Goal: Task Accomplishment & Management: Complete application form

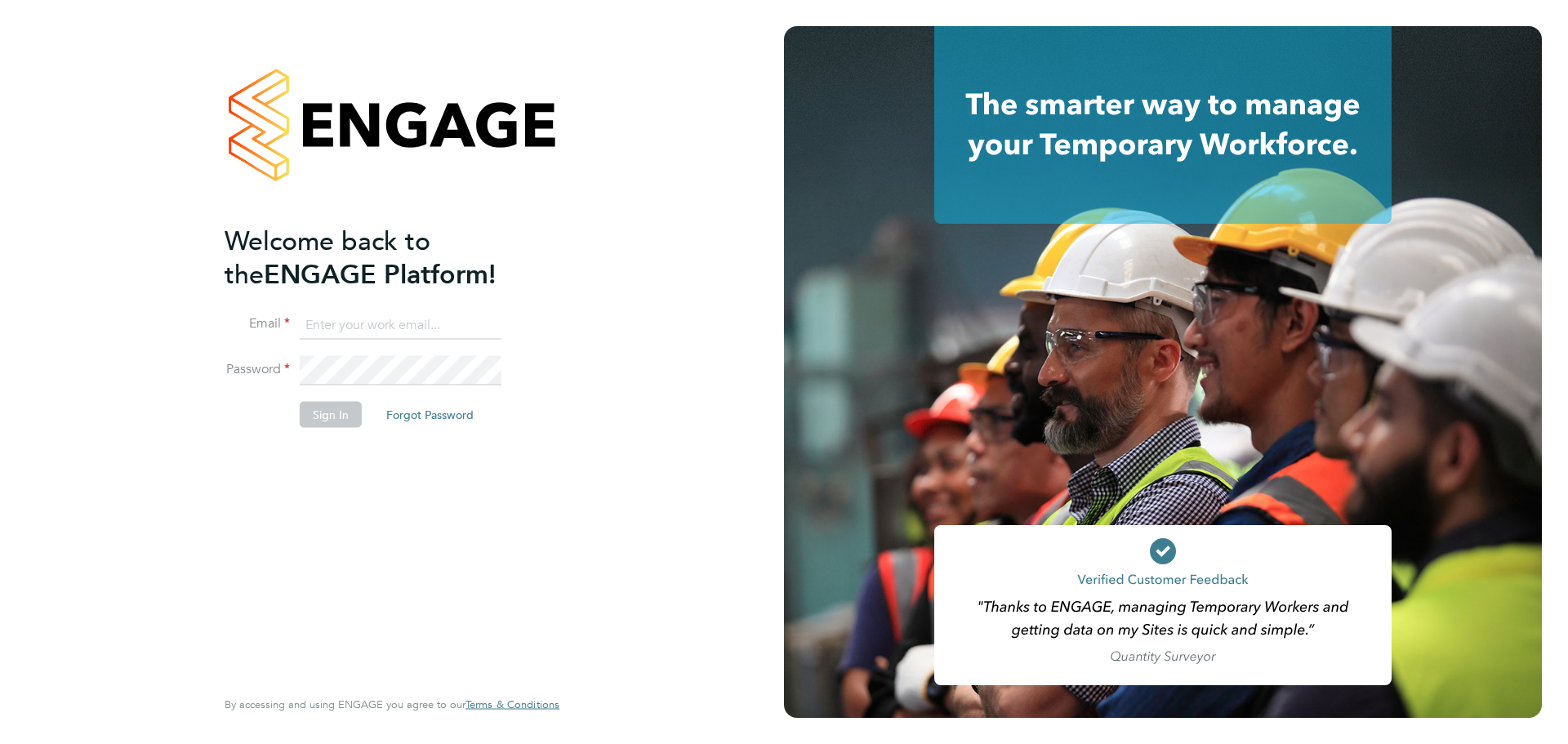
type input "[PERSON_NAME][EMAIL_ADDRESS][DOMAIN_NAME]"
drag, startPoint x: 320, startPoint y: 423, endPoint x: 318, endPoint y: 435, distance: 12.2
click at [320, 424] on button "Sign In" at bounding box center [330, 414] width 62 height 26
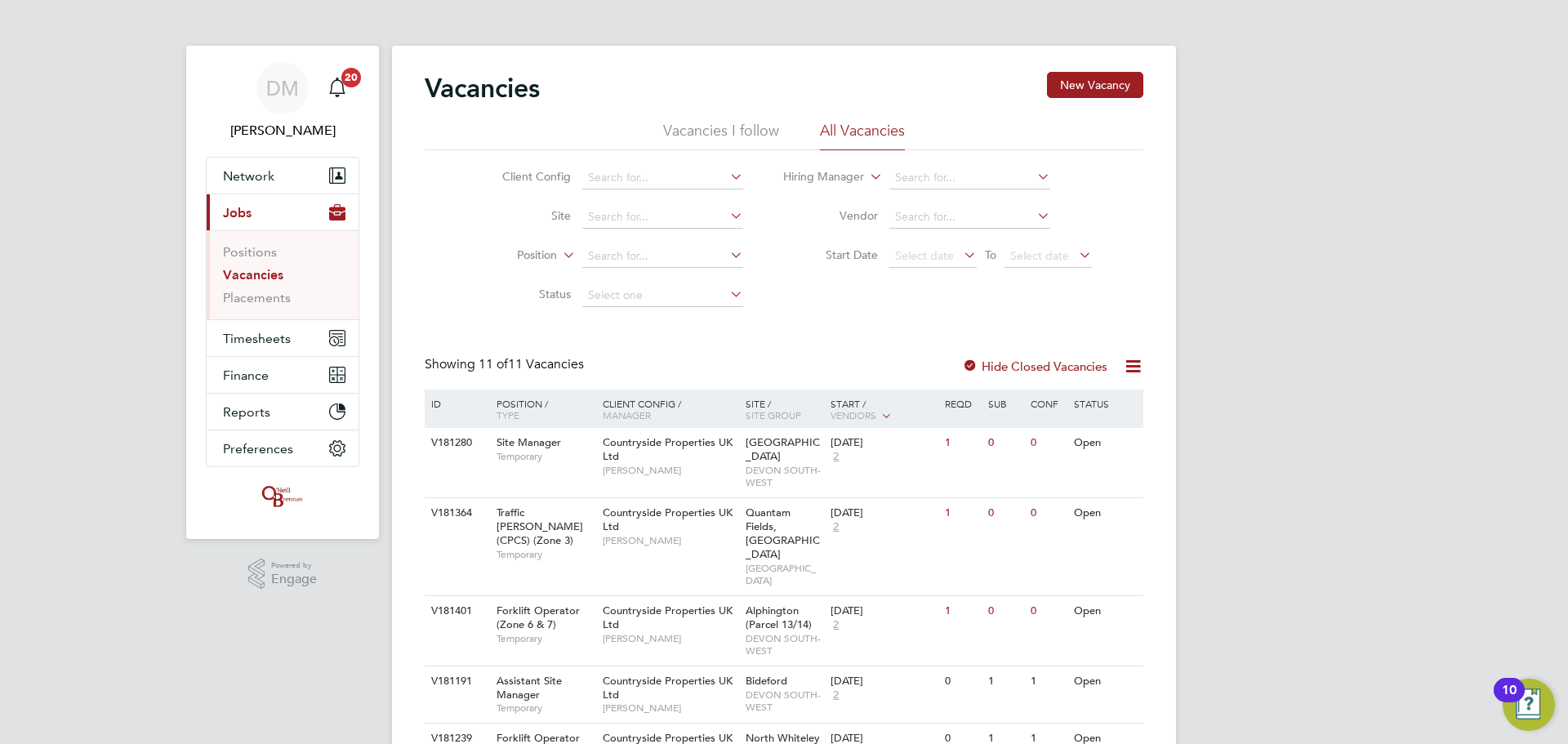
drag, startPoint x: 1125, startPoint y: 364, endPoint x: 1112, endPoint y: 362, distance: 13.2
click at [1125, 364] on icon at bounding box center [1133, 366] width 20 height 20
click at [970, 359] on div at bounding box center [970, 367] width 16 height 16
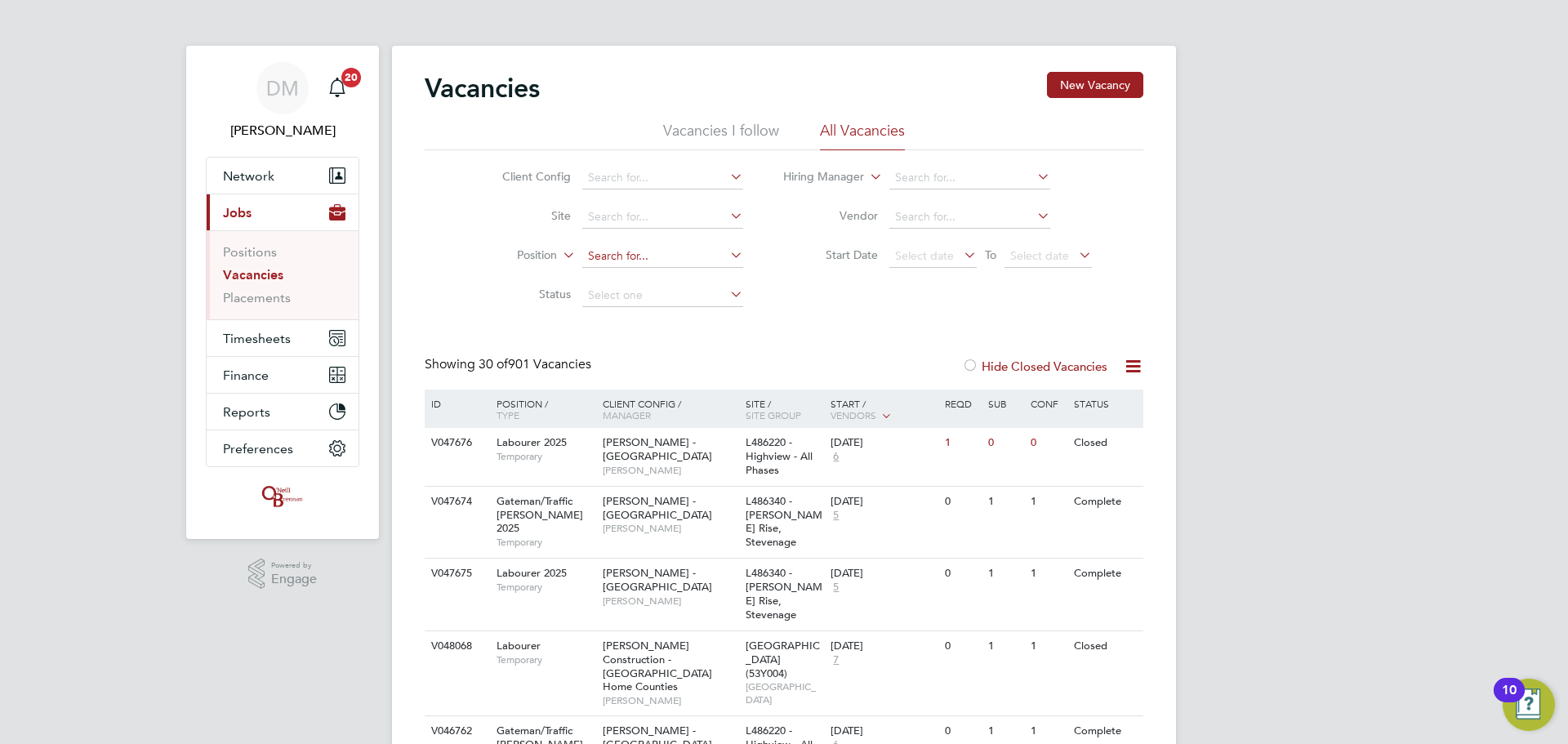
click at [638, 258] on input at bounding box center [663, 256] width 161 height 23
type input "site manager"
click at [560, 256] on icon at bounding box center [560, 250] width 0 height 14
click at [527, 285] on li "Type" at bounding box center [506, 296] width 101 height 21
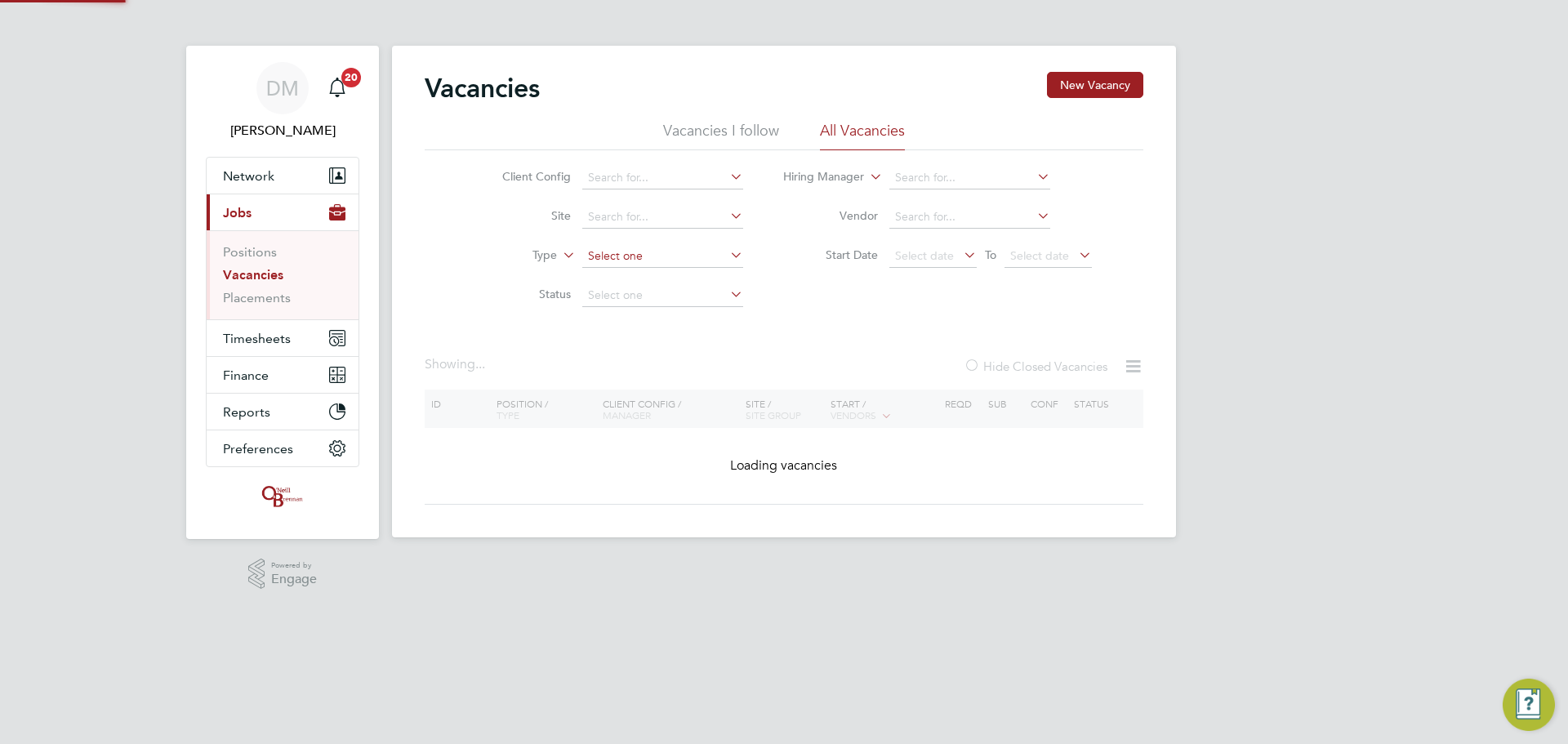
click at [639, 260] on input at bounding box center [663, 256] width 161 height 23
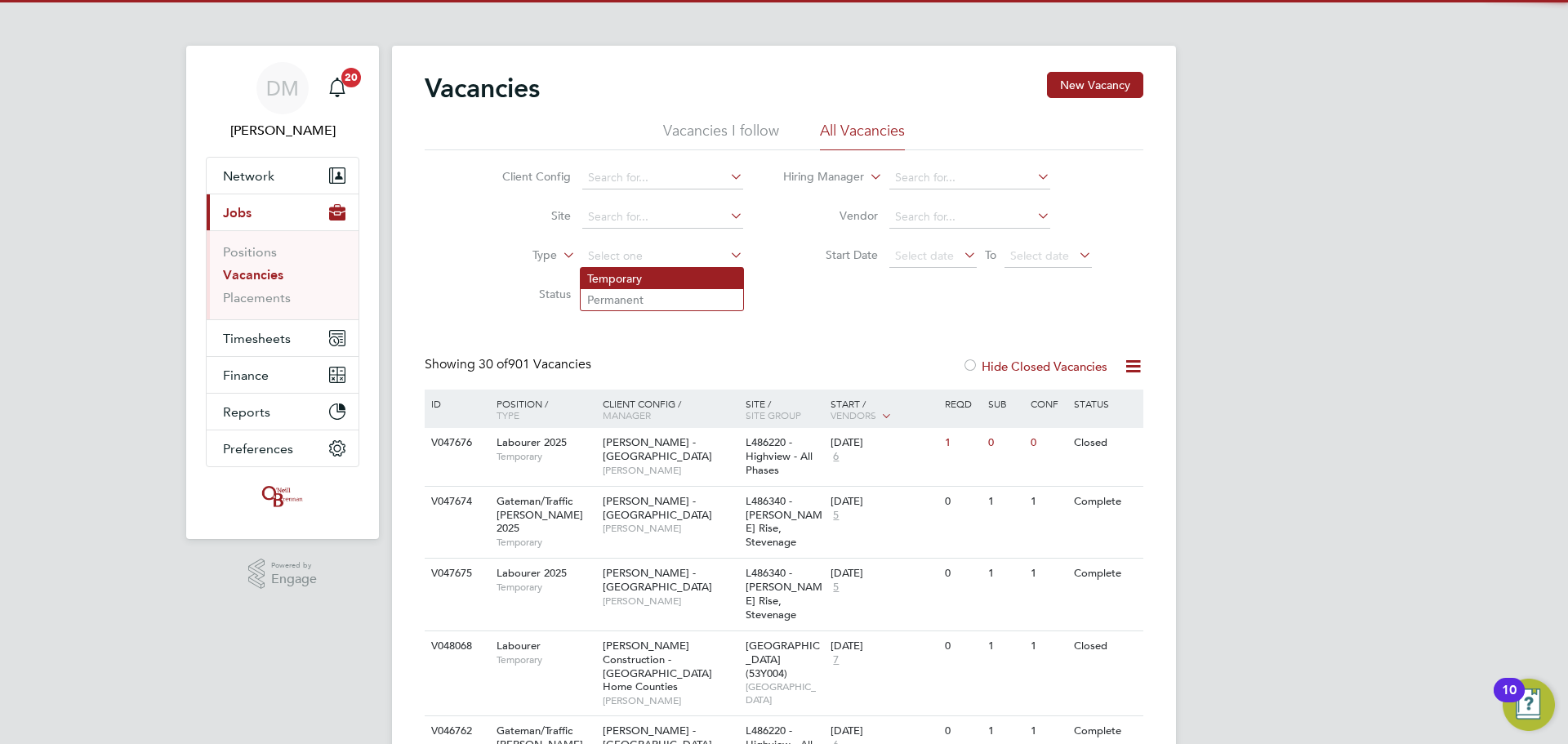
click at [656, 276] on li "Temporary" at bounding box center [662, 278] width 162 height 21
type input "Temporary"
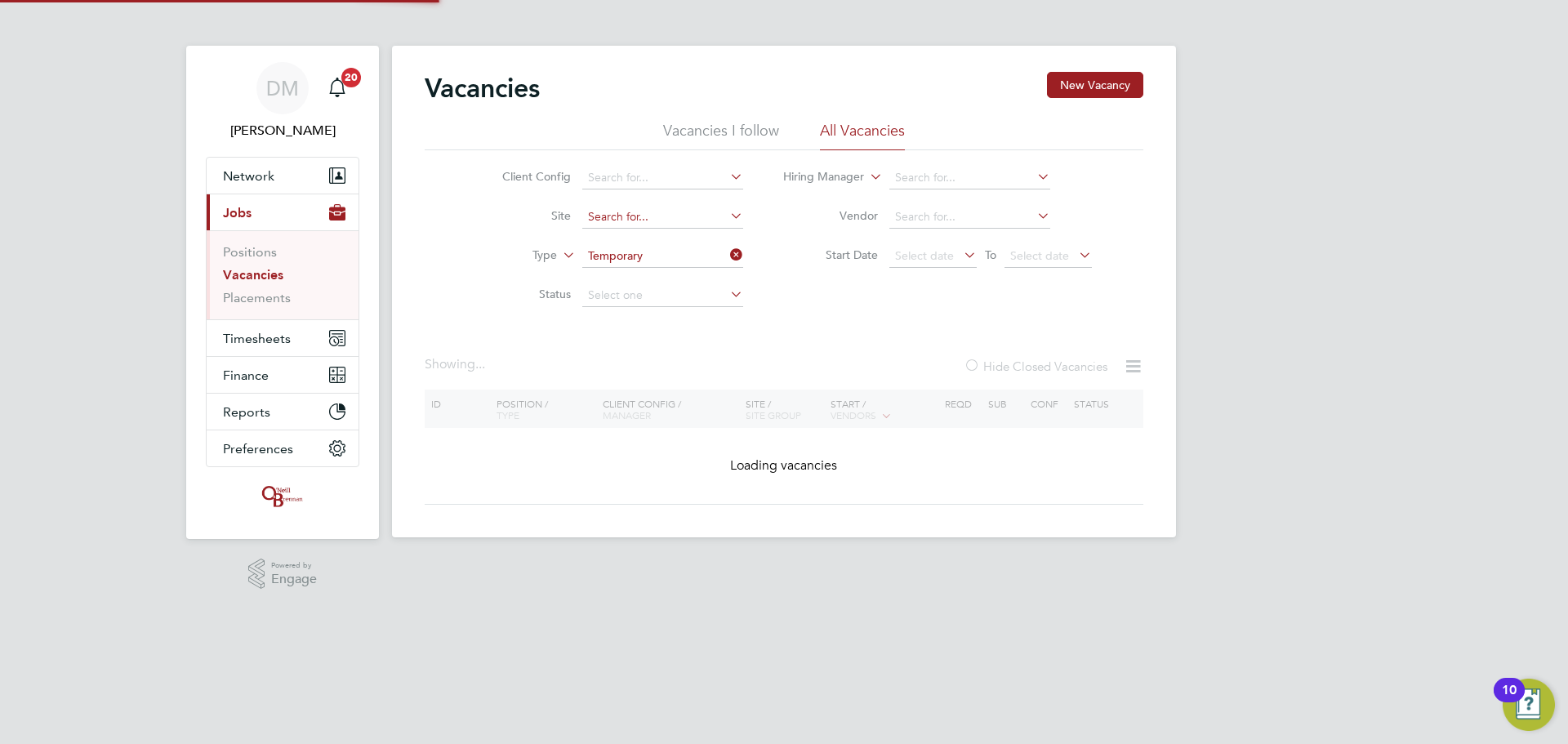
click at [659, 218] on input at bounding box center [663, 217] width 161 height 23
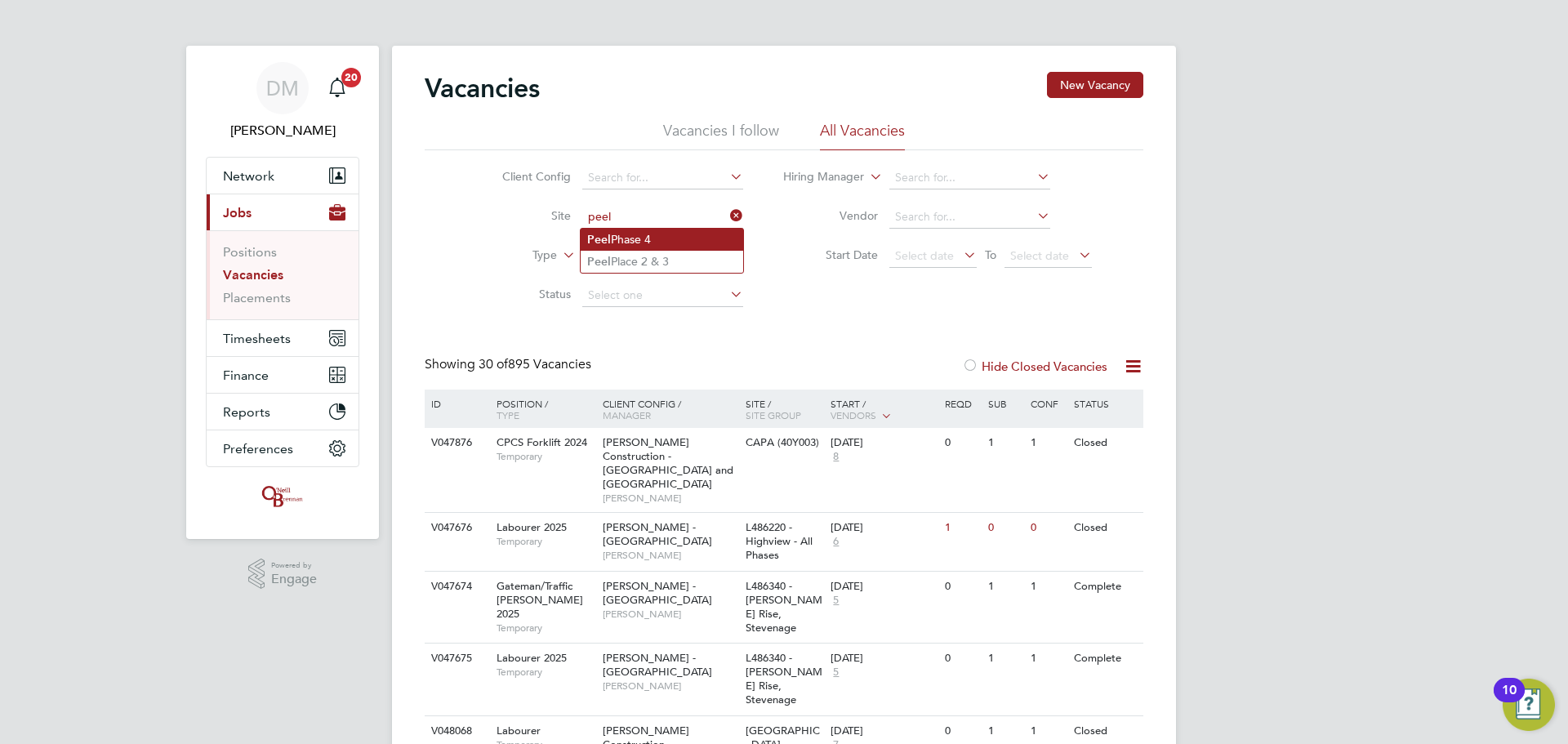
drag, startPoint x: 663, startPoint y: 227, endPoint x: 670, endPoint y: 240, distance: 14.8
click at [671, 245] on li "Peel Phase 4" at bounding box center [662, 239] width 162 height 22
type input "Peel Phase 4"
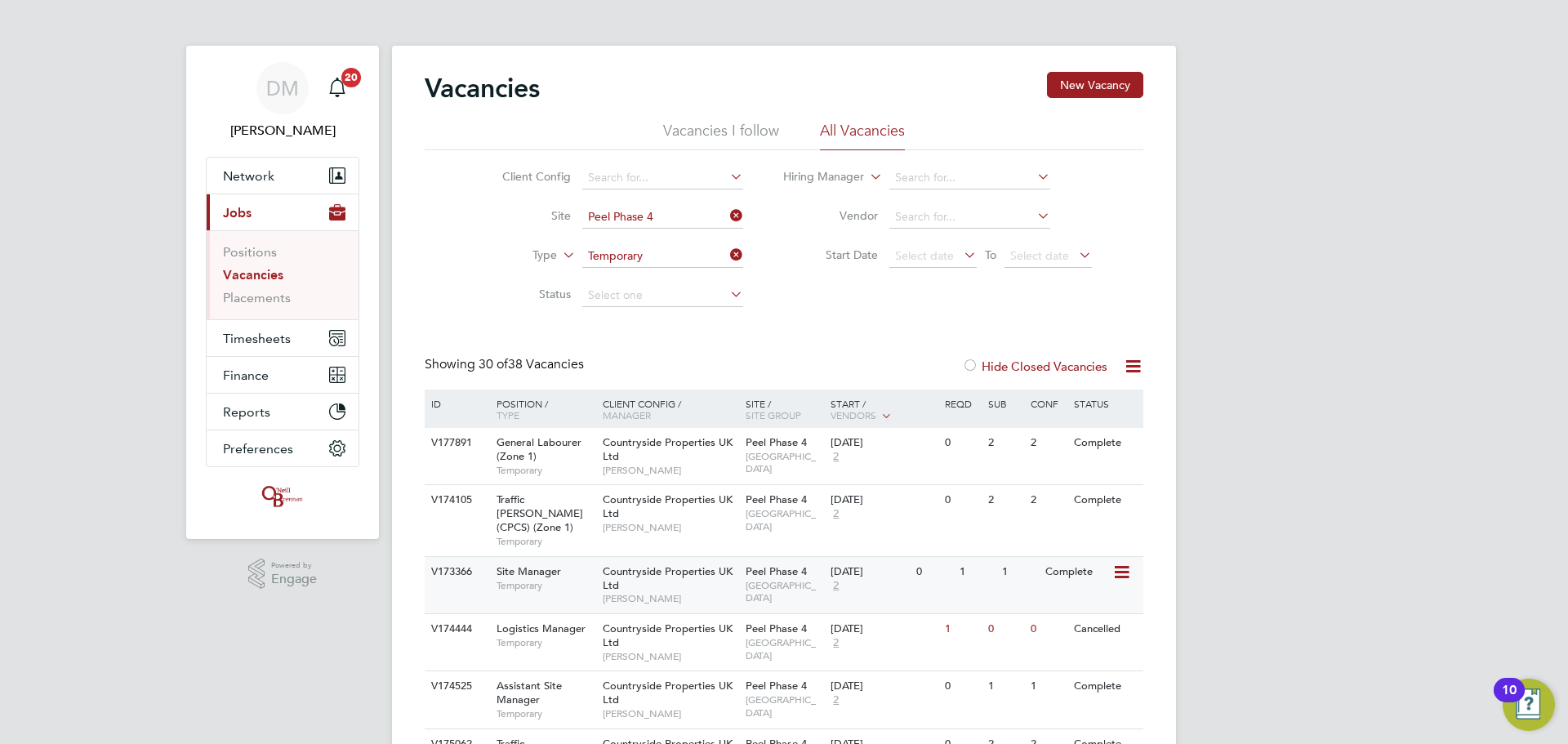
click at [648, 592] on span "[PERSON_NAME]" at bounding box center [670, 599] width 134 height 13
click at [673, 303] on input at bounding box center [663, 296] width 161 height 23
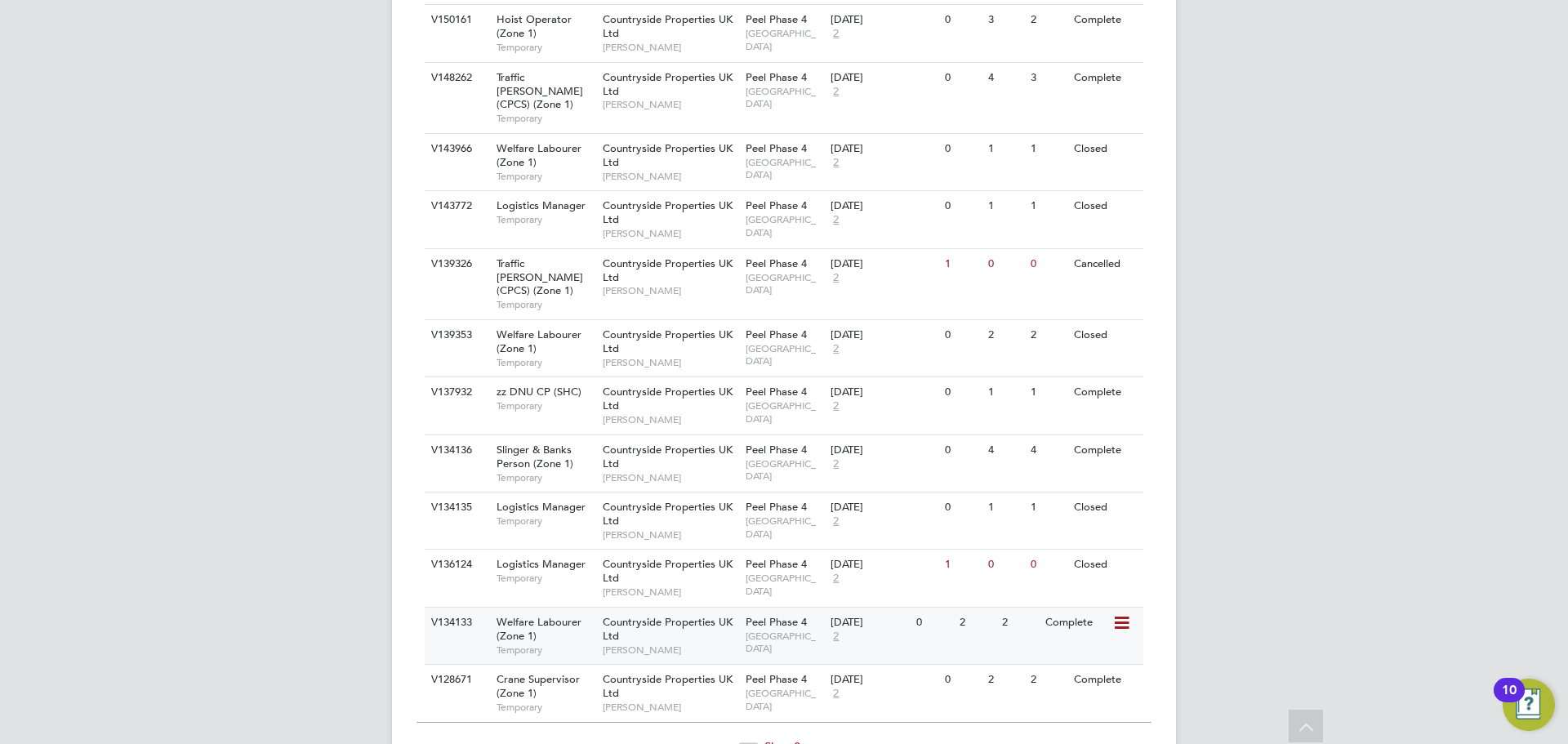
scroll to position [1516, 0]
click at [769, 735] on span "Show 8 more" at bounding box center [797, 743] width 65 height 15
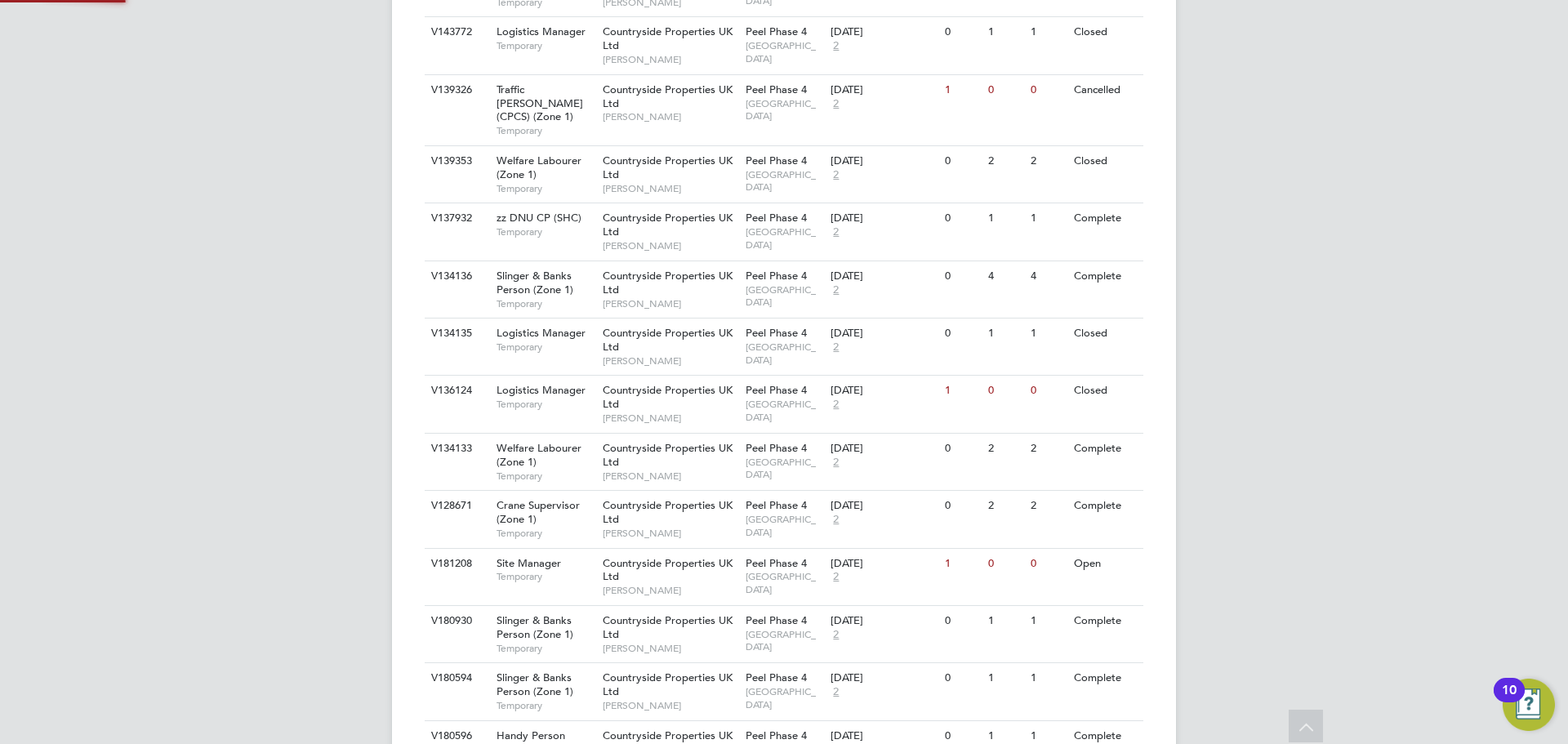
scroll to position [1927, 0]
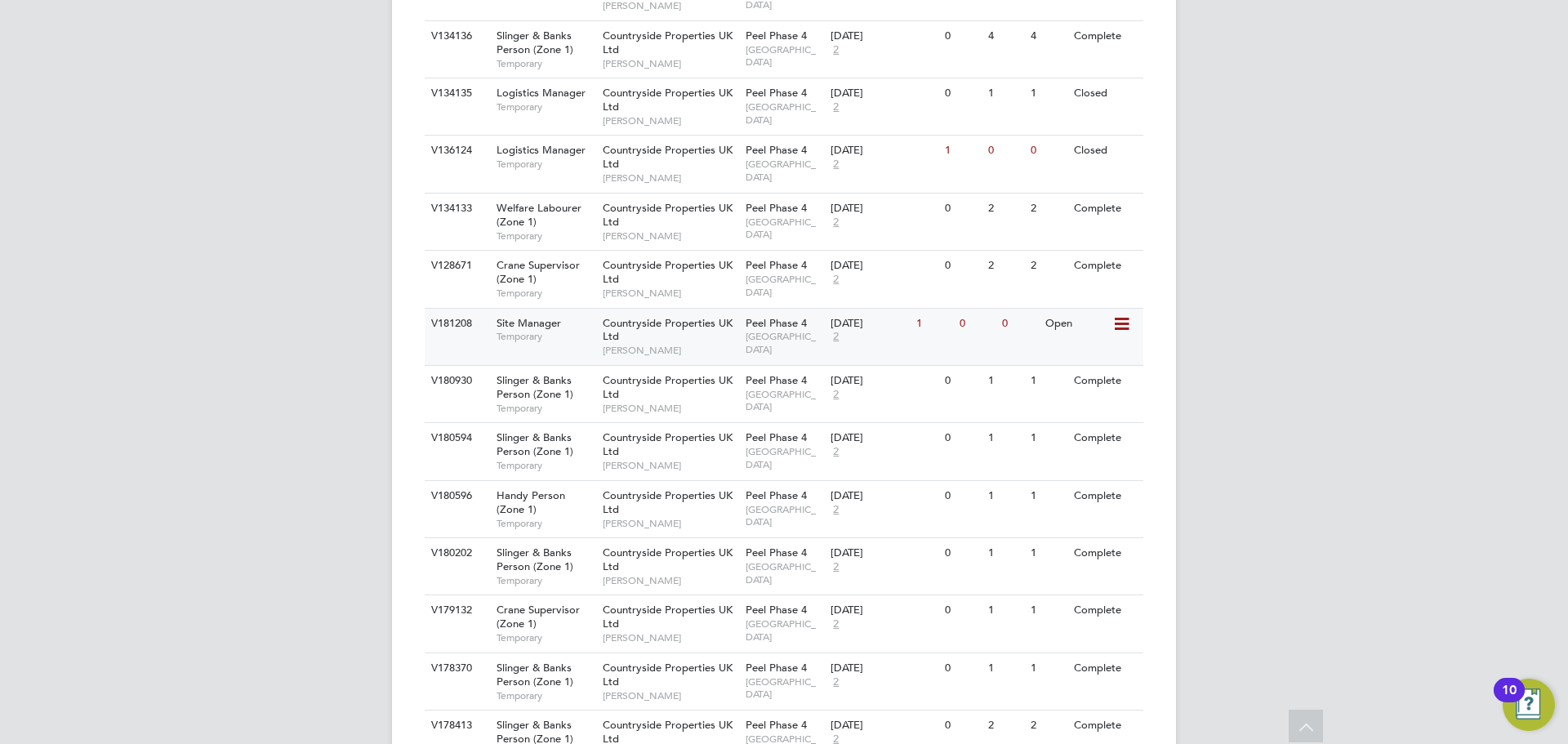
click at [548, 330] on span "Temporary" at bounding box center [545, 337] width 98 height 13
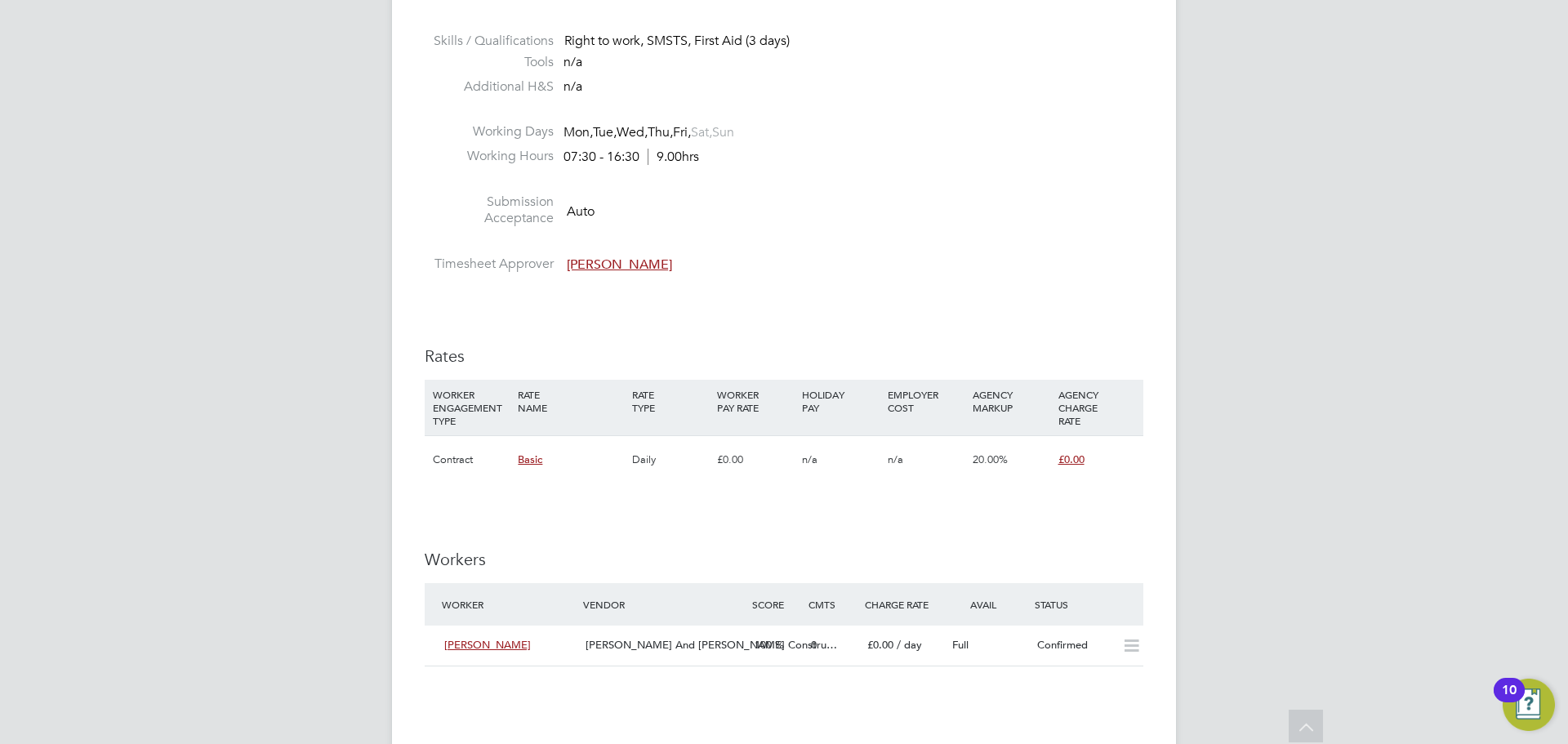
scroll to position [571, 0]
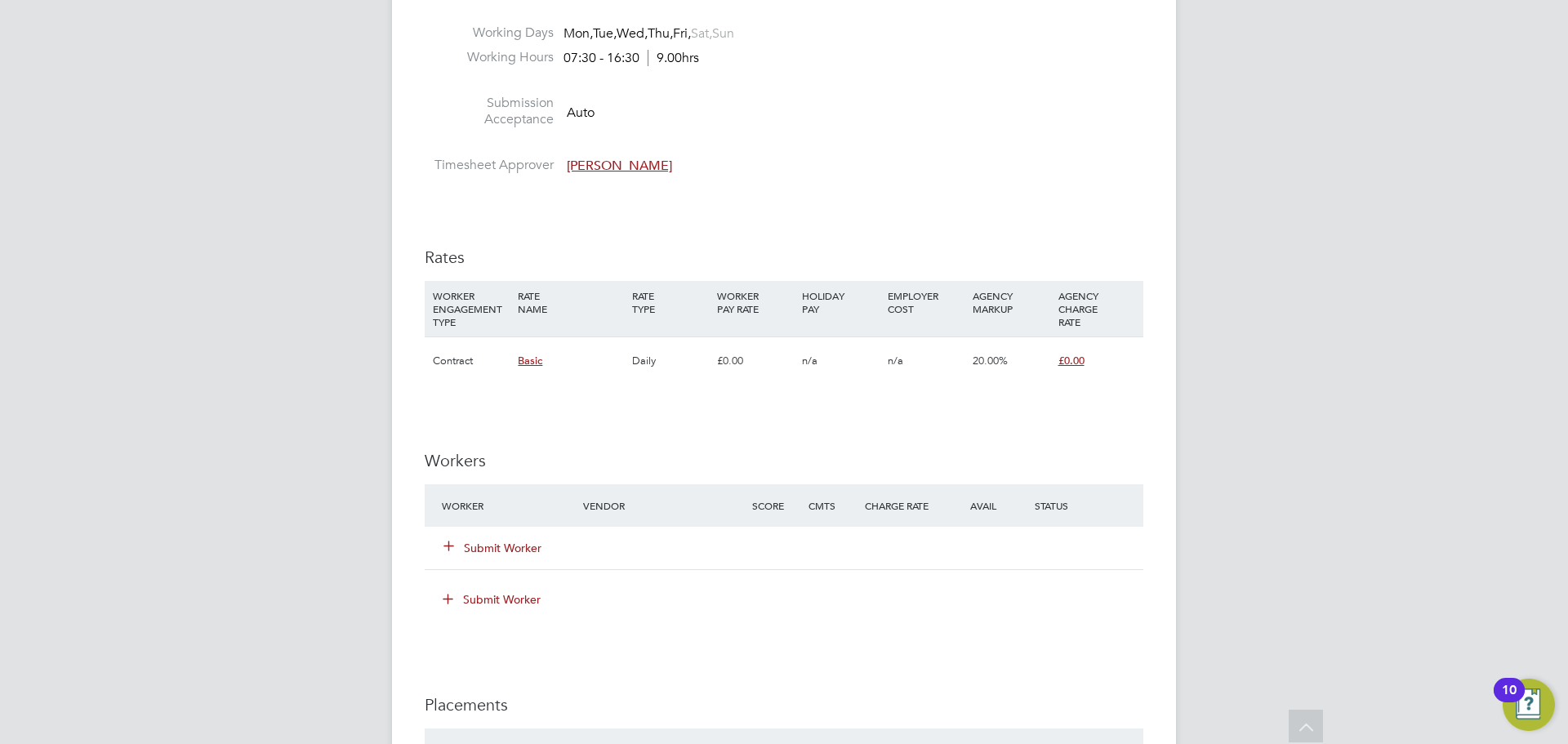
scroll to position [1225, 0]
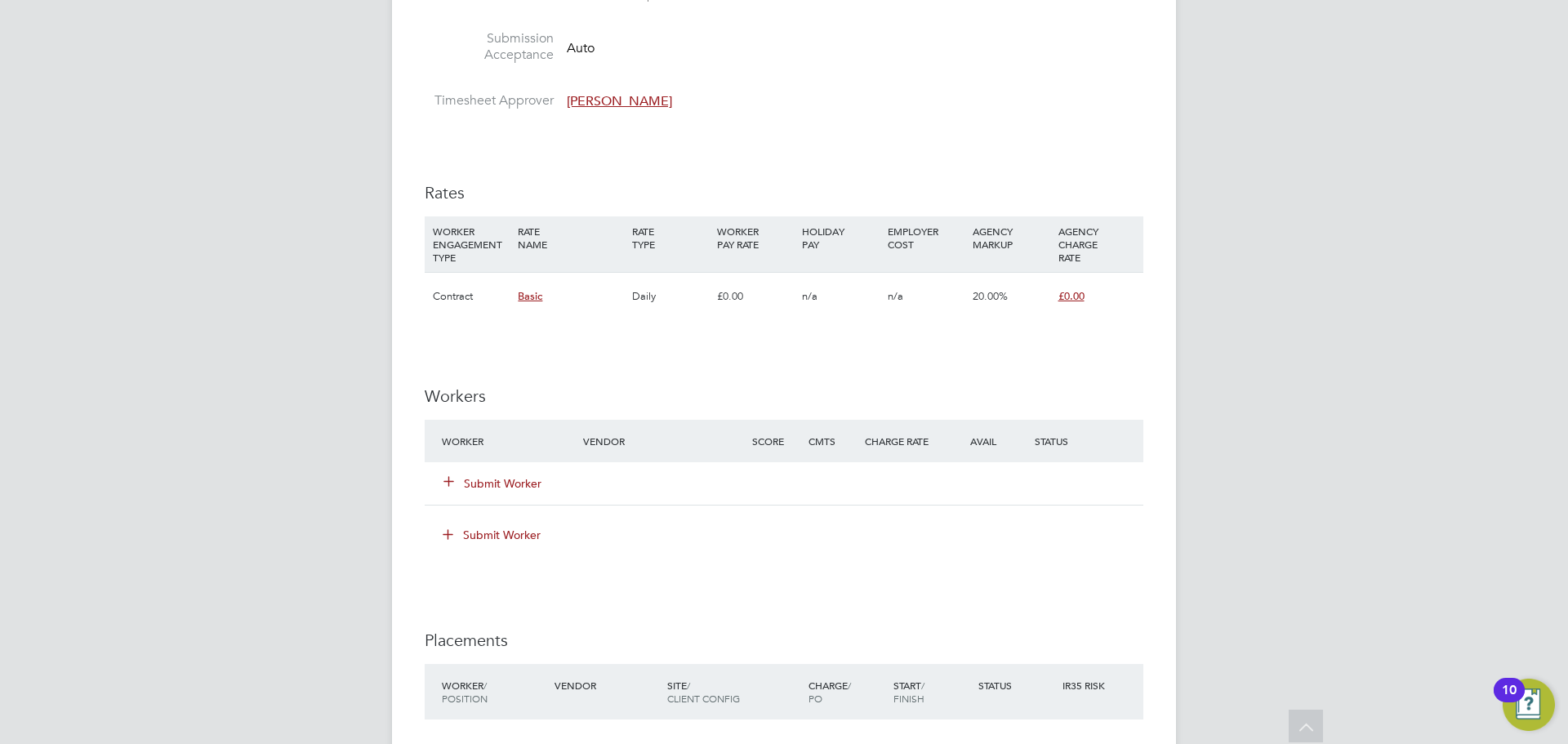
click at [459, 475] on button "Submit Worker" at bounding box center [494, 483] width 98 height 16
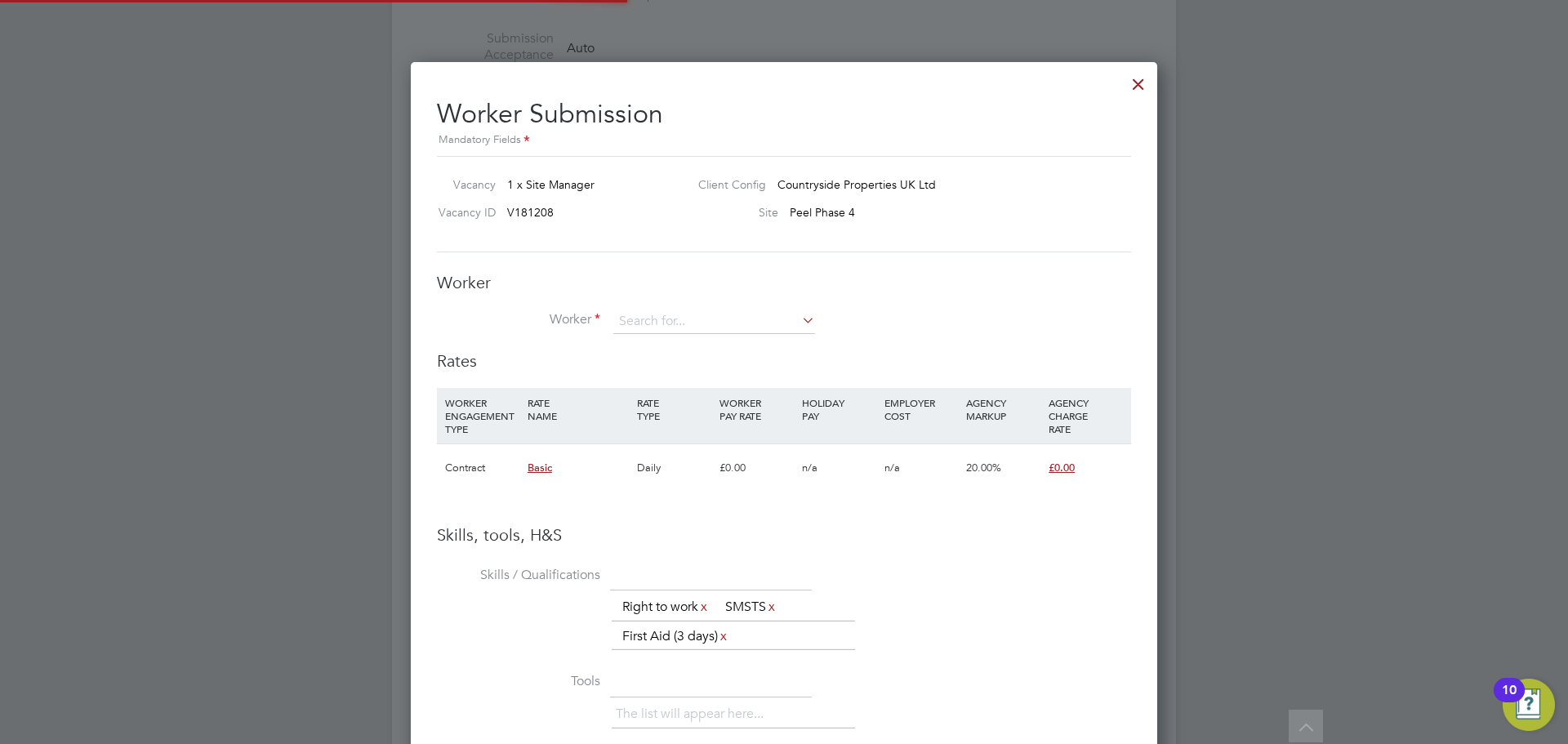
scroll to position [1058, 747]
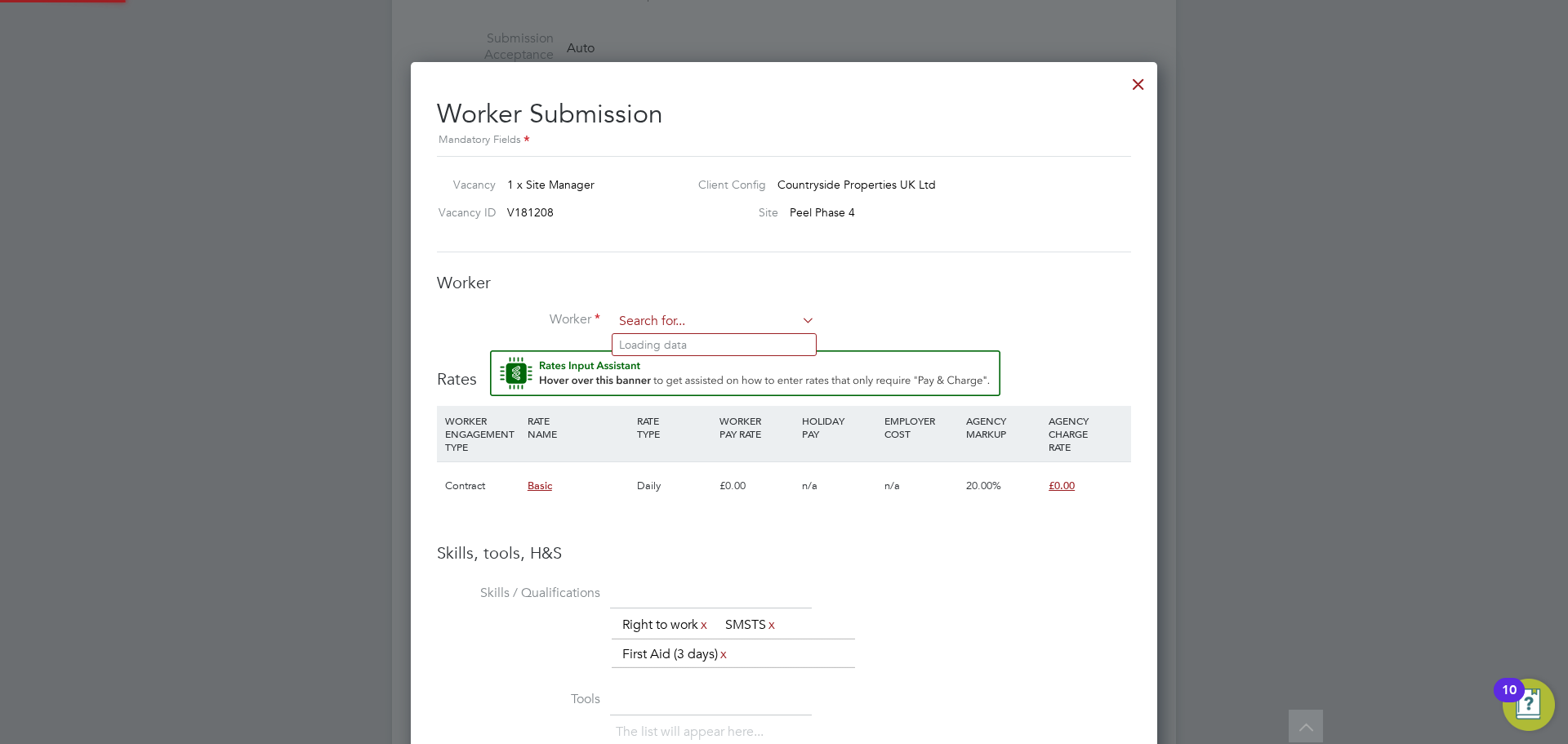
click at [720, 320] on input at bounding box center [714, 322] width 202 height 25
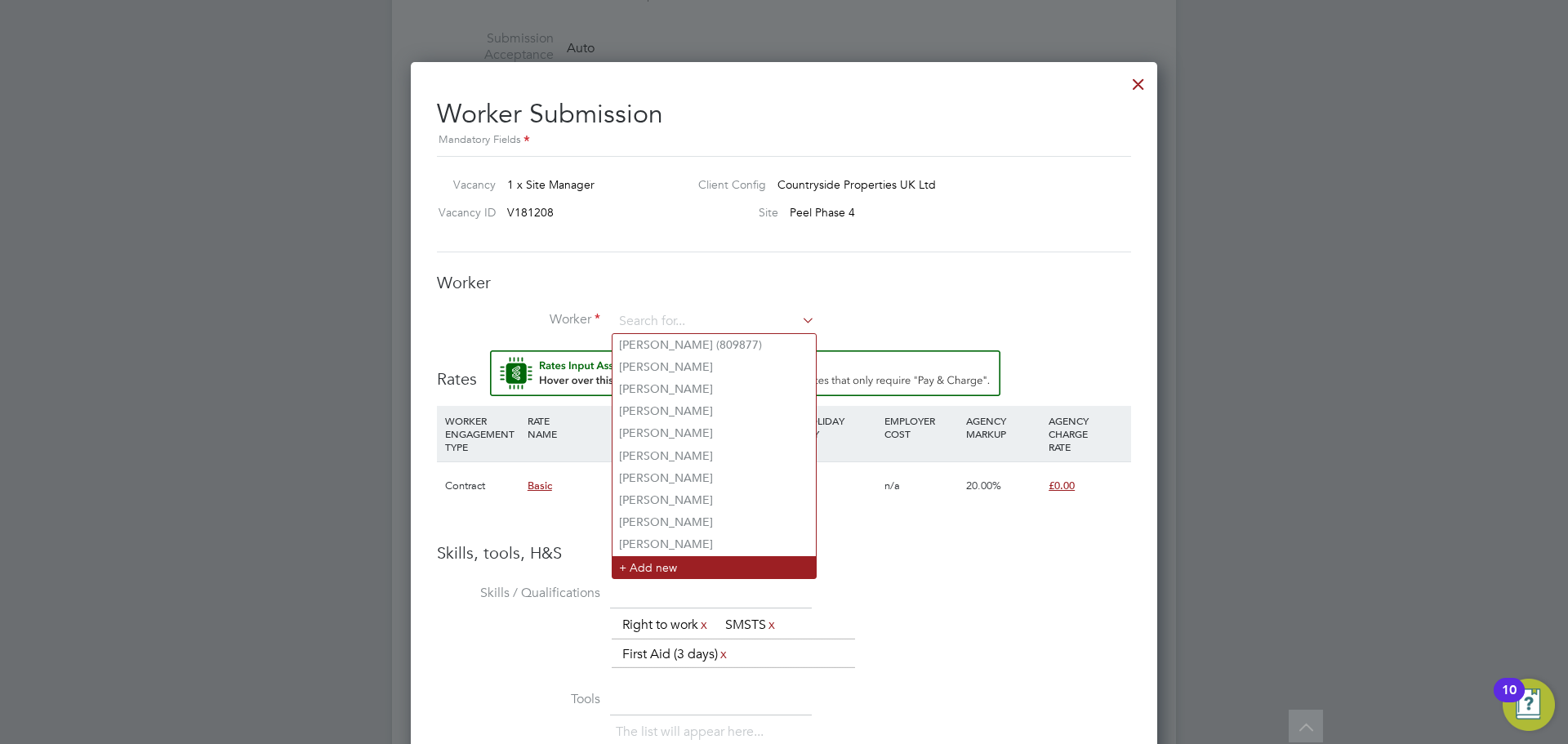
click at [647, 560] on li "+ Add new" at bounding box center [714, 566] width 204 height 22
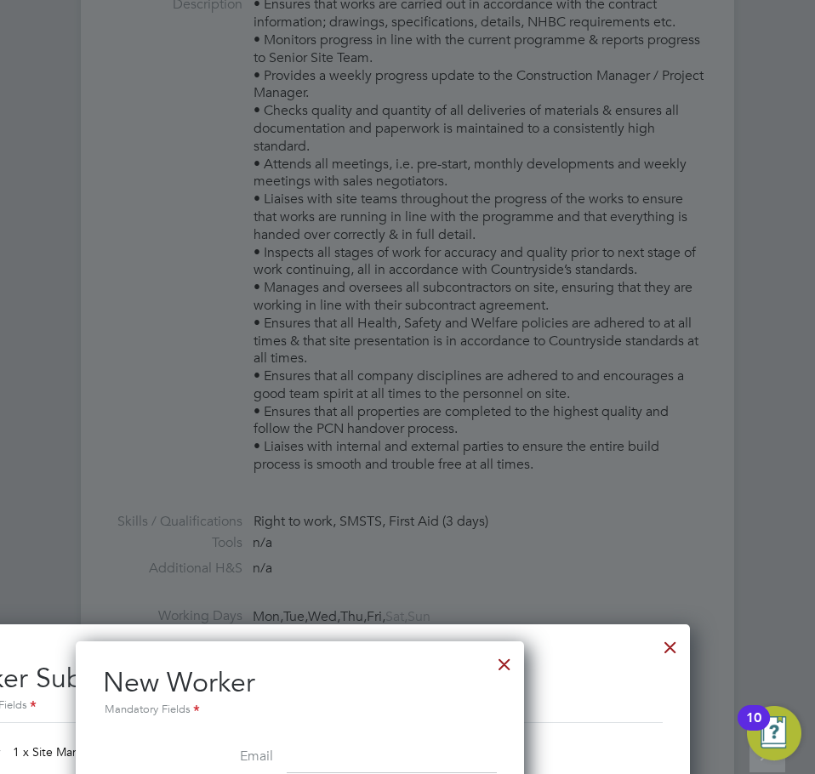
scroll to position [50, 95]
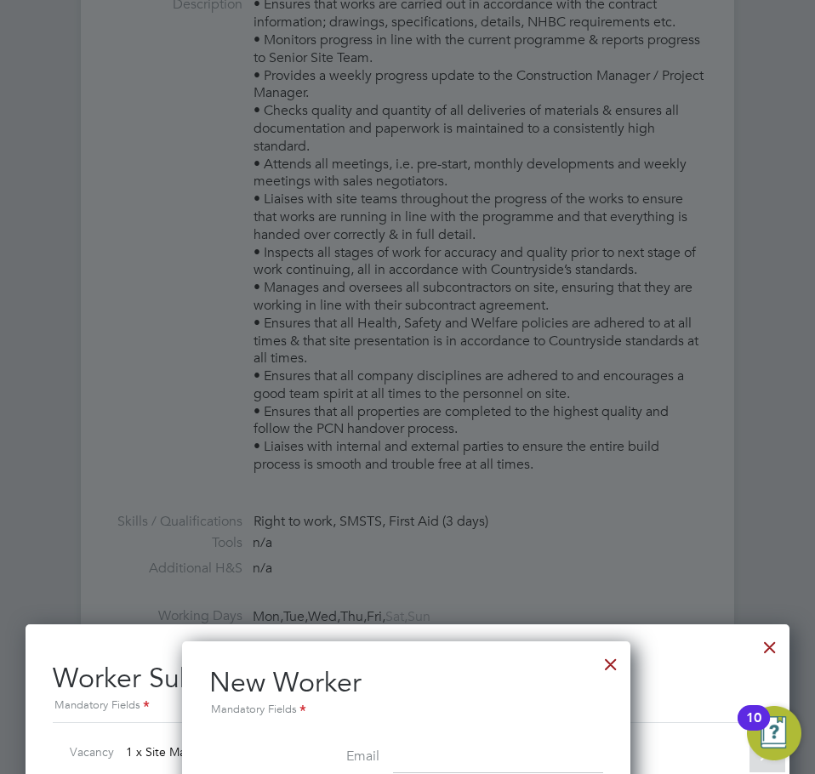
click at [390, 763] on li "Email" at bounding box center [406, 767] width 394 height 48
click at [432, 749] on input at bounding box center [498, 758] width 210 height 31
drag, startPoint x: 429, startPoint y: 758, endPoint x: 436, endPoint y: 744, distance: 15.6
click at [430, 756] on input at bounding box center [498, 758] width 210 height 31
paste input "[EMAIL_ADDRESS][DOMAIN_NAME]"
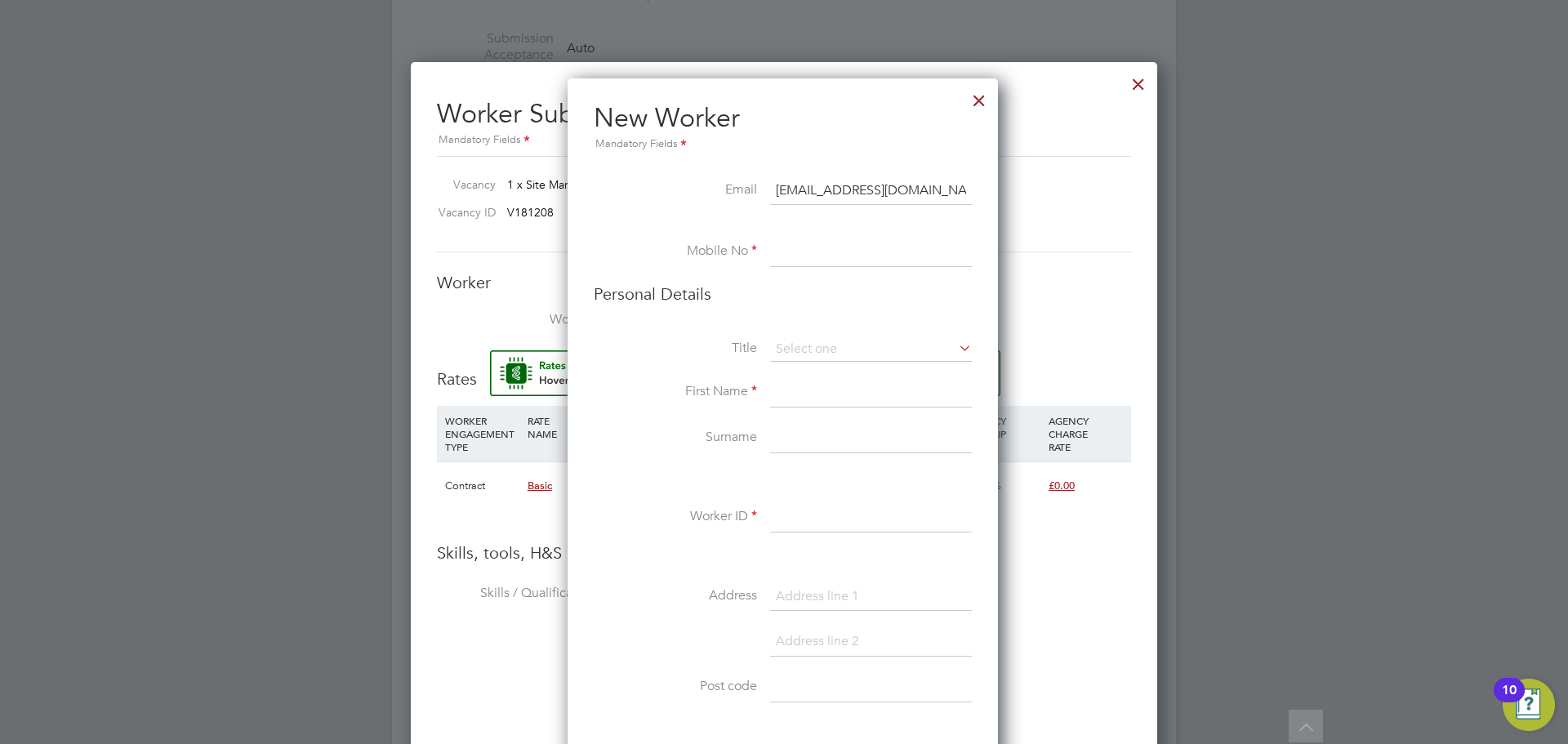
type input "[EMAIL_ADDRESS][DOMAIN_NAME]"
click at [815, 265] on input at bounding box center [871, 252] width 202 height 30
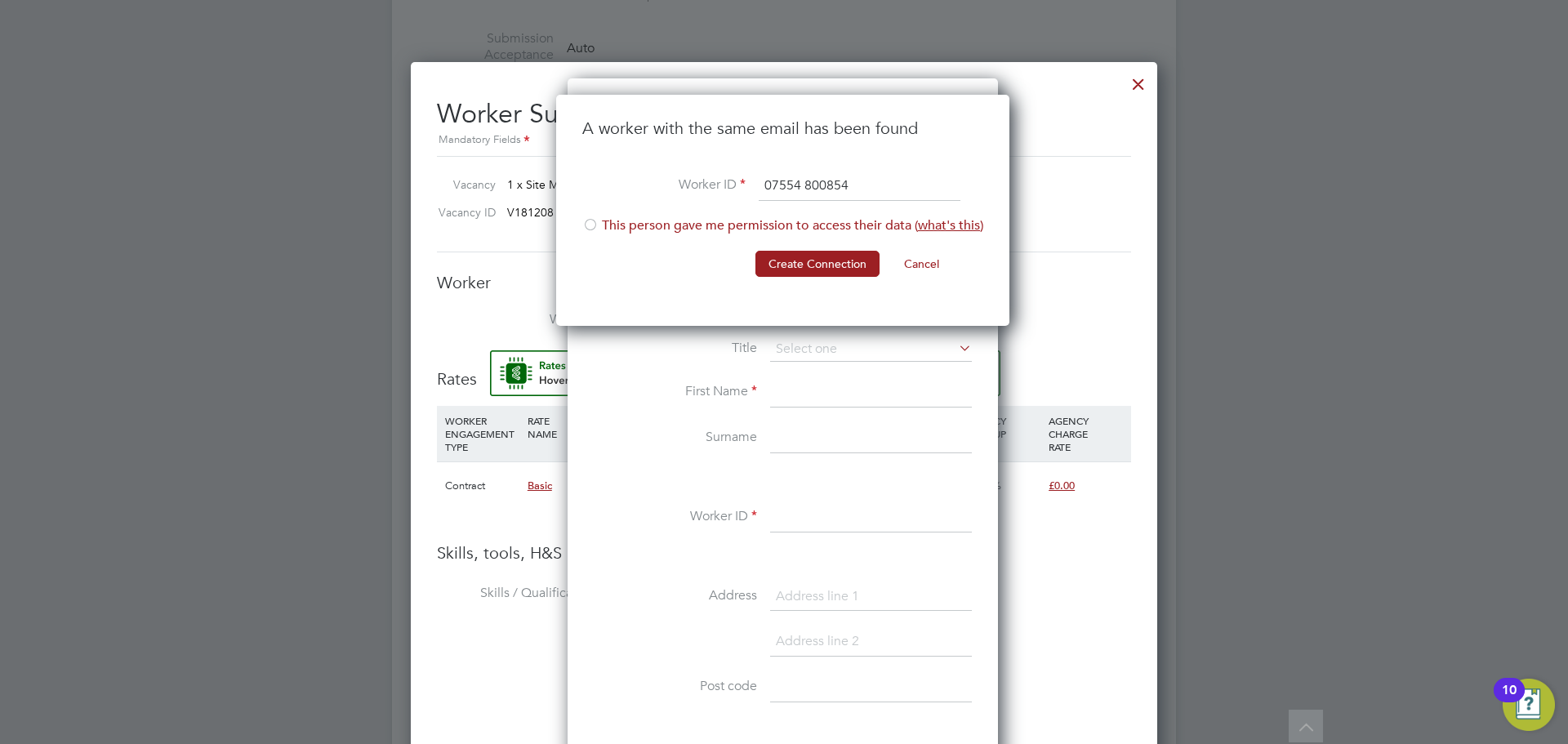
type input "07554 800854"
click at [597, 227] on div at bounding box center [590, 226] width 16 height 16
click at [859, 259] on button "Create Connection" at bounding box center [817, 263] width 124 height 26
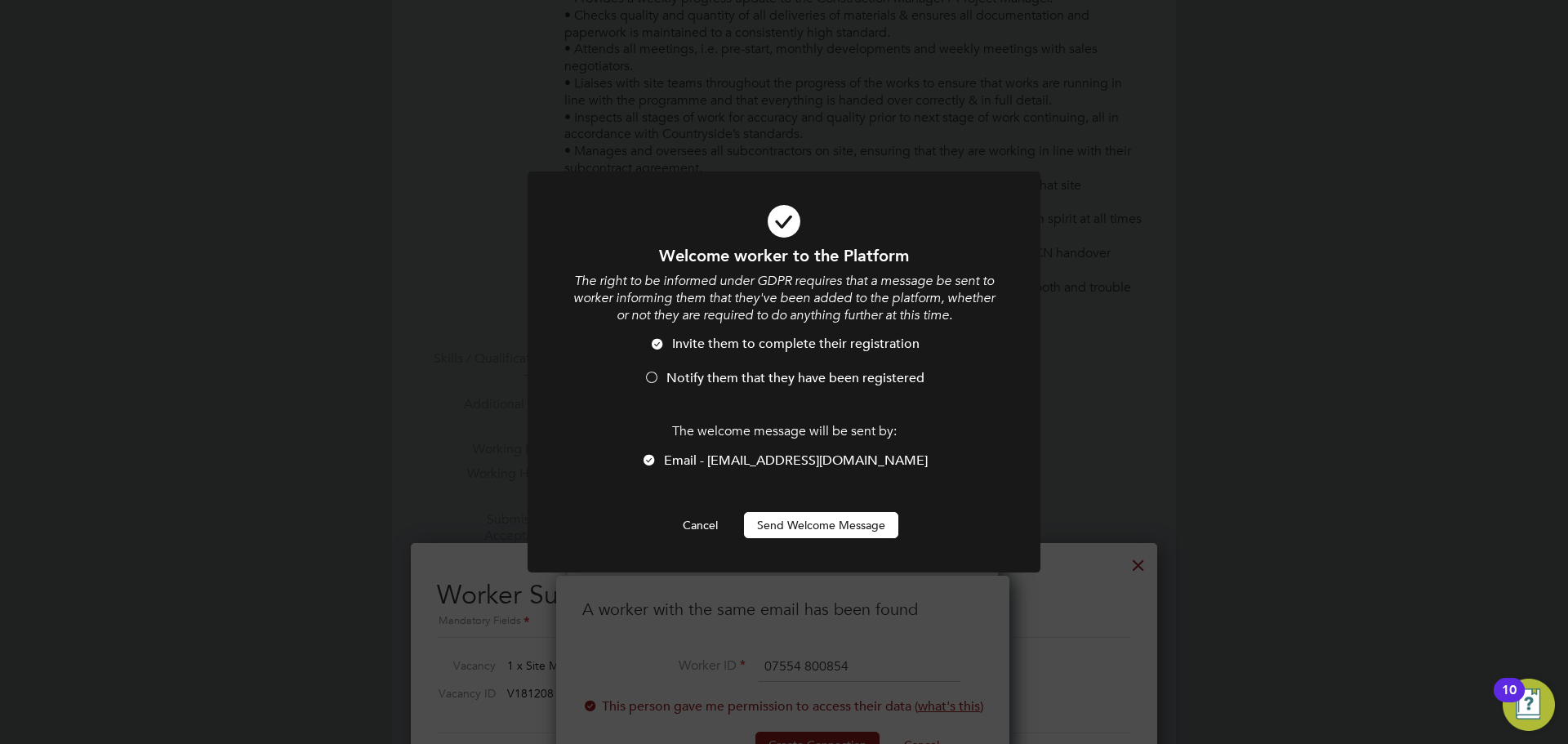
click at [799, 536] on button "Send Welcome Message" at bounding box center [821, 524] width 155 height 26
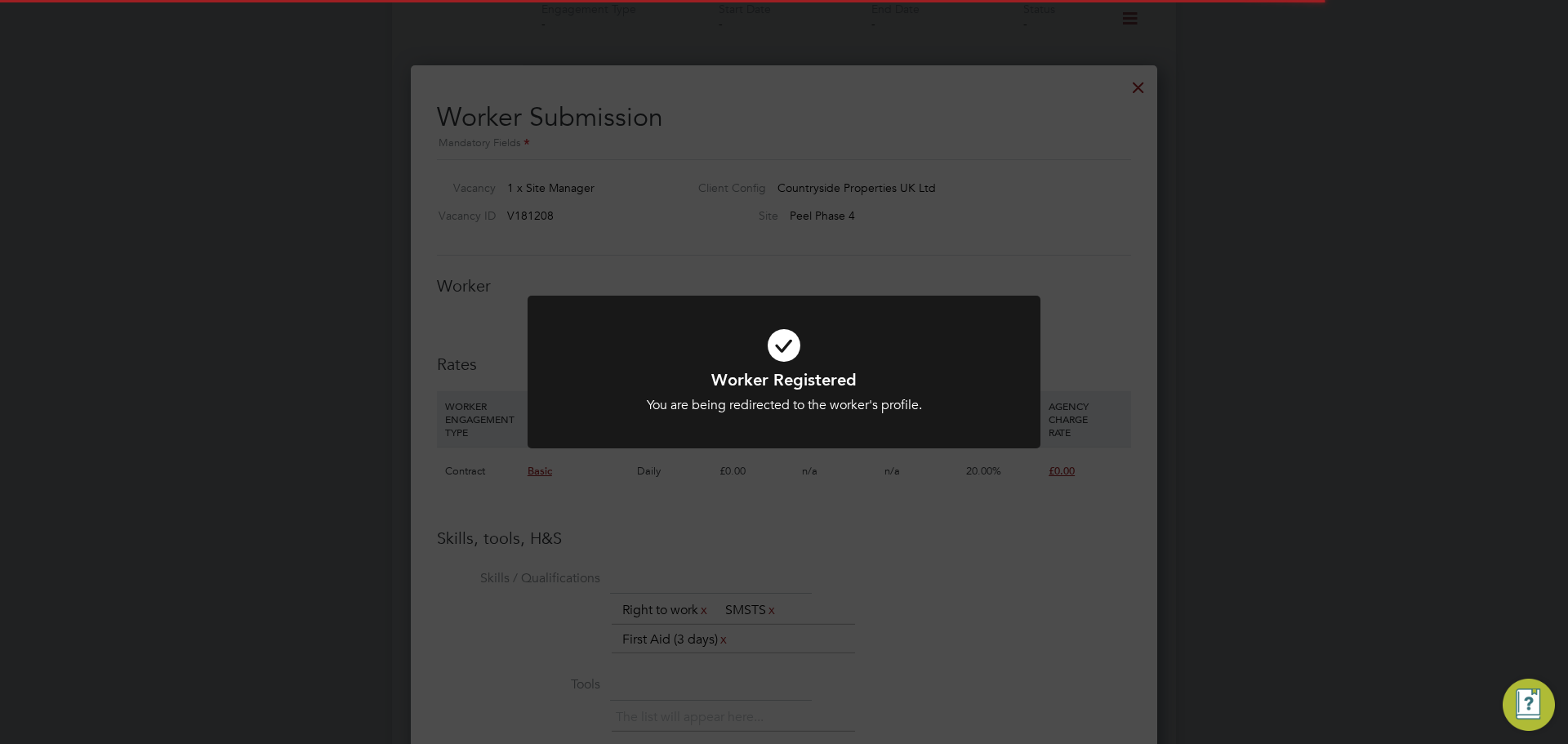
scroll to position [1225, 0]
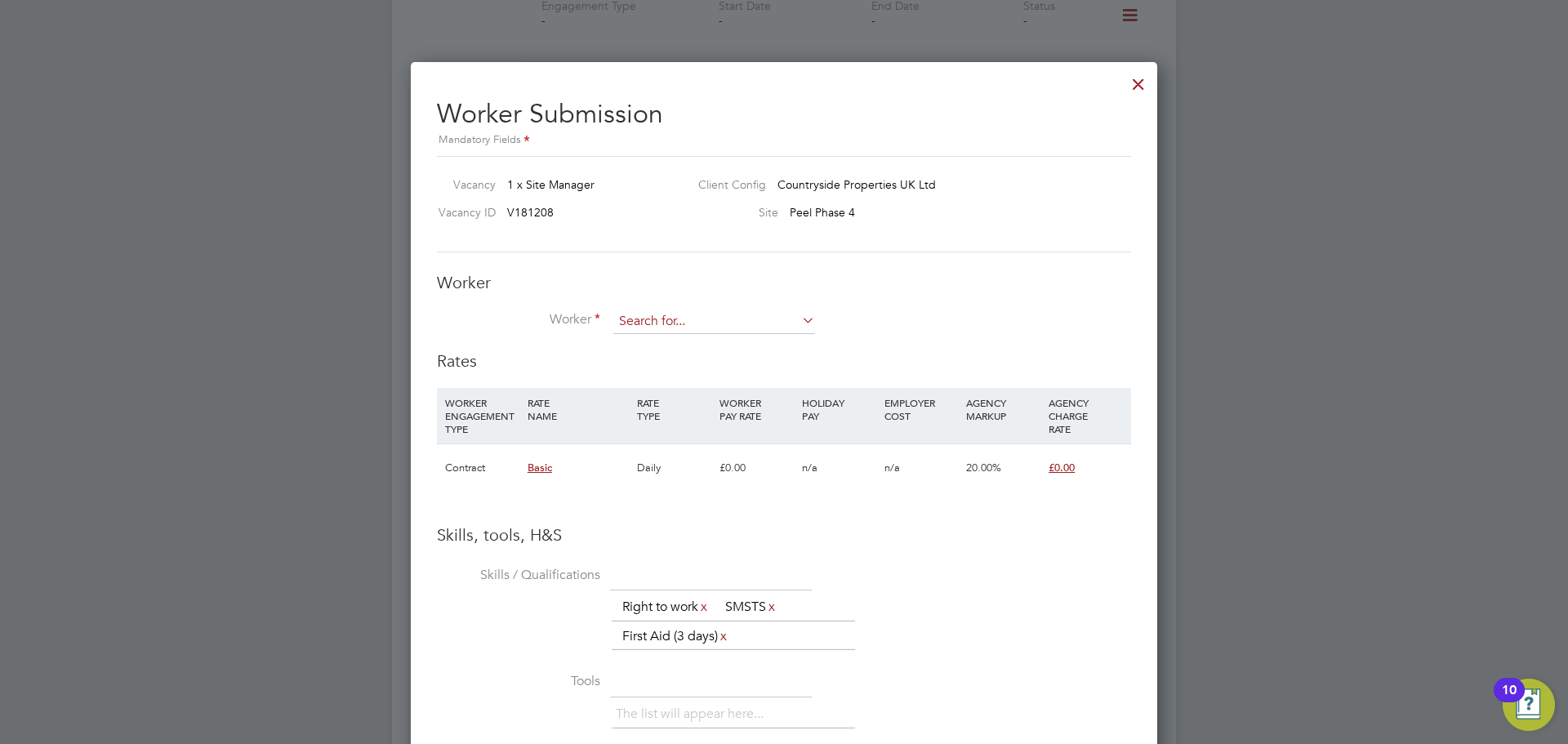
click at [758, 330] on input at bounding box center [714, 322] width 202 height 25
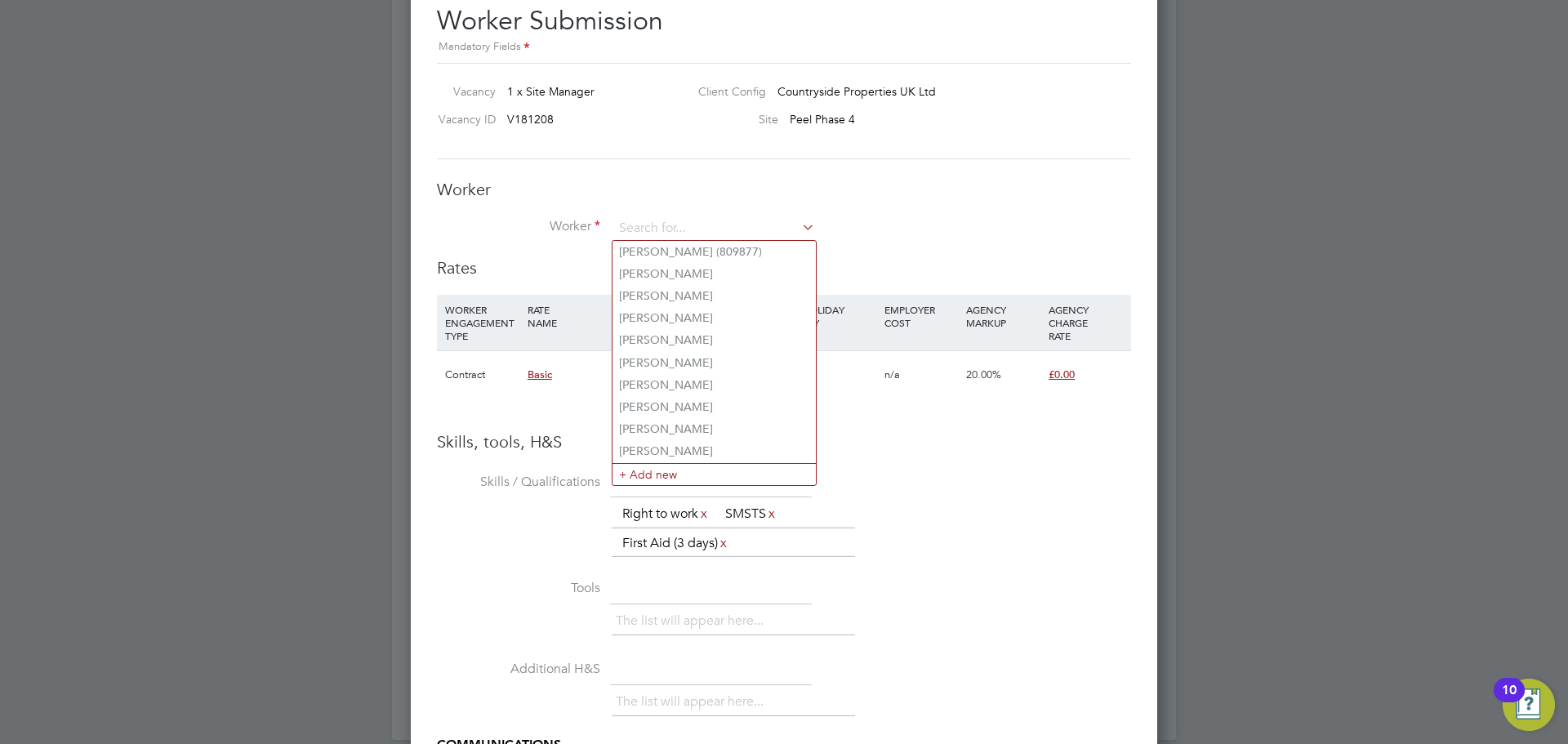
scroll to position [1307, 0]
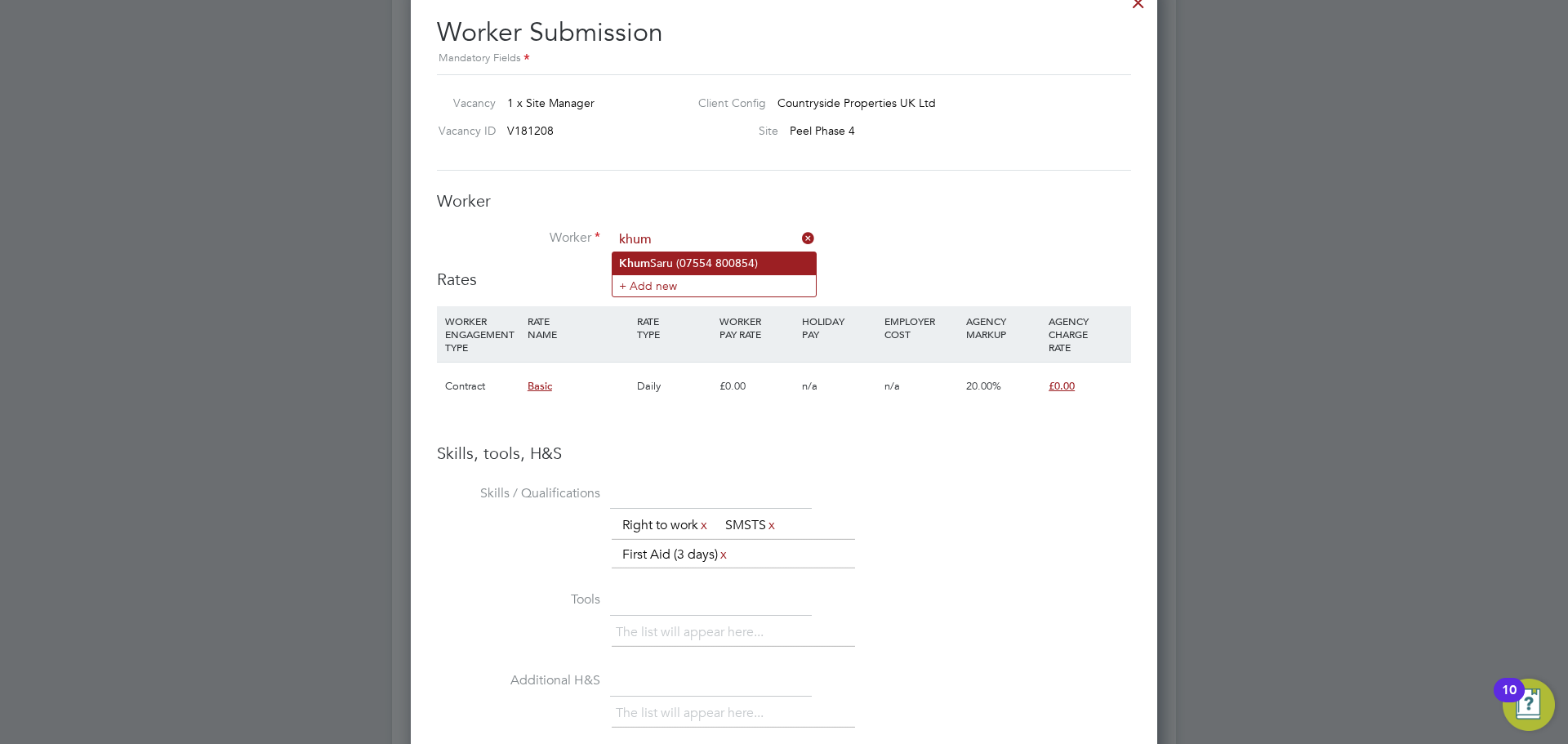
click at [687, 252] on li "Khum Saru (07554 800854)" at bounding box center [714, 263] width 204 height 22
type input "Khum Saru (07554 800854)"
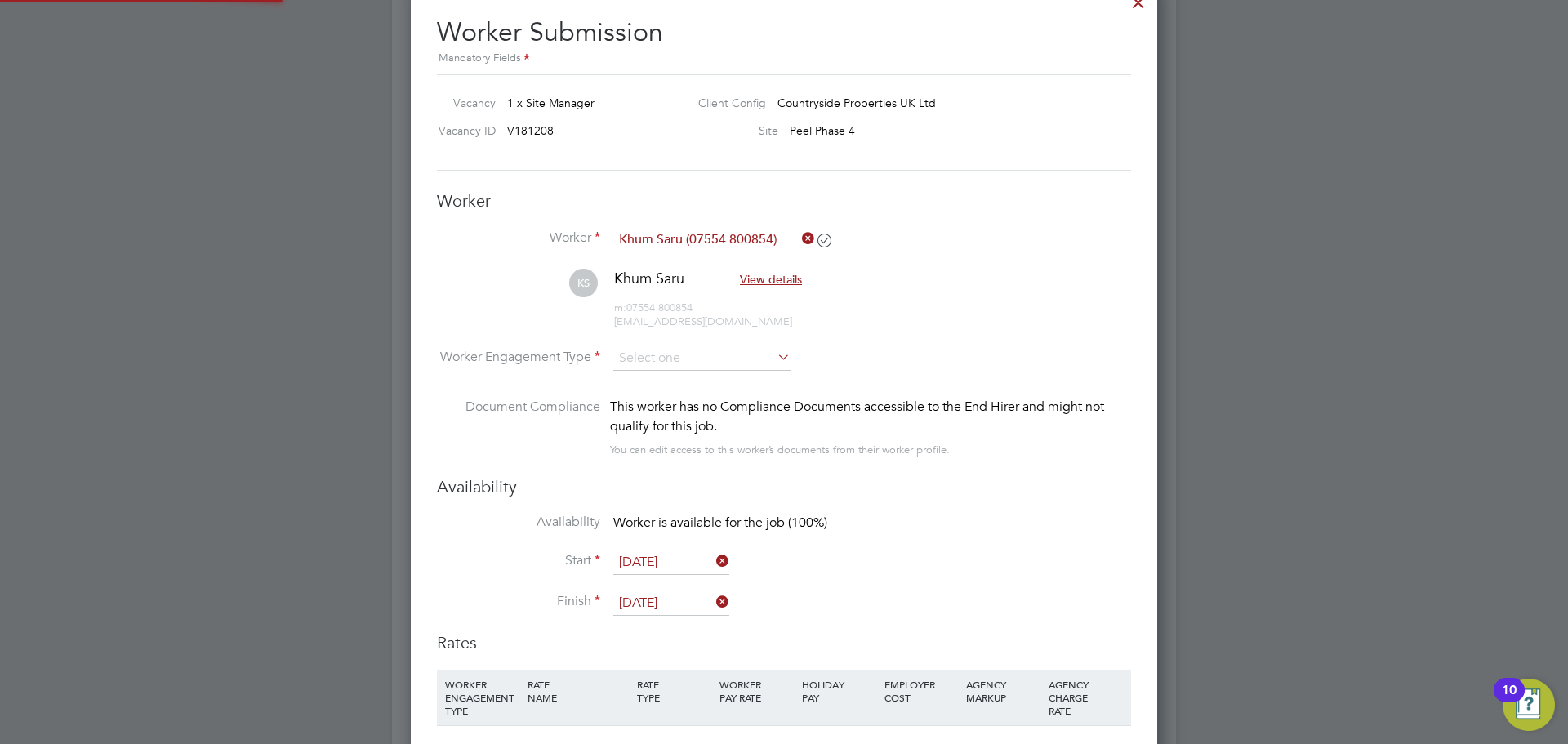
scroll to position [1420, 747]
click at [681, 362] on input at bounding box center [702, 359] width 178 height 25
click at [649, 371] on li "Contract" at bounding box center [702, 381] width 179 height 21
type input "Contract"
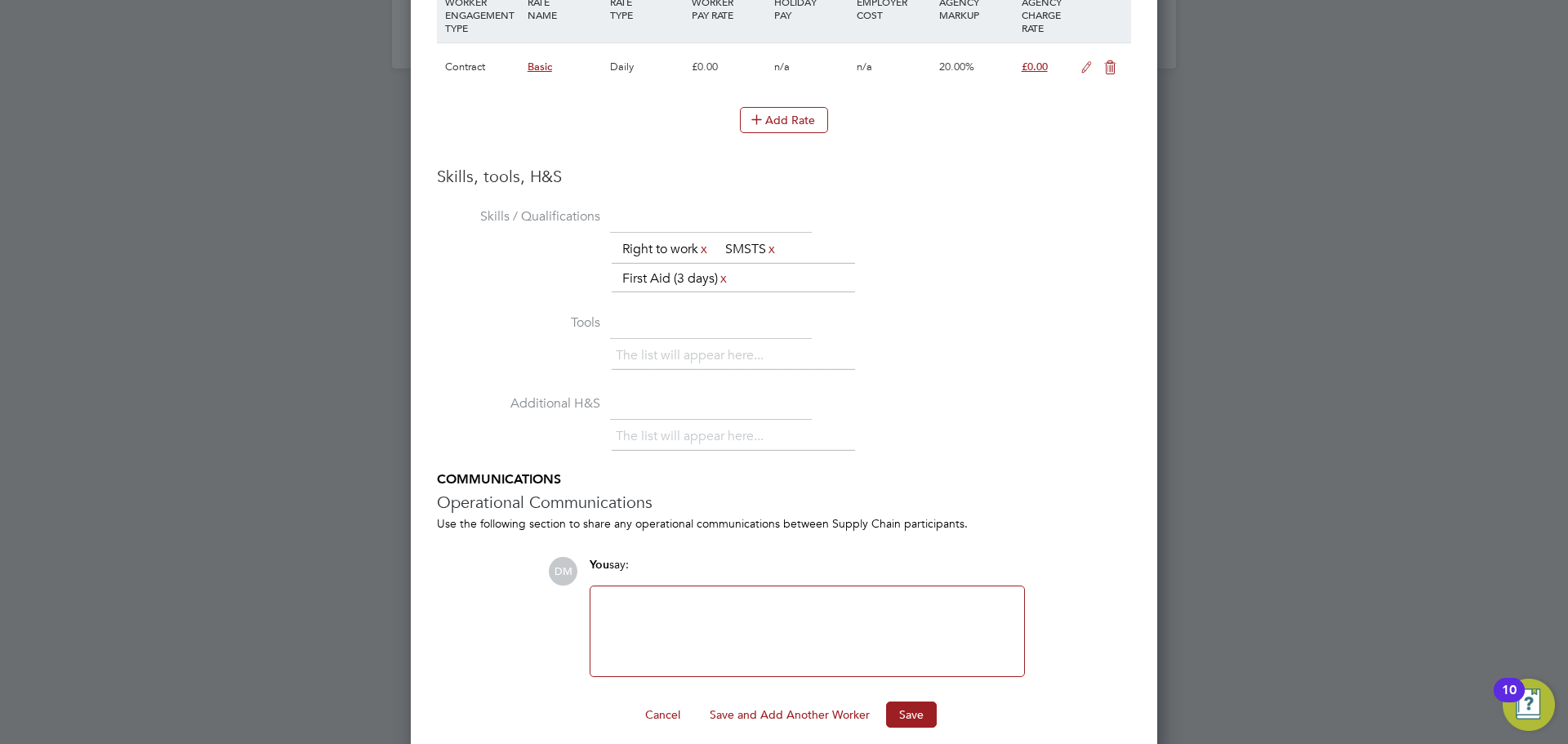
scroll to position [2005, 0]
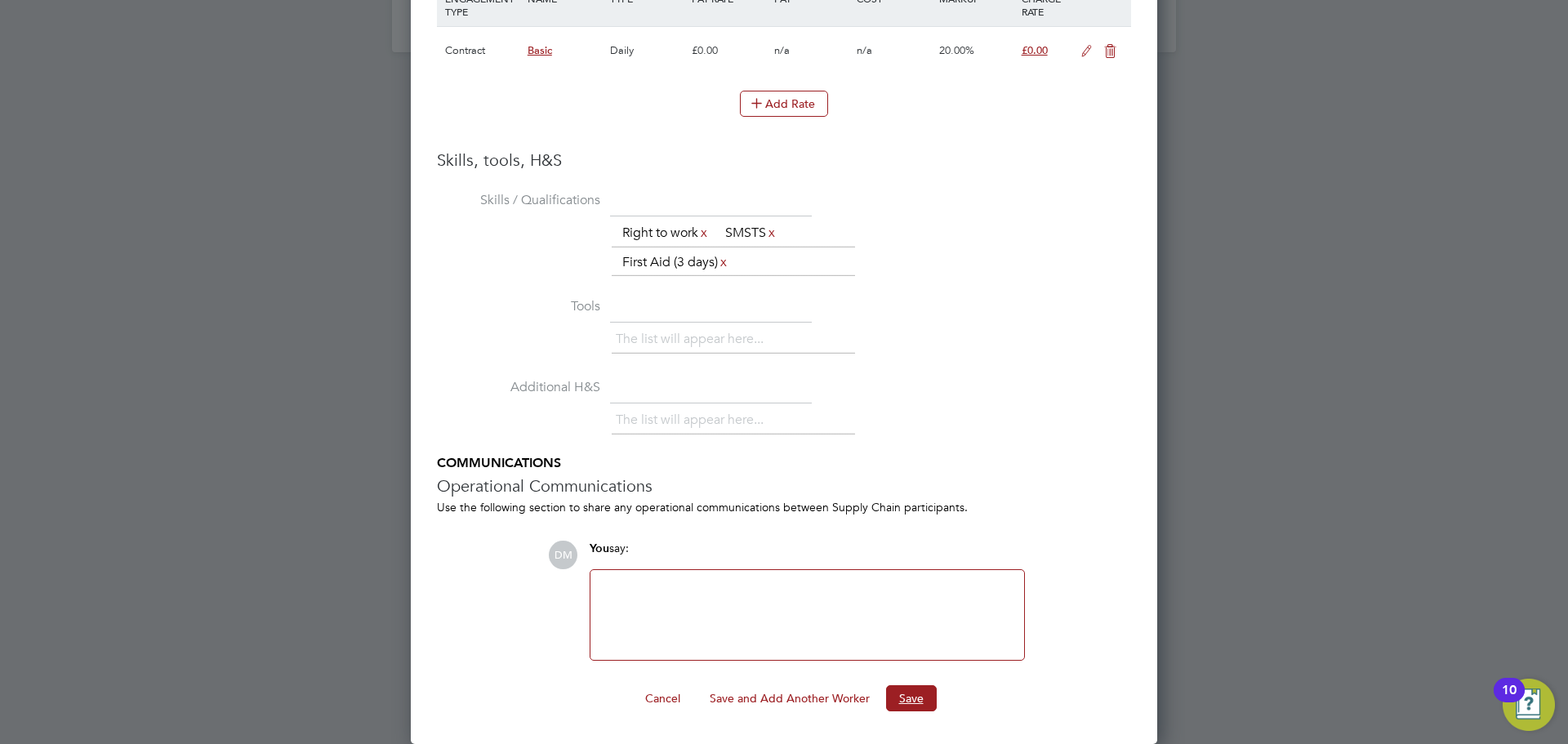
drag, startPoint x: 910, startPoint y: 701, endPoint x: 905, endPoint y: 471, distance: 230.1
click at [894, 511] on ng-form "Worker Worker Khum Saru (07554 800854) KS Khum Saru View details m: 07554 80085…" at bounding box center [784, 102] width 694 height 1221
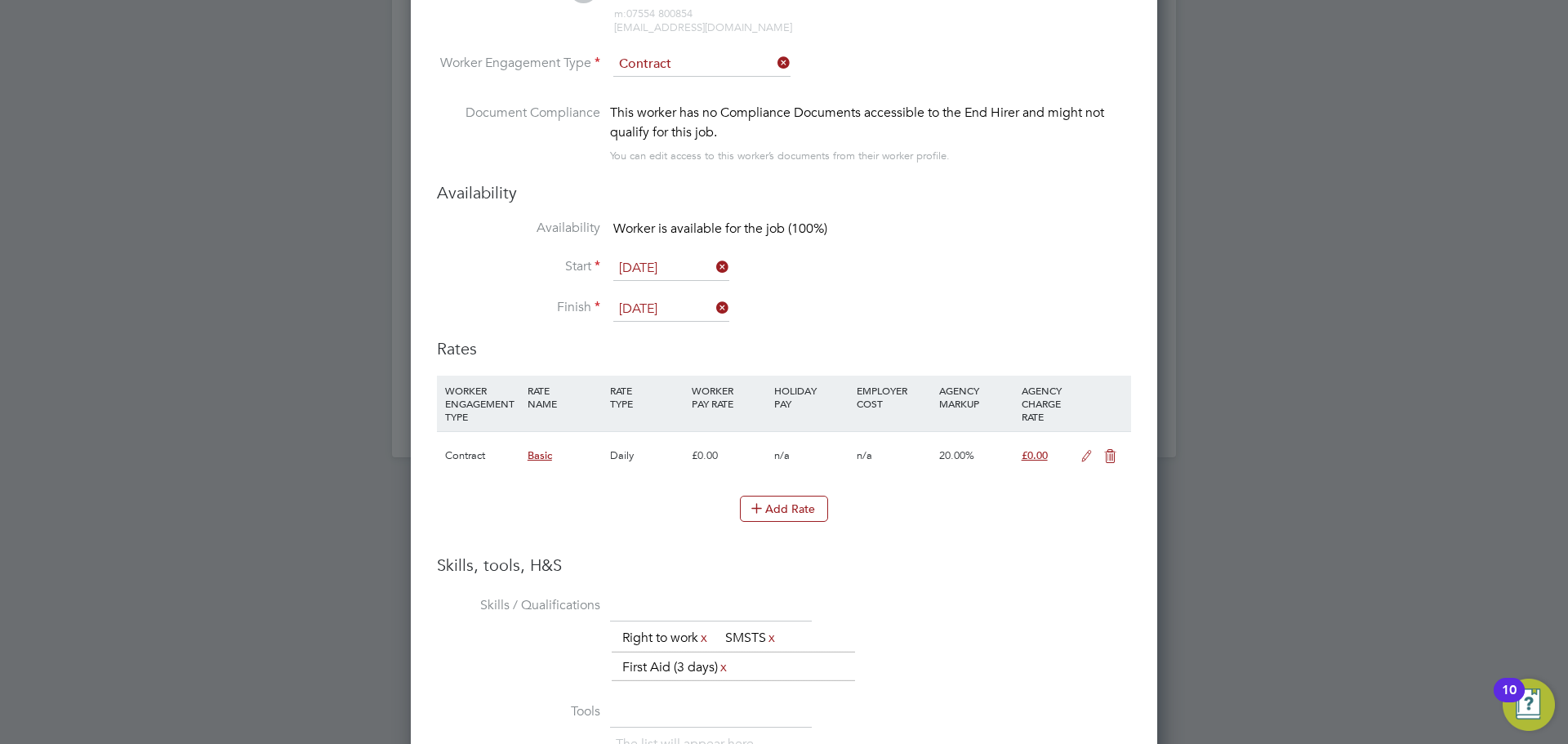
scroll to position [1597, 0]
click at [750, 521] on button "Add Rate" at bounding box center [784, 512] width 88 height 26
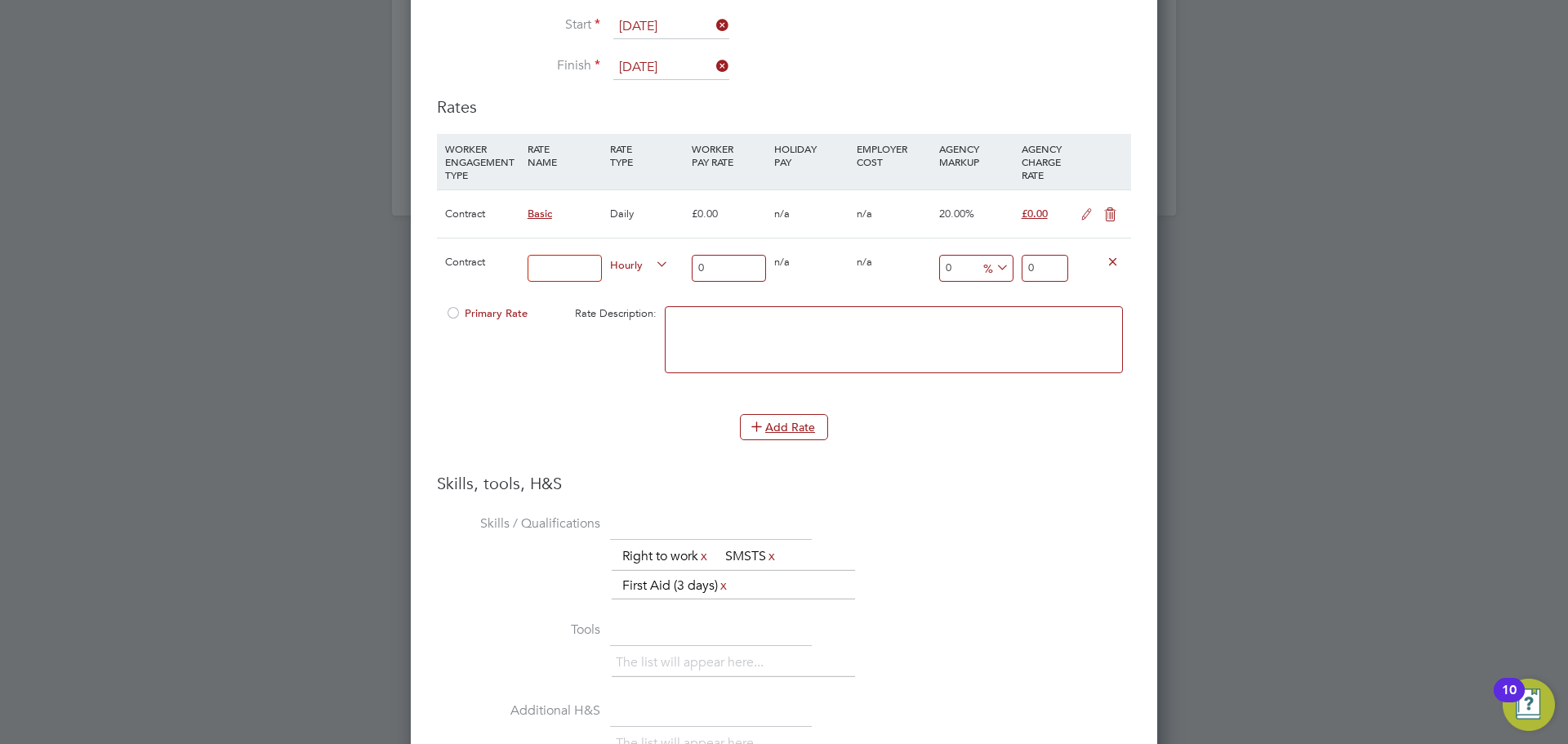
scroll to position [2166, 0]
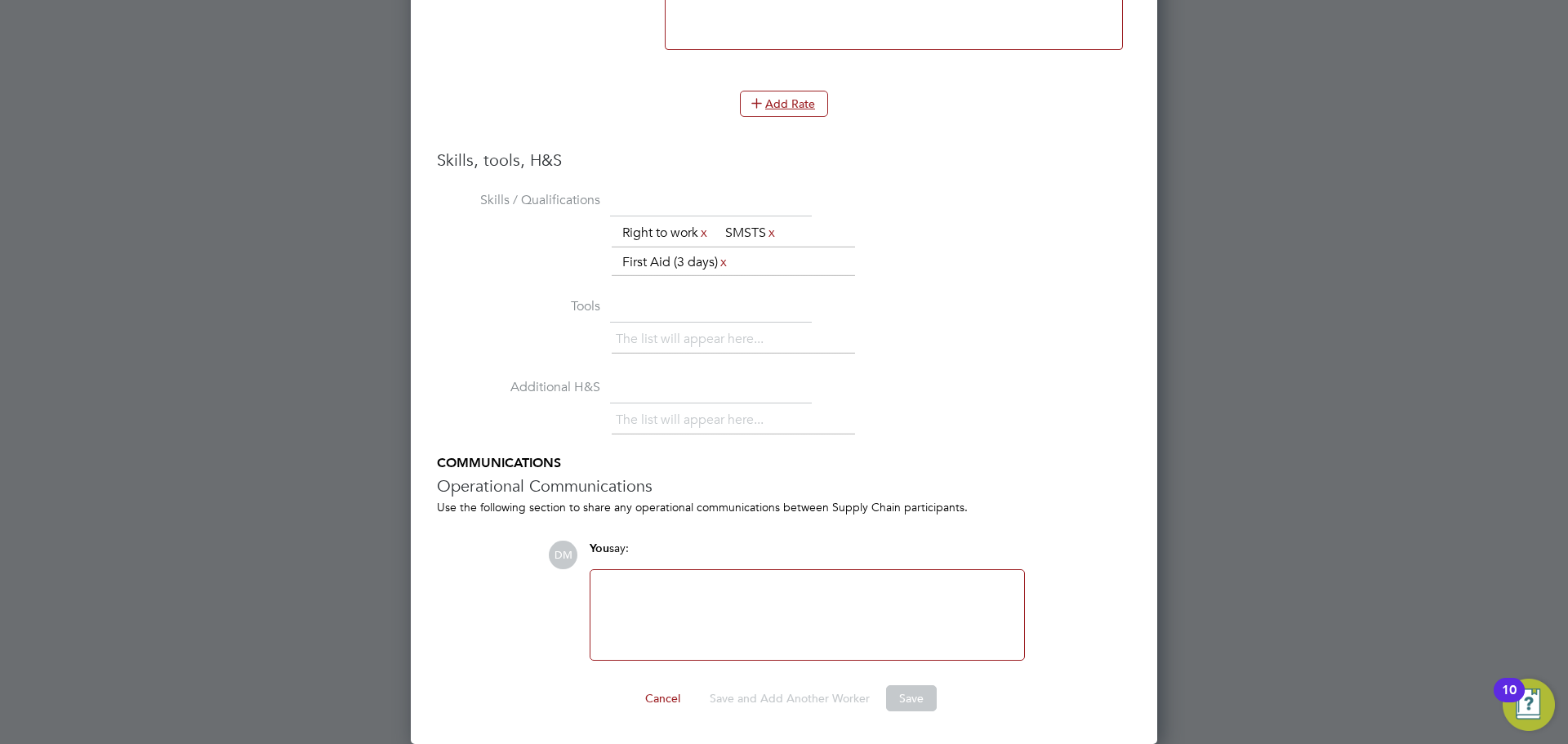
click at [856, 626] on div at bounding box center [807, 614] width 414 height 70
click at [1059, 90] on div "Add Rate" at bounding box center [784, 103] width 694 height 26
click at [680, 345] on li "The list will appear here..." at bounding box center [692, 339] width 155 height 22
click at [829, 19] on textarea at bounding box center [893, 16] width 458 height 67
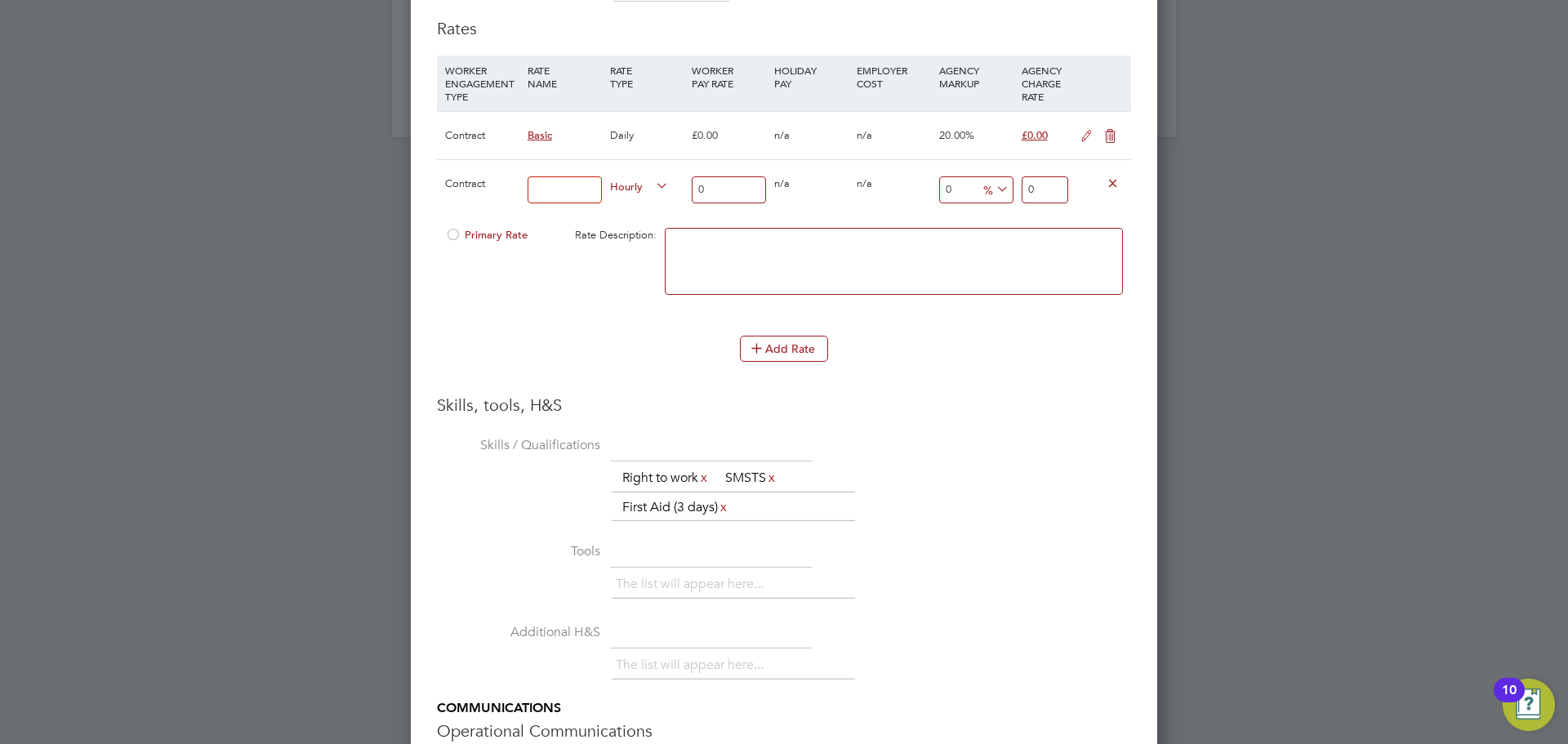
scroll to position [1675, 0]
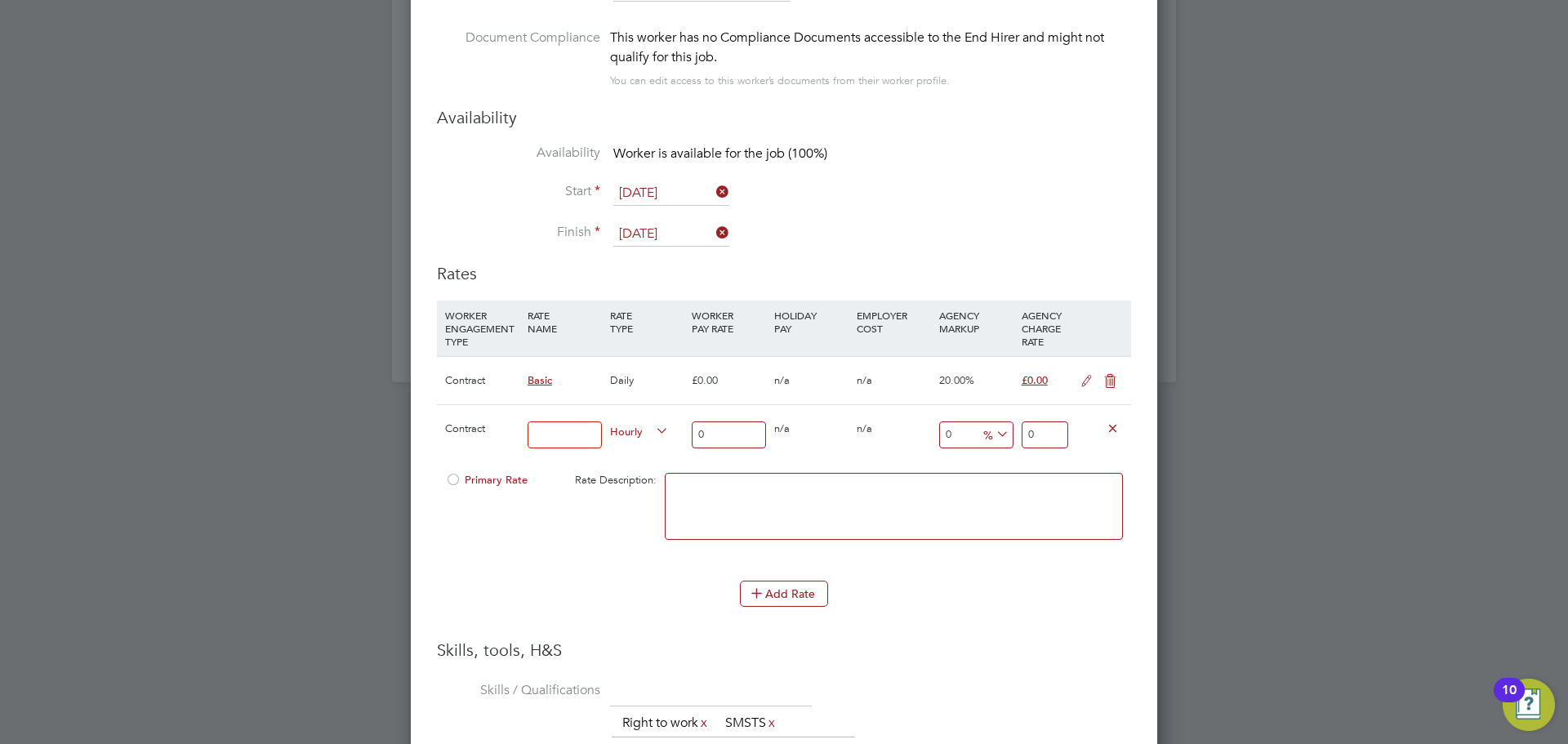
click at [1110, 381] on icon at bounding box center [1110, 381] width 20 height 13
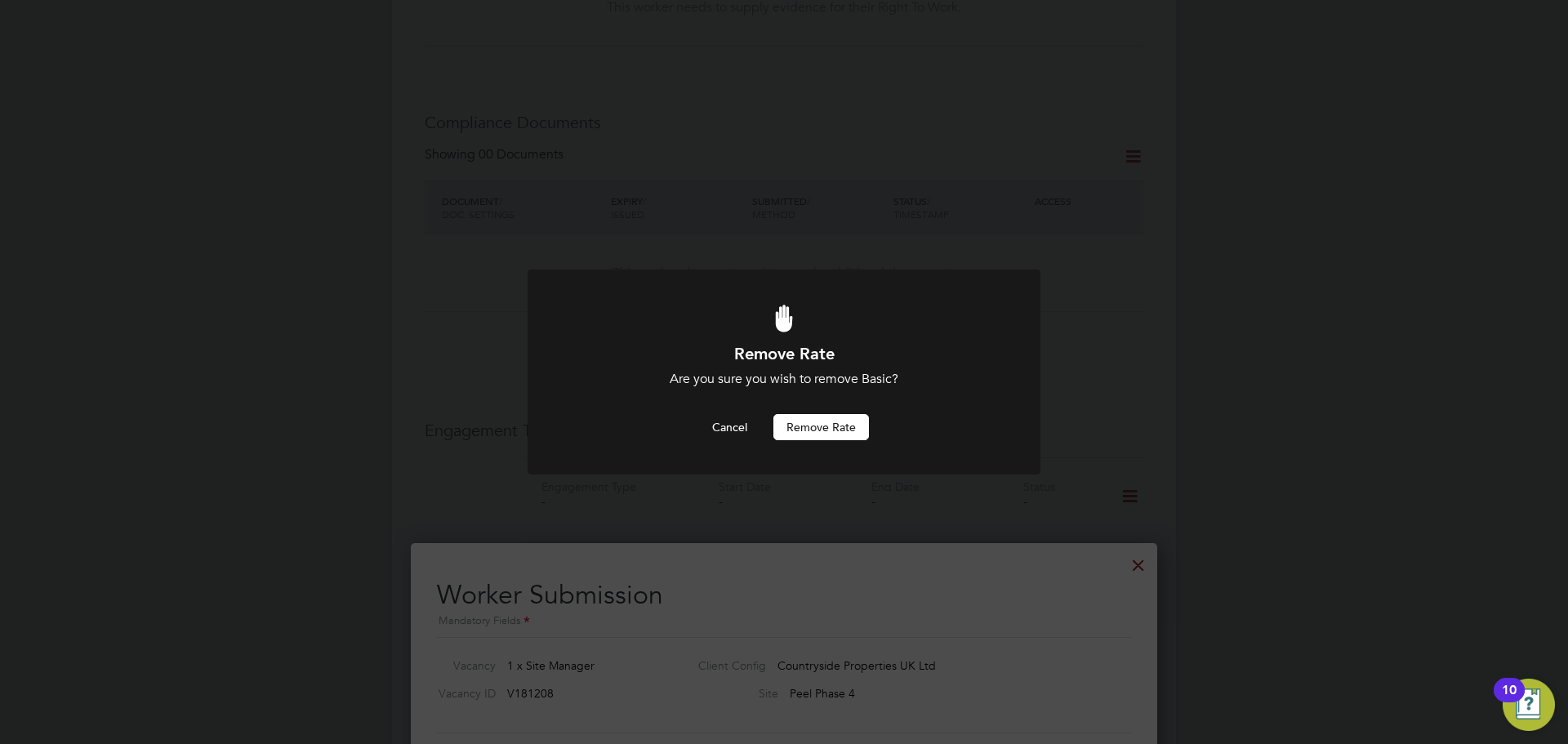
scroll to position [0, 0]
click at [708, 423] on button "Cancel" at bounding box center [730, 426] width 61 height 26
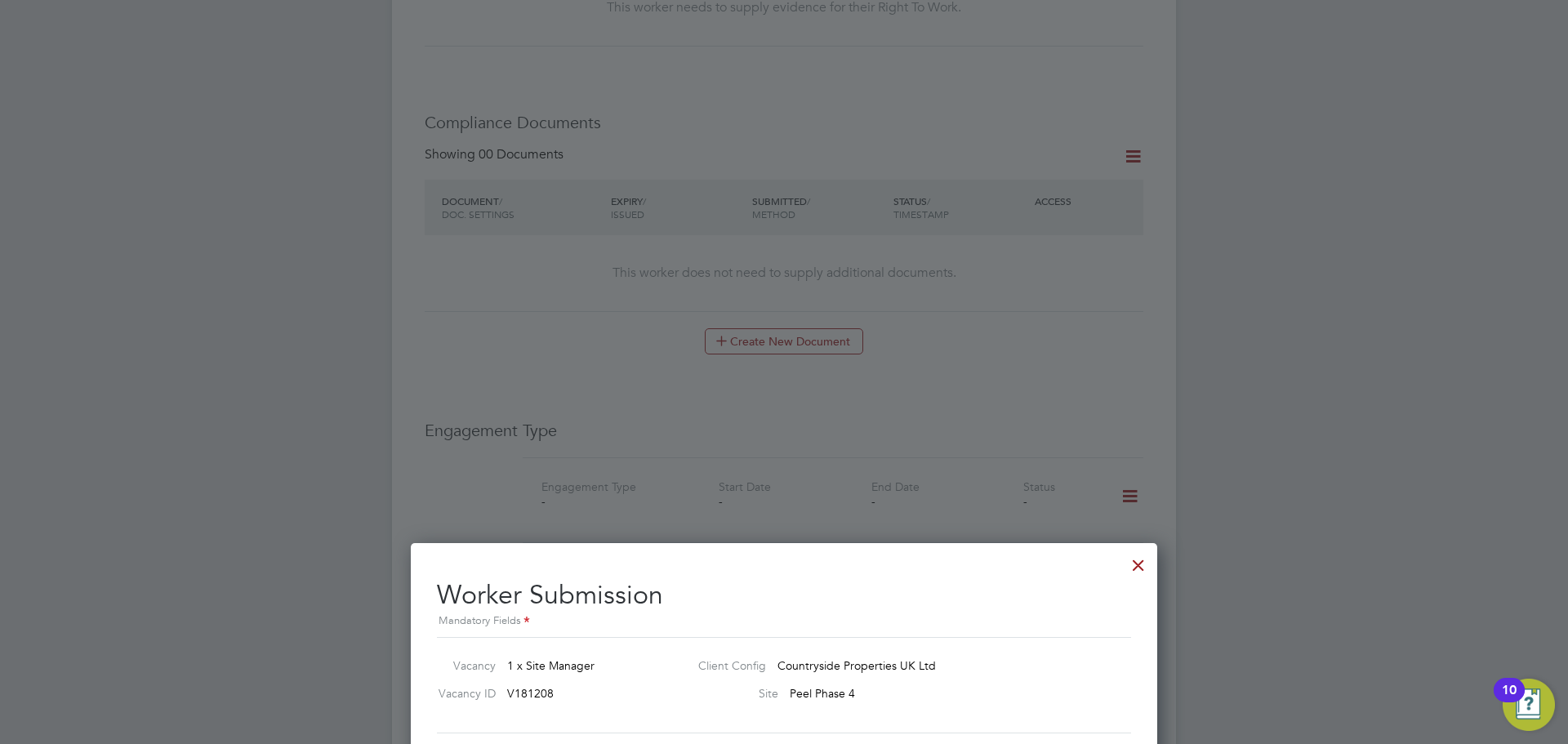
click at [691, 429] on div at bounding box center [784, 372] width 1568 height 744
click at [1127, 561] on div at bounding box center [1138, 561] width 30 height 30
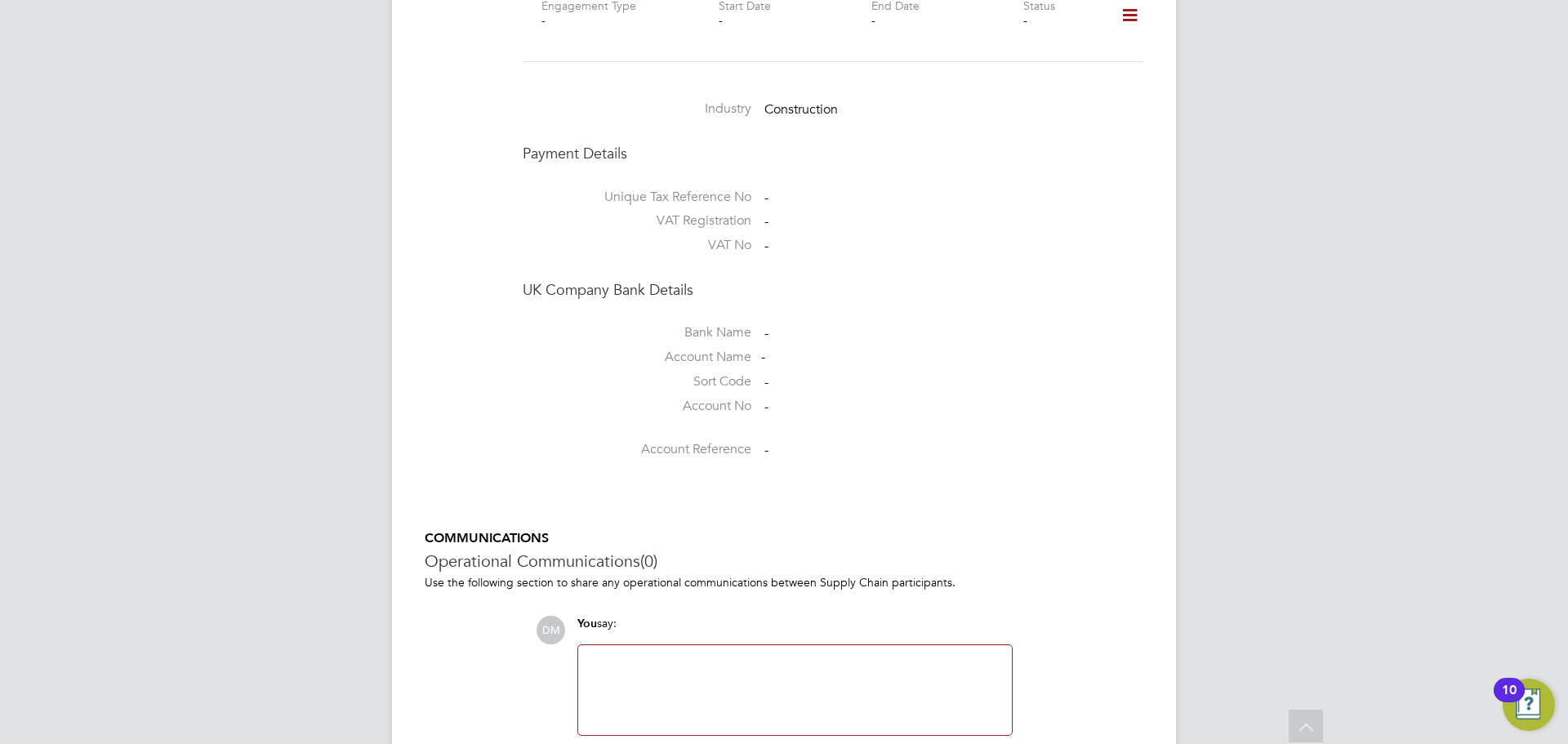
scroll to position [1307, 0]
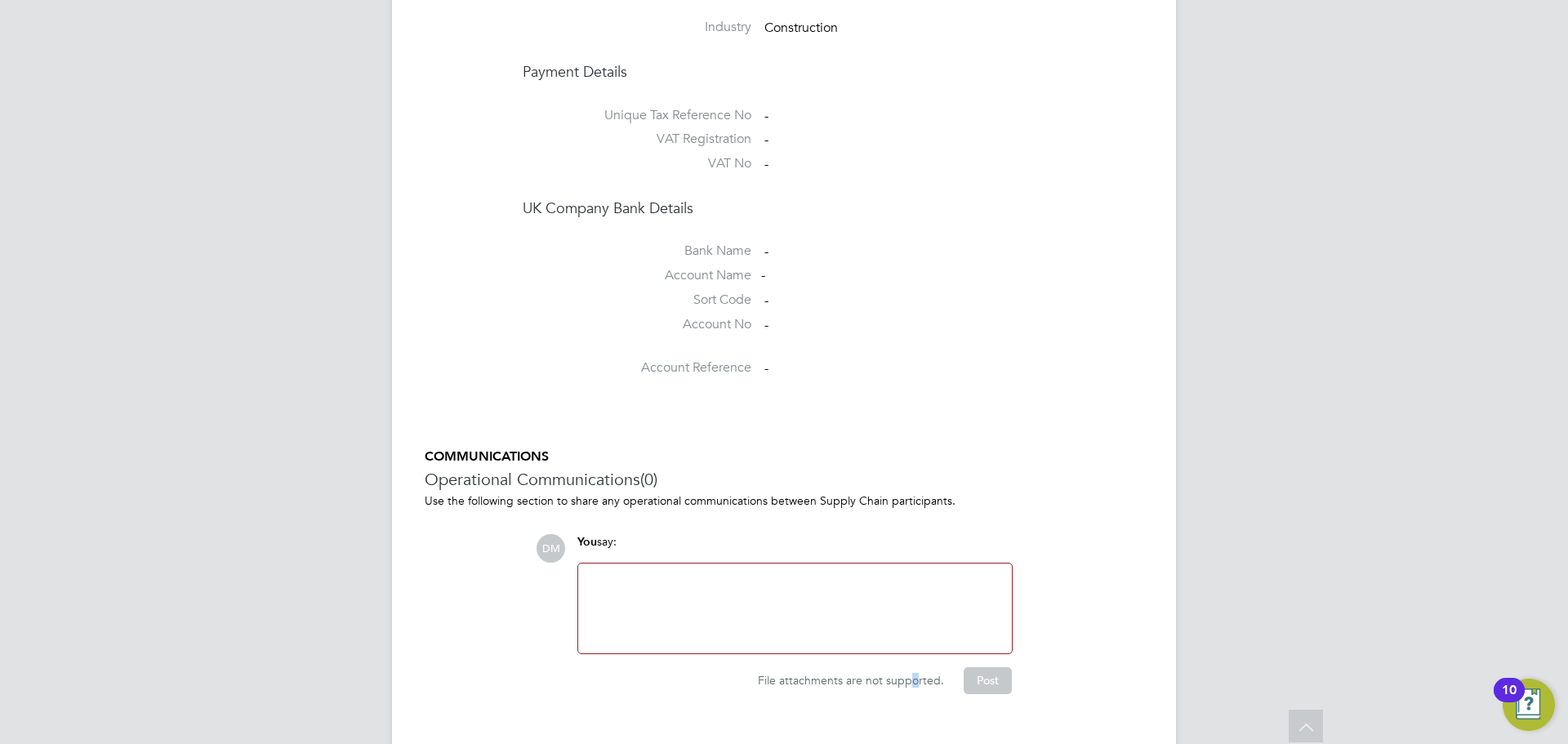
click at [921, 667] on div "File attachments are not supported. Post" at bounding box center [794, 680] width 435 height 26
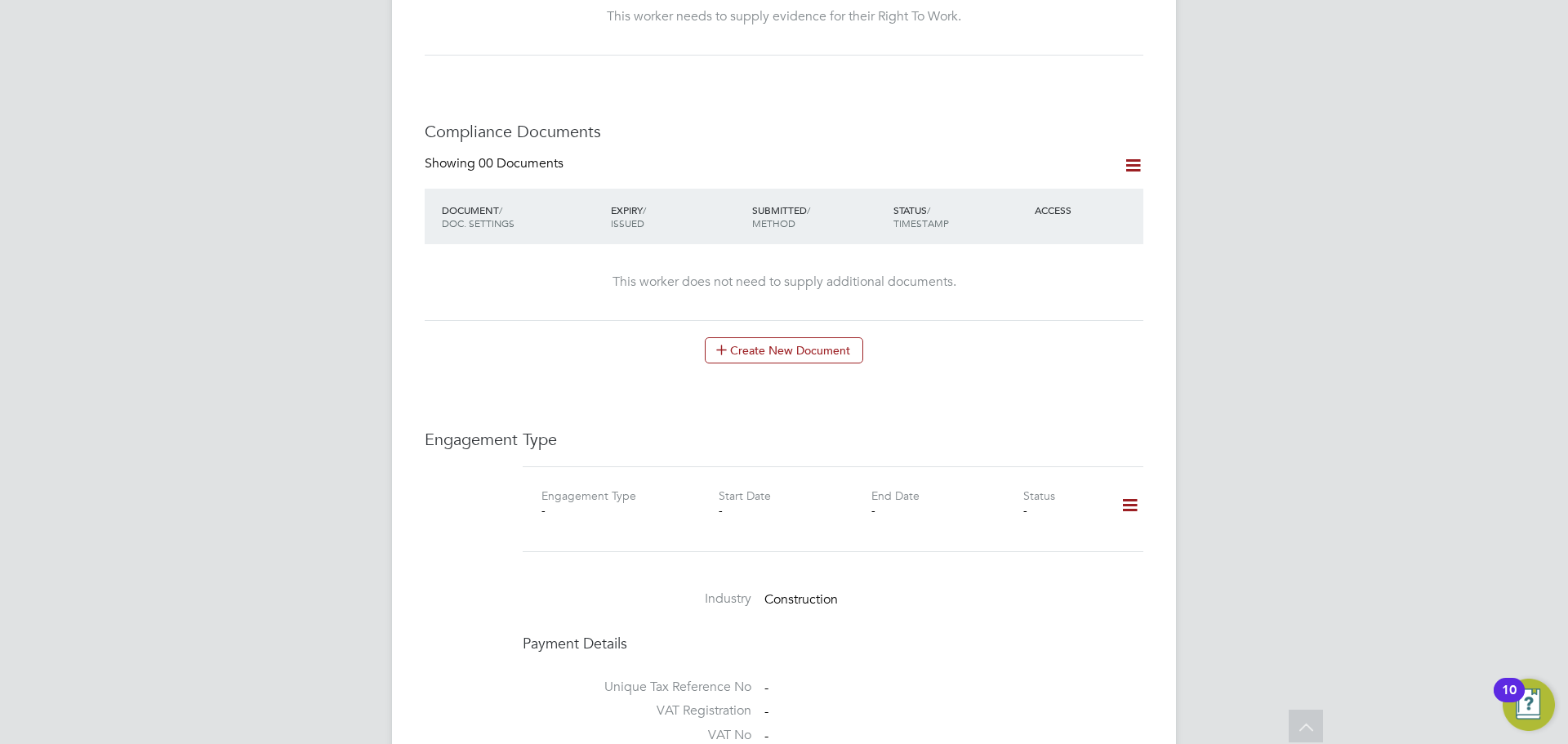
scroll to position [571, 0]
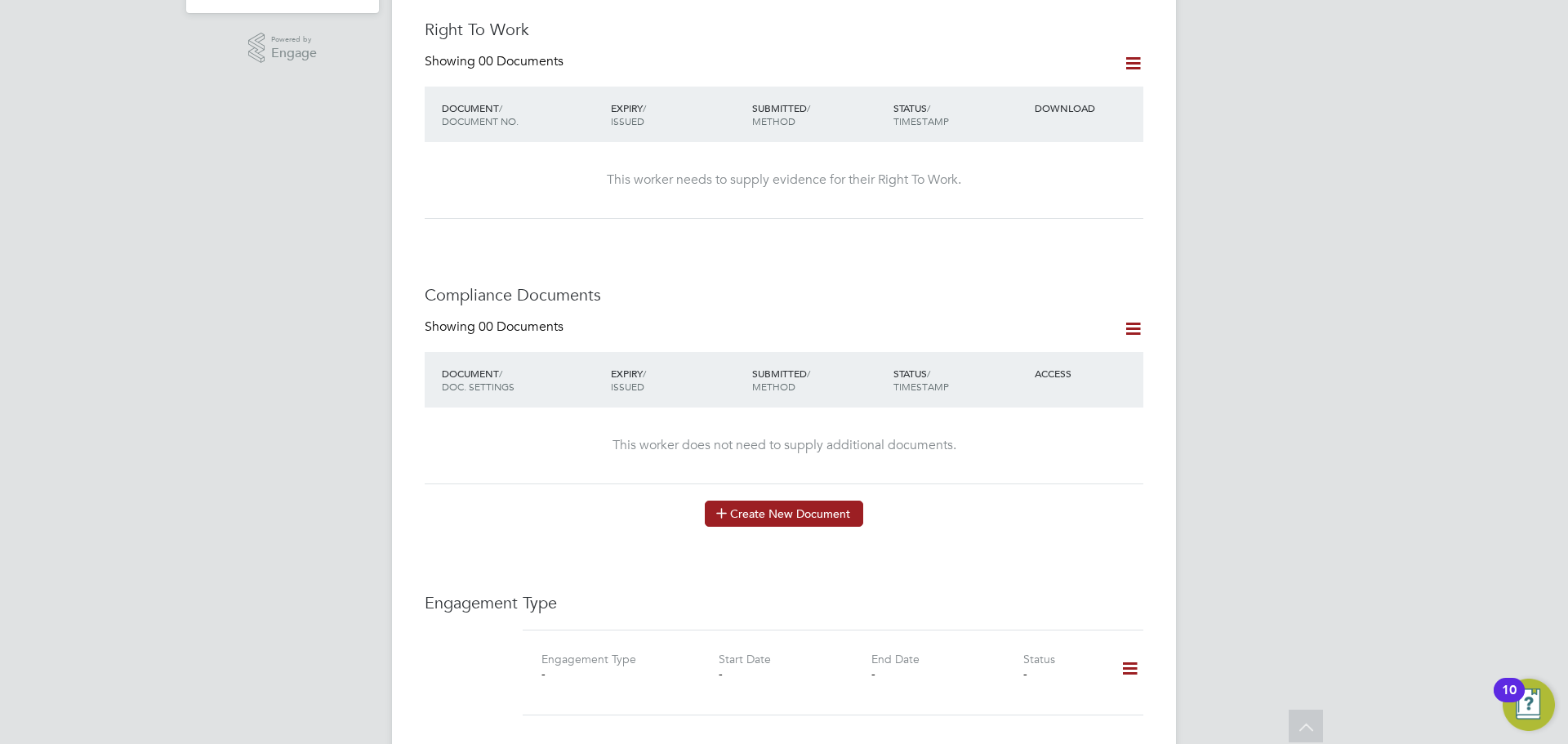
click at [777, 500] on button "Create New Document" at bounding box center [784, 513] width 158 height 26
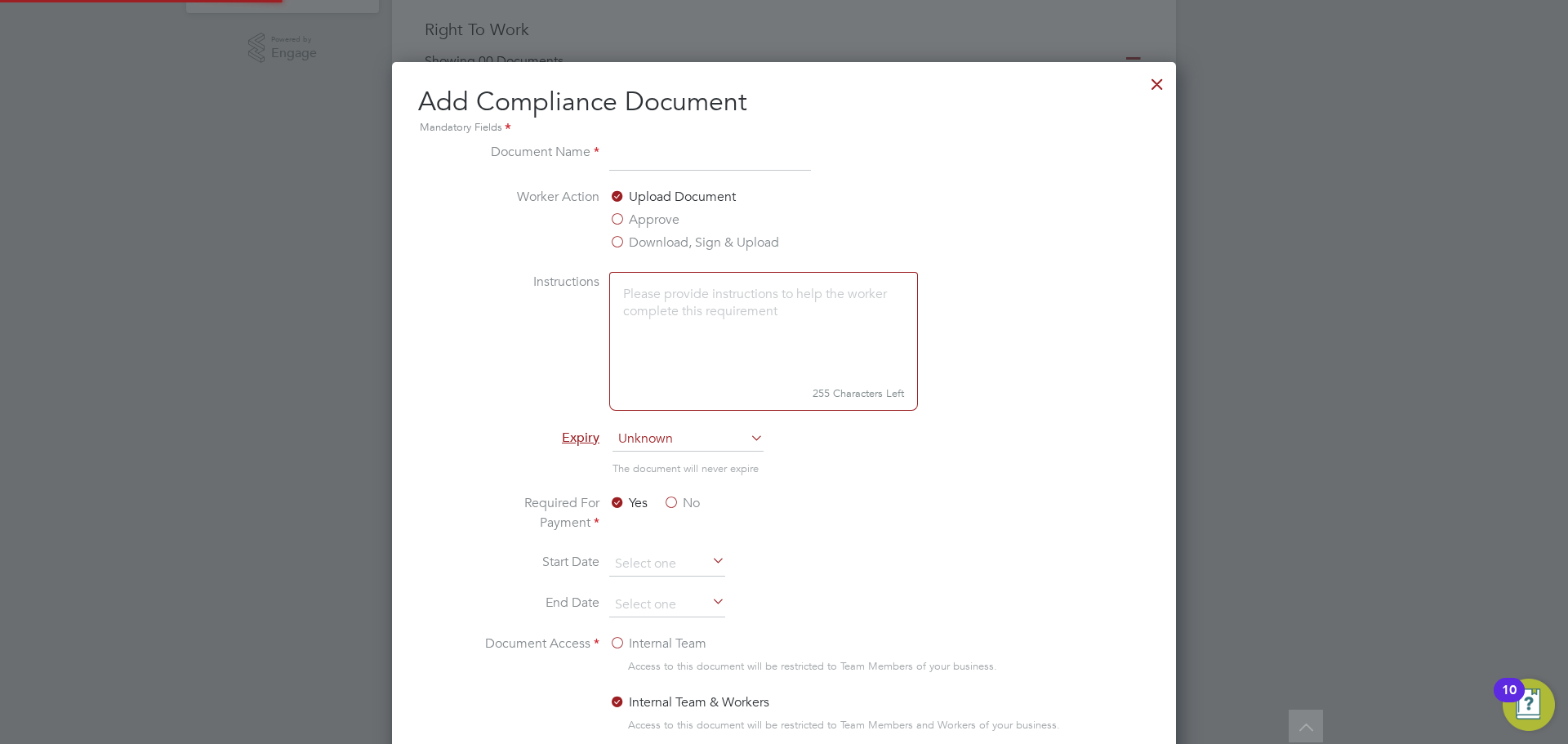
scroll to position [857, 784]
click at [628, 134] on div "Mandatory Fields" at bounding box center [784, 128] width 732 height 18
click at [619, 153] on input at bounding box center [711, 156] width 202 height 30
type input "passport"
click at [695, 308] on textarea at bounding box center [764, 325] width 309 height 108
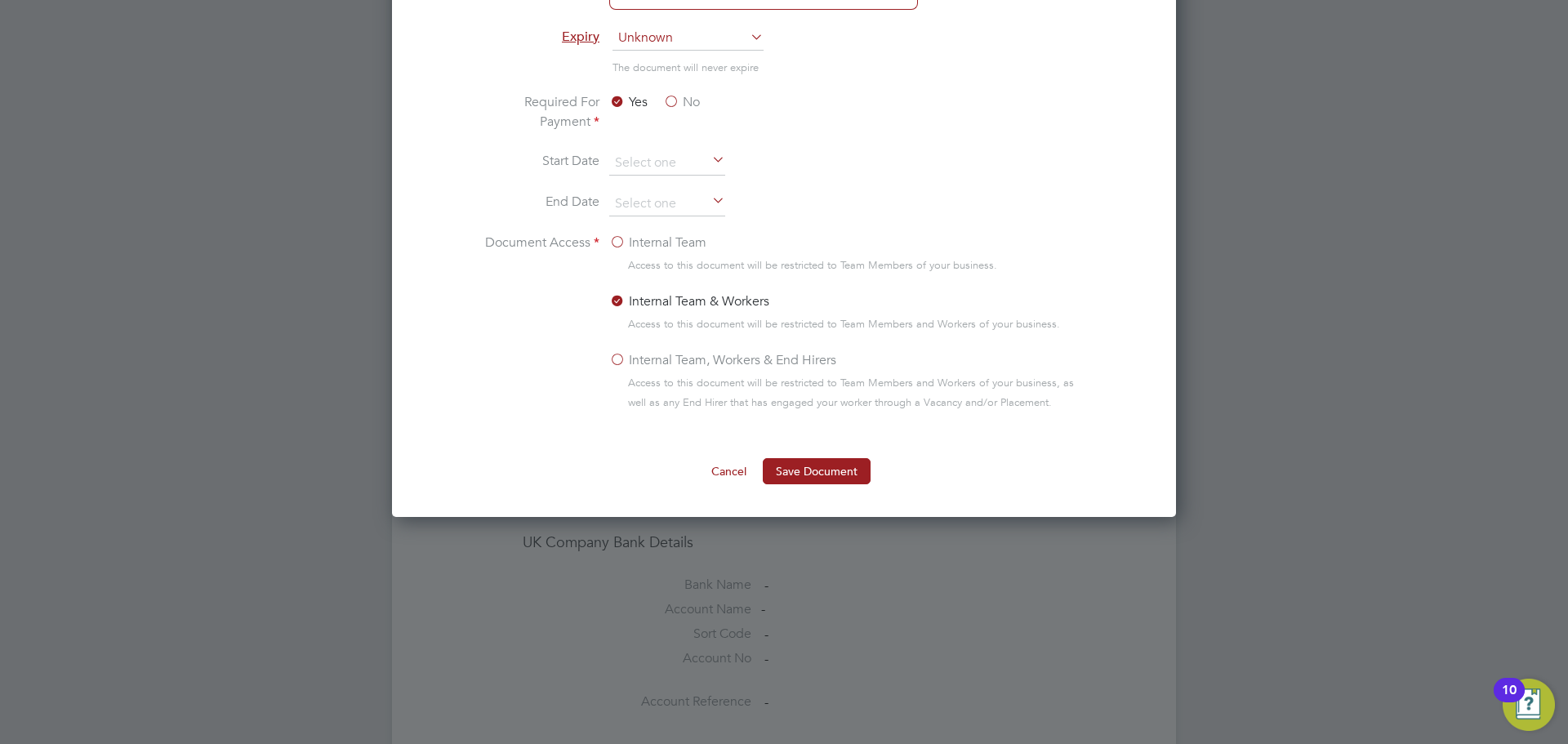
scroll to position [817, 0]
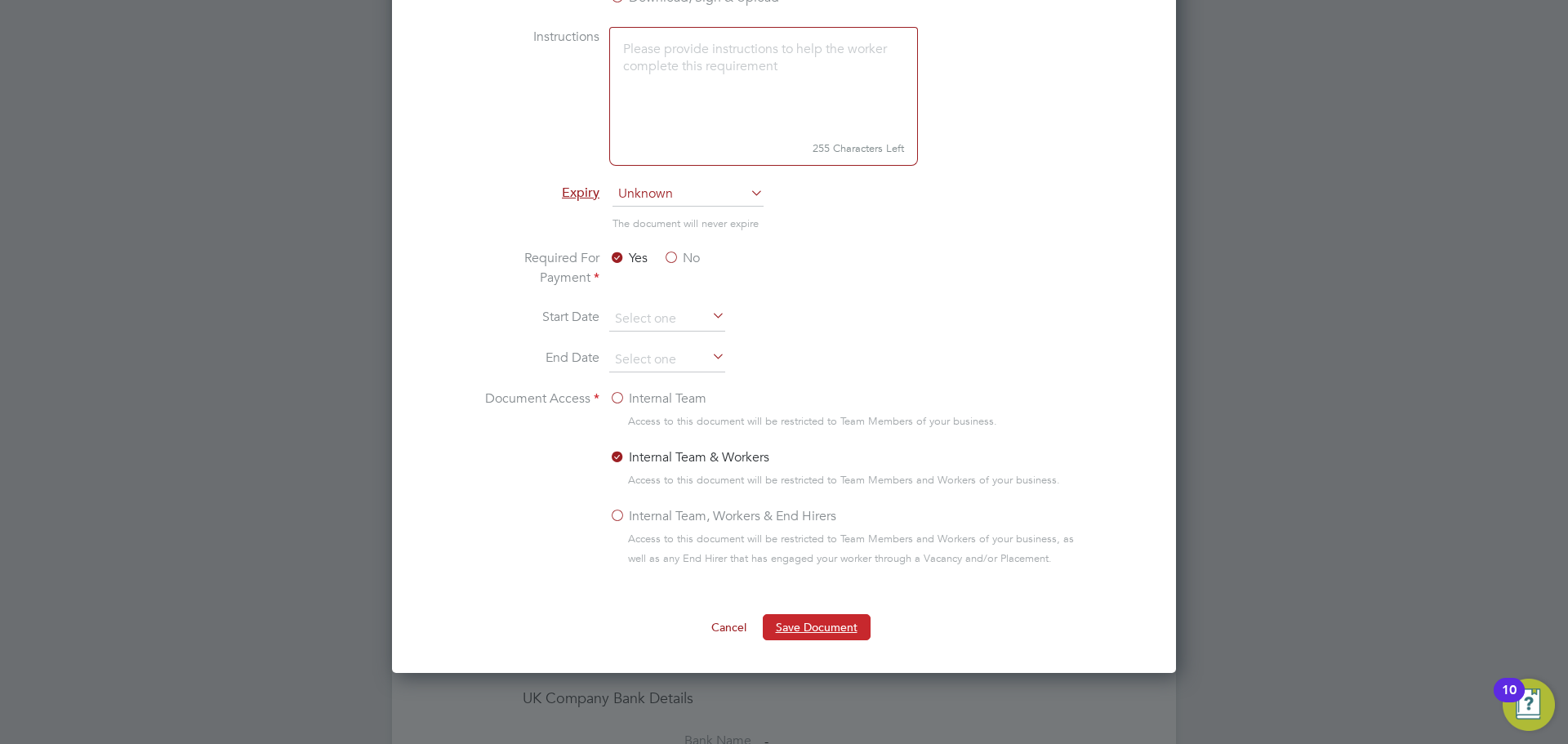
click at [785, 616] on button "Save Document" at bounding box center [816, 627] width 108 height 26
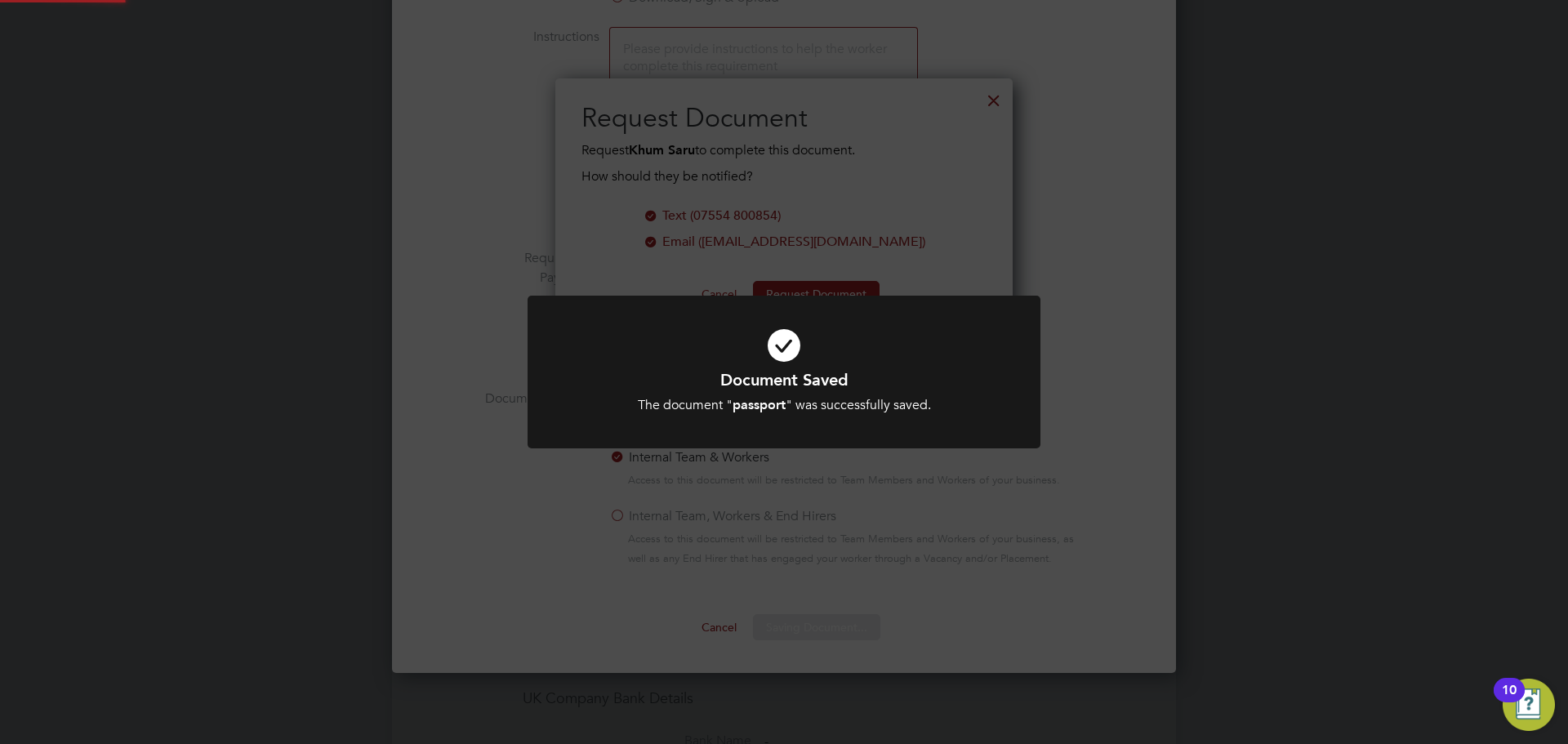
scroll to position [262, 458]
click at [0, 424] on div "Document Saved The document " passport " was successfully saved. Cancel Okay" at bounding box center [784, 372] width 1568 height 744
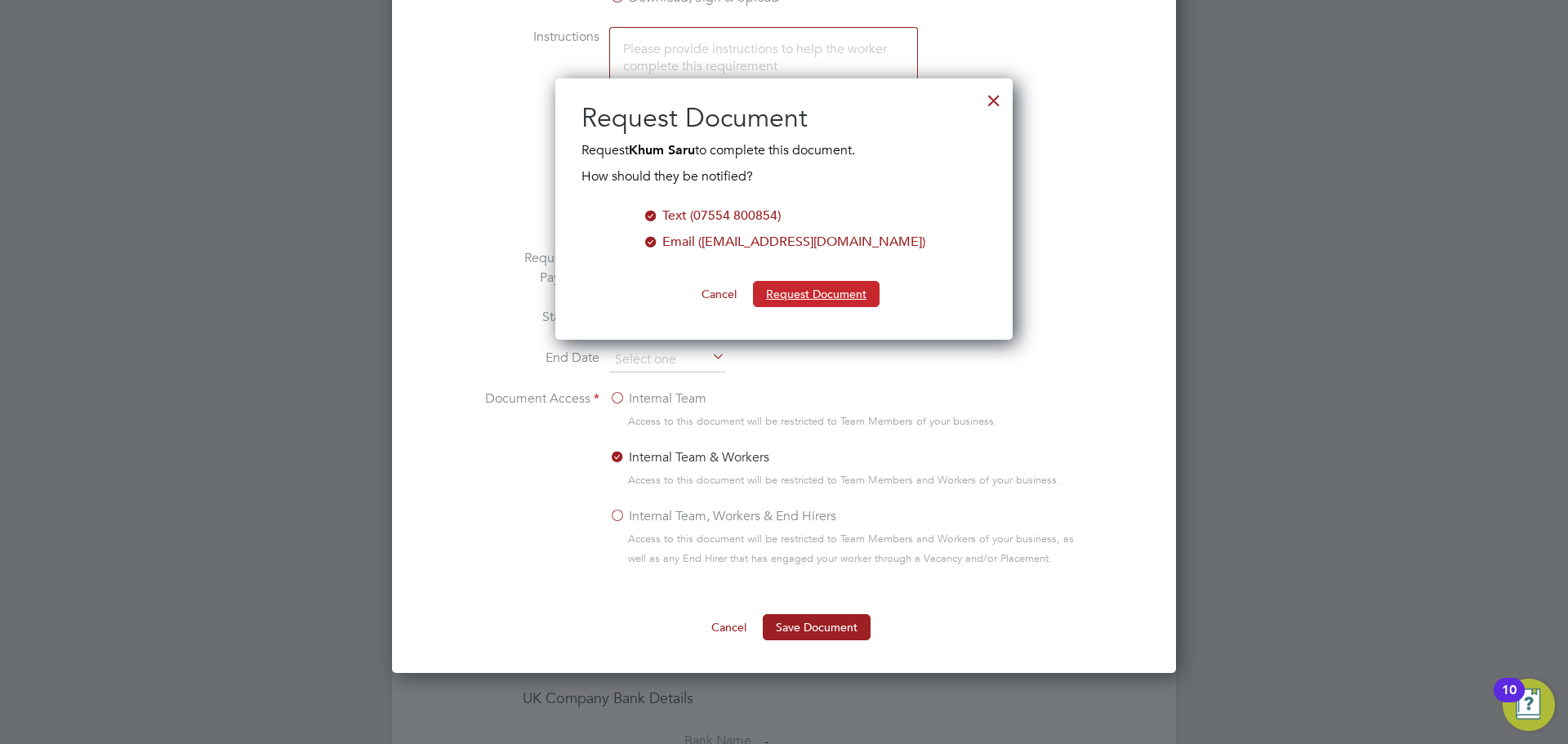
click at [778, 290] on button "Request Document" at bounding box center [816, 294] width 127 height 26
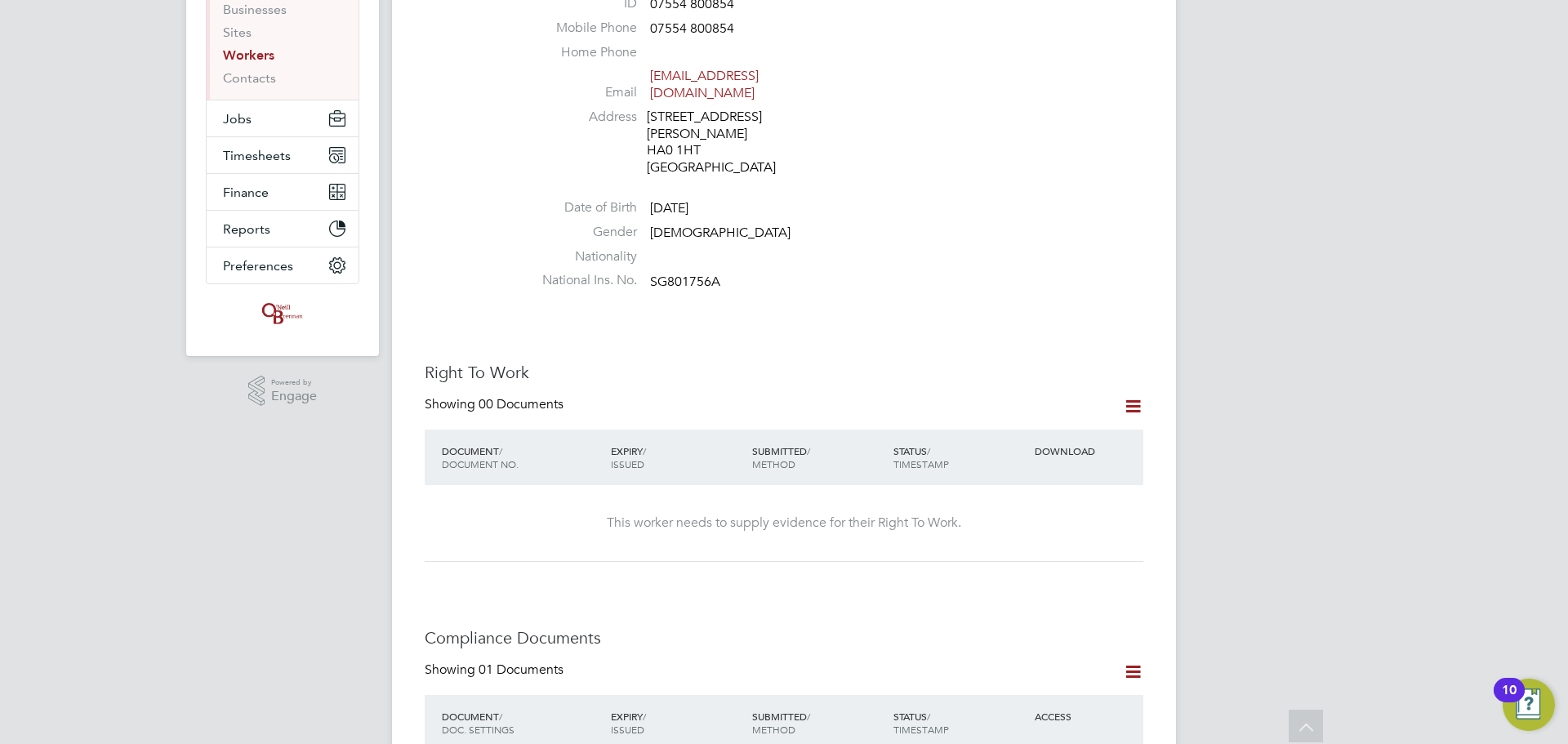
scroll to position [226, 0]
click at [1125, 399] on icon at bounding box center [1133, 409] width 20 height 20
drag, startPoint x: 1068, startPoint y: 417, endPoint x: 1059, endPoint y: 444, distance: 28.5
click at [1059, 444] on ul "Add Right To Work Document Request Right To Work Document" at bounding box center [1042, 427] width 197 height 46
click at [1133, 399] on icon at bounding box center [1133, 409] width 20 height 20
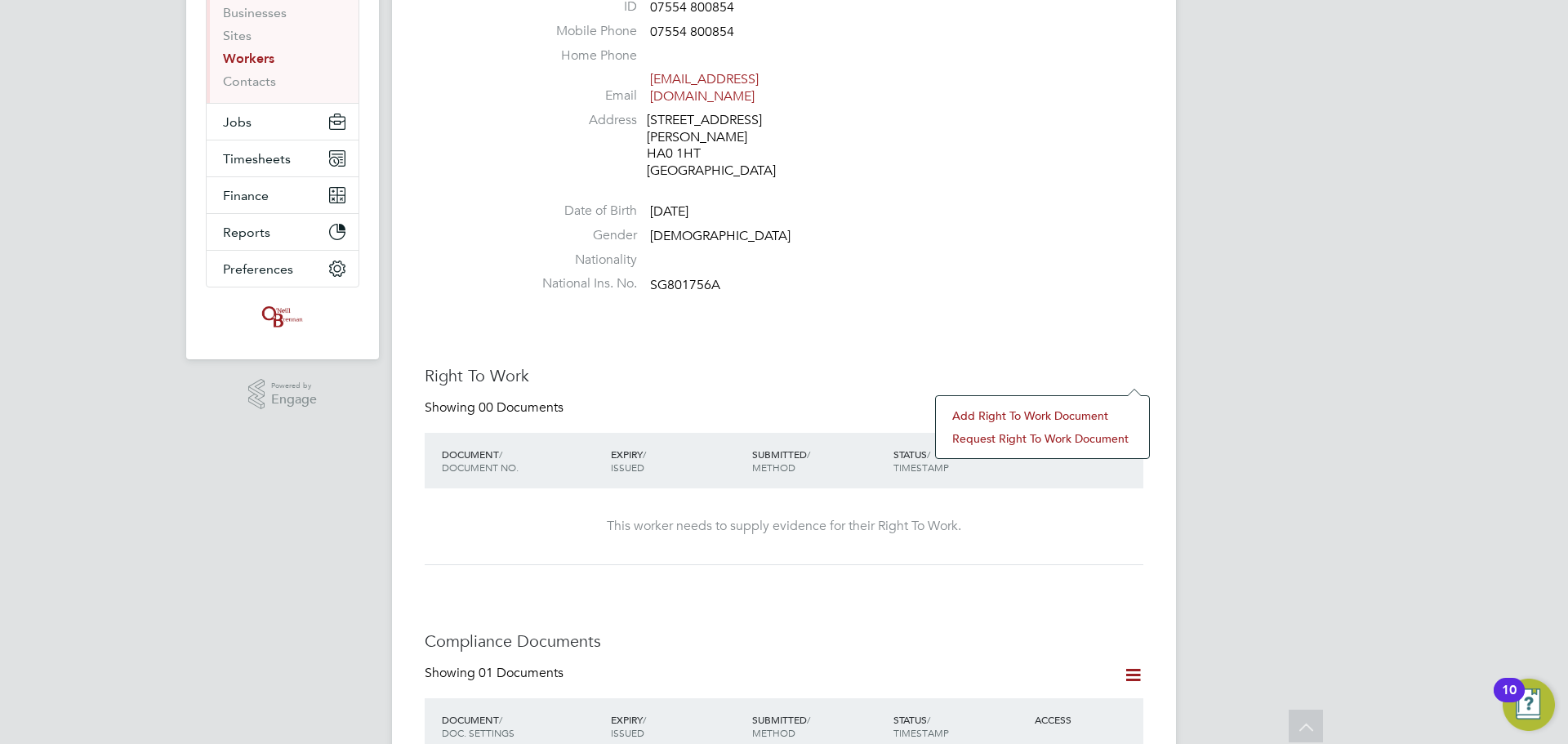
click at [1036, 432] on li "Request Right To Work Document" at bounding box center [1042, 439] width 197 height 23
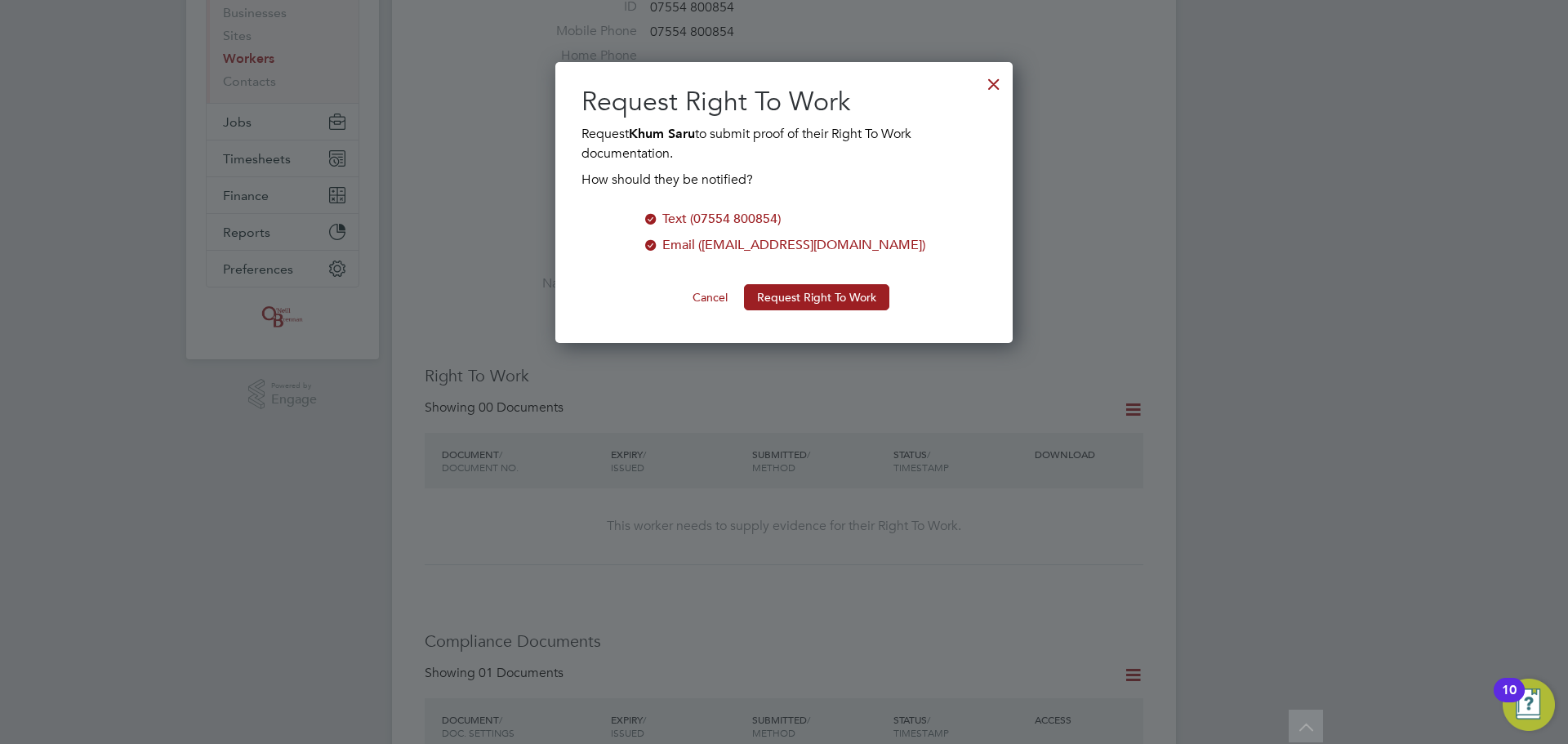
scroll to position [281, 458]
click at [777, 287] on button "Request Right To Work" at bounding box center [816, 297] width 145 height 26
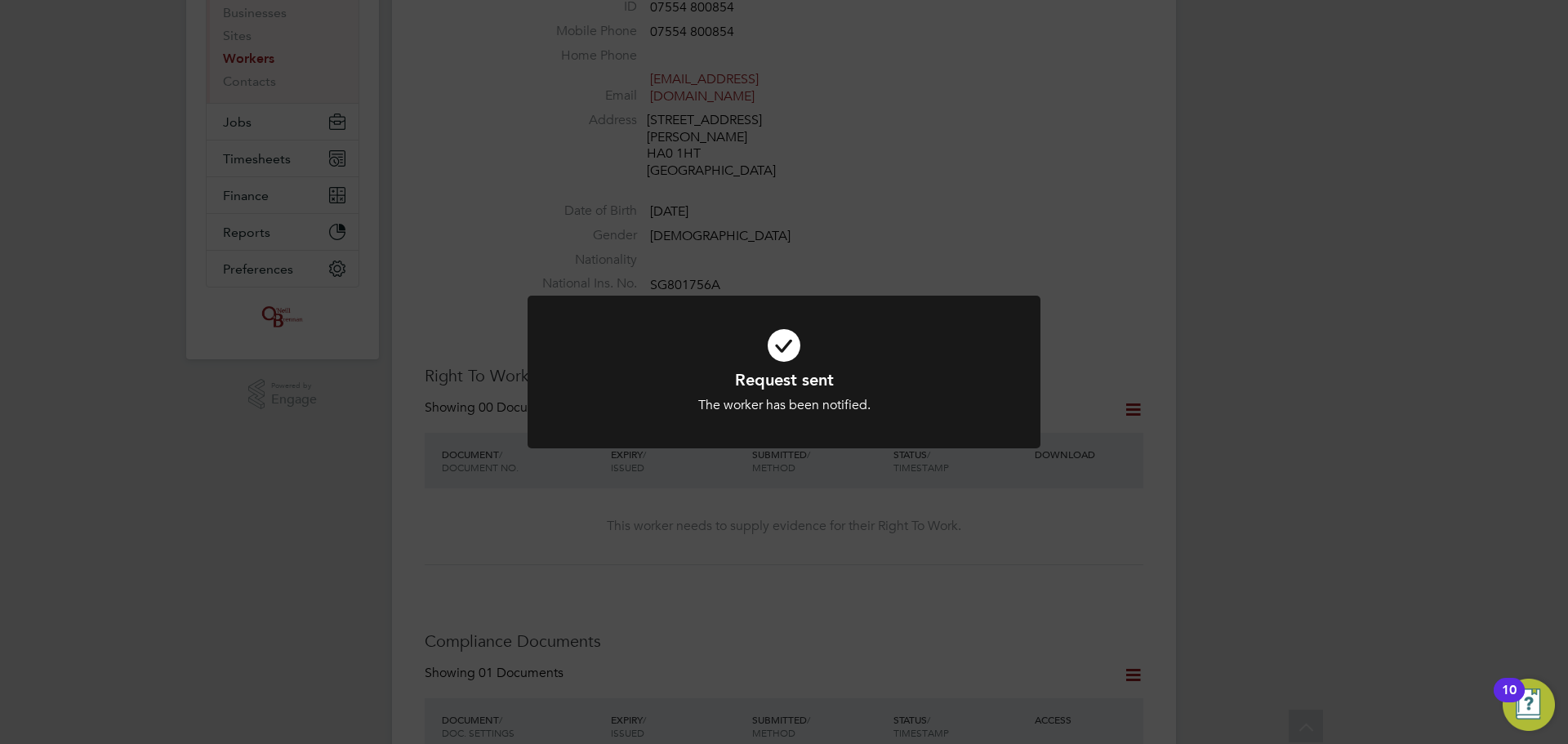
click at [860, 253] on div "Request sent The worker has been notified. Cancel Okay" at bounding box center [784, 372] width 1568 height 744
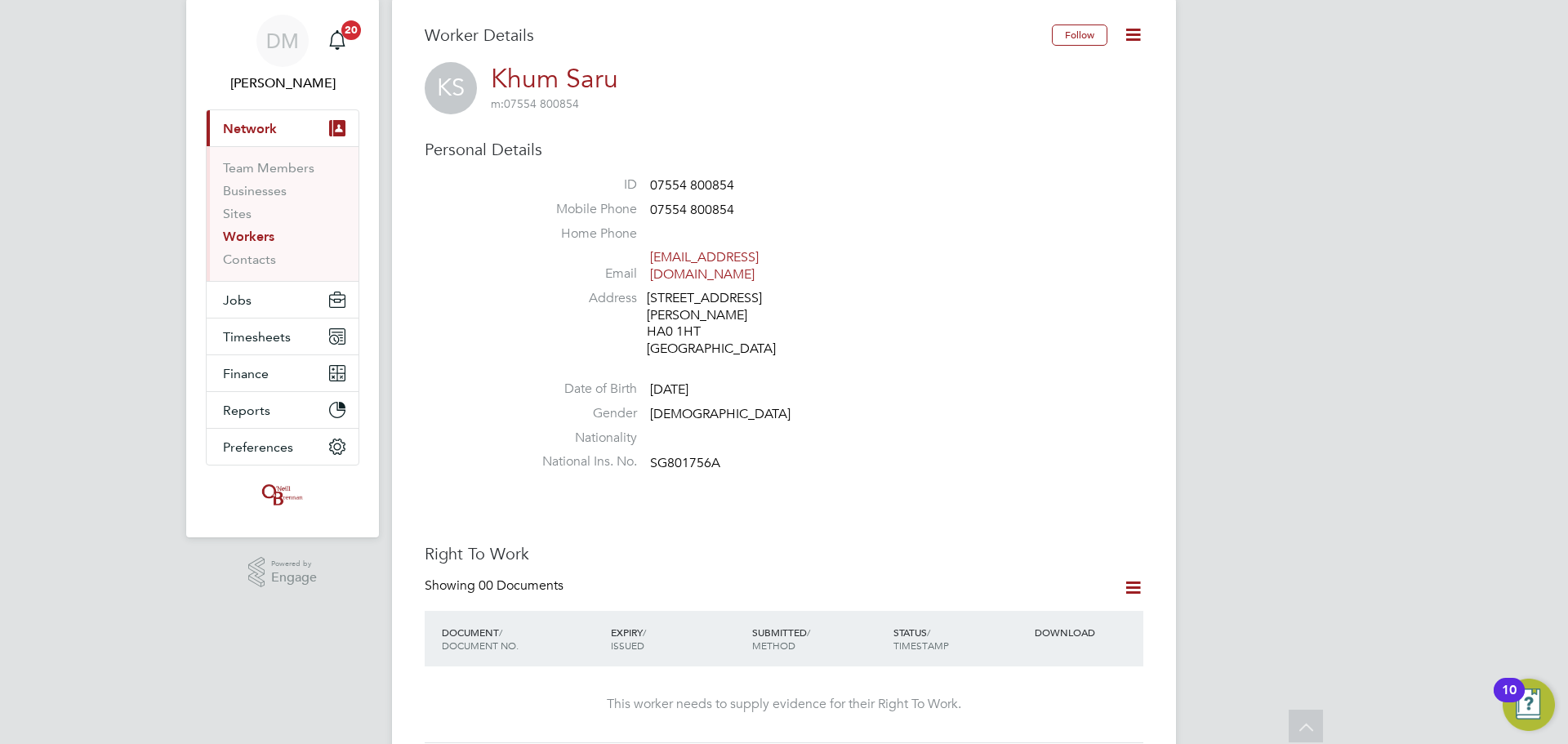
scroll to position [0, 0]
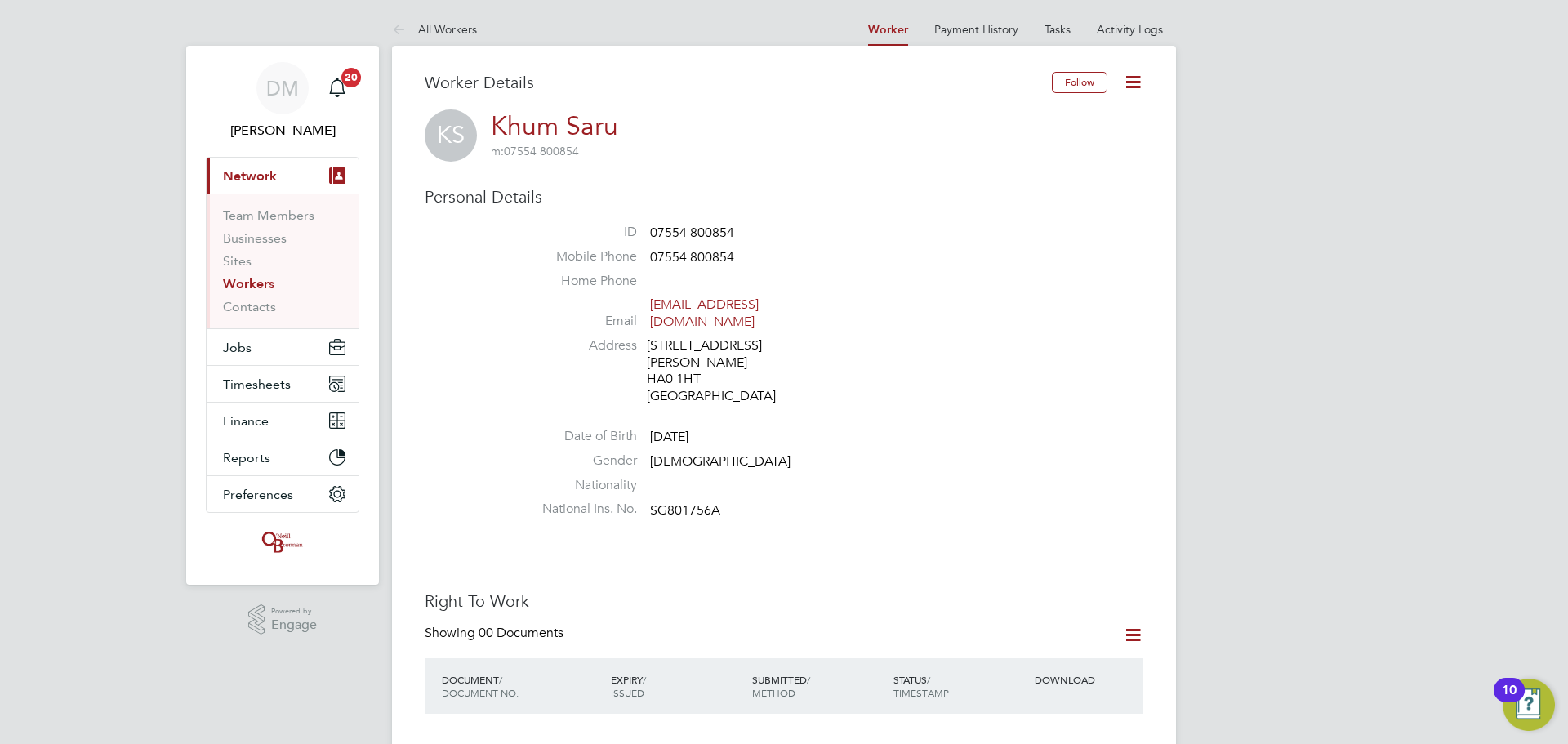
click at [1126, 79] on icon at bounding box center [1133, 82] width 20 height 20
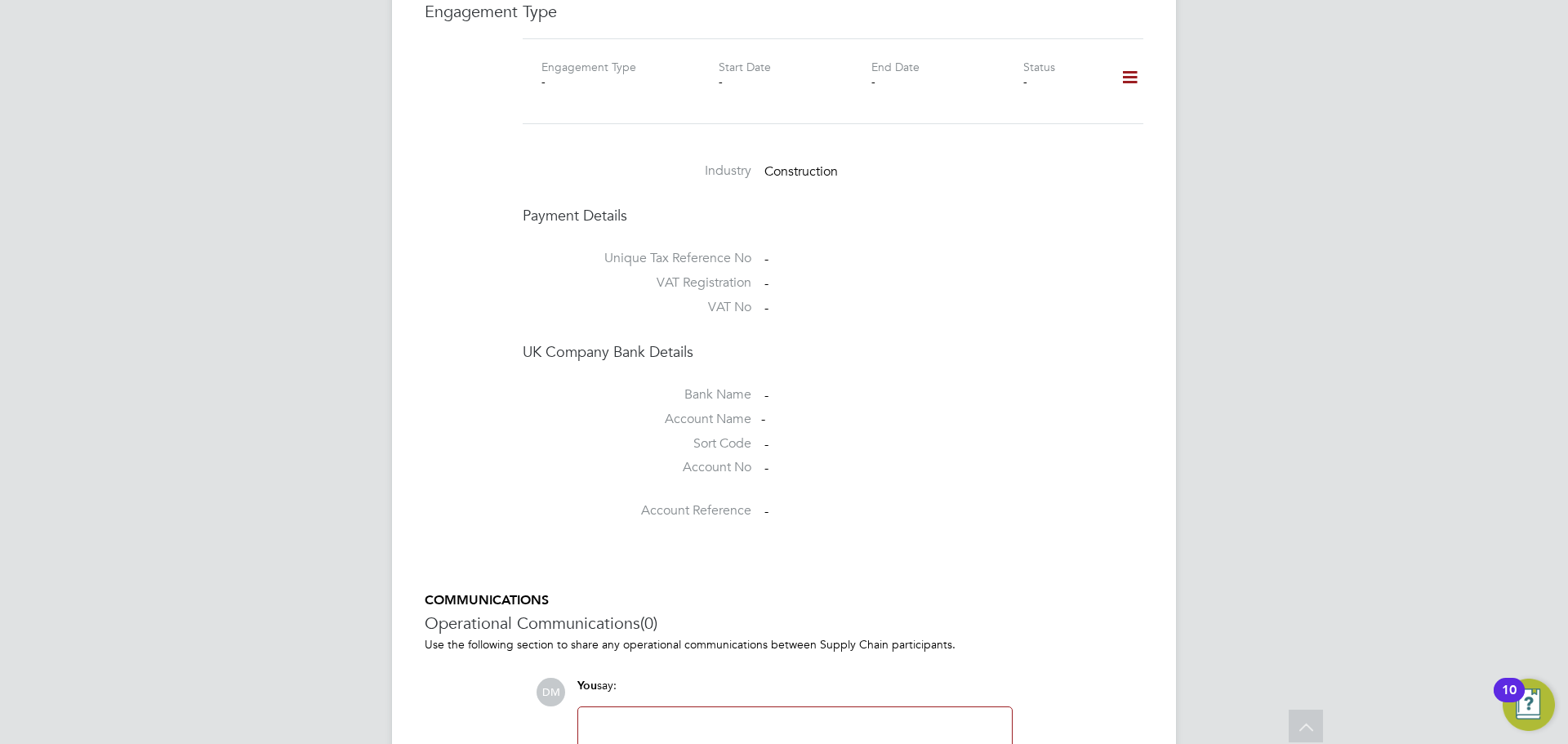
scroll to position [980, 0]
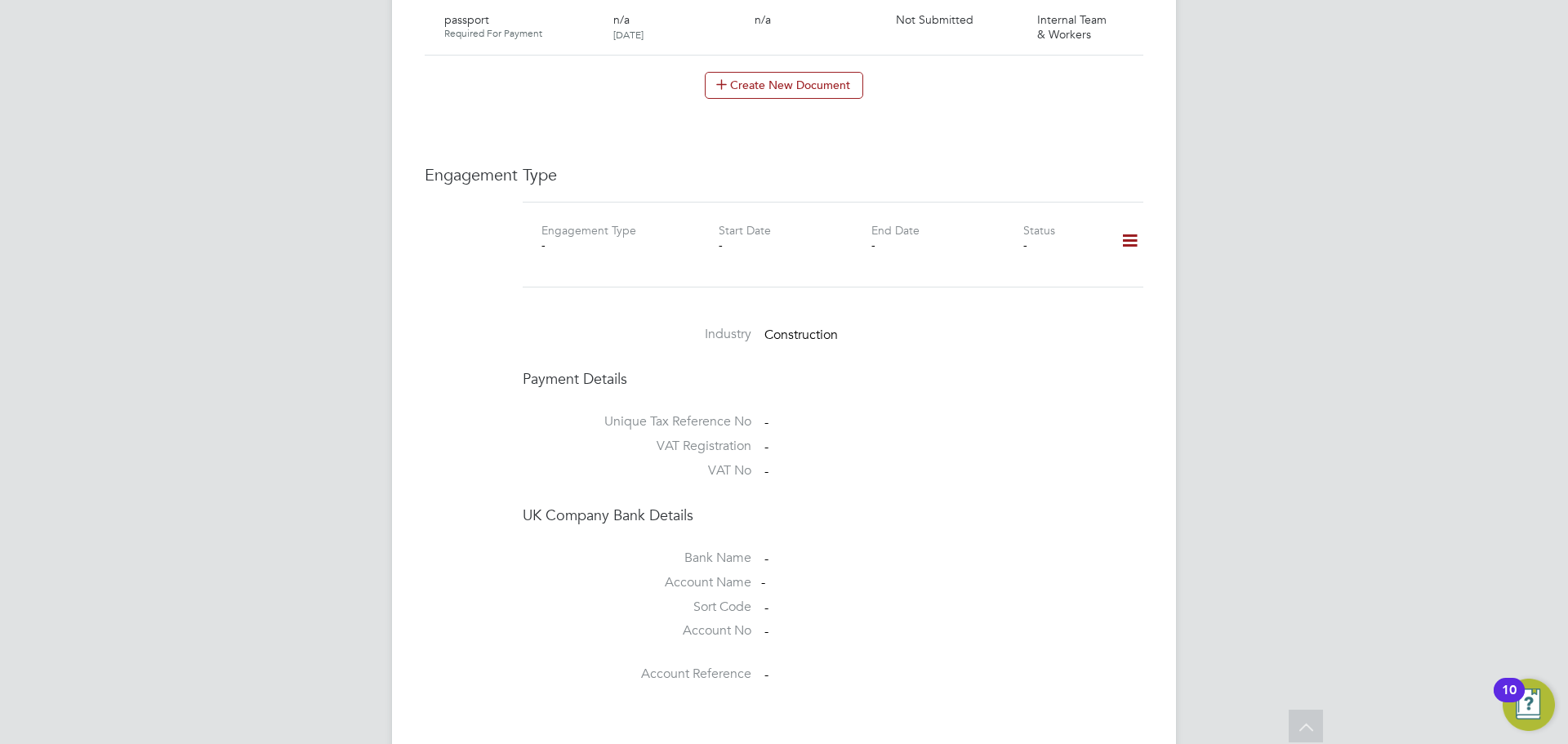
click at [1129, 222] on icon at bounding box center [1130, 240] width 29 height 37
click at [1041, 270] on li "Add Engagement Type" at bounding box center [1046, 277] width 185 height 23
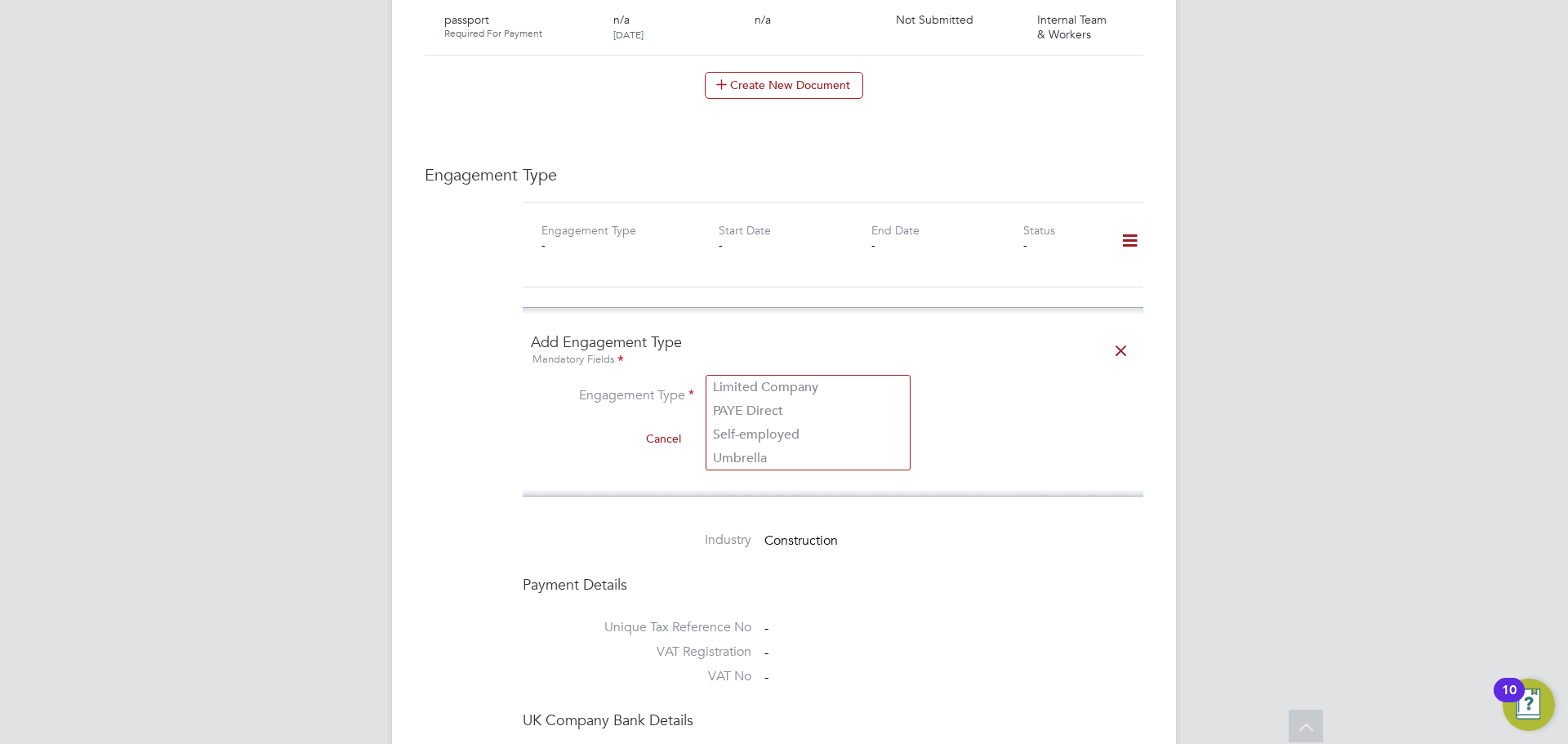
click at [797, 386] on input at bounding box center [808, 397] width 202 height 23
click at [768, 450] on li "Umbrella" at bounding box center [808, 458] width 204 height 24
type input "Umbrella"
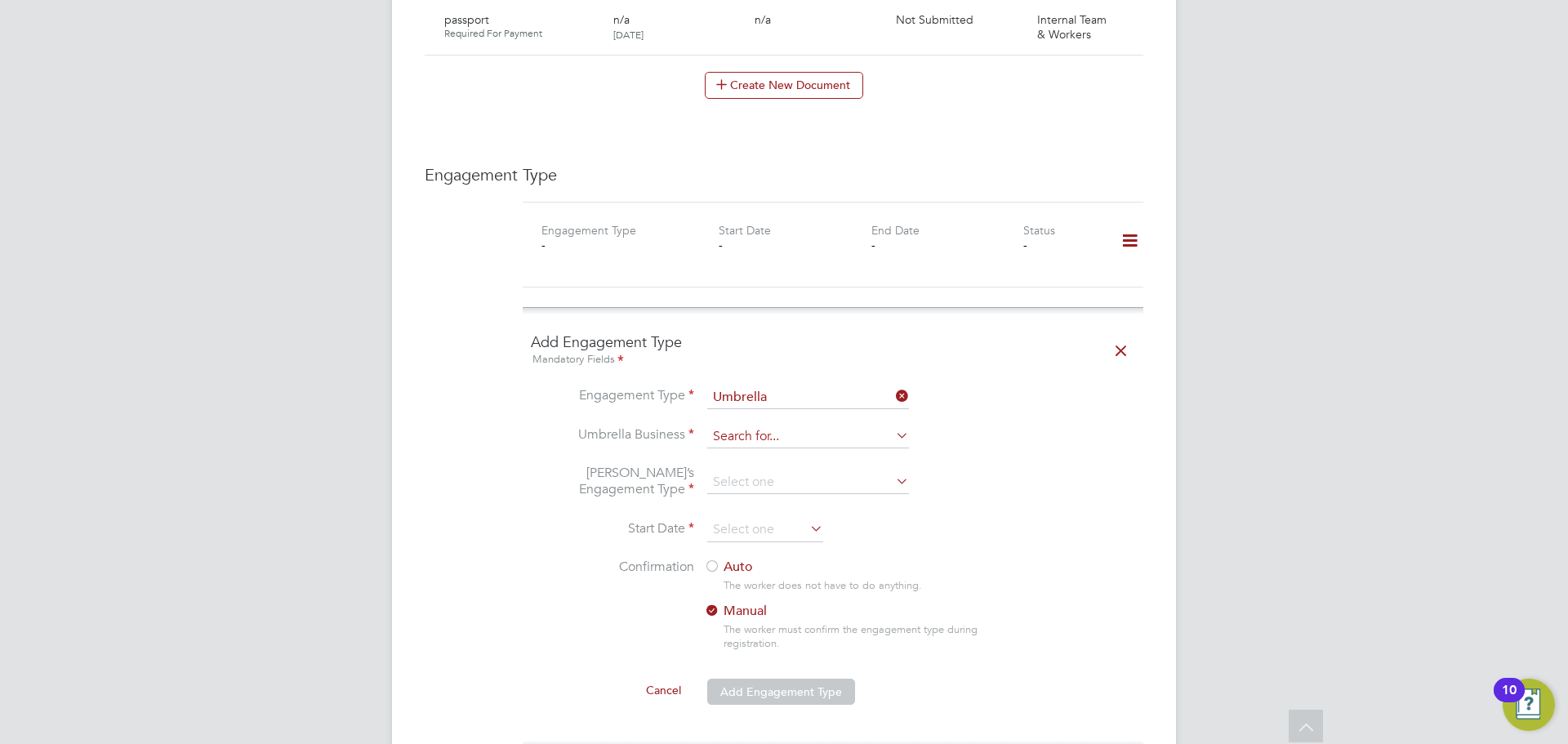
click at [813, 425] on input at bounding box center [808, 437] width 202 height 23
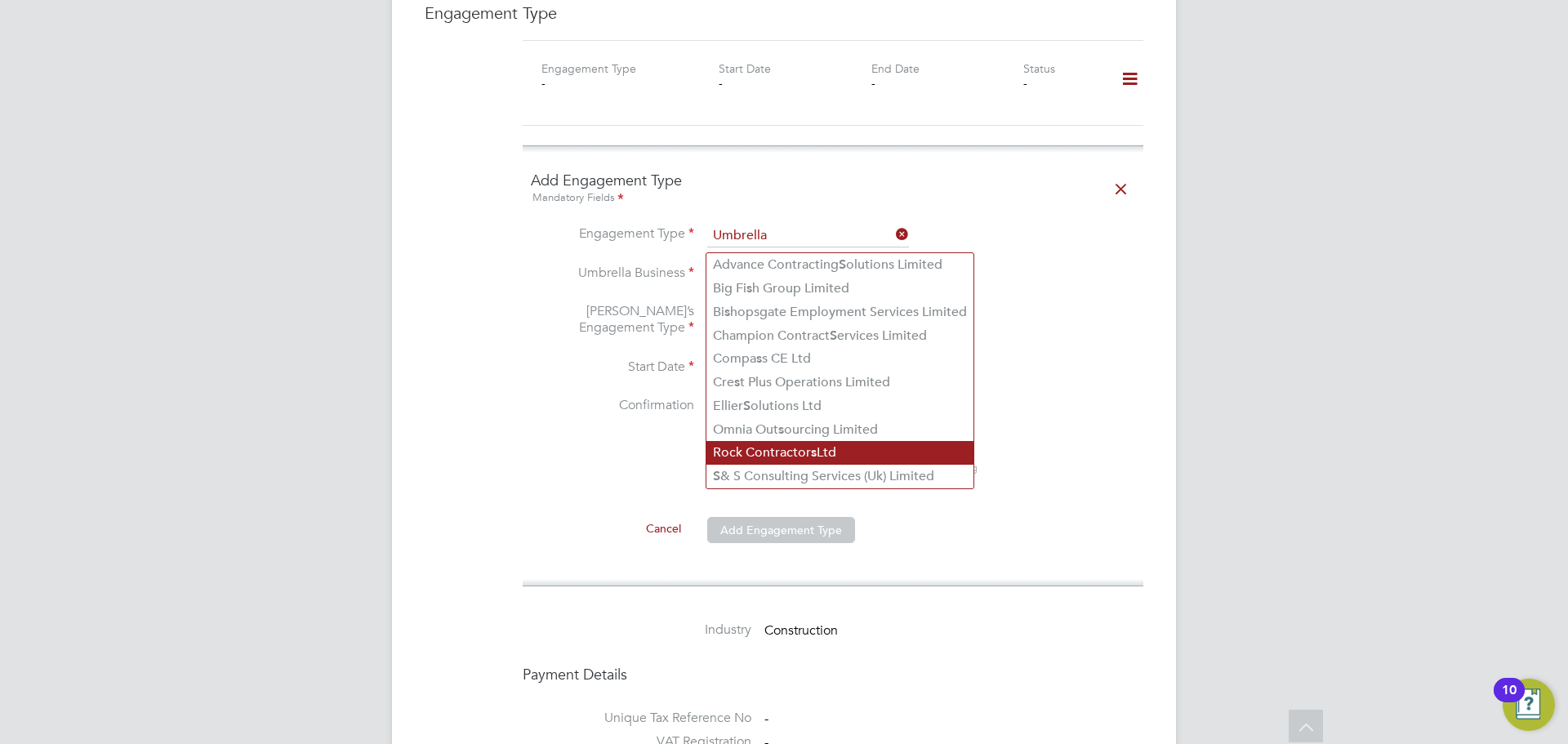
scroll to position [1143, 0]
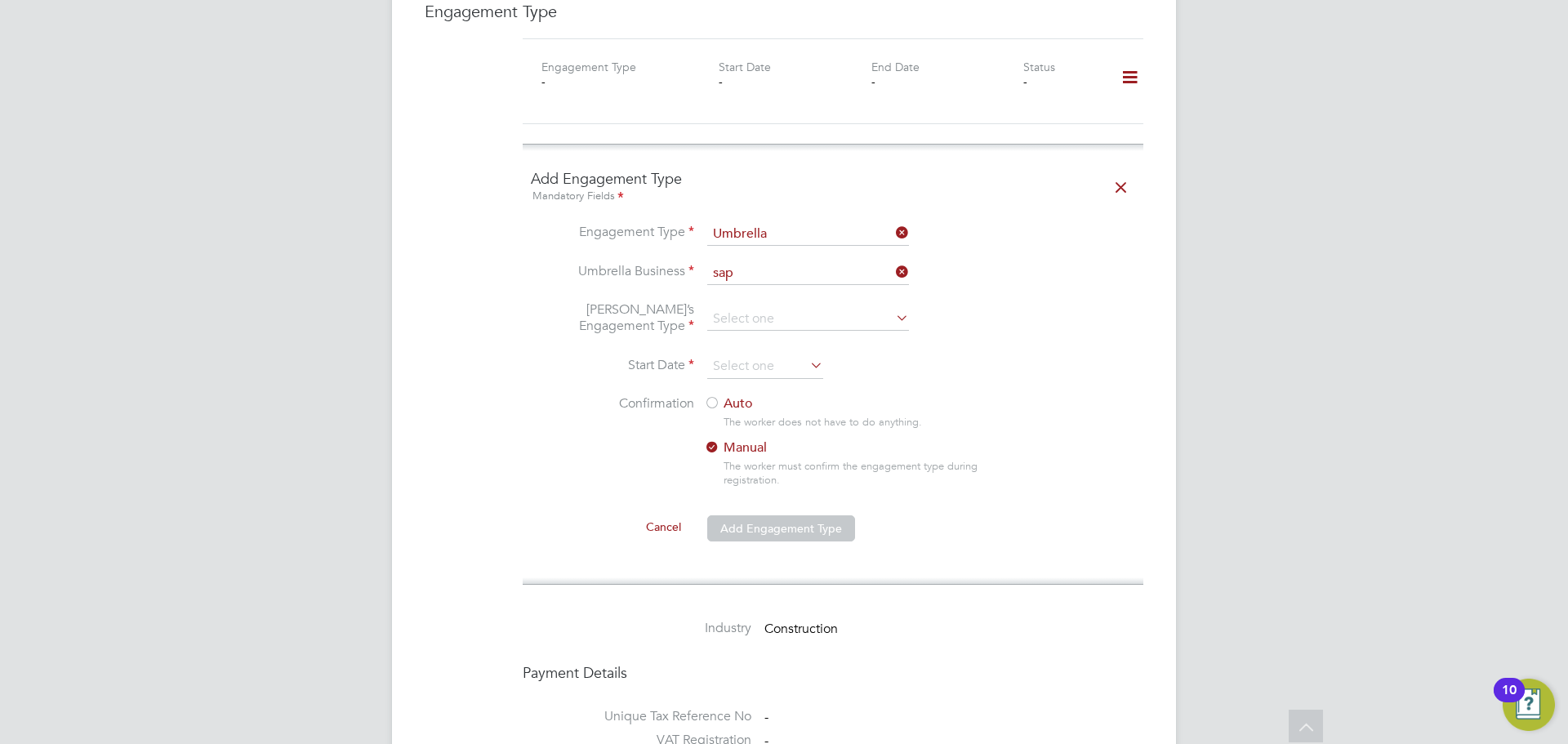
click at [848, 259] on li "Sap phire DNP Limited" at bounding box center [808, 263] width 204 height 24
type input "Sapphire DNP Limited"
click at [847, 308] on input at bounding box center [808, 320] width 202 height 23
click at [832, 313] on li "CIS Limited Company" at bounding box center [808, 309] width 204 height 24
type input "CIS Limited Company"
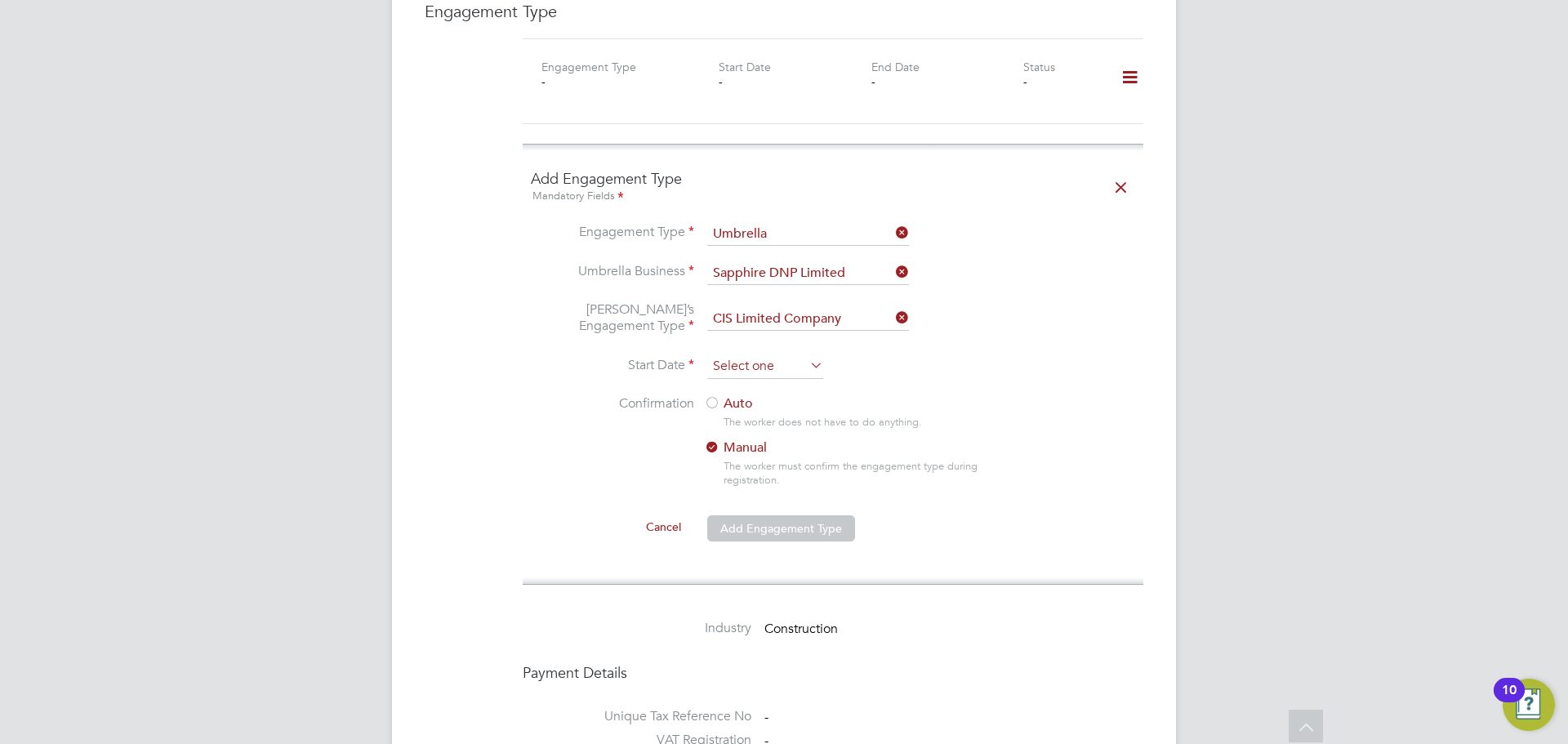
scroll to position [636, 0]
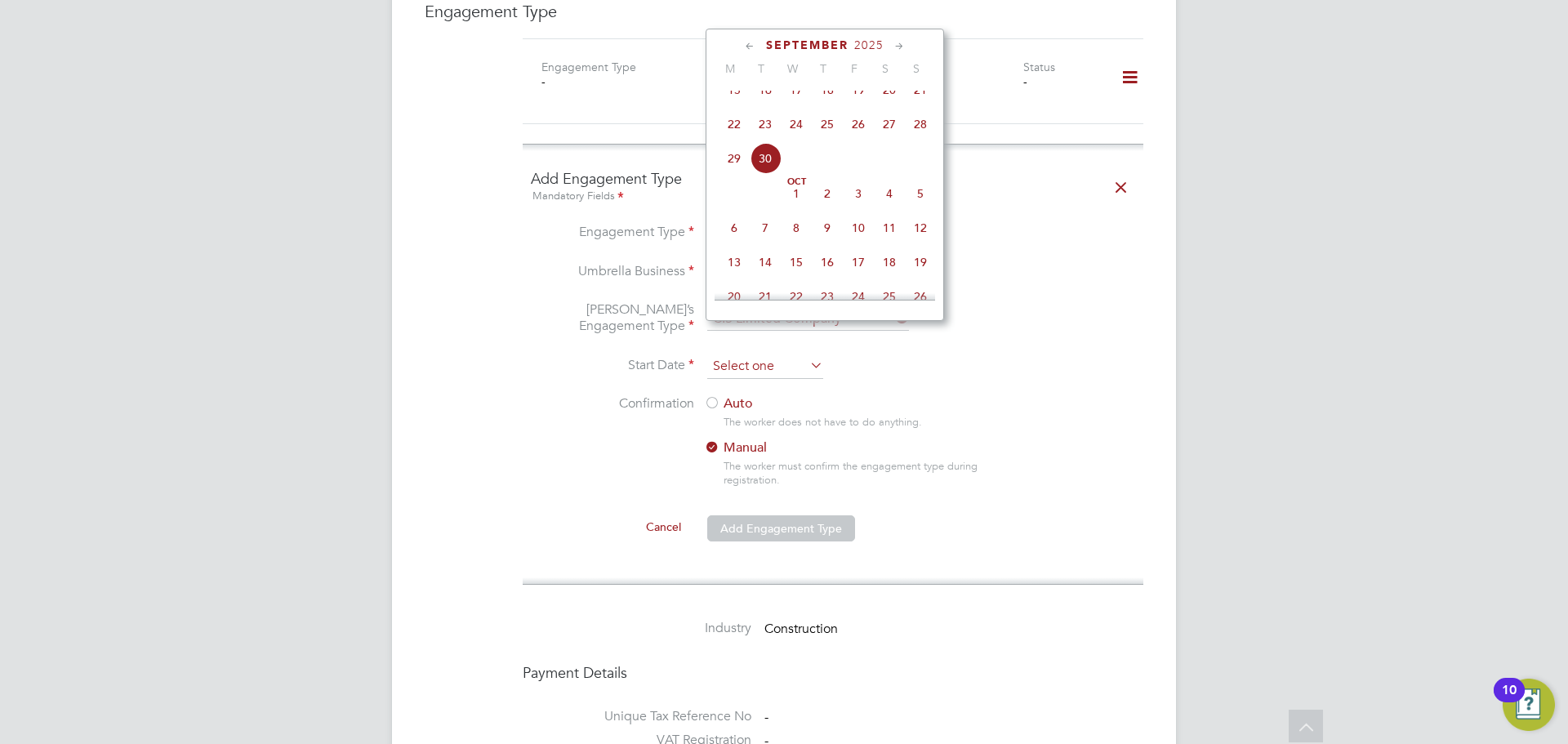
click at [785, 354] on input at bounding box center [765, 367] width 116 height 25
drag, startPoint x: 975, startPoint y: 377, endPoint x: 910, endPoint y: 324, distance: 83.9
click at [946, 346] on ul "Engagement Type Umbrella Umbrella Business Sapphire DNP Limited Umbrella’s Enga…" at bounding box center [832, 391] width 604 height 337
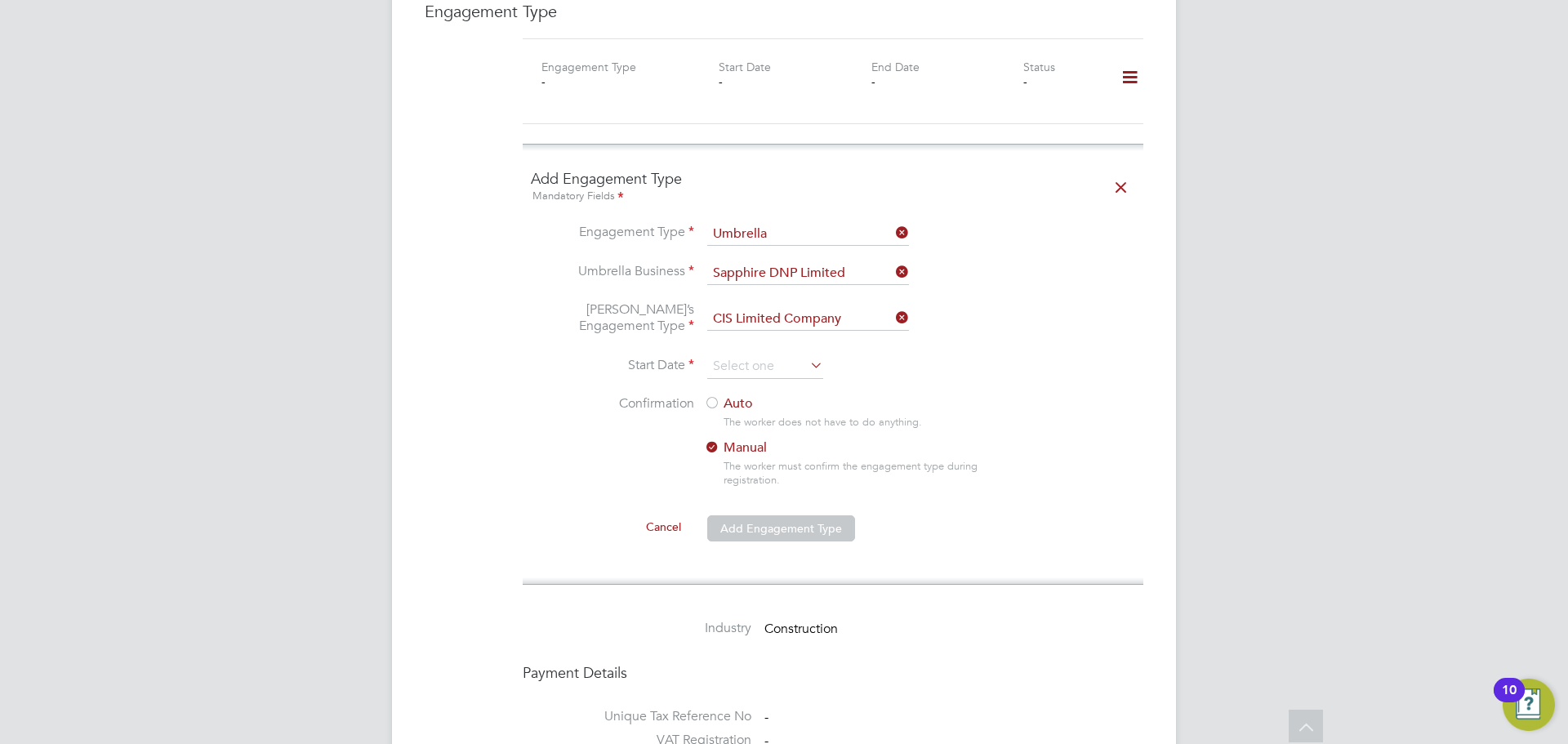
click at [807, 353] on icon at bounding box center [807, 365] width 0 height 23
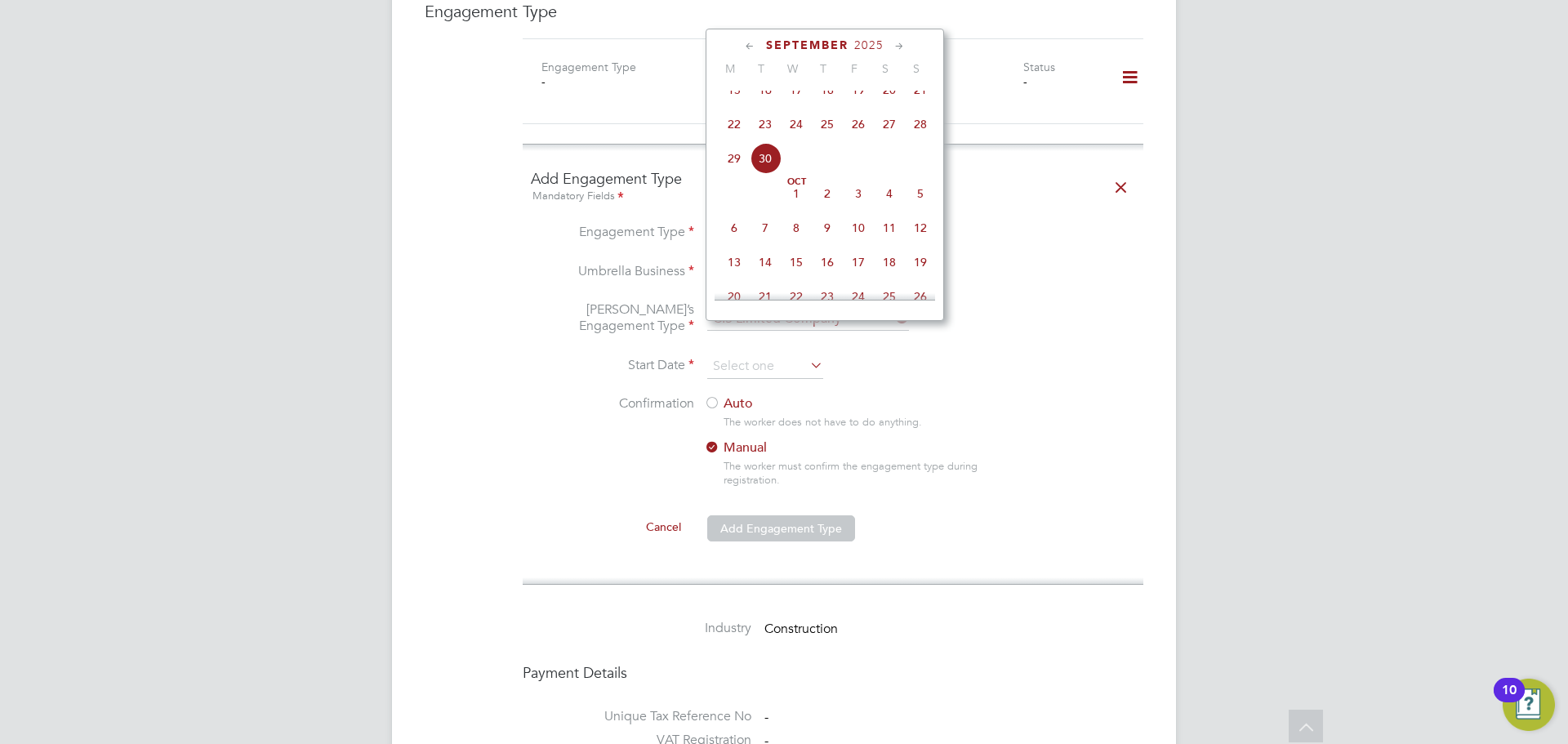
click at [740, 139] on span "22" at bounding box center [735, 124] width 31 height 31
type input "22 Sep 2025"
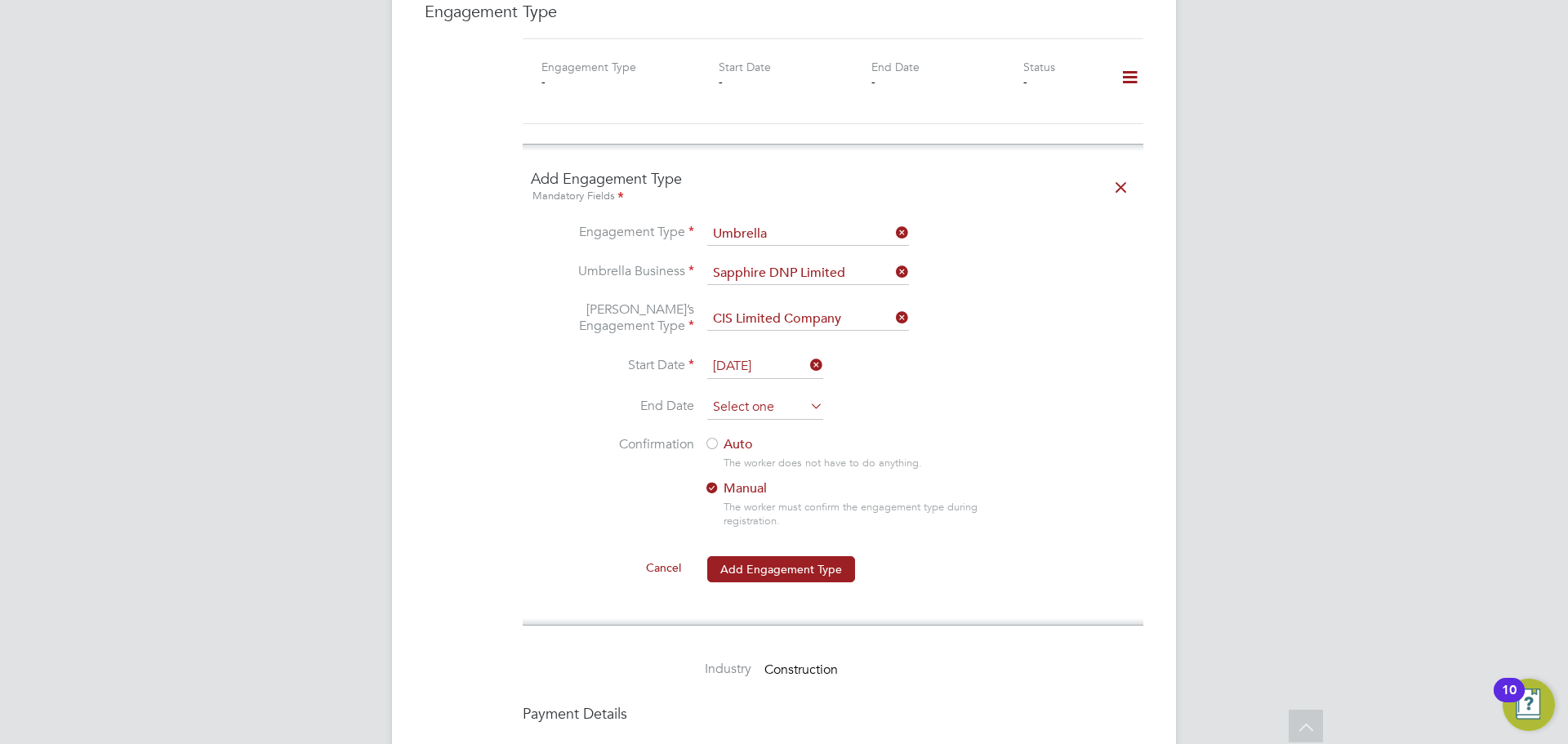
click at [792, 396] on input at bounding box center [765, 408] width 116 height 25
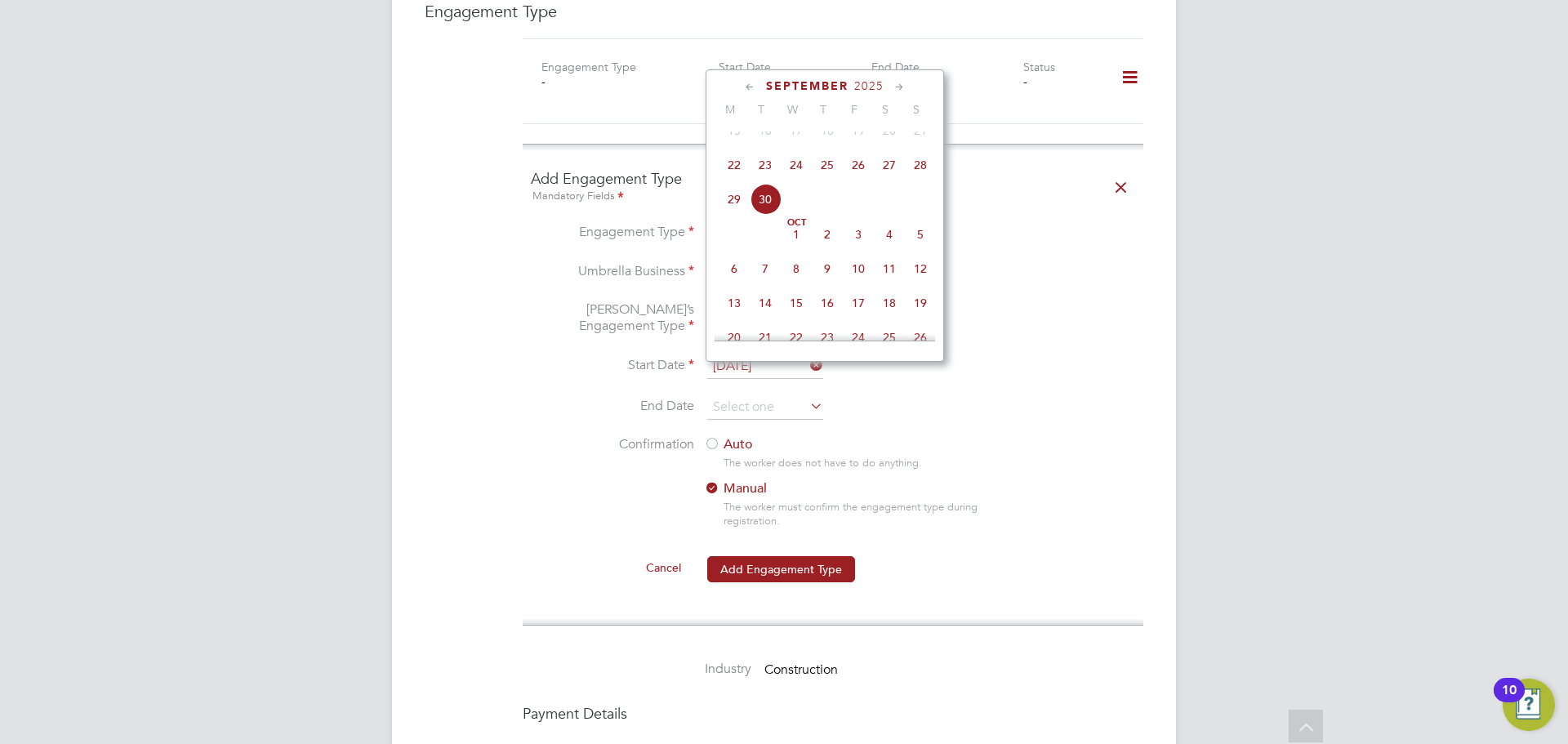
click at [901, 90] on icon at bounding box center [900, 87] width 15 height 18
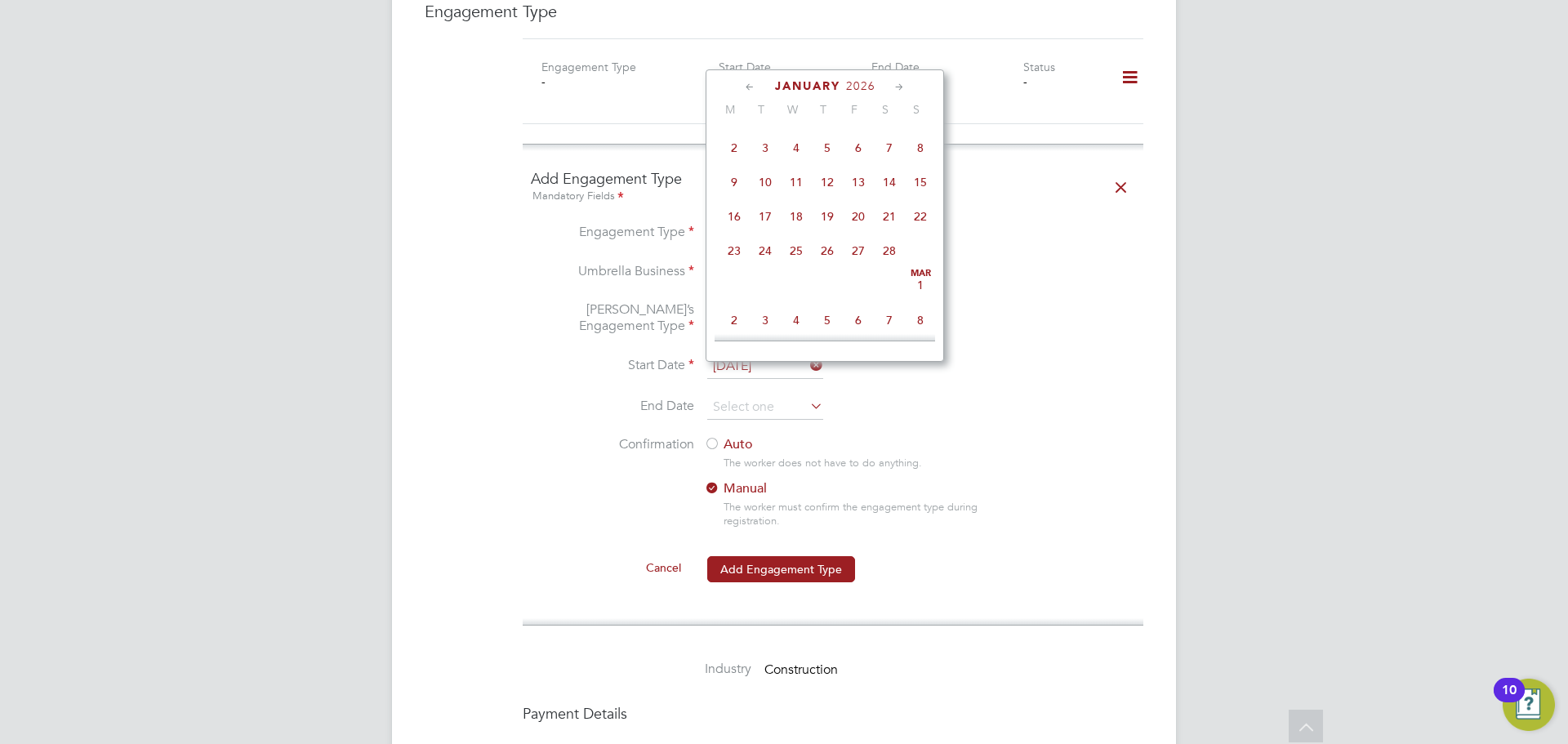
click at [901, 90] on icon at bounding box center [900, 87] width 15 height 18
click at [725, 66] on div "Engagement Type - Start Date - End Date - Status -" at bounding box center [833, 82] width 634 height 46
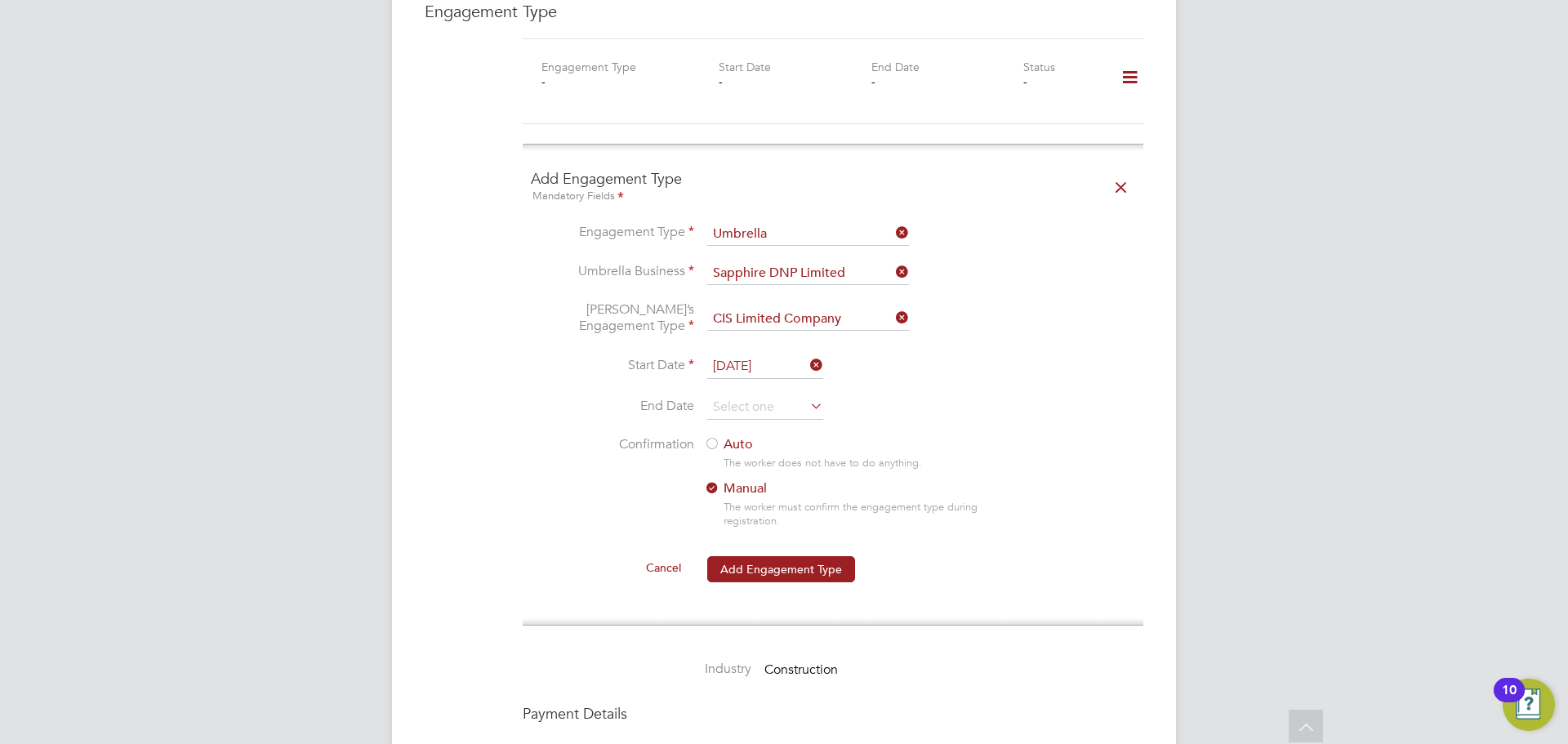
click at [747, 83] on div "Engagement Type - Start Date - End Date - Status -" at bounding box center [832, 82] width 620 height 86
click at [763, 396] on input at bounding box center [765, 408] width 116 height 25
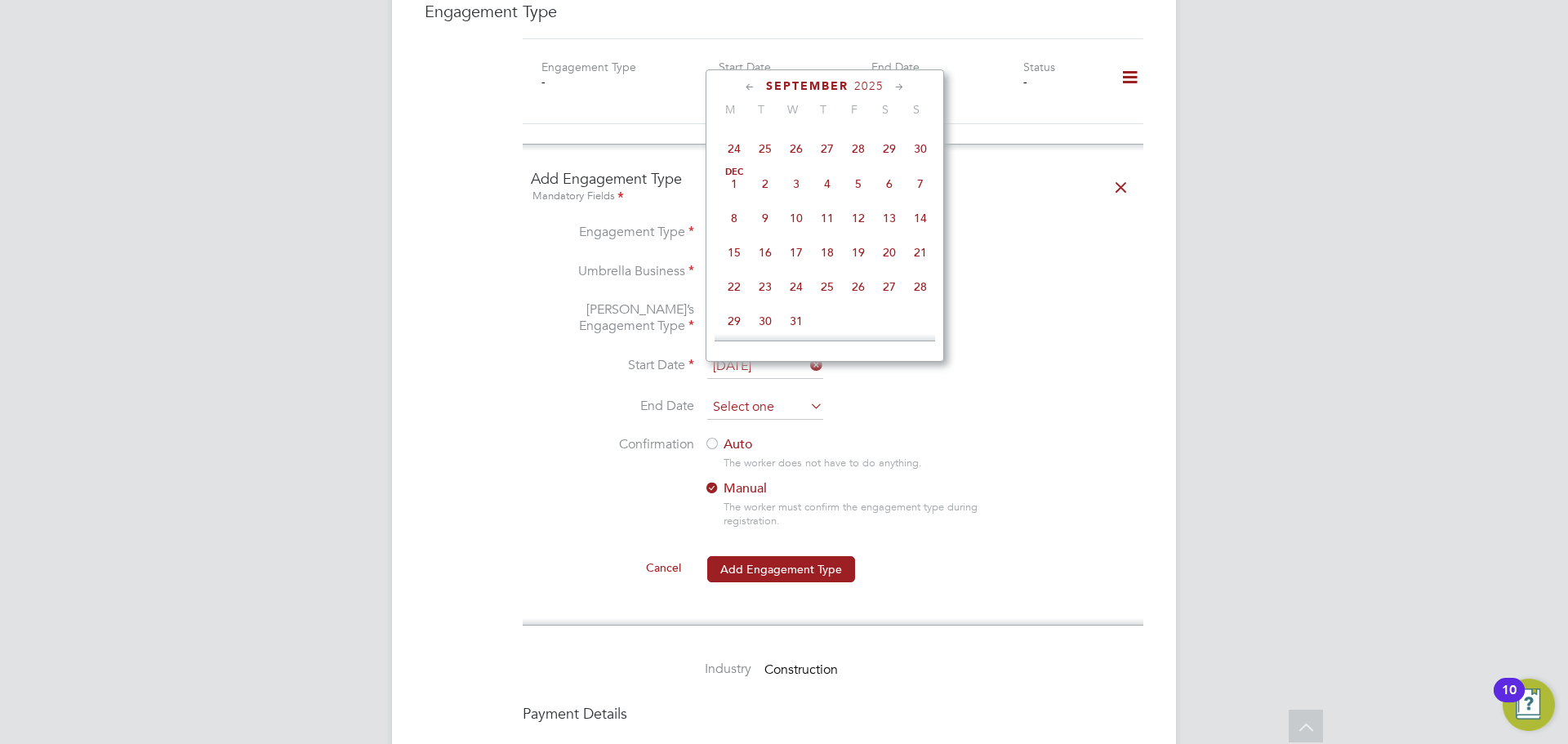
scroll to position [636, 0]
click at [747, 85] on icon at bounding box center [750, 87] width 15 height 18
click at [893, 89] on icon at bounding box center [900, 87] width 15 height 18
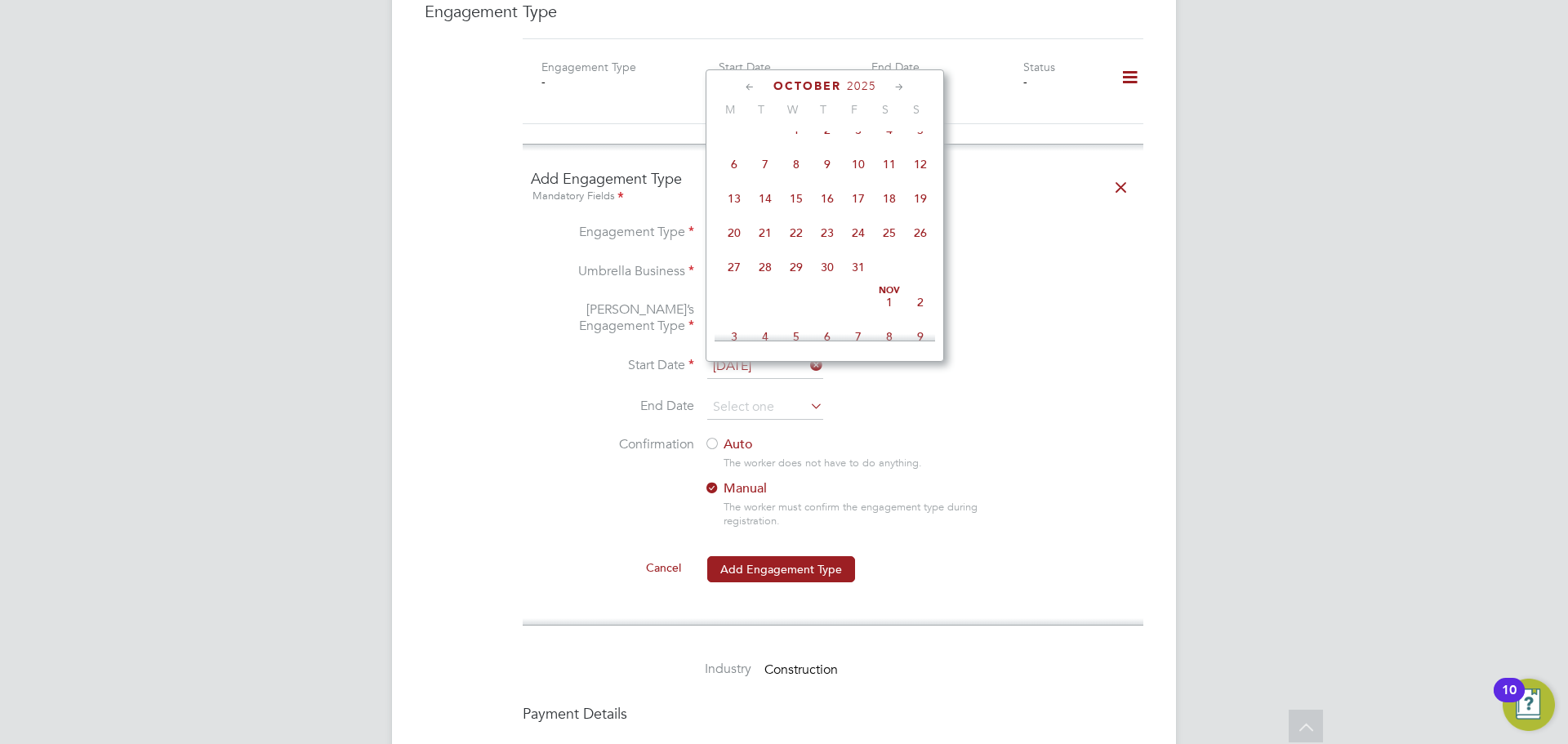
click at [893, 89] on icon at bounding box center [900, 87] width 15 height 18
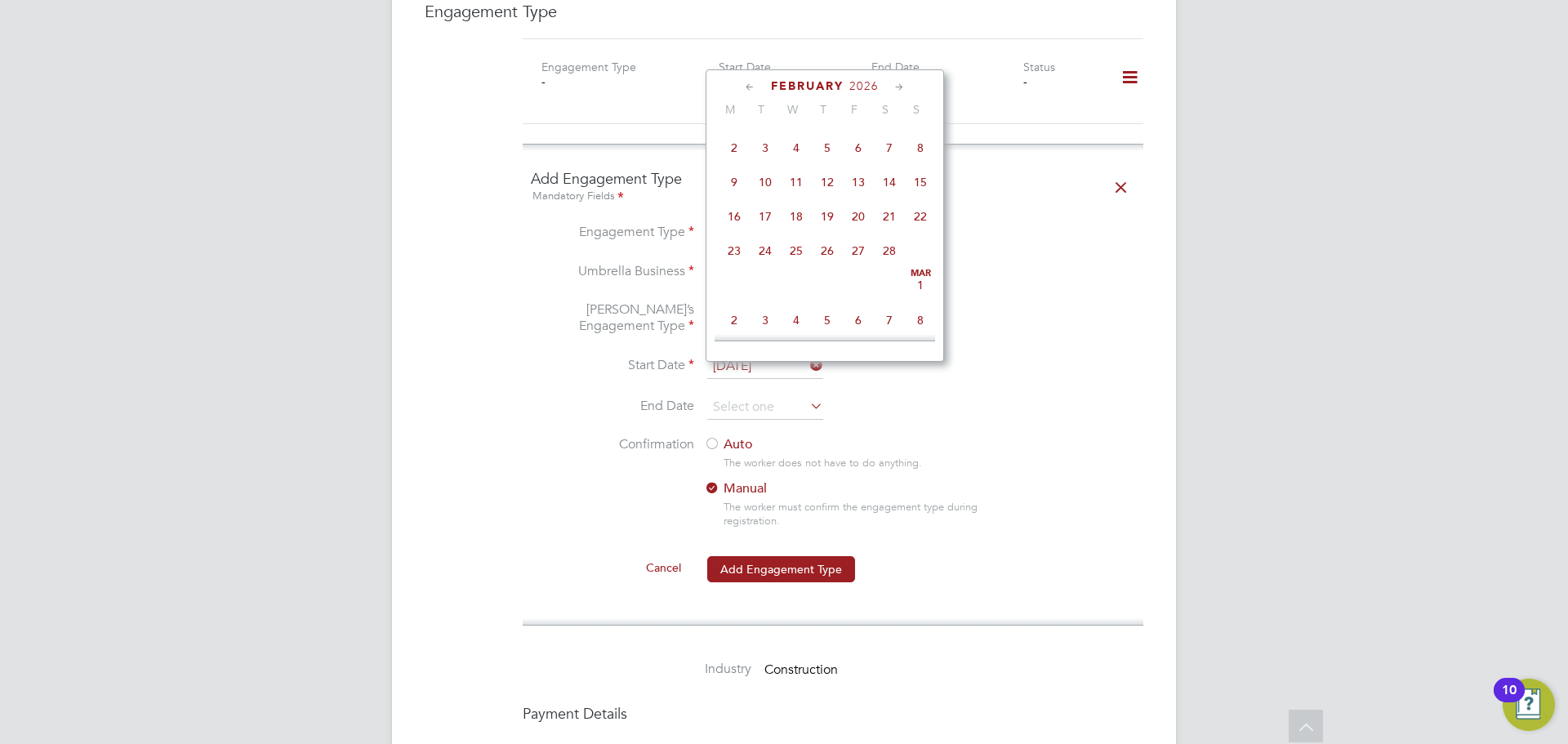
scroll to position [1622, 0]
click at [762, 297] on span "31" at bounding box center [765, 280] width 31 height 31
type input "31 Mar 2026"
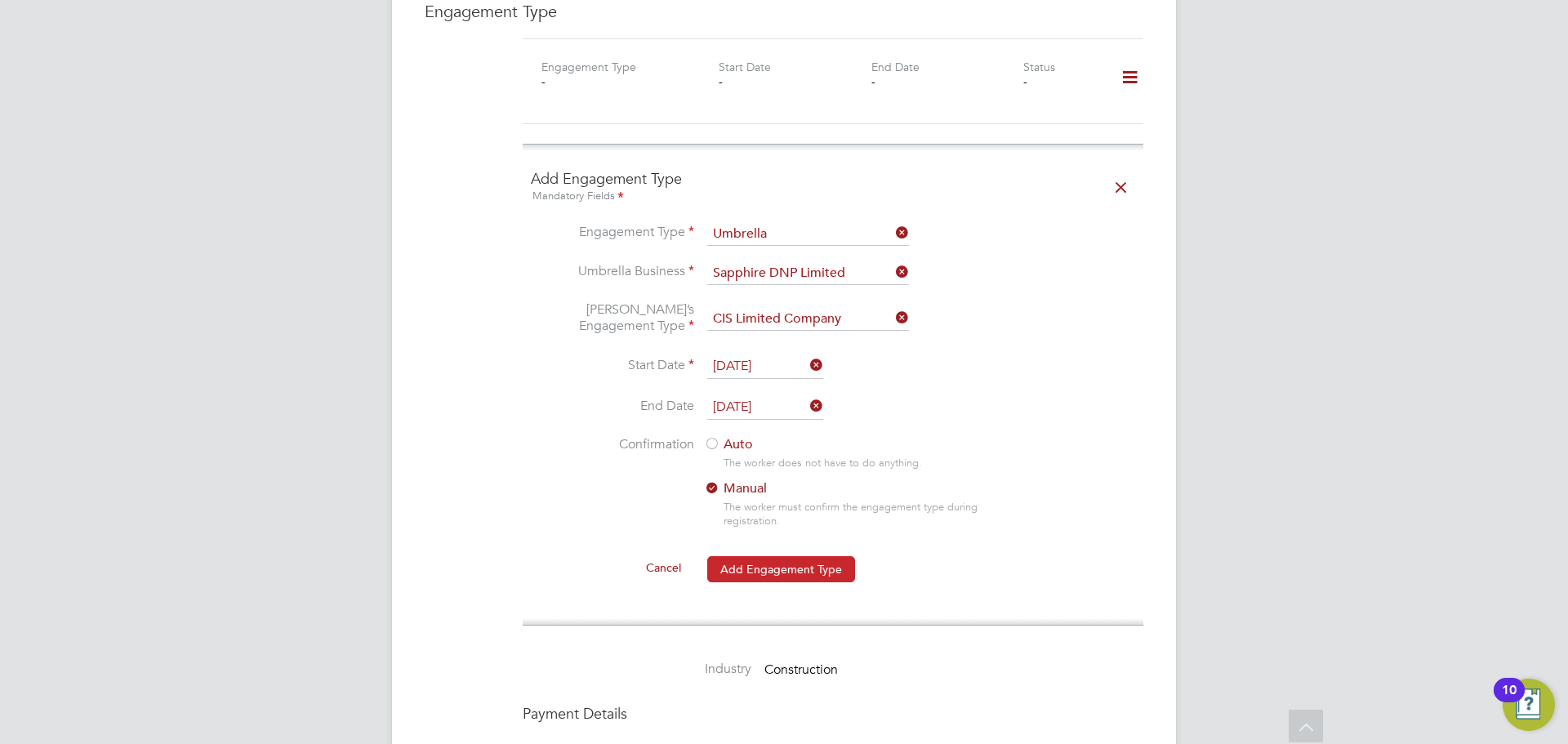
click at [766, 556] on button "Add Engagement Type" at bounding box center [782, 568] width 148 height 26
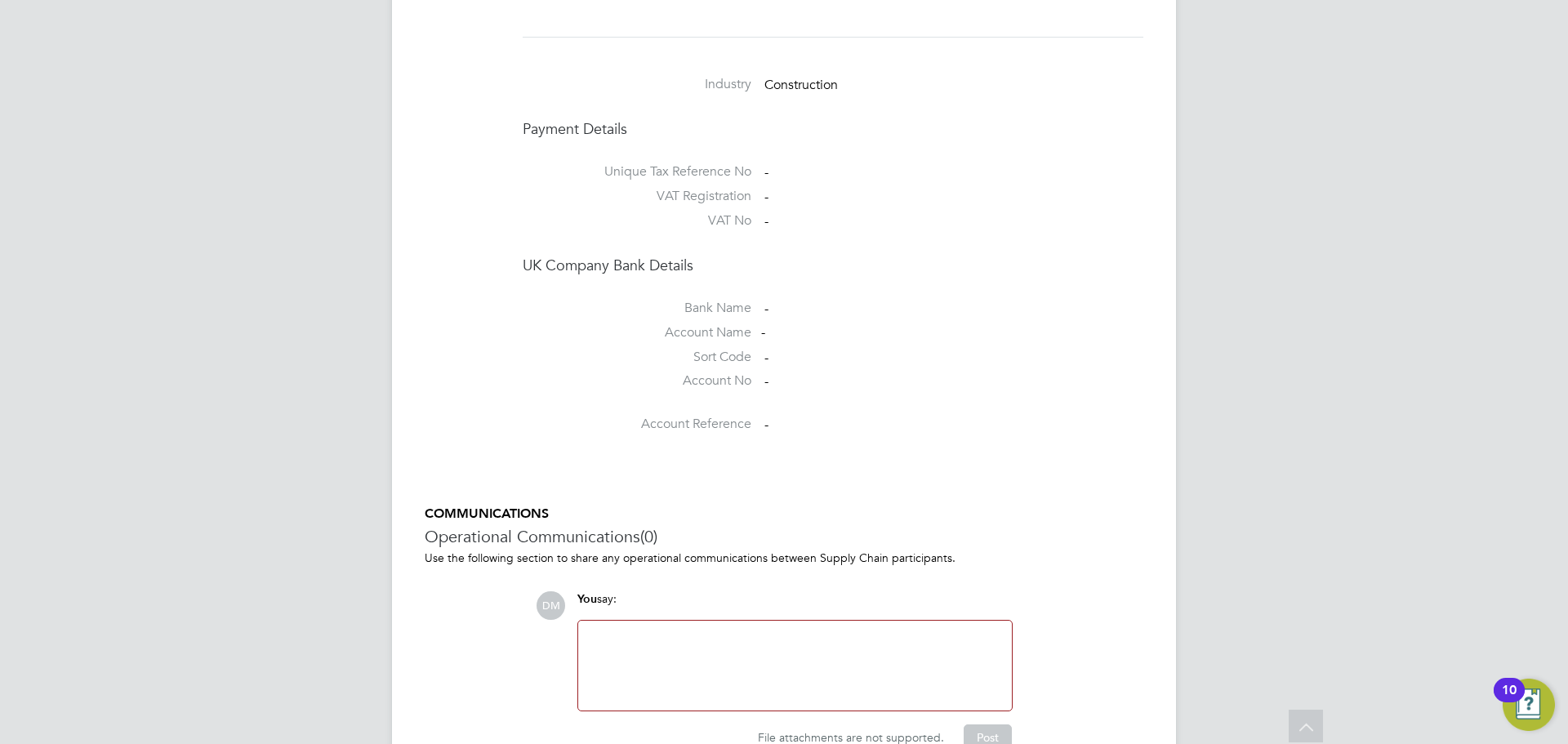
scroll to position [1287, 0]
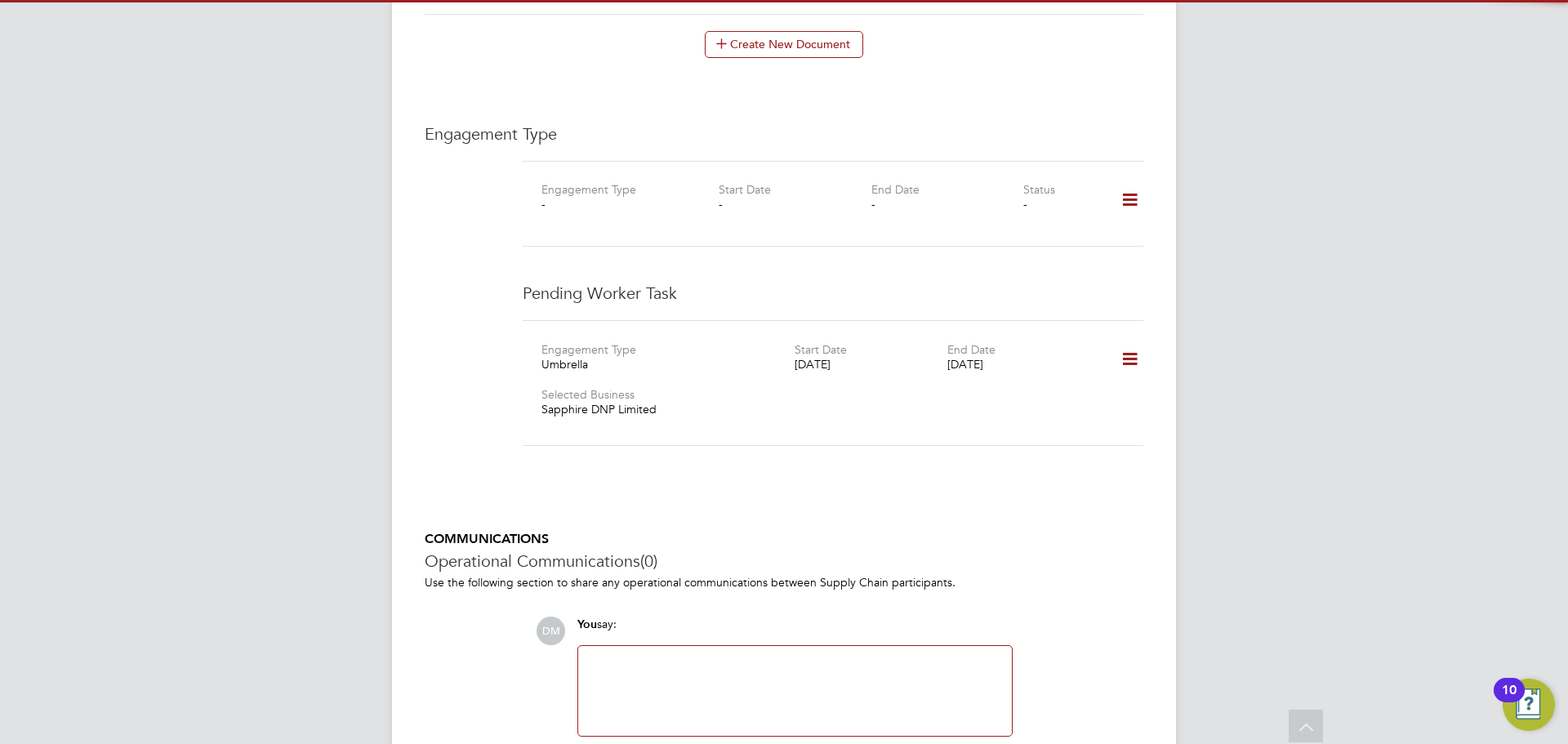
scroll to position [1101, 0]
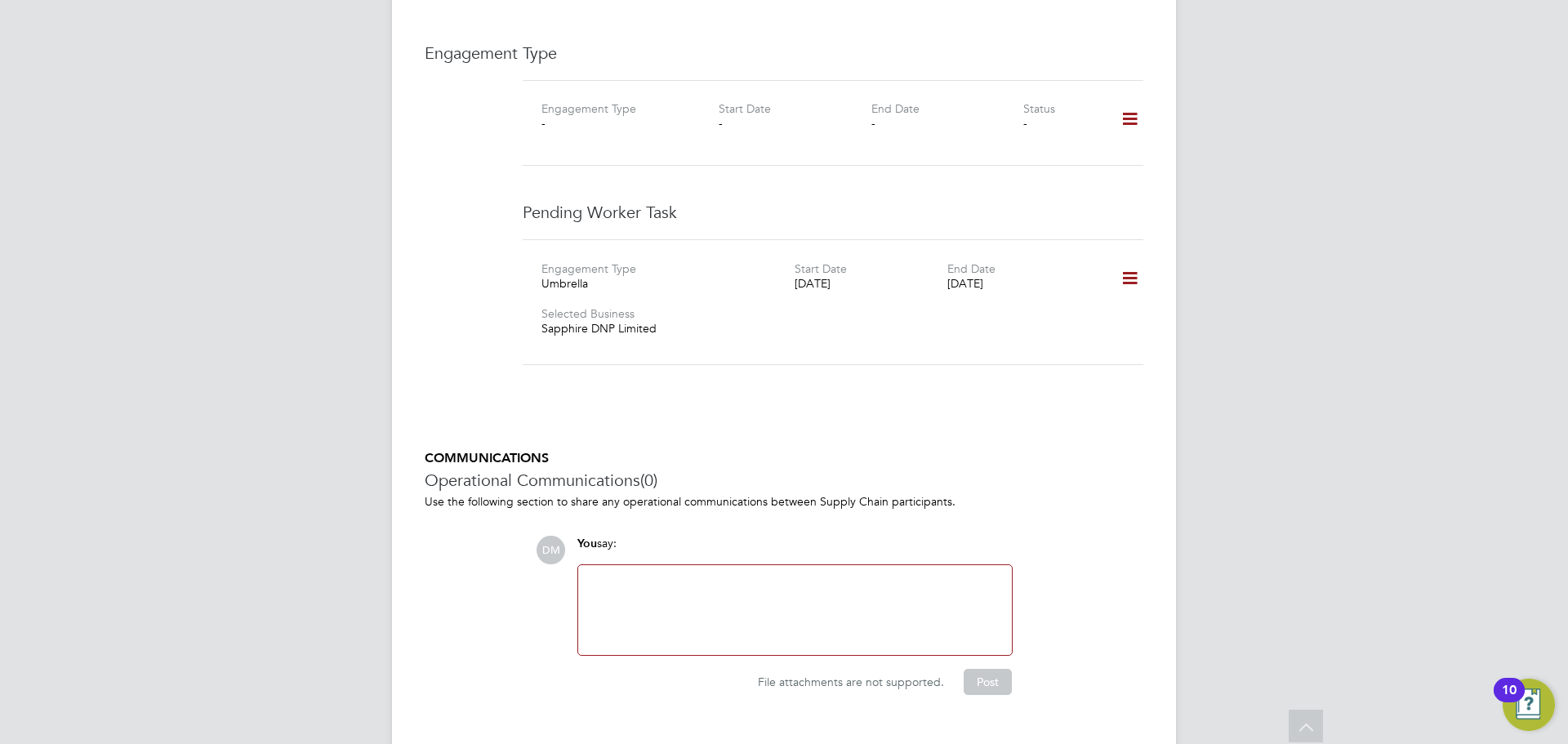
click at [867, 588] on div at bounding box center [794, 610] width 414 height 70
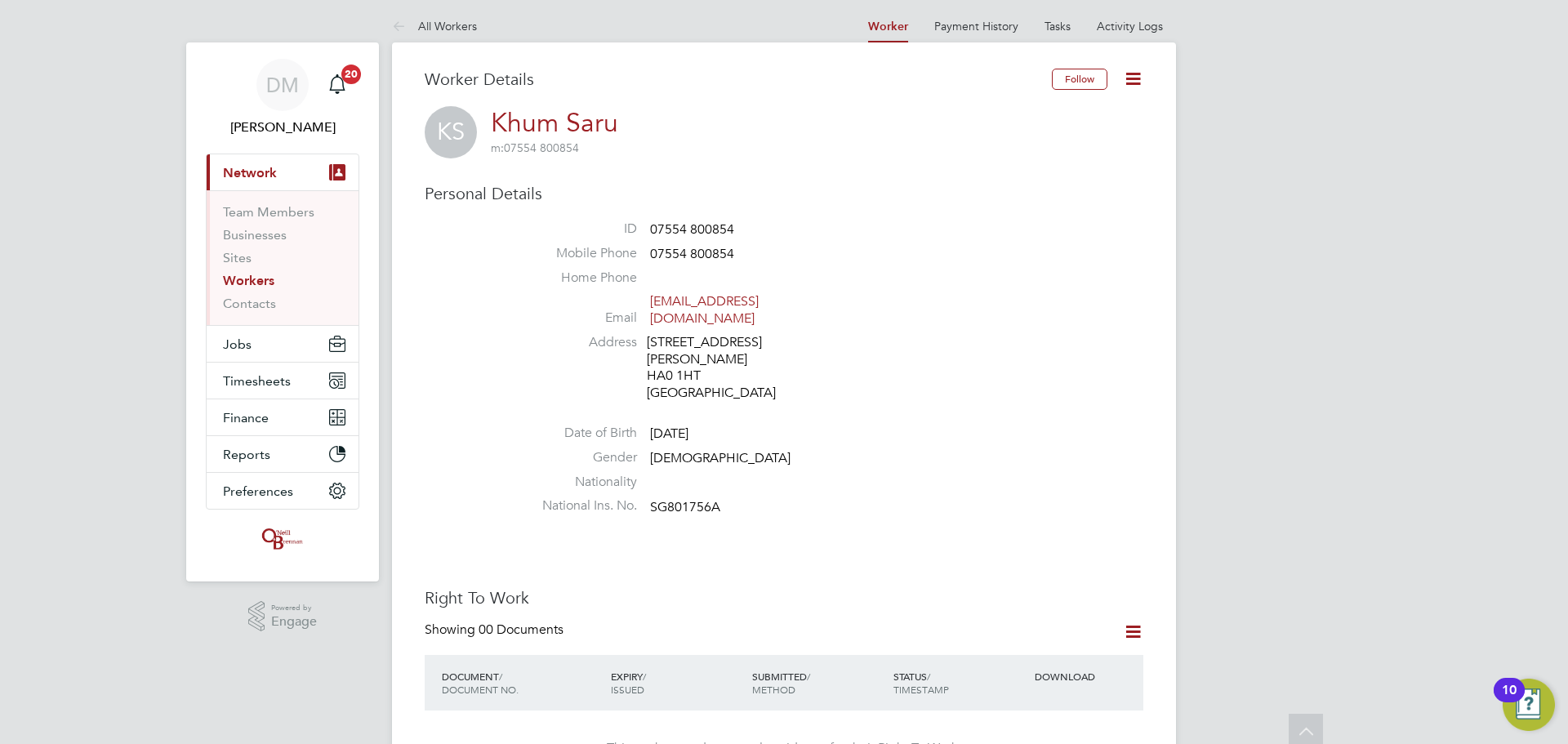
scroll to position [0, 0]
click at [890, 377] on ul "ID 07554 800854 Mobile Phone 07554 800854 Home Phone Email skillee@hotmail.co.u…" at bounding box center [832, 374] width 620 height 301
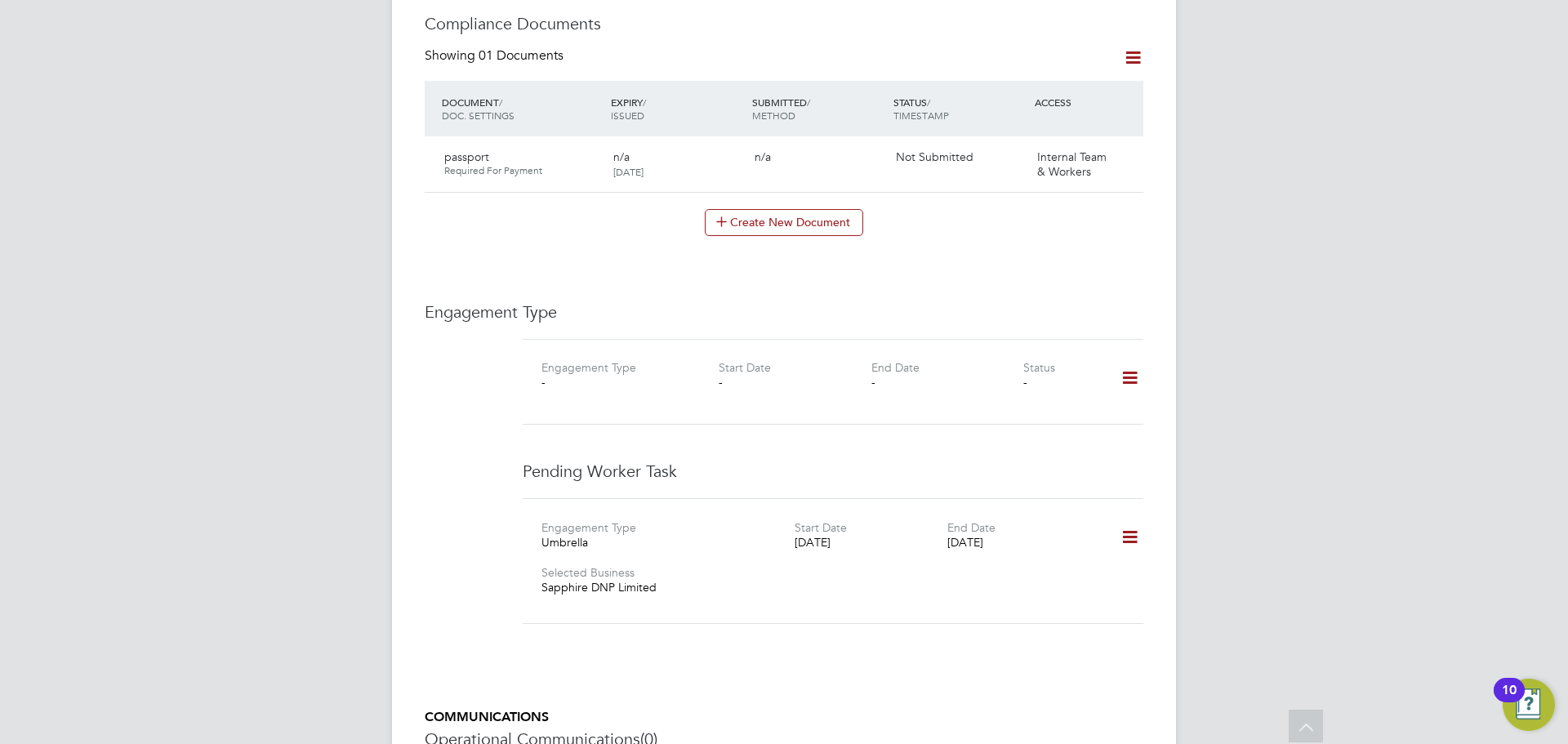
scroll to position [693, 0]
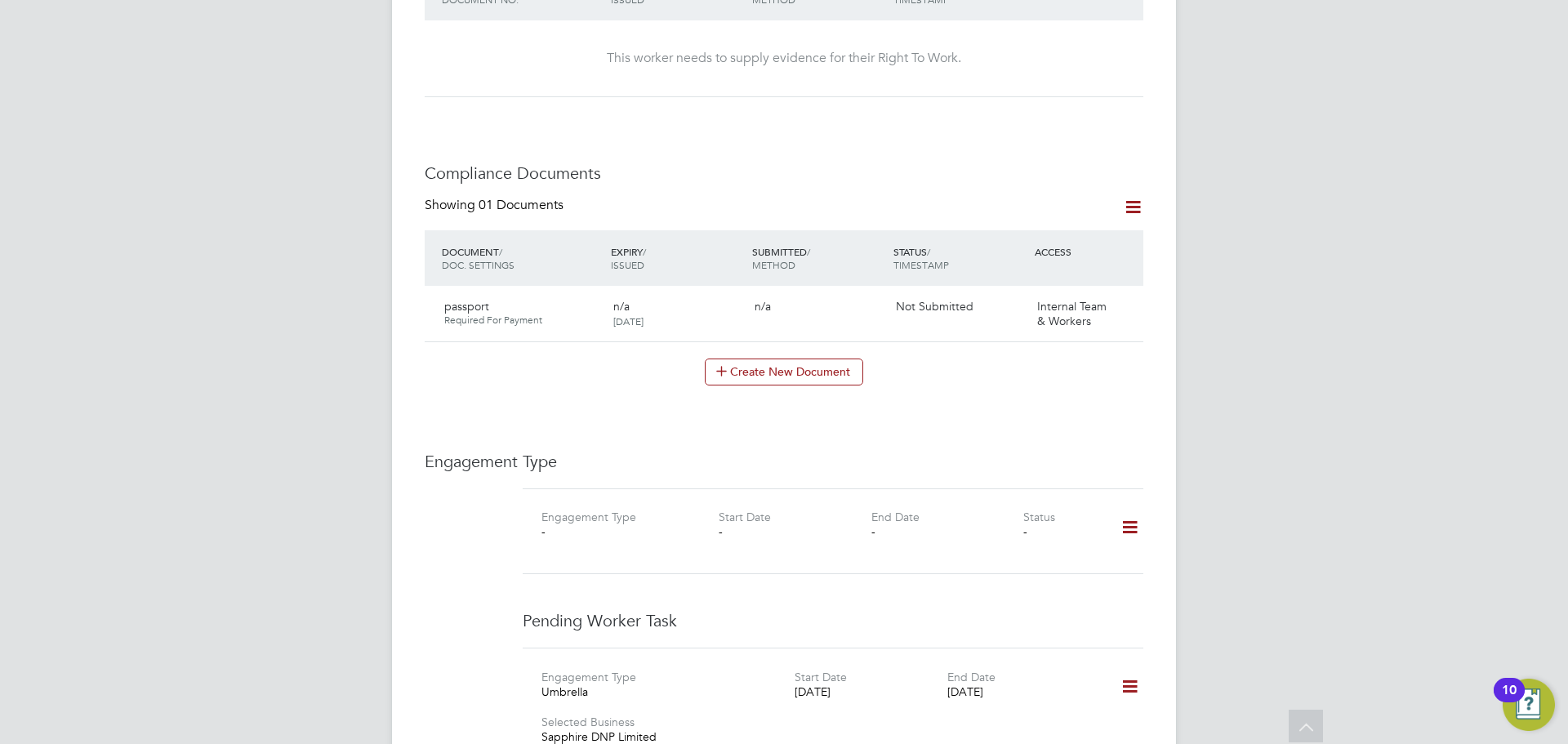
click at [756, 489] on div "Engagement Type - Start Date - End Date - Status -" at bounding box center [832, 532] width 620 height 86
click at [774, 358] on button "Create New Document" at bounding box center [784, 371] width 158 height 26
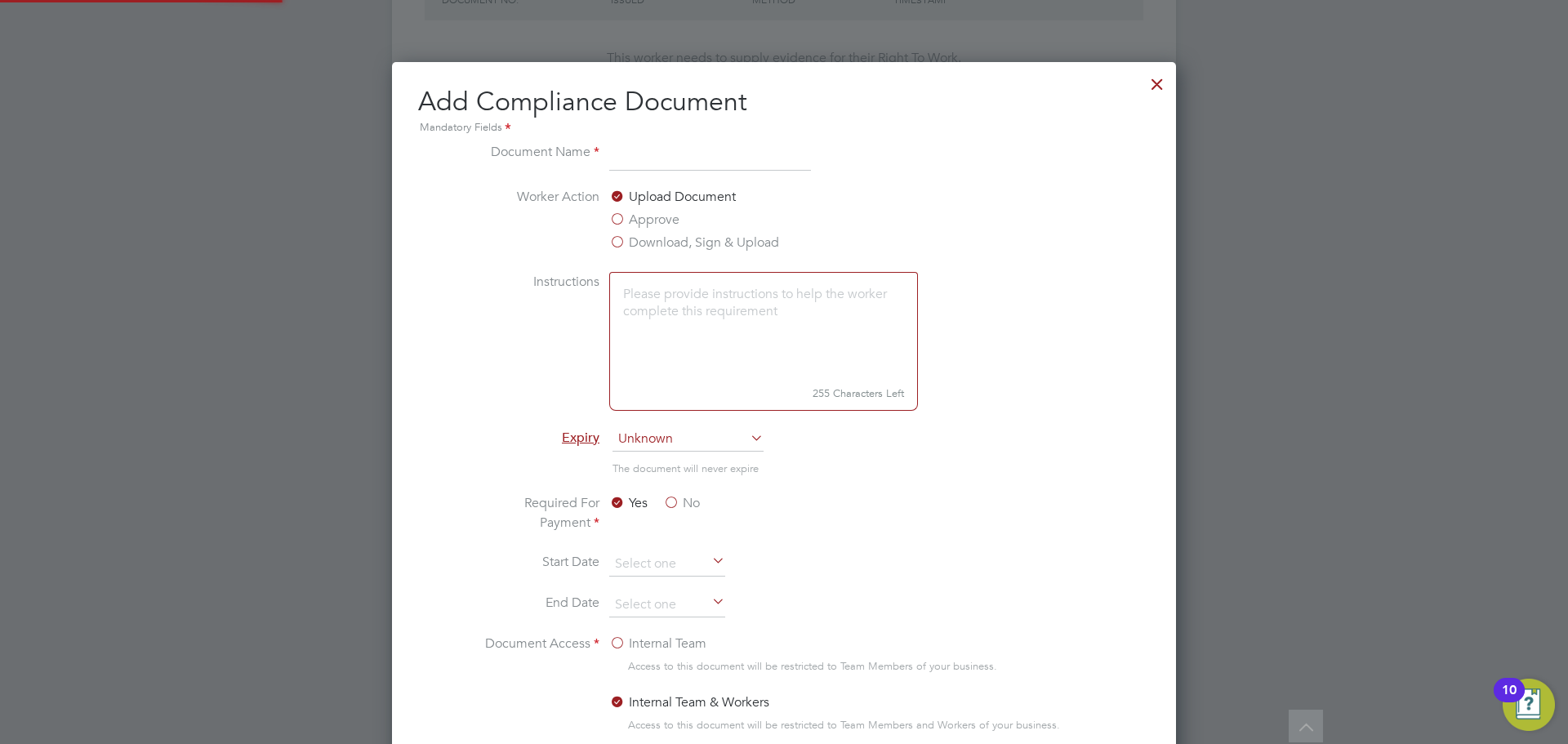
scroll to position [857, 784]
click at [872, 490] on li "The document will never expire" at bounding box center [784, 476] width 615 height 34
click at [823, 84] on div "Add Compliance Document Mandatory Fields Document Name Worker Action Upload Doc…" at bounding box center [784, 490] width 784 height 855
click at [735, 162] on input at bounding box center [711, 156] width 202 height 30
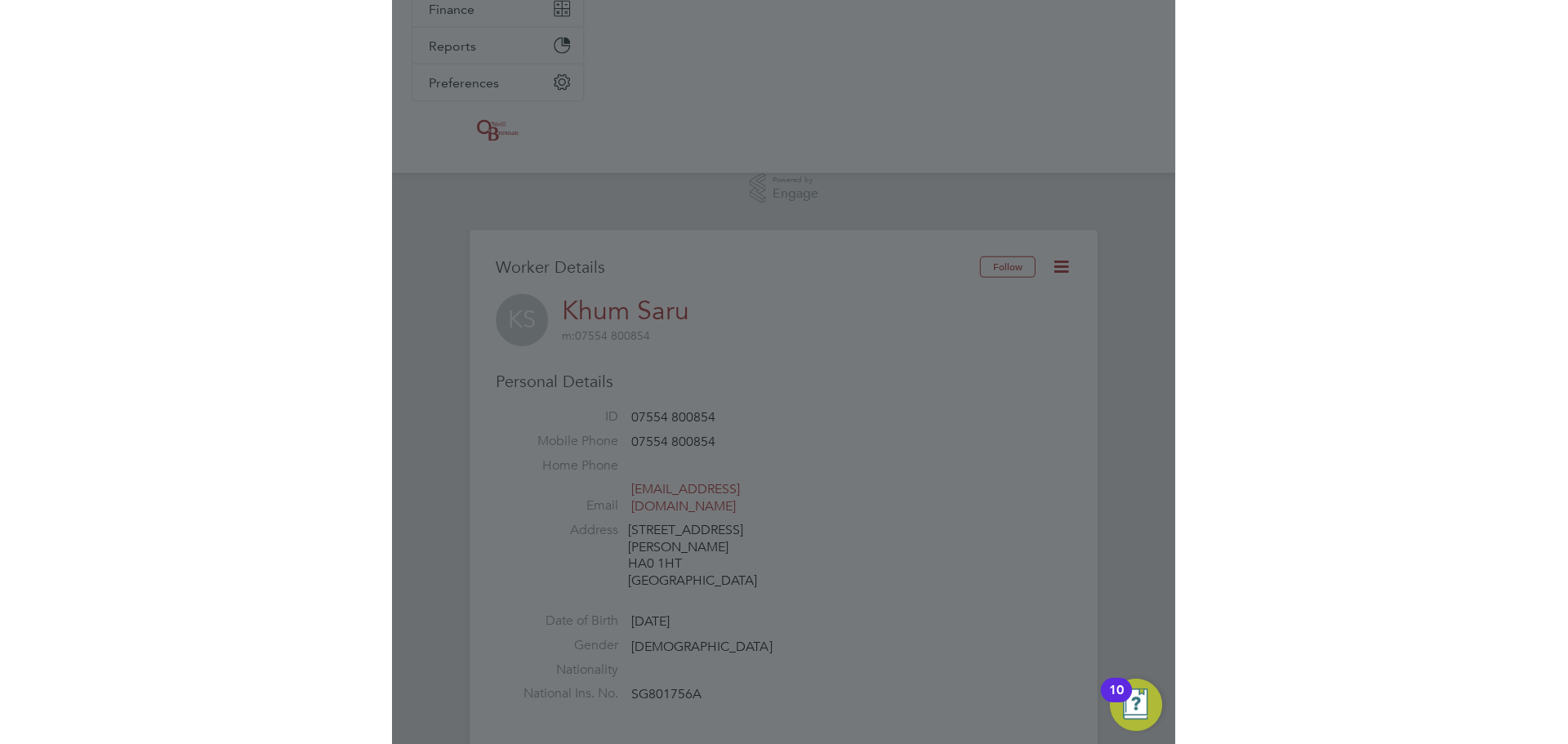
scroll to position [9, 9]
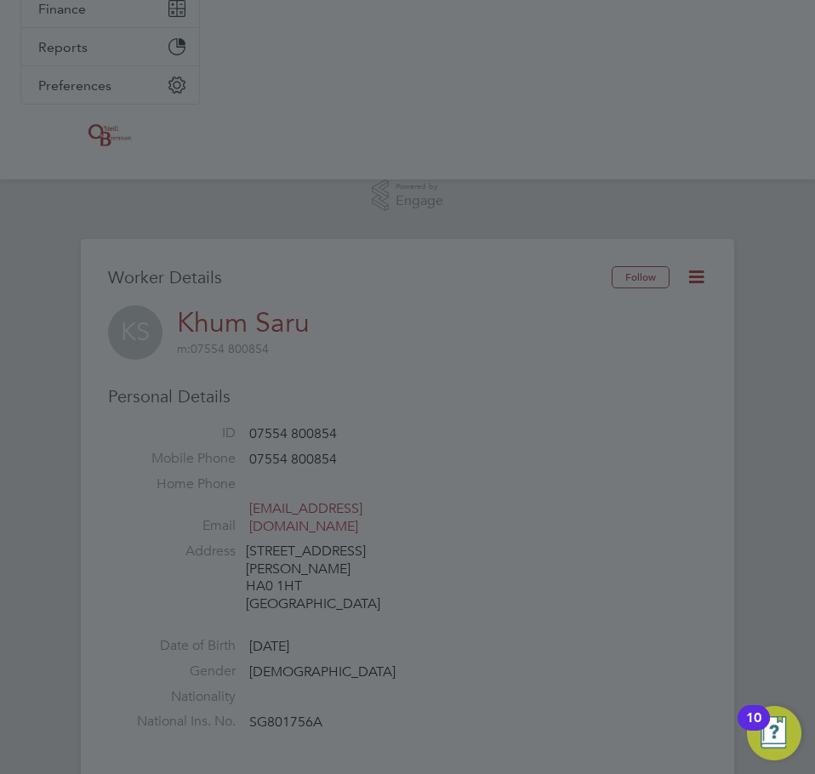
click at [447, 207] on div at bounding box center [407, 387] width 815 height 774
click at [778, 286] on div at bounding box center [407, 387] width 815 height 774
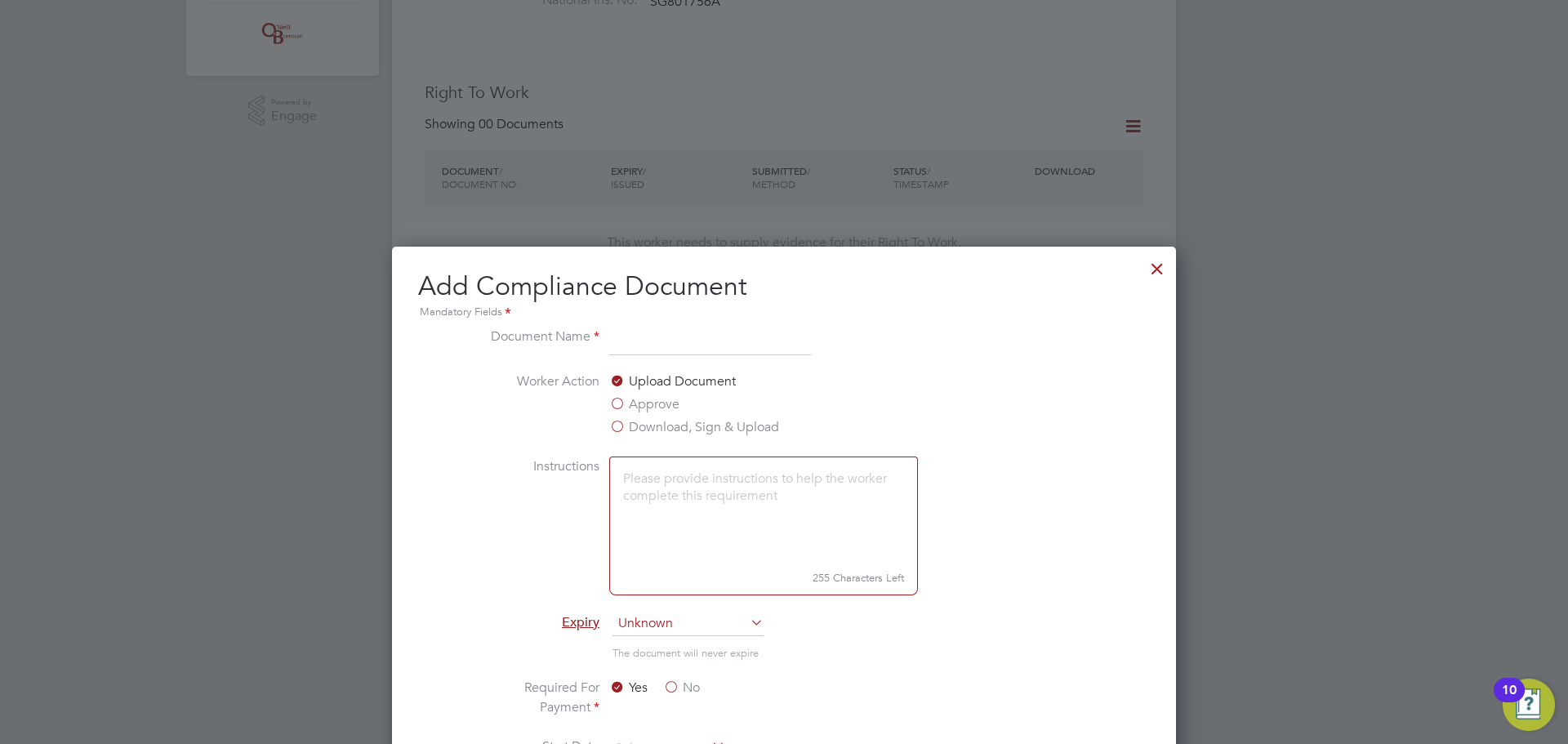
scroll to position [693, 0]
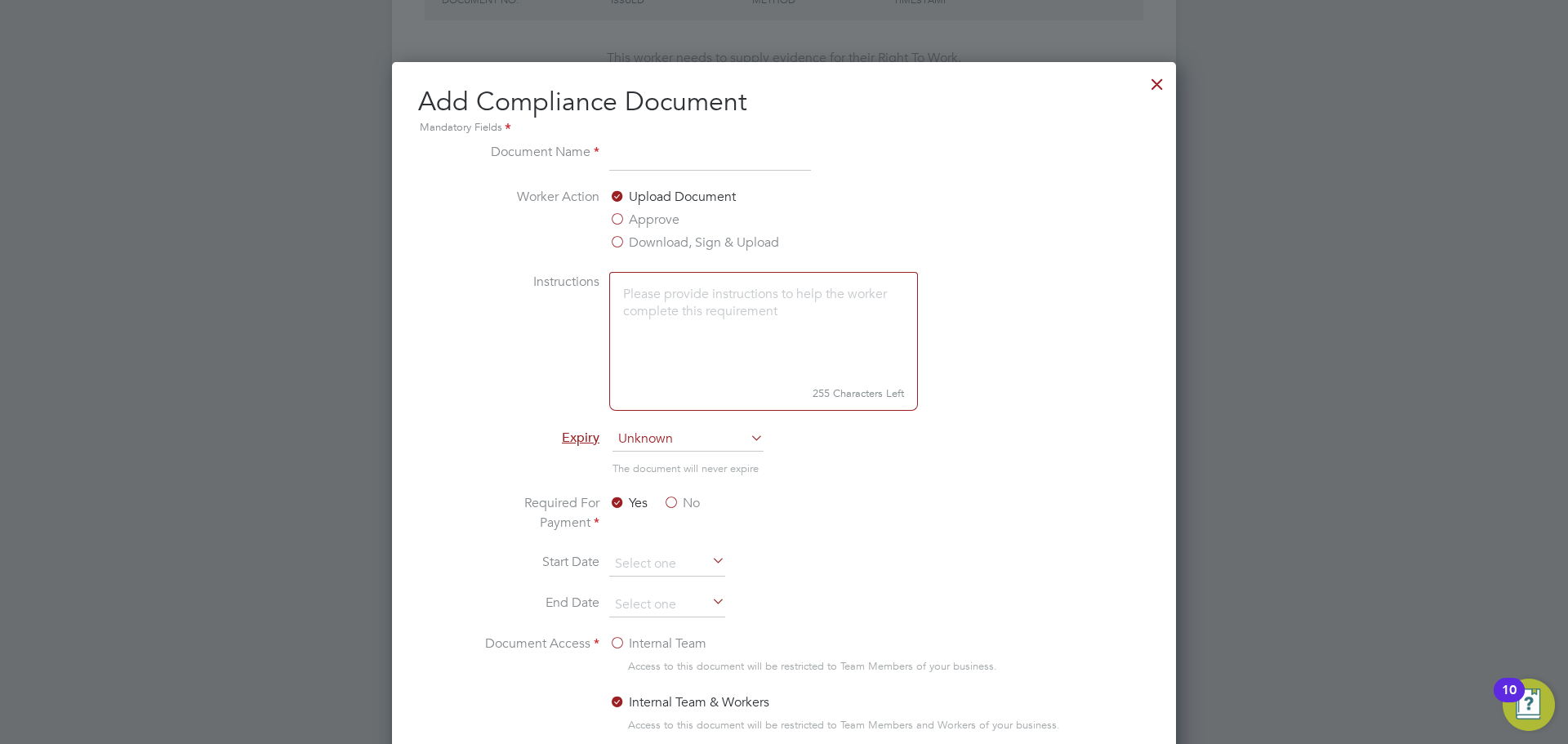
click at [718, 145] on input at bounding box center [711, 156] width 202 height 30
type input "GB Passport"
click at [615, 210] on label "Approve" at bounding box center [644, 220] width 70 height 19
click at [0, 0] on input "Approve" at bounding box center [0, 0] width 0 height 0
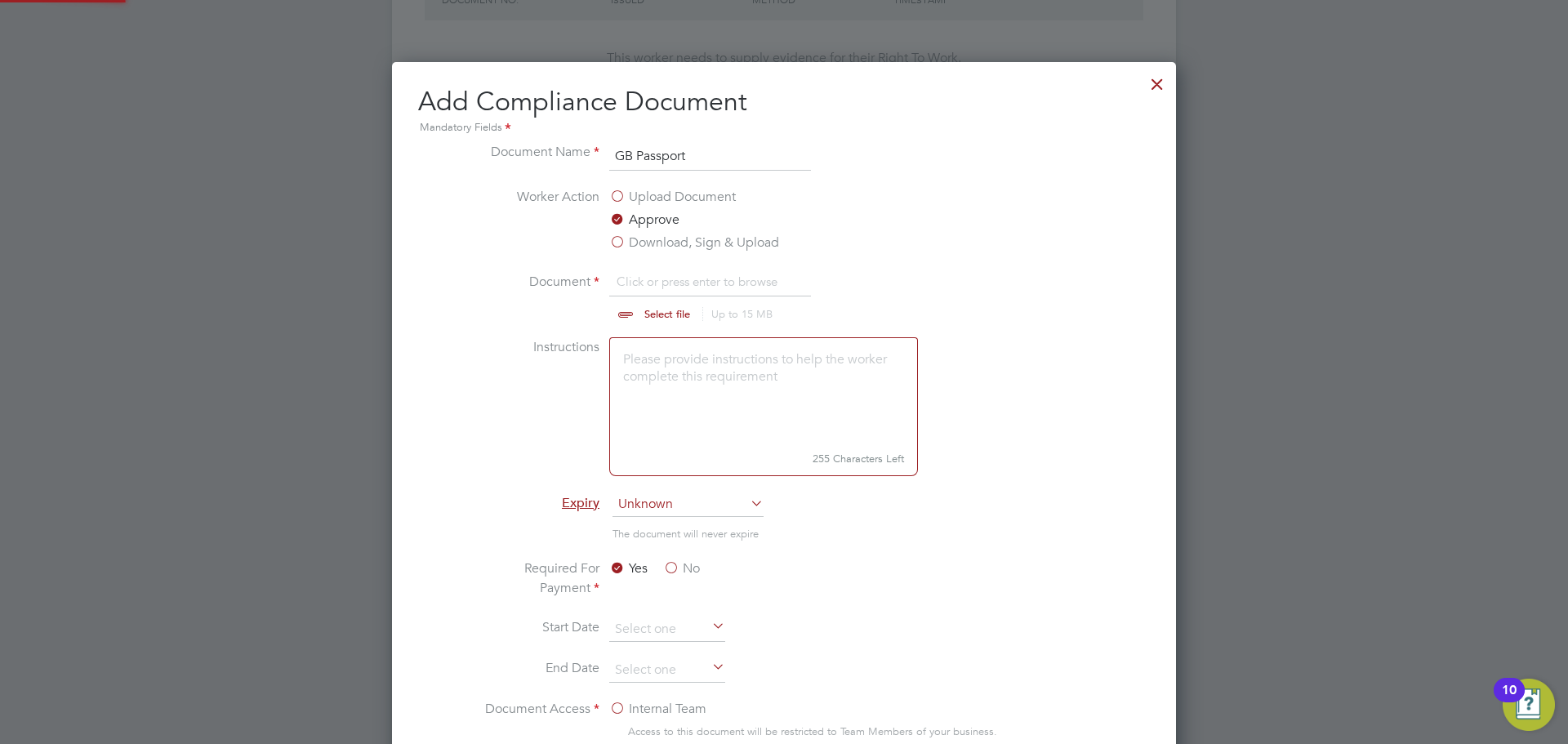
scroll to position [25, 203]
click at [637, 320] on input "file" at bounding box center [683, 296] width 256 height 49
type input "C:\fakepath\kHUM pASSPORT.jpg"
click at [726, 509] on span "Unknown" at bounding box center [688, 505] width 151 height 25
click at [672, 598] on li "After a year" at bounding box center [688, 592] width 153 height 21
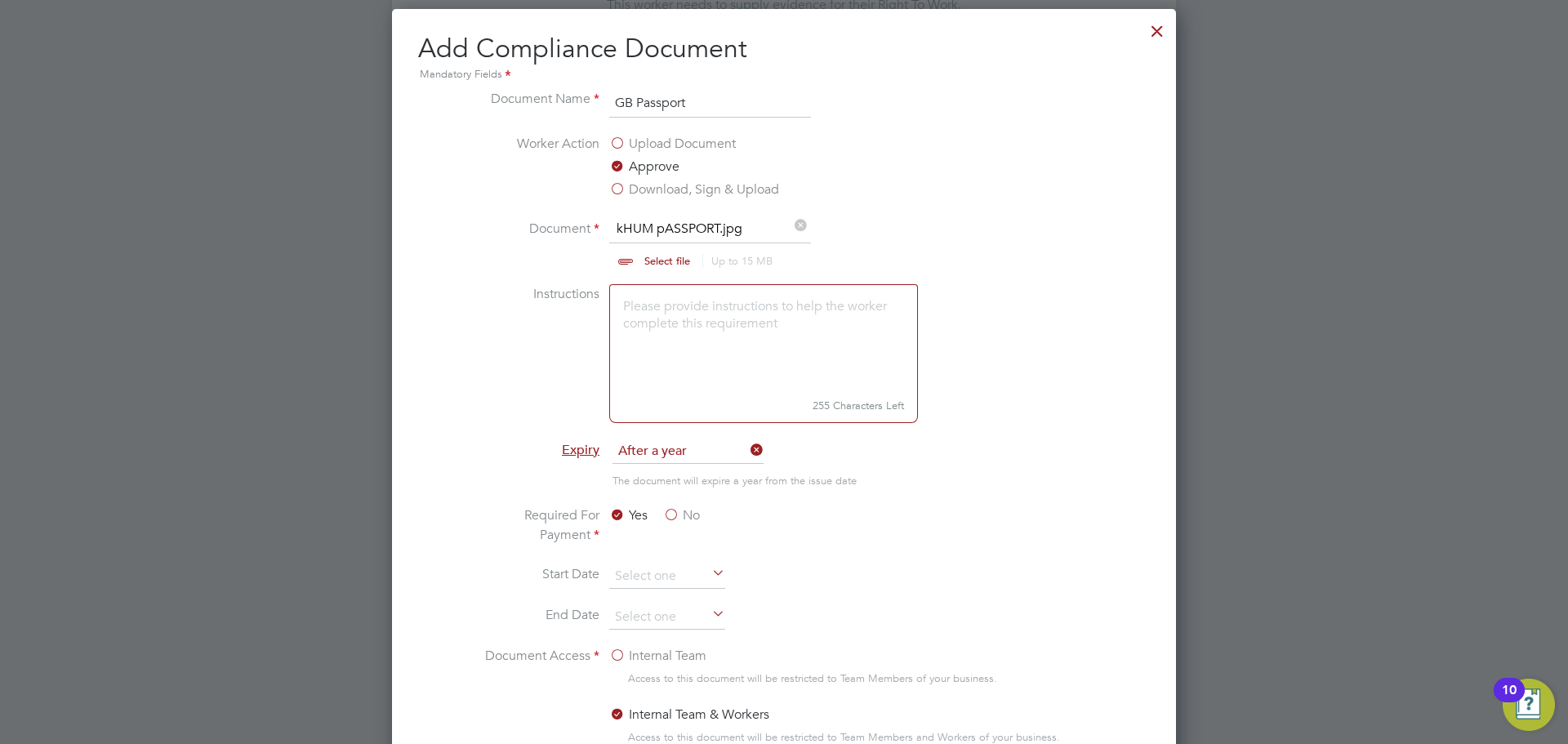
scroll to position [775, 0]
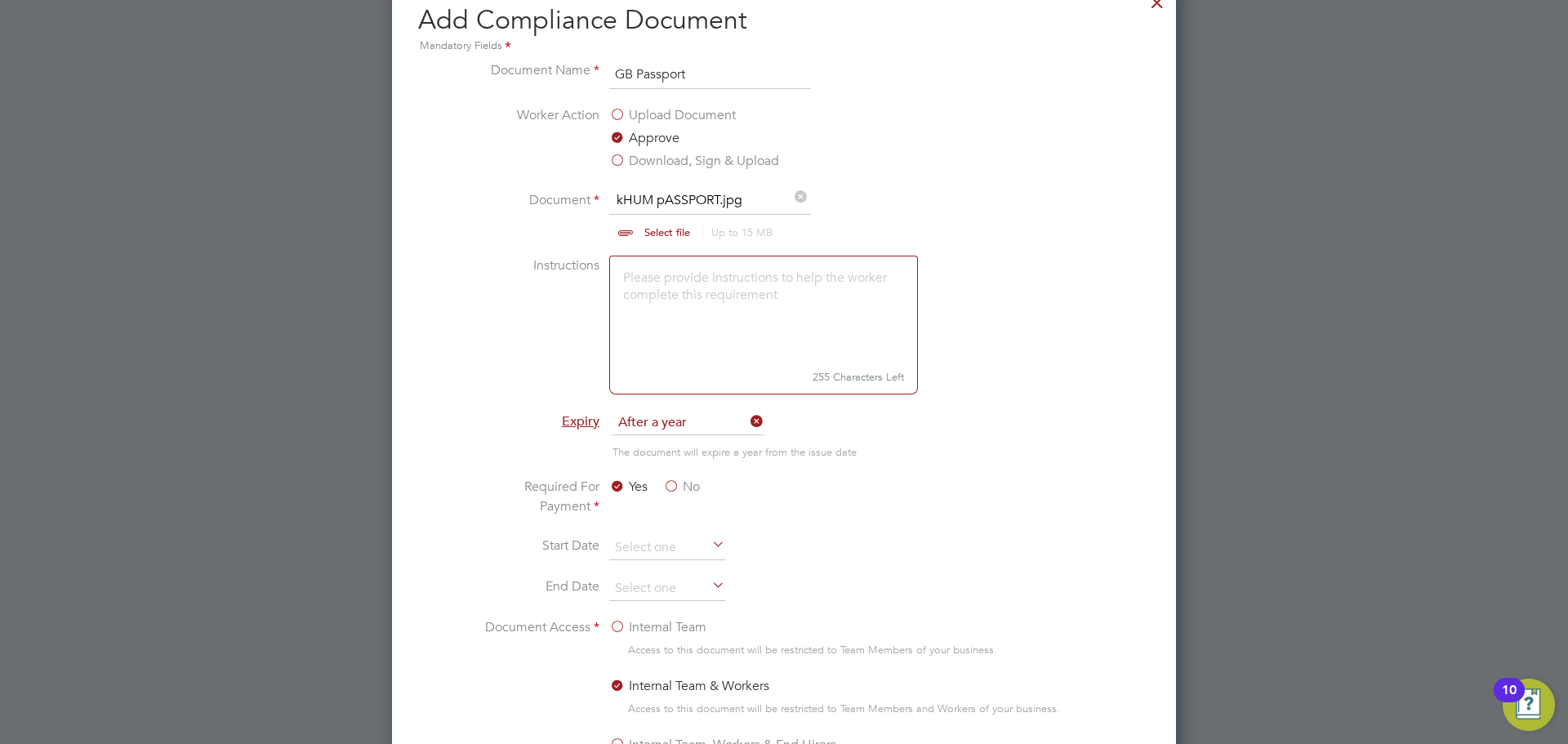
click at [673, 486] on label "No" at bounding box center [682, 487] width 36 height 19
click at [0, 0] on input "No" at bounding box center [0, 0] width 0 height 0
click at [625, 488] on label "Yes" at bounding box center [629, 487] width 38 height 19
click at [0, 0] on input "Yes" at bounding box center [0, 0] width 0 height 0
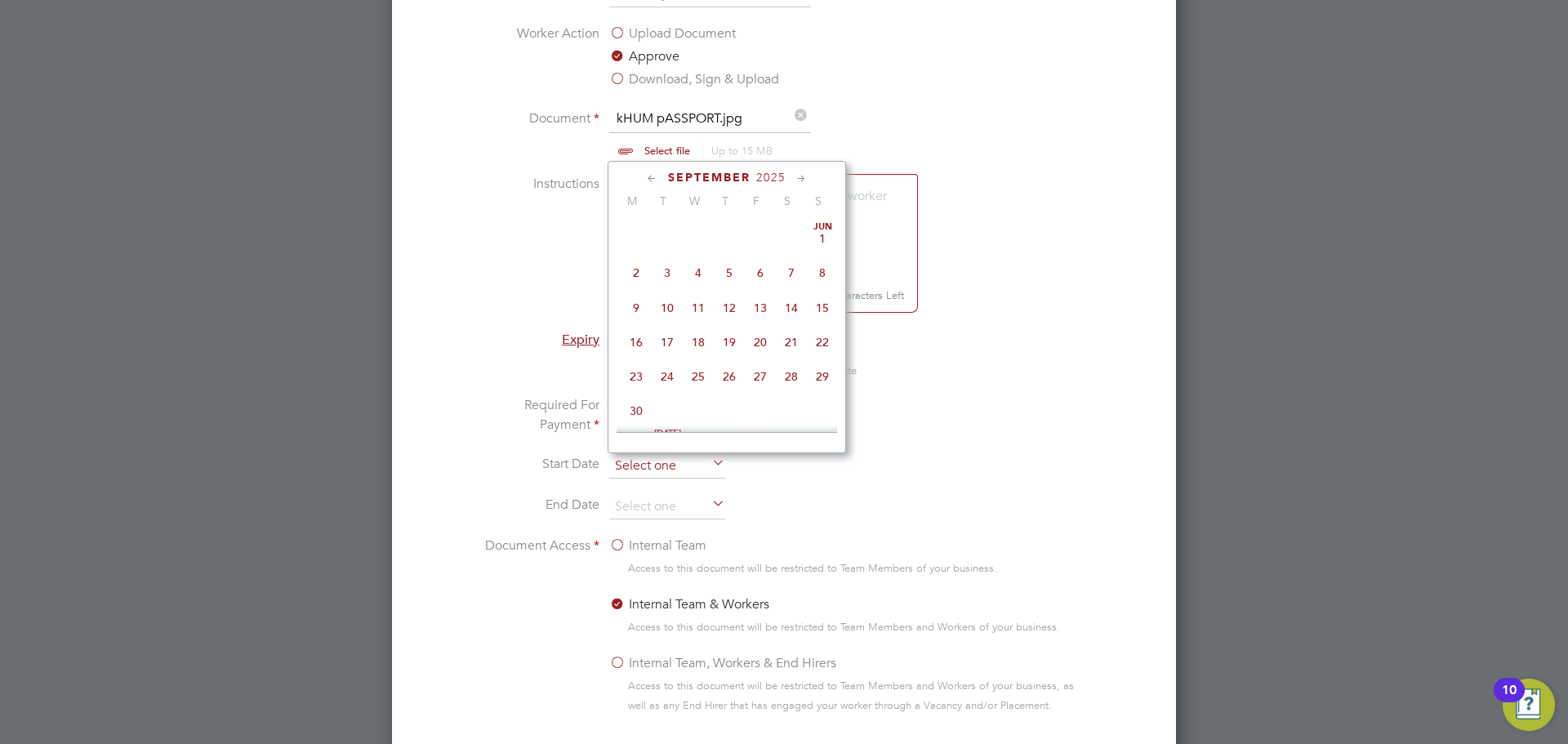
click at [688, 456] on input at bounding box center [667, 467] width 116 height 25
click at [737, 468] on li "Start Date" at bounding box center [784, 474] width 615 height 41
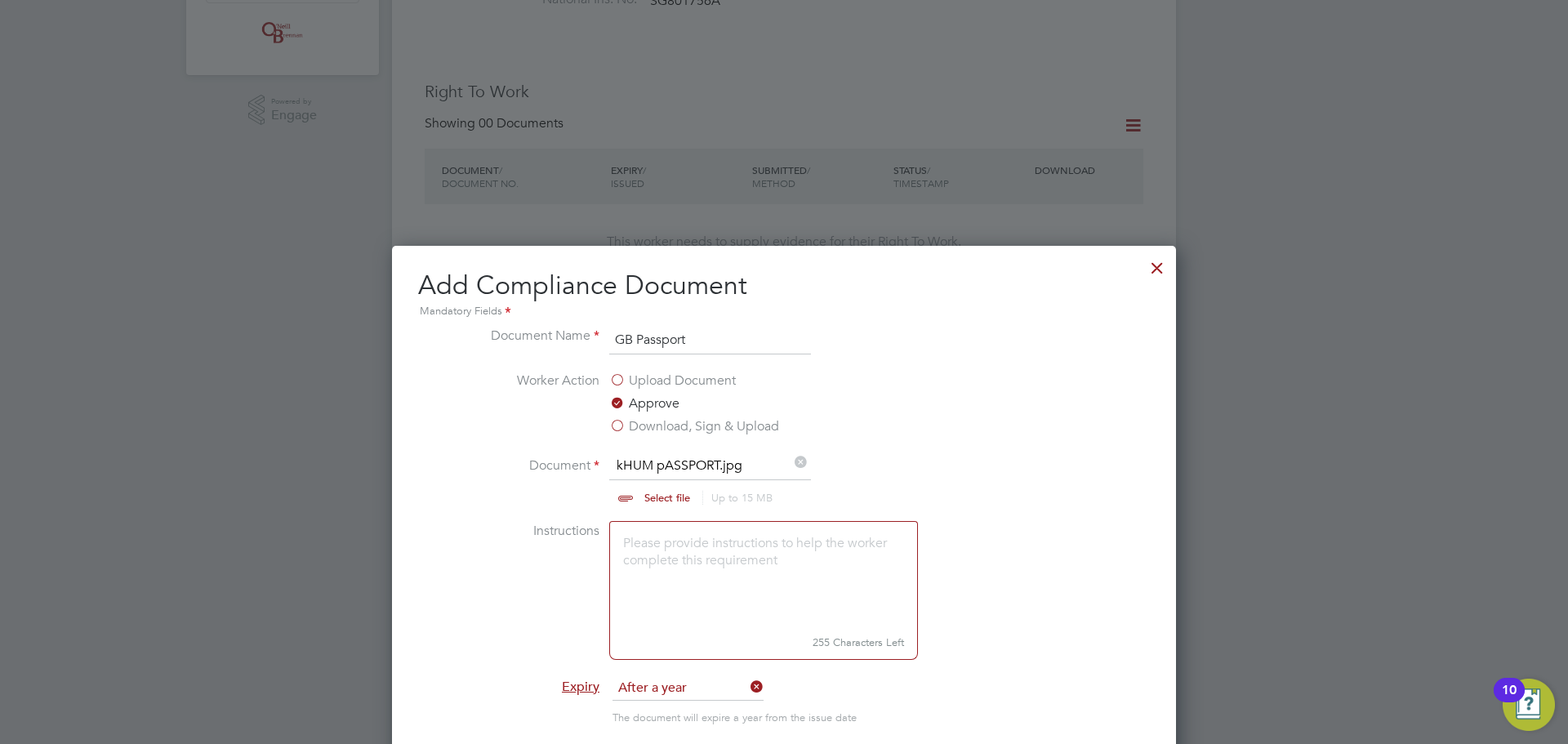
scroll to position [530, 0]
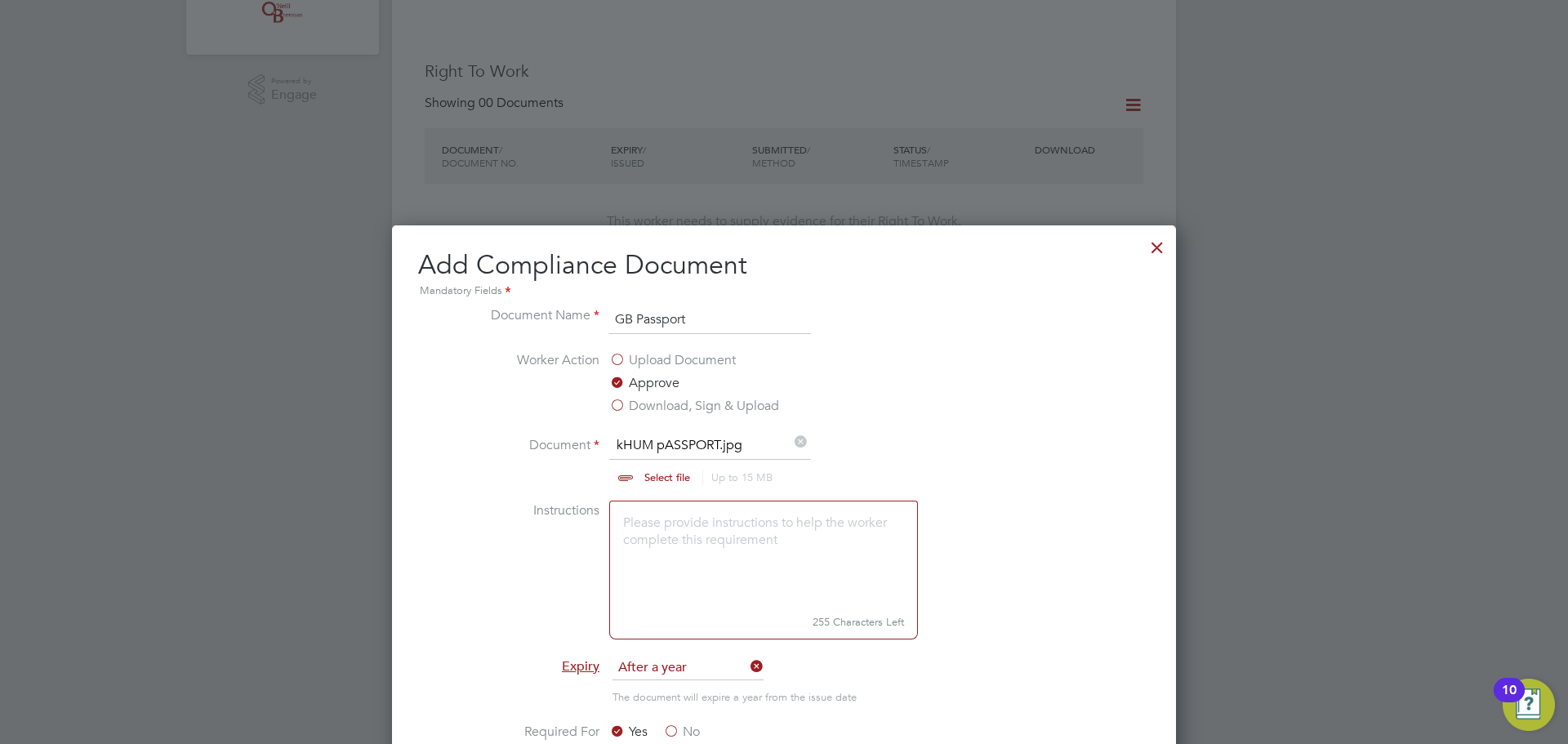
click at [618, 363] on label "Upload Document" at bounding box center [673, 360] width 127 height 19
click at [0, 0] on input "Upload Document" at bounding box center [0, 0] width 0 height 0
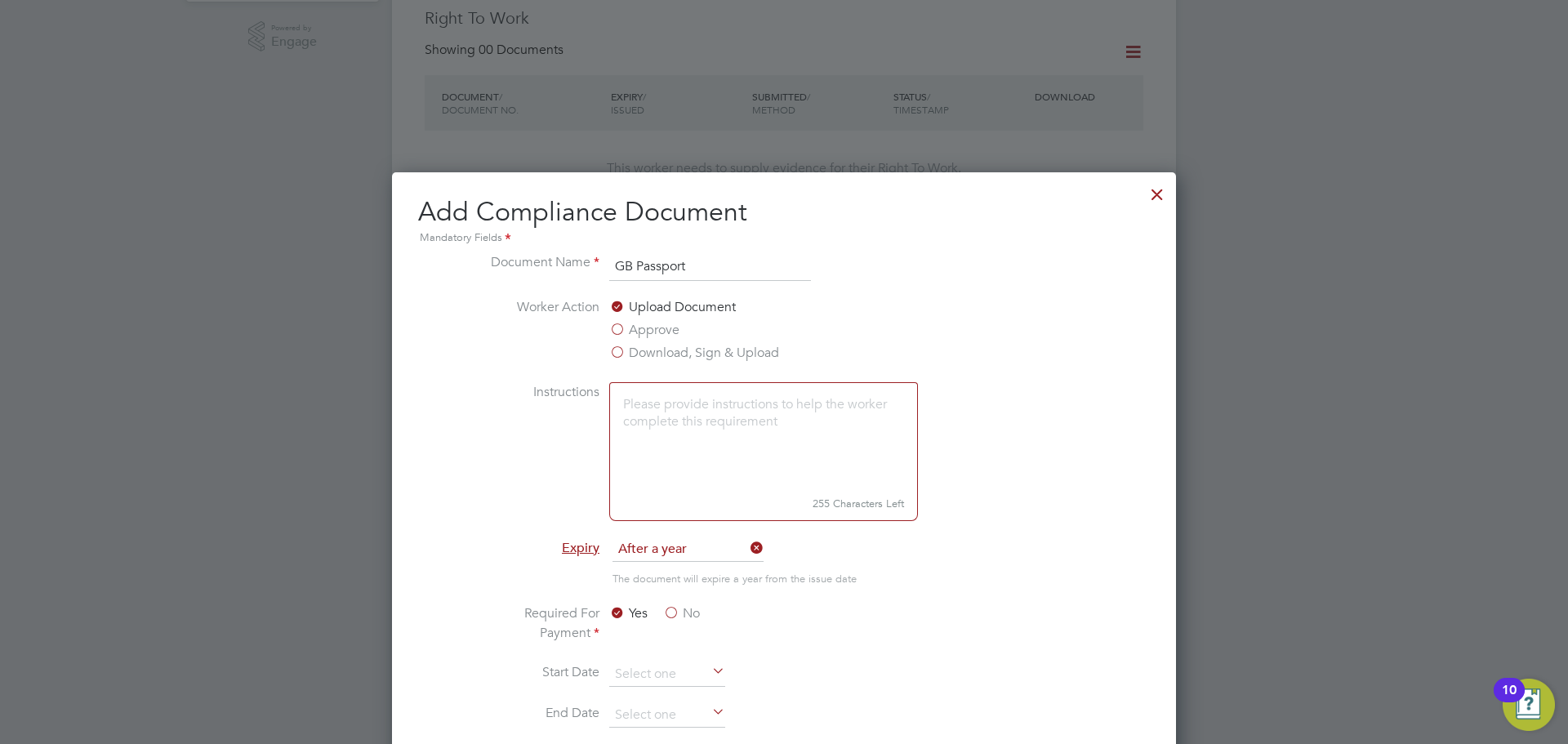
scroll to position [612, 0]
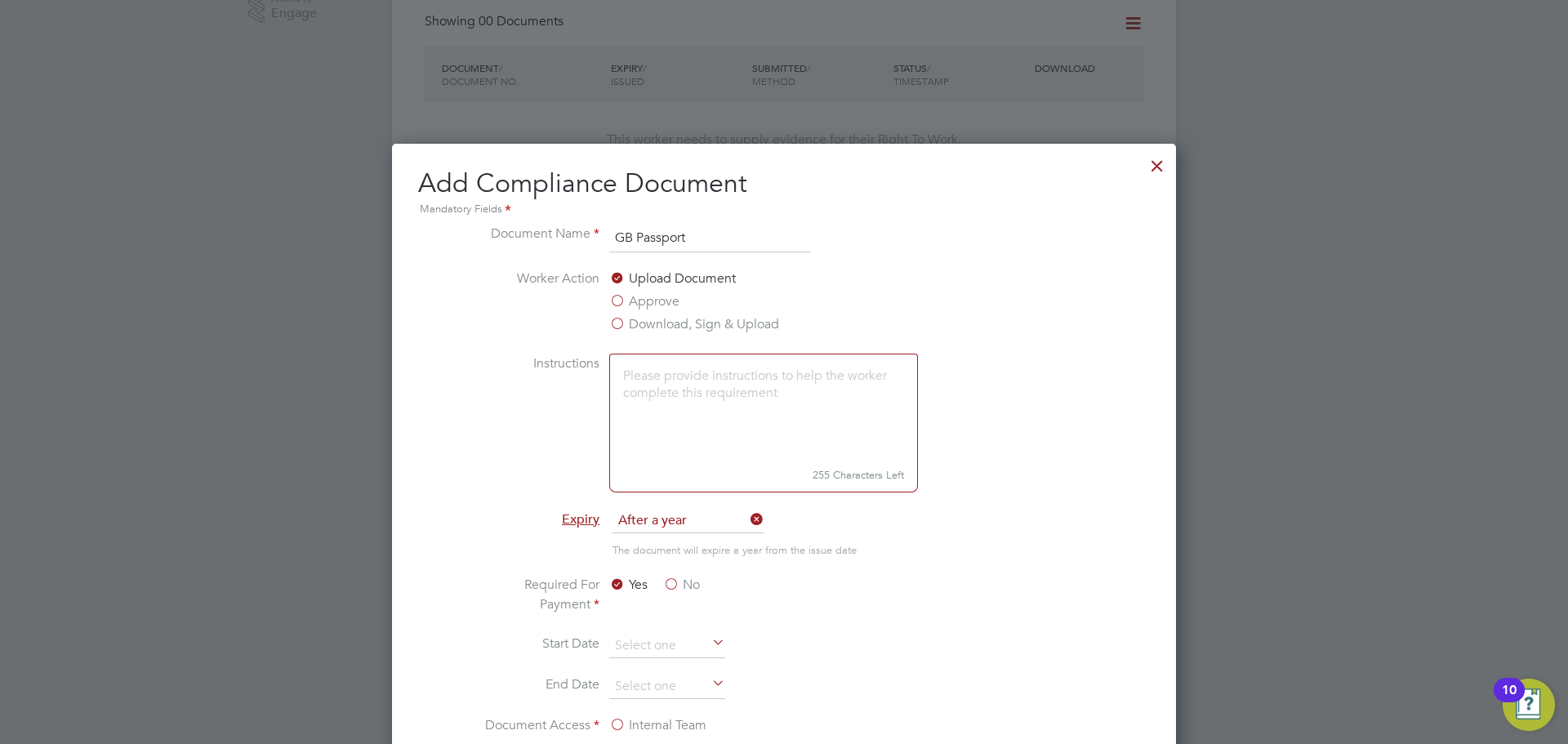
click at [705, 408] on textarea at bounding box center [764, 407] width 309 height 108
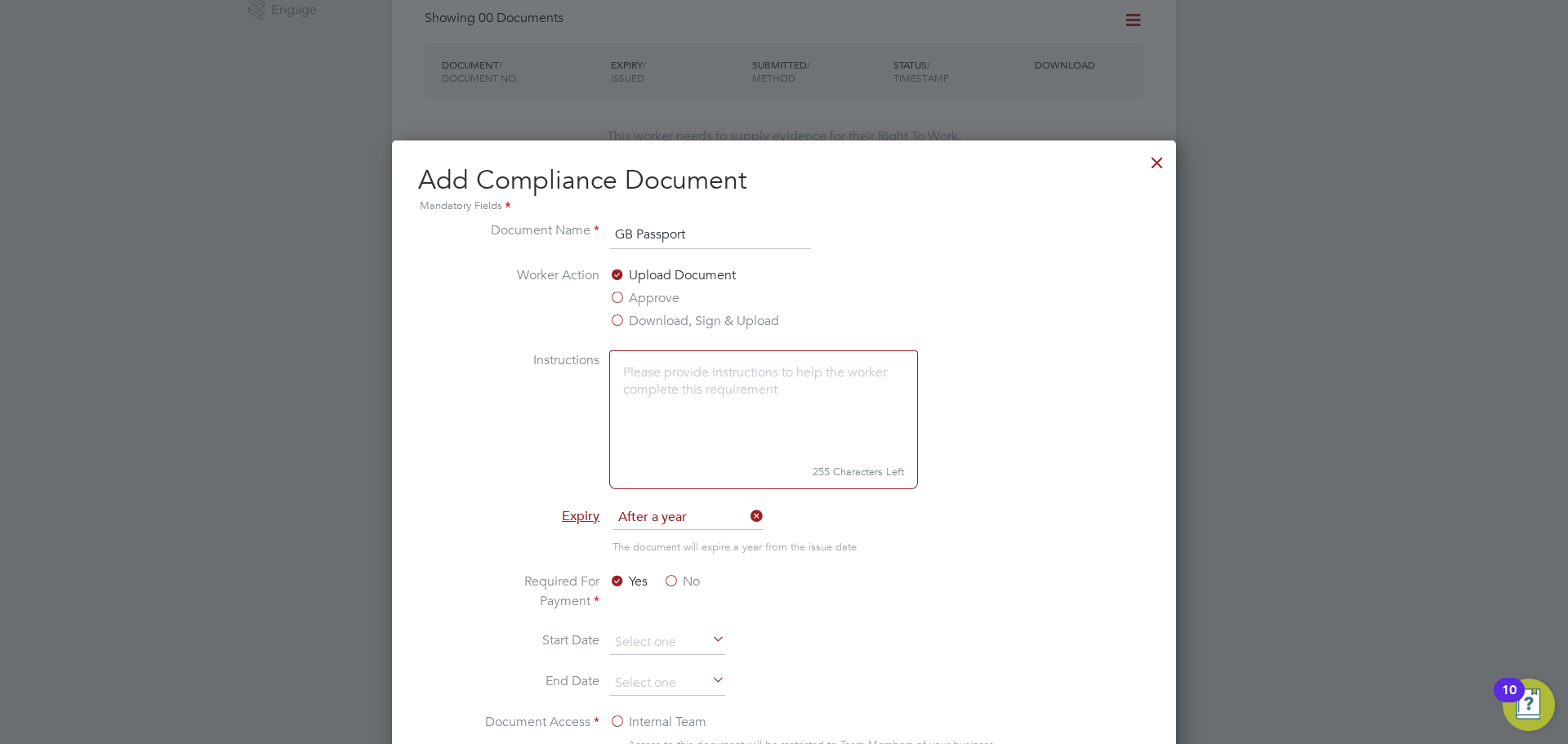
scroll to position [285, 0]
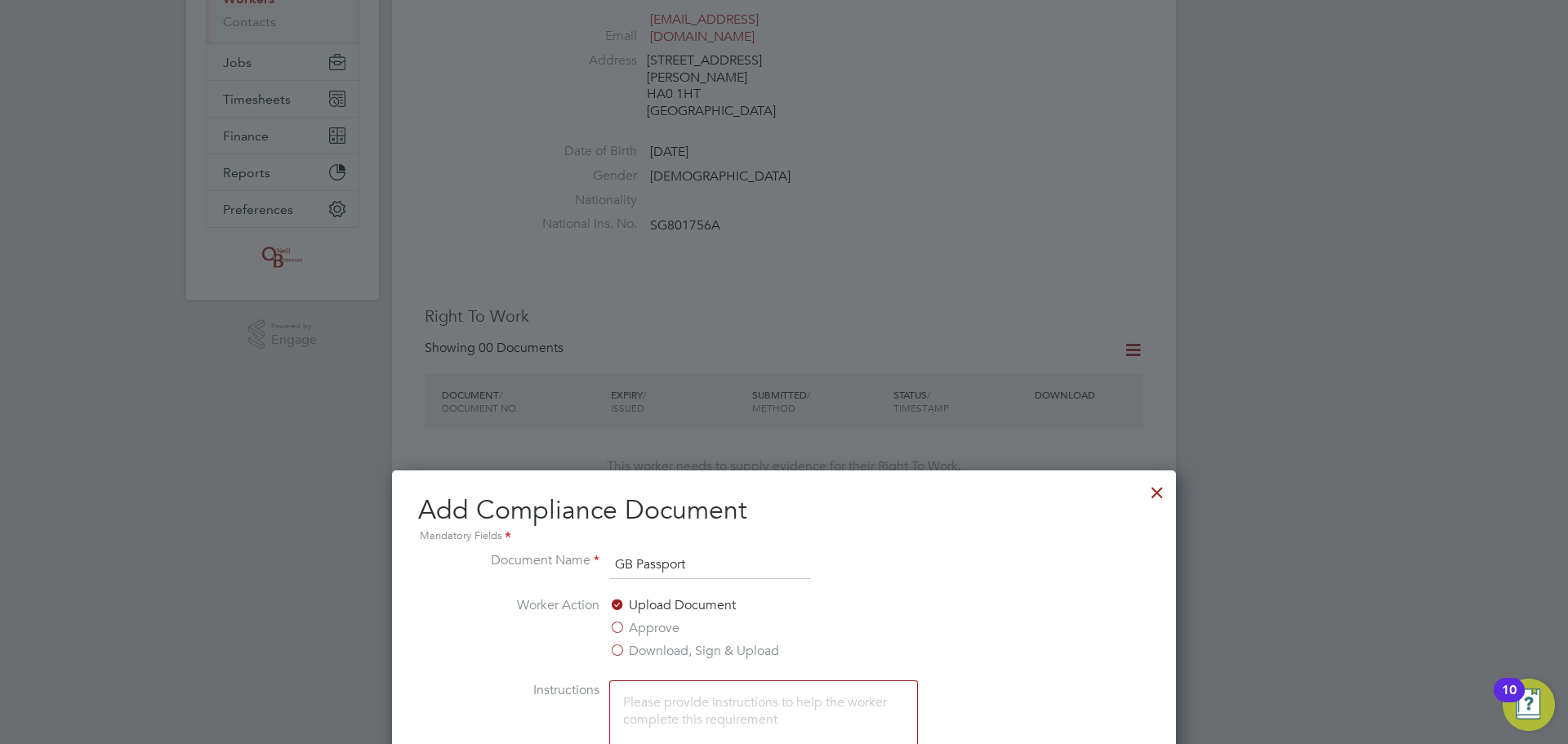
click at [1146, 485] on div at bounding box center [1157, 488] width 30 height 30
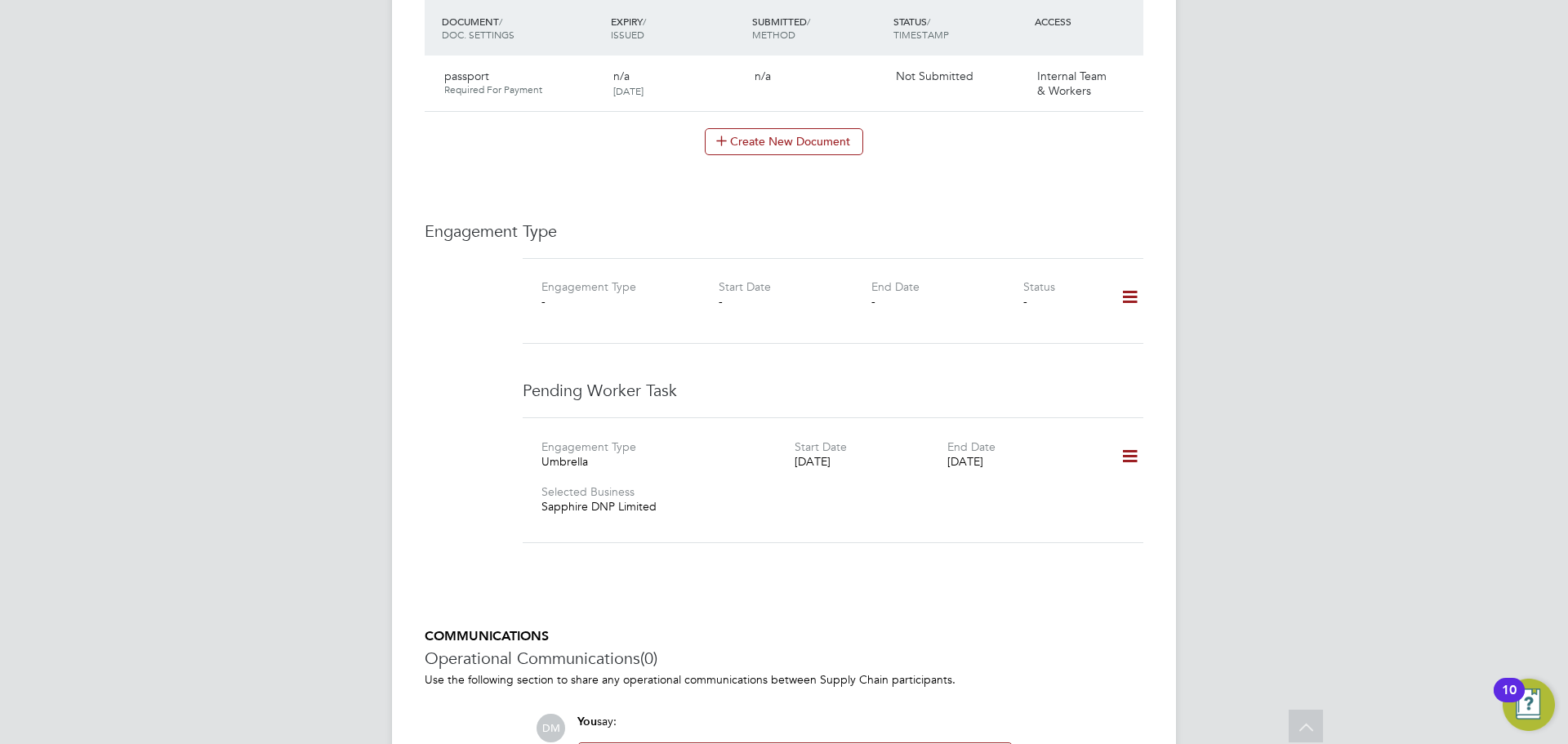
scroll to position [1101, 0]
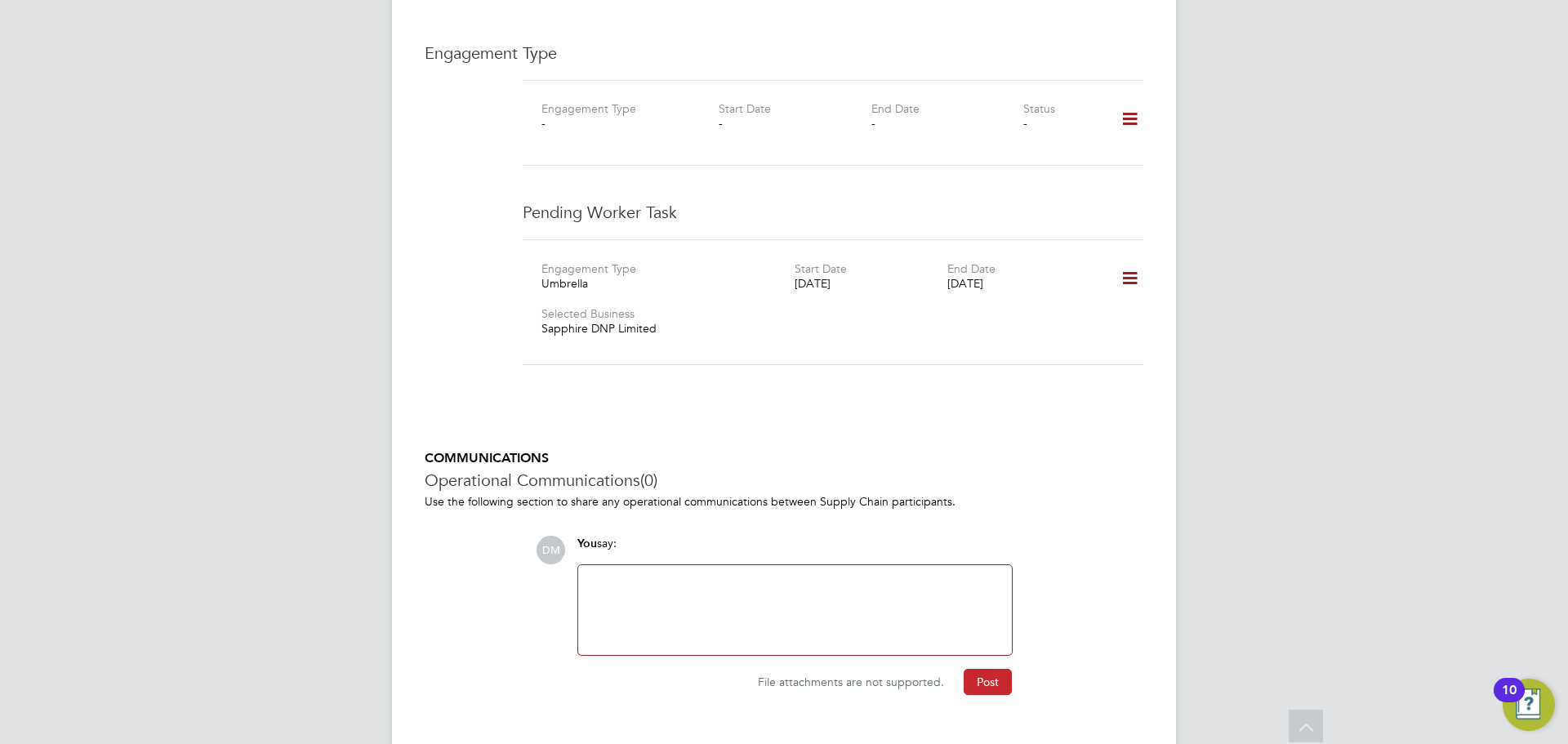
click at [993, 669] on button "Post" at bounding box center [988, 682] width 48 height 26
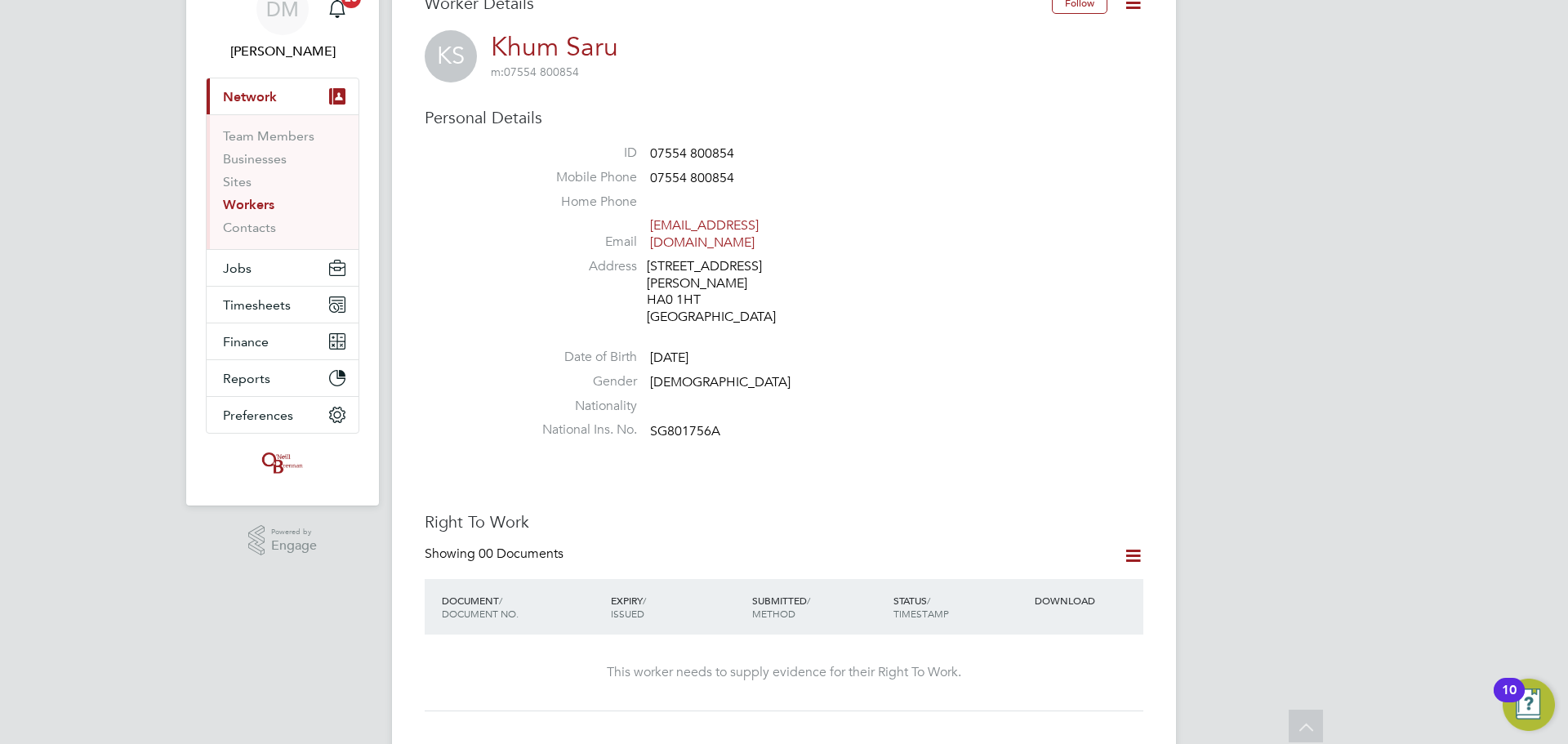
scroll to position [0, 0]
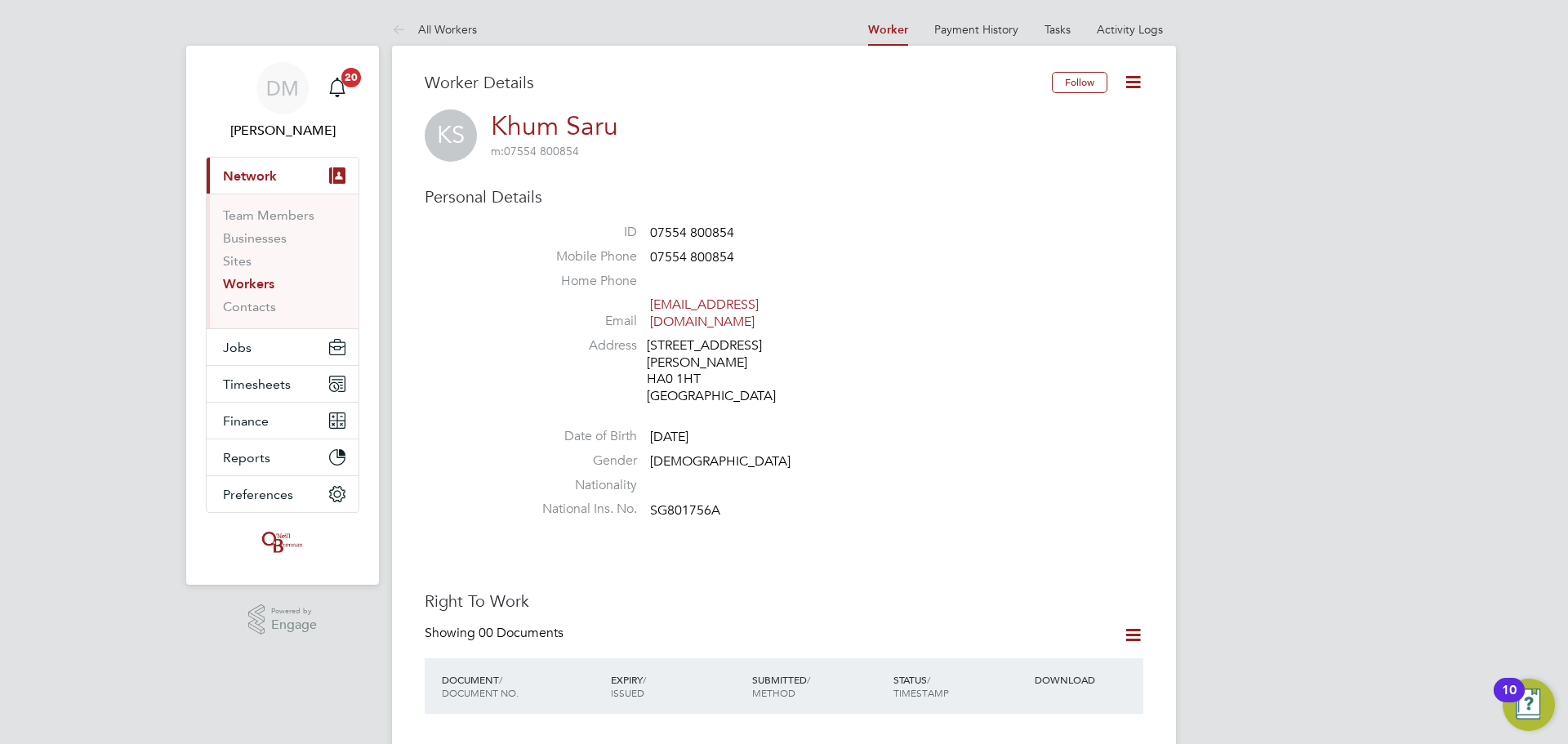
click at [1136, 89] on icon at bounding box center [1133, 82] width 20 height 20
click at [1000, 122] on li "Invite Worker" at bounding box center [1040, 121] width 205 height 23
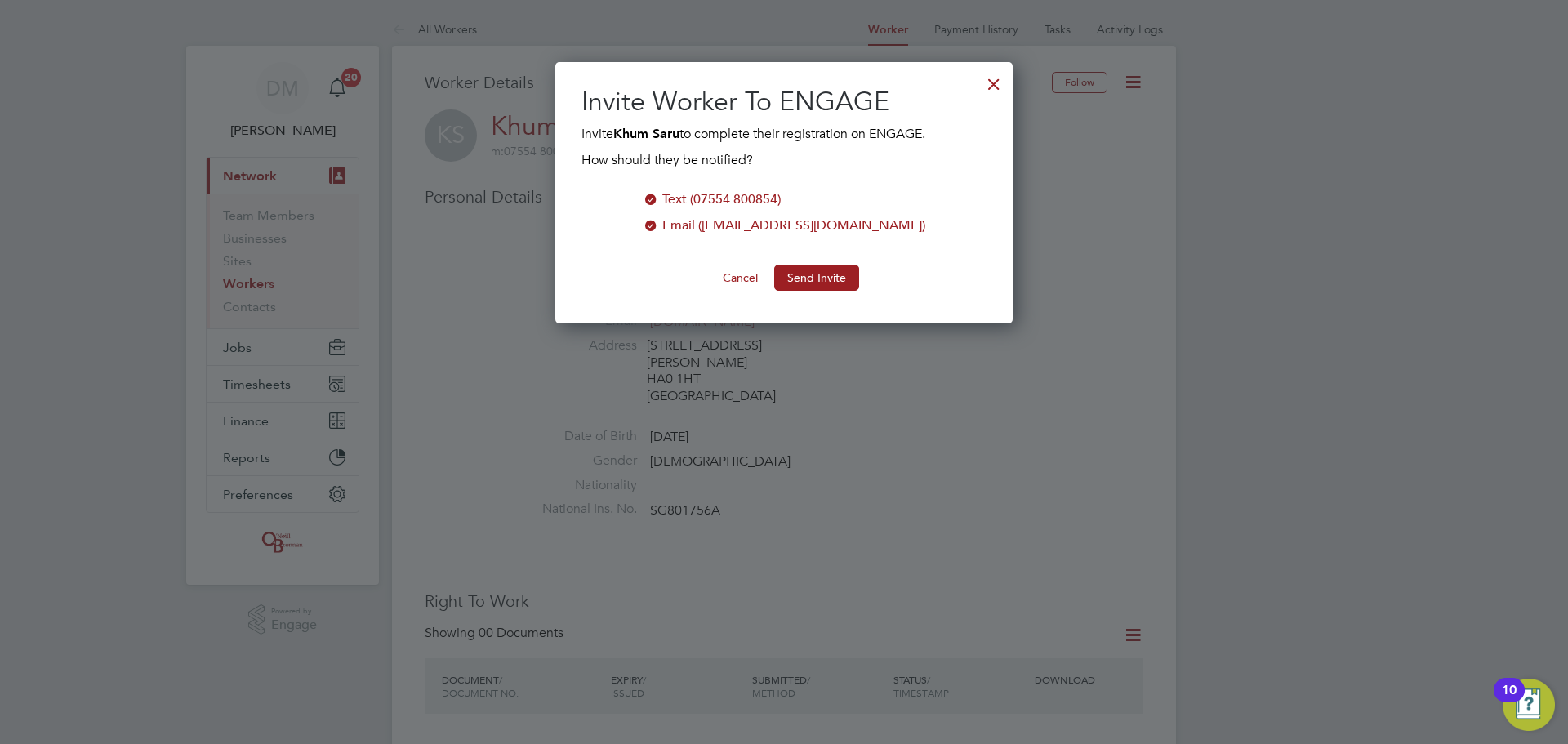
scroll to position [262, 458]
click at [832, 286] on button "Send Invite" at bounding box center [816, 277] width 84 height 26
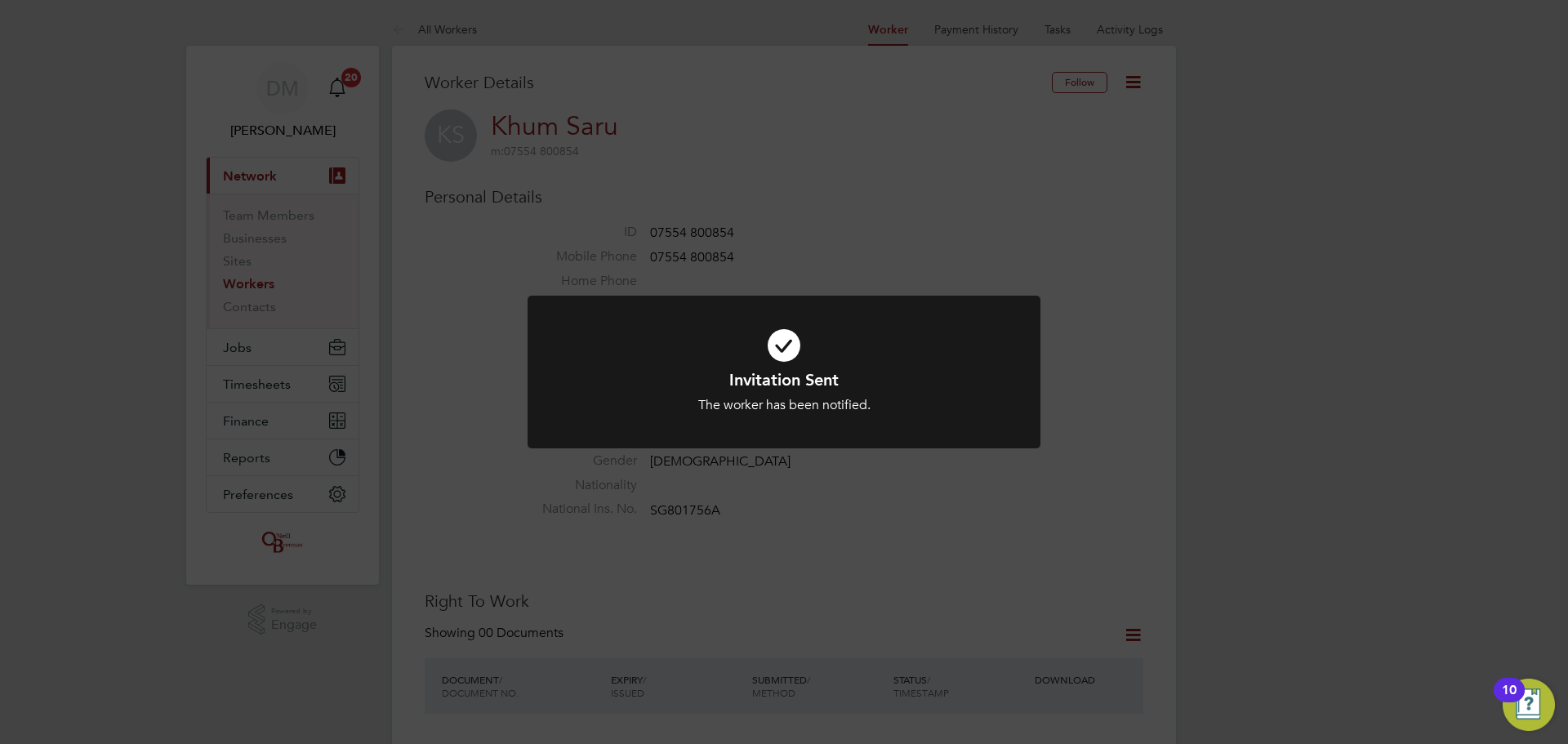
click at [832, 286] on div "Invitation Sent The worker has been notified. Cancel Okay" at bounding box center [784, 372] width 1568 height 744
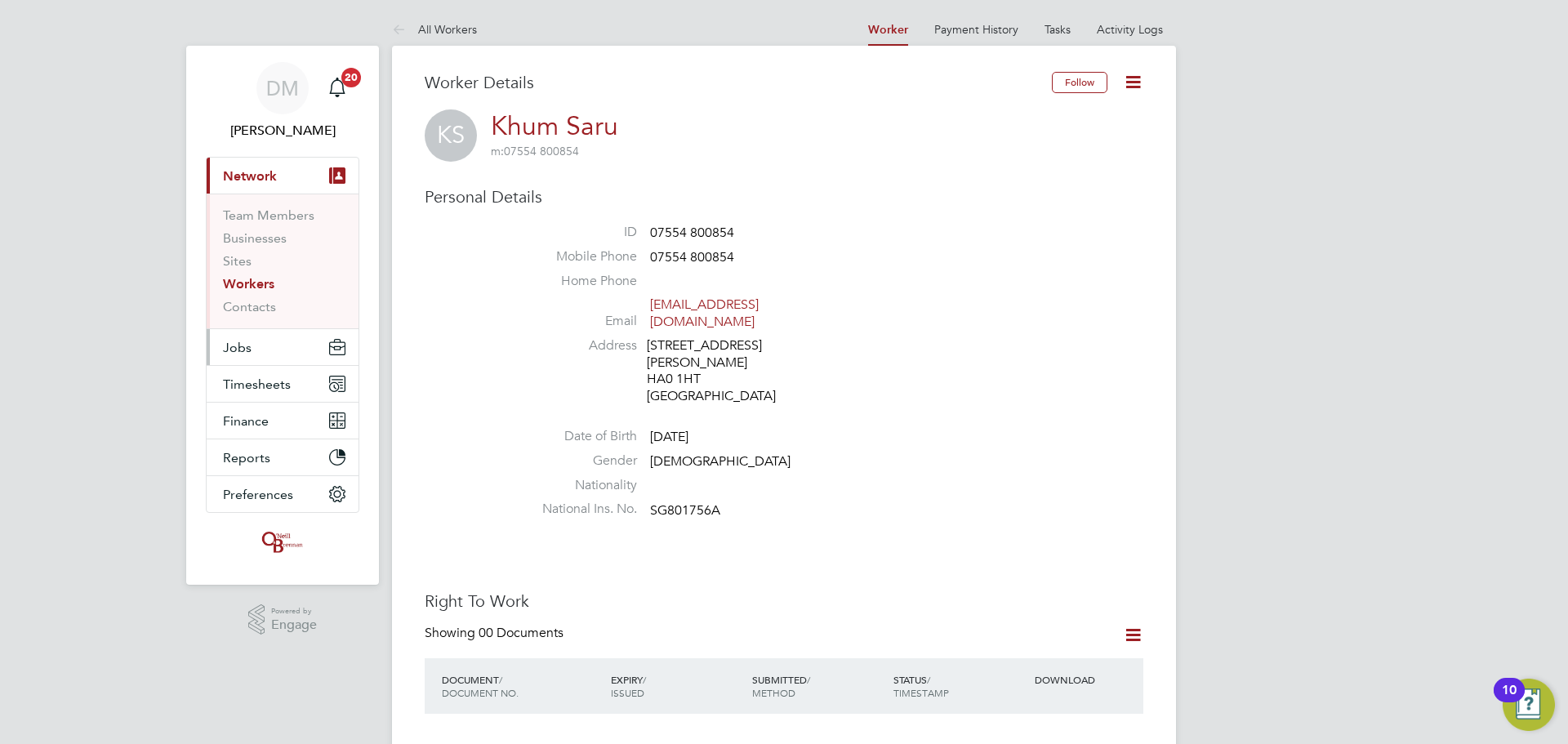
click at [251, 336] on button "Jobs" at bounding box center [282, 347] width 152 height 36
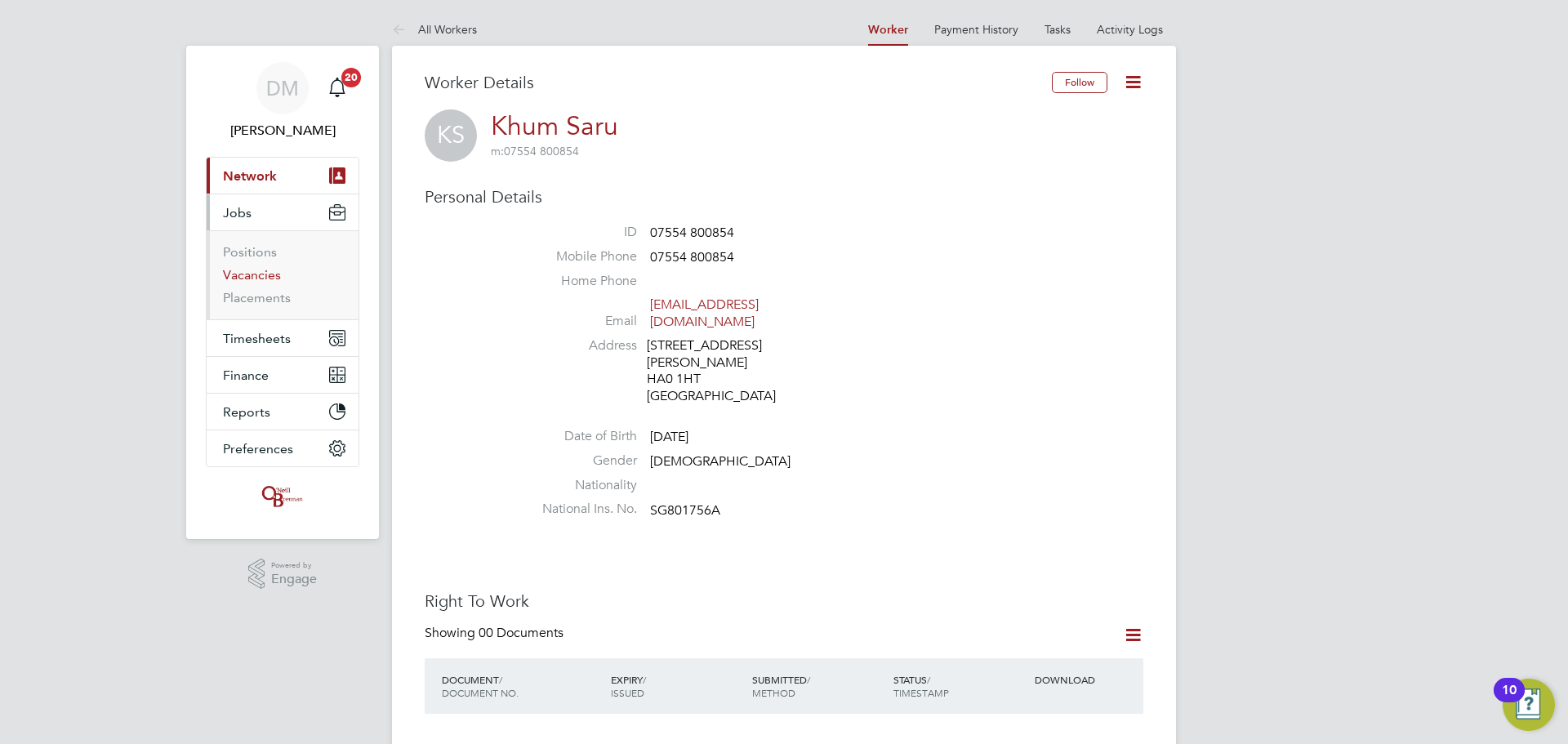
click at [269, 278] on link "Vacancies" at bounding box center [252, 275] width 58 height 15
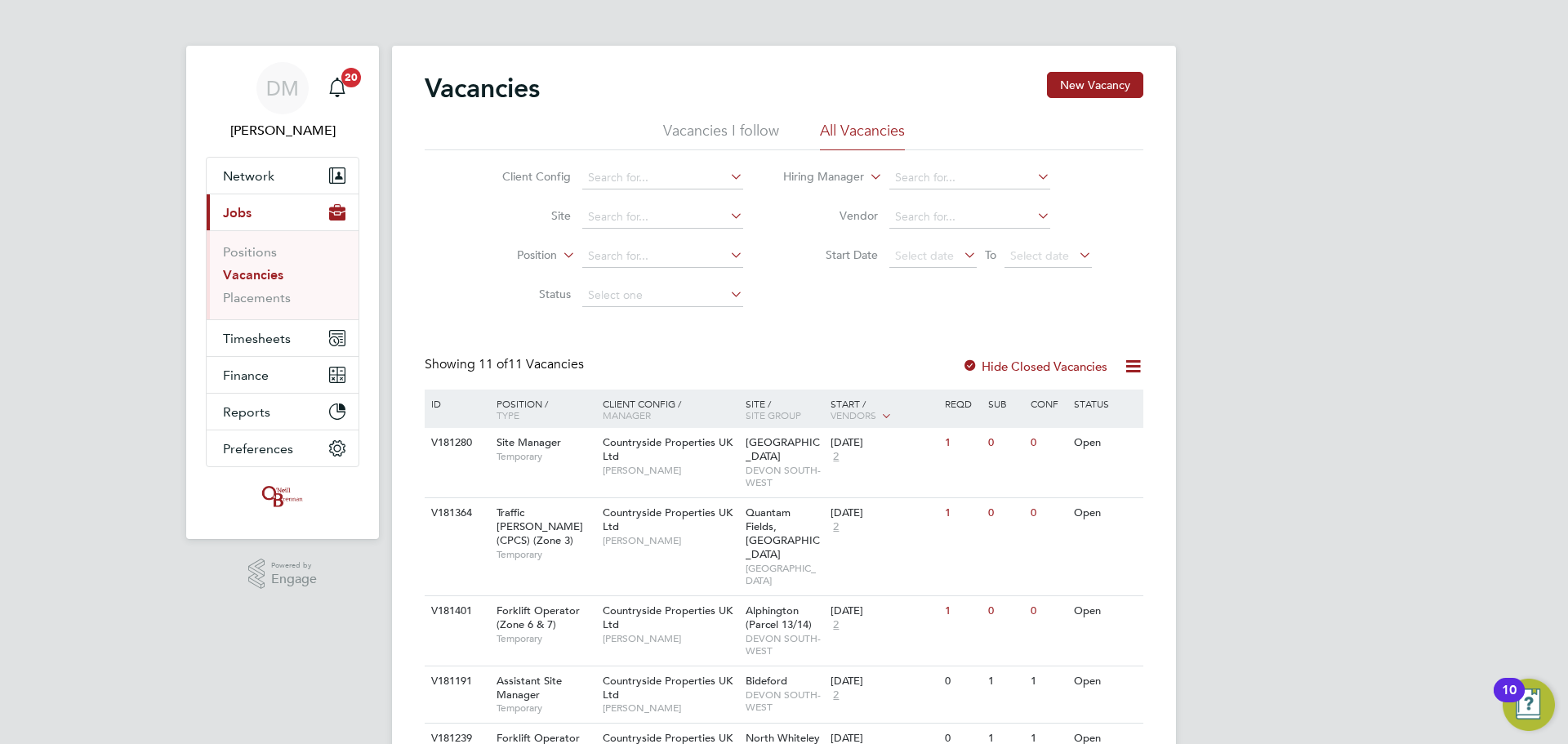
click at [966, 371] on div at bounding box center [970, 367] width 16 height 16
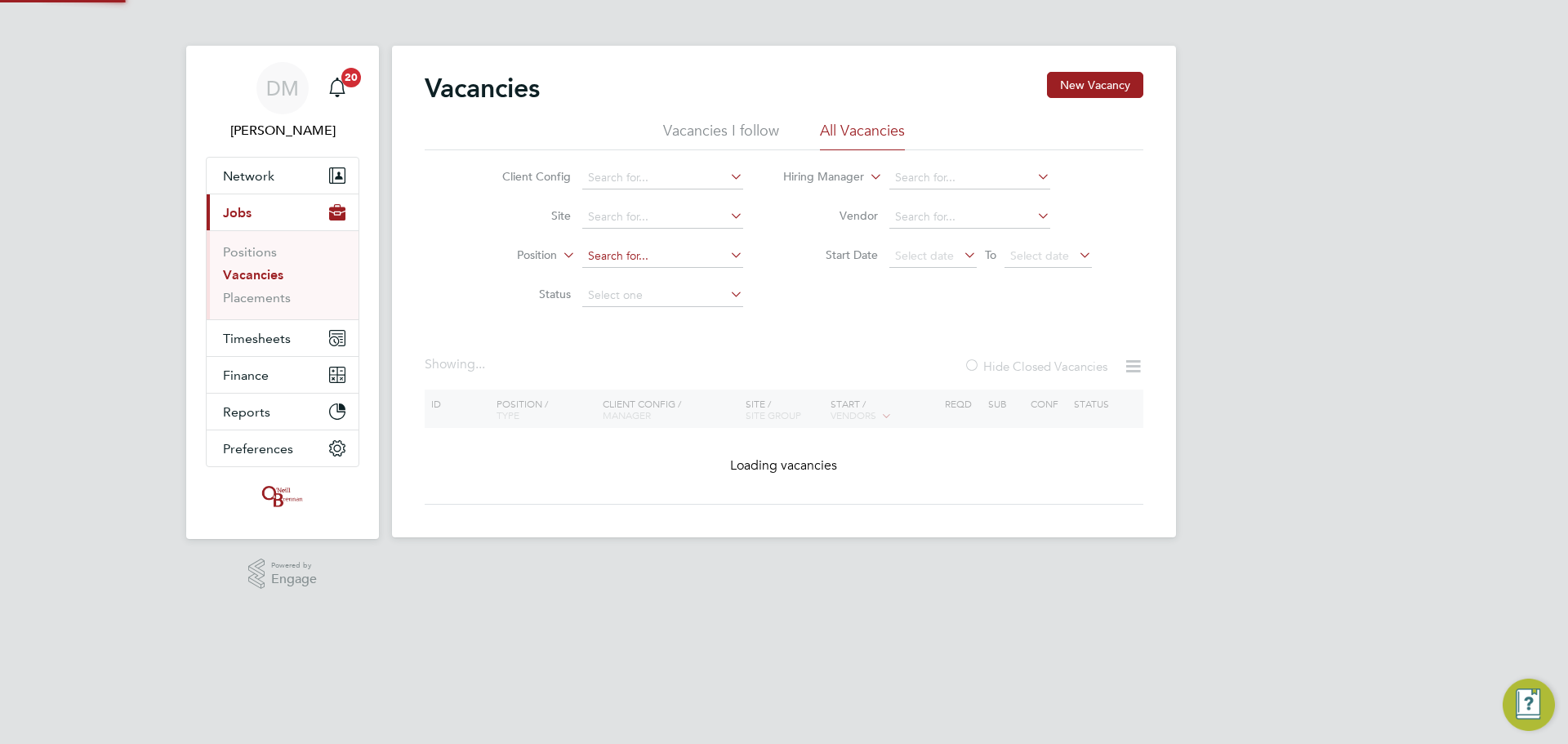
click at [585, 254] on input at bounding box center [663, 256] width 161 height 23
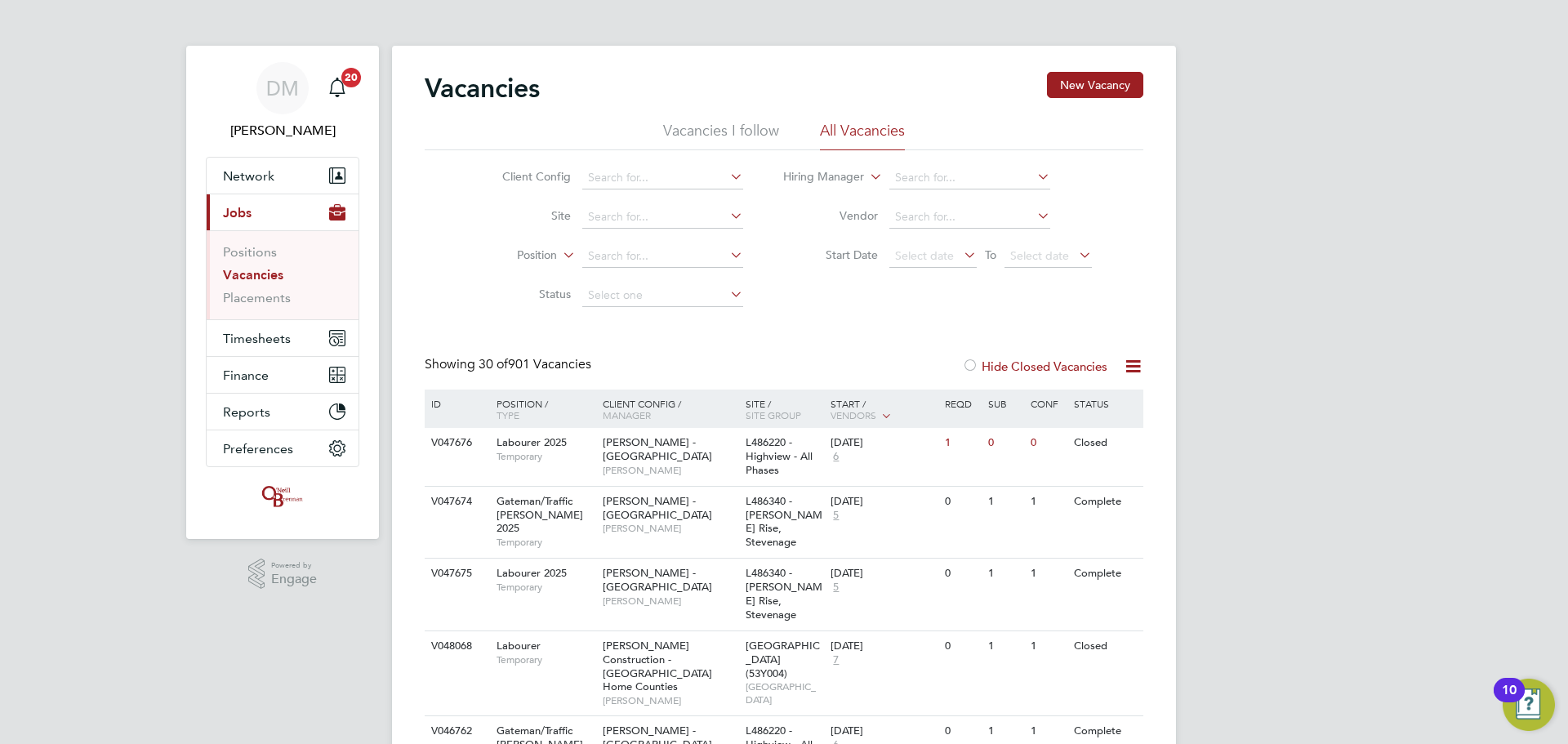
click at [560, 256] on icon at bounding box center [560, 250] width 0 height 14
click at [528, 298] on li "Type" at bounding box center [506, 296] width 101 height 21
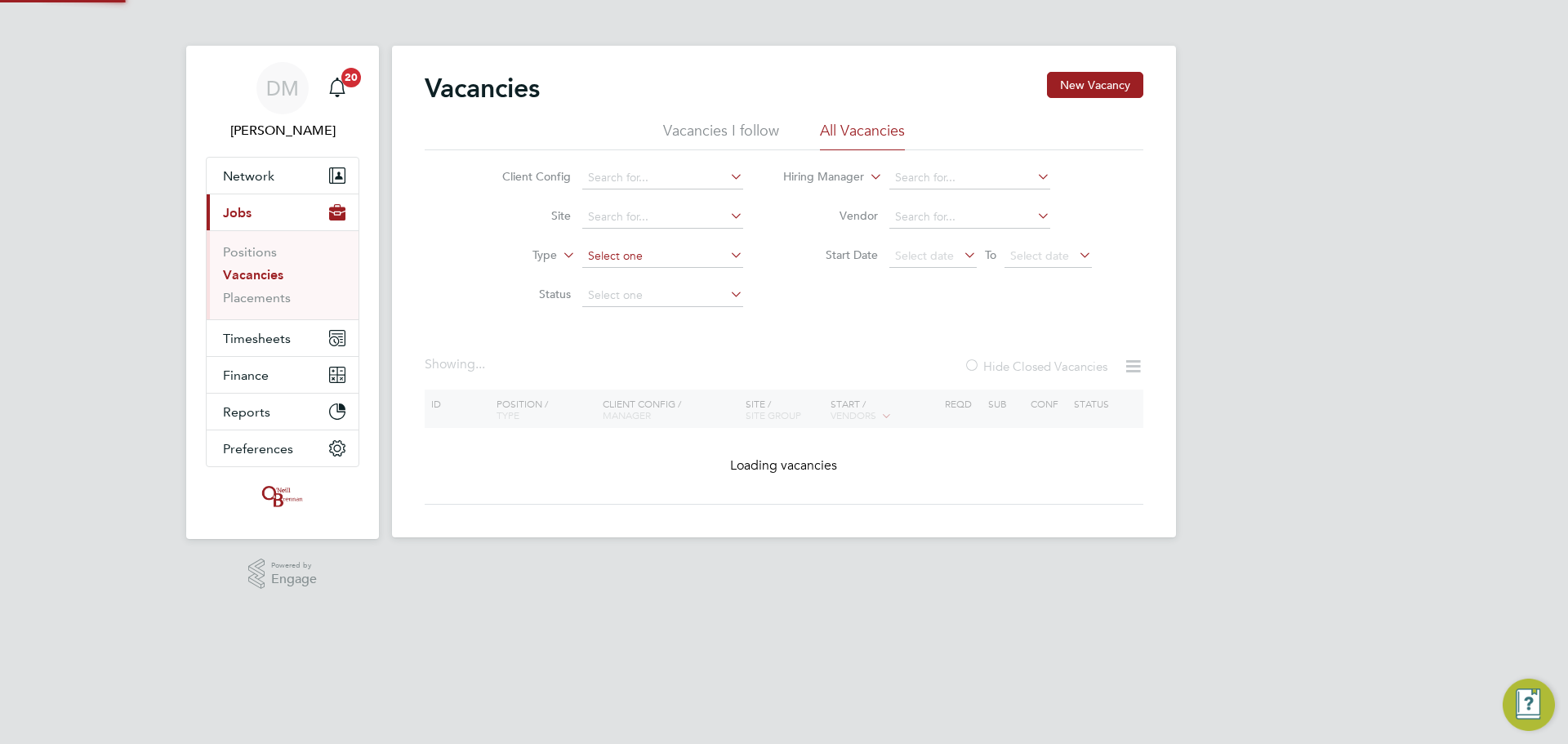
click at [604, 263] on input at bounding box center [663, 256] width 161 height 23
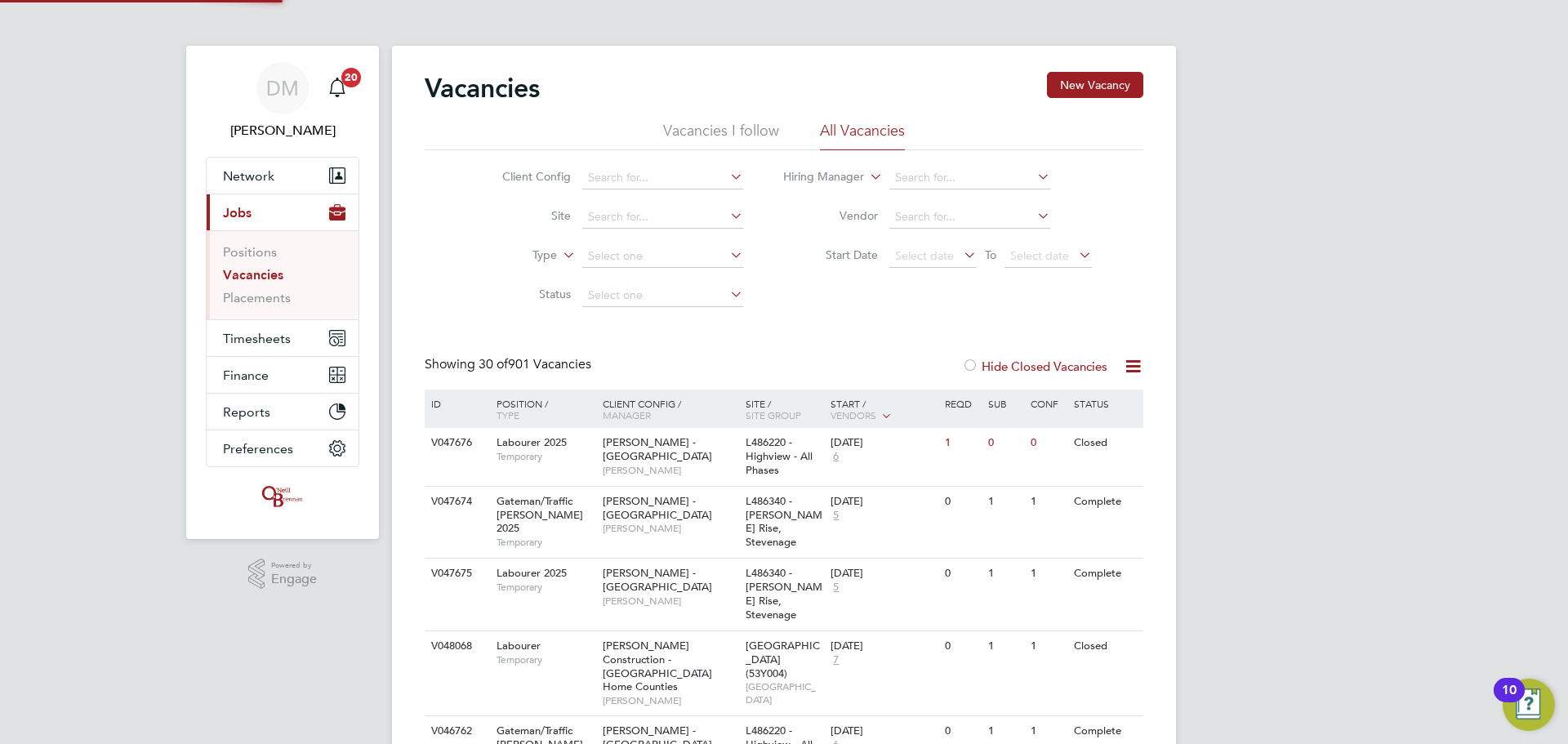
click at [639, 280] on li "Temporary" at bounding box center [662, 278] width 162 height 21
type input "Temporary"
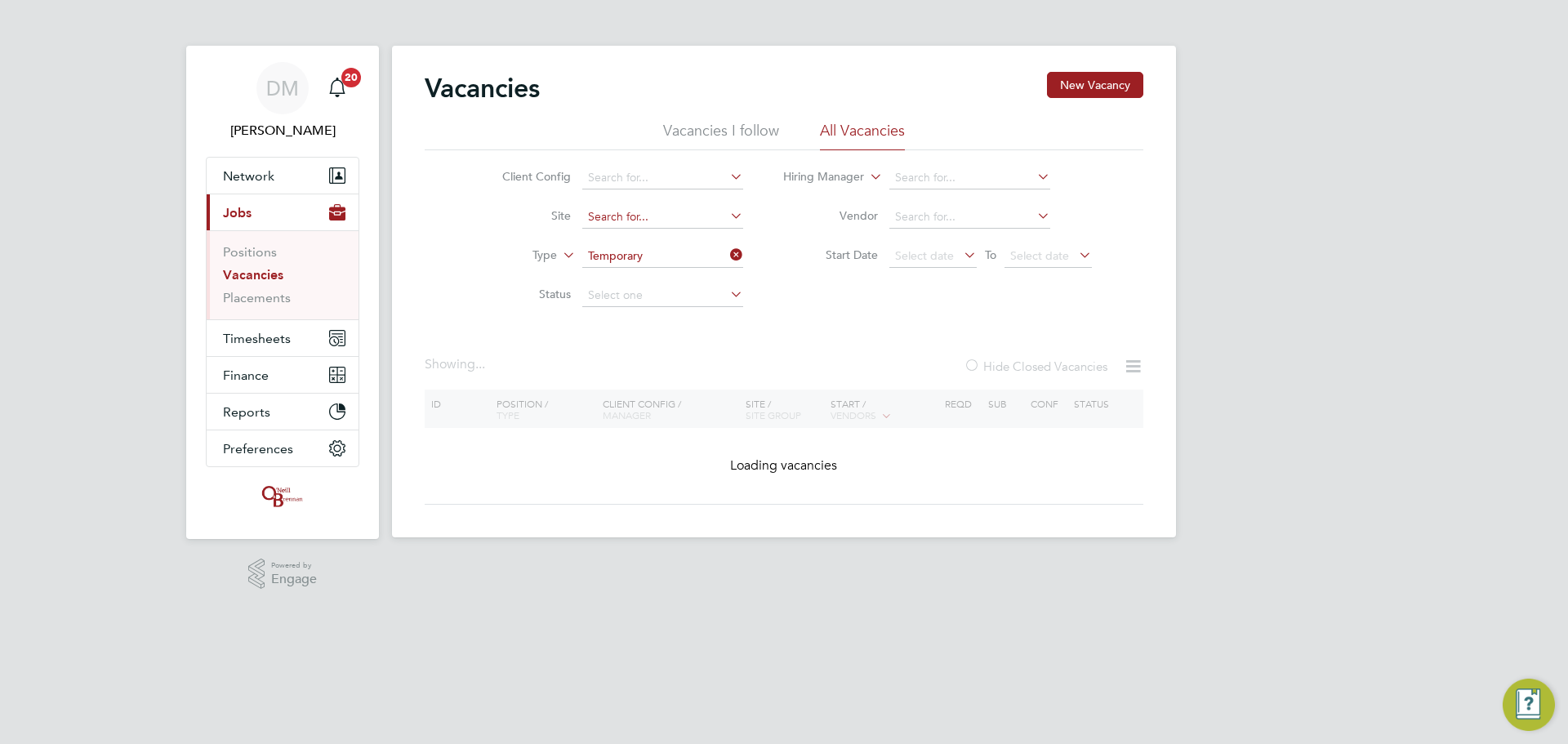
click at [613, 211] on input at bounding box center [663, 217] width 161 height 23
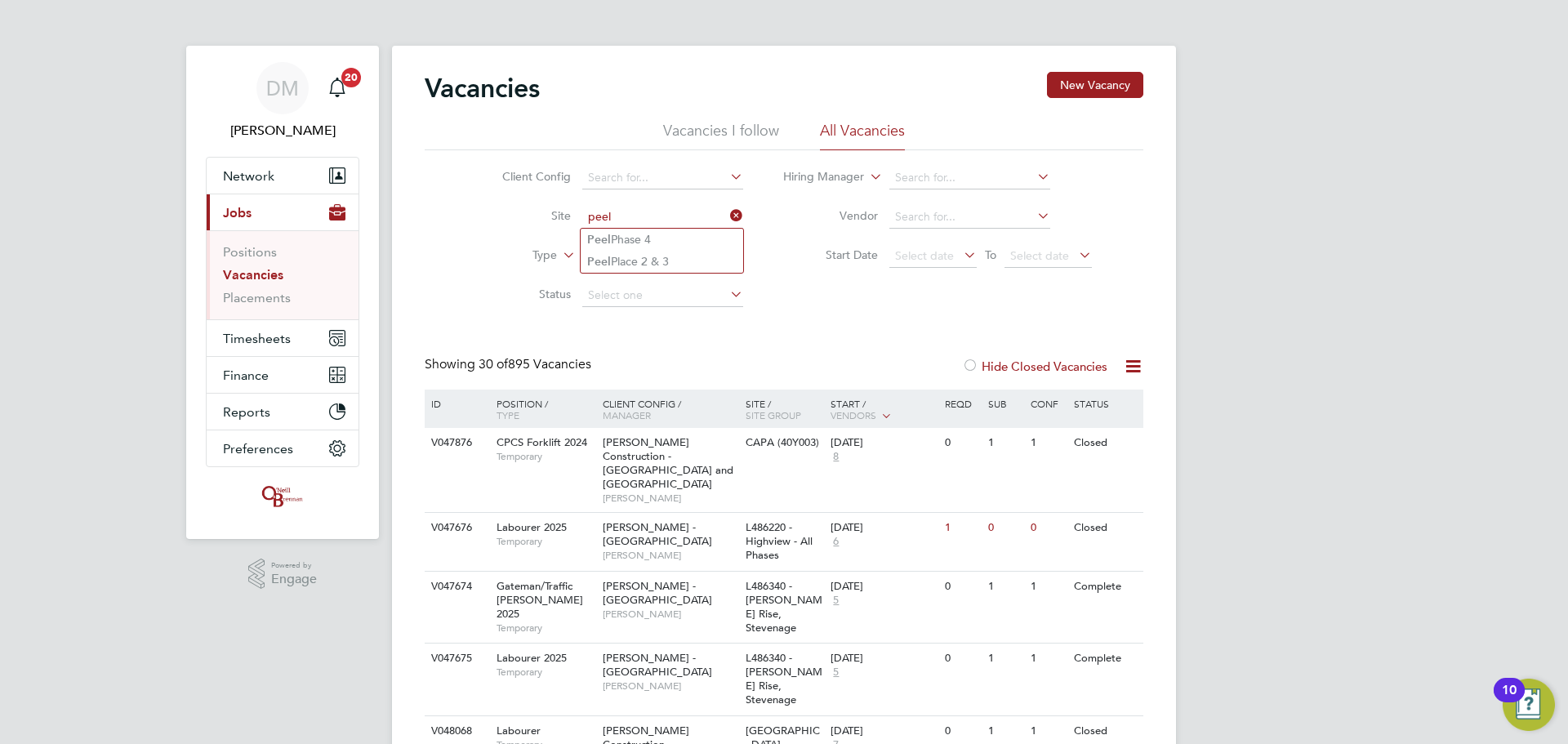
type input "peel"
click at [646, 209] on input at bounding box center [663, 217] width 161 height 23
click at [681, 243] on li "Peel Phase 4" at bounding box center [662, 239] width 162 height 22
type input "Peel Phase 4"
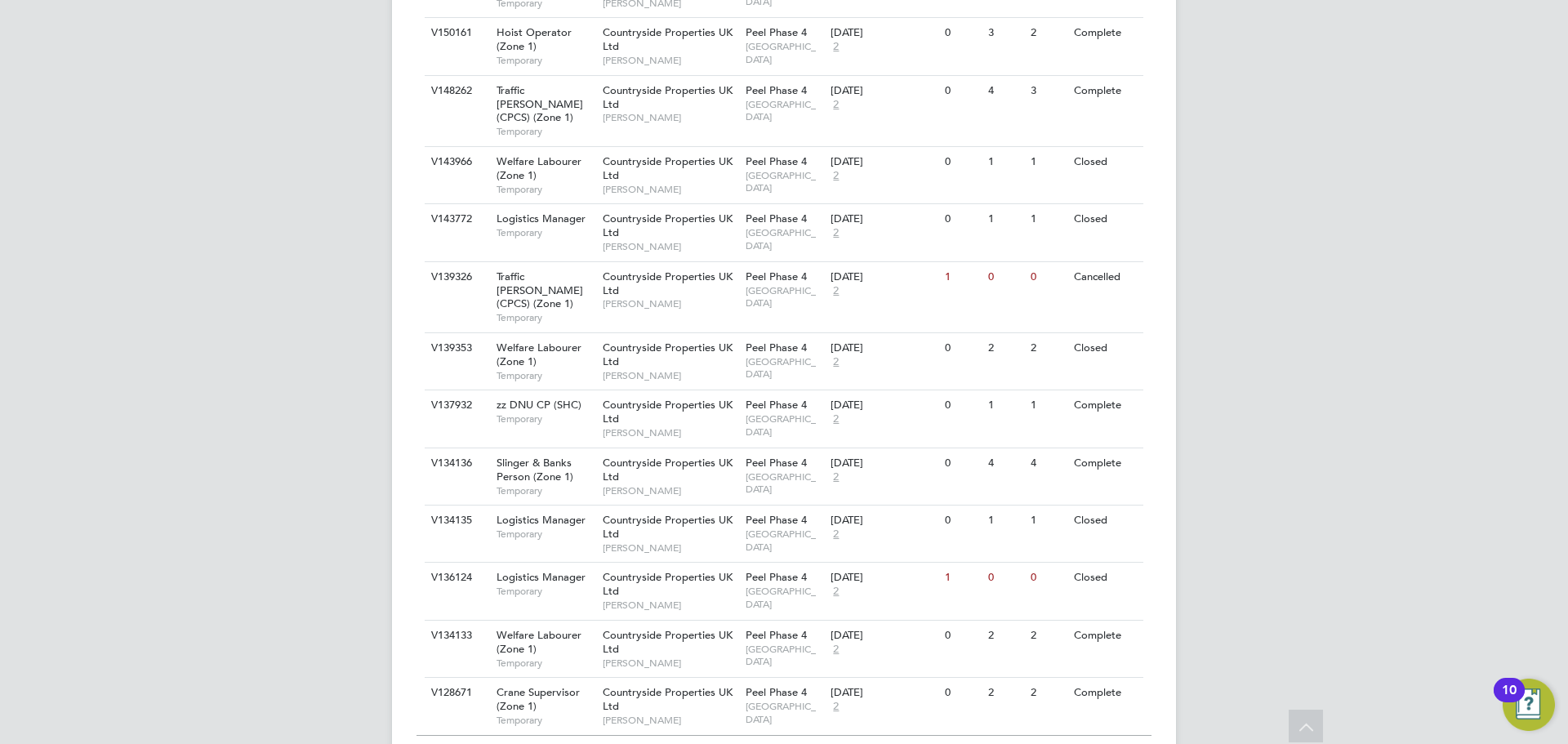
scroll to position [1516, 0]
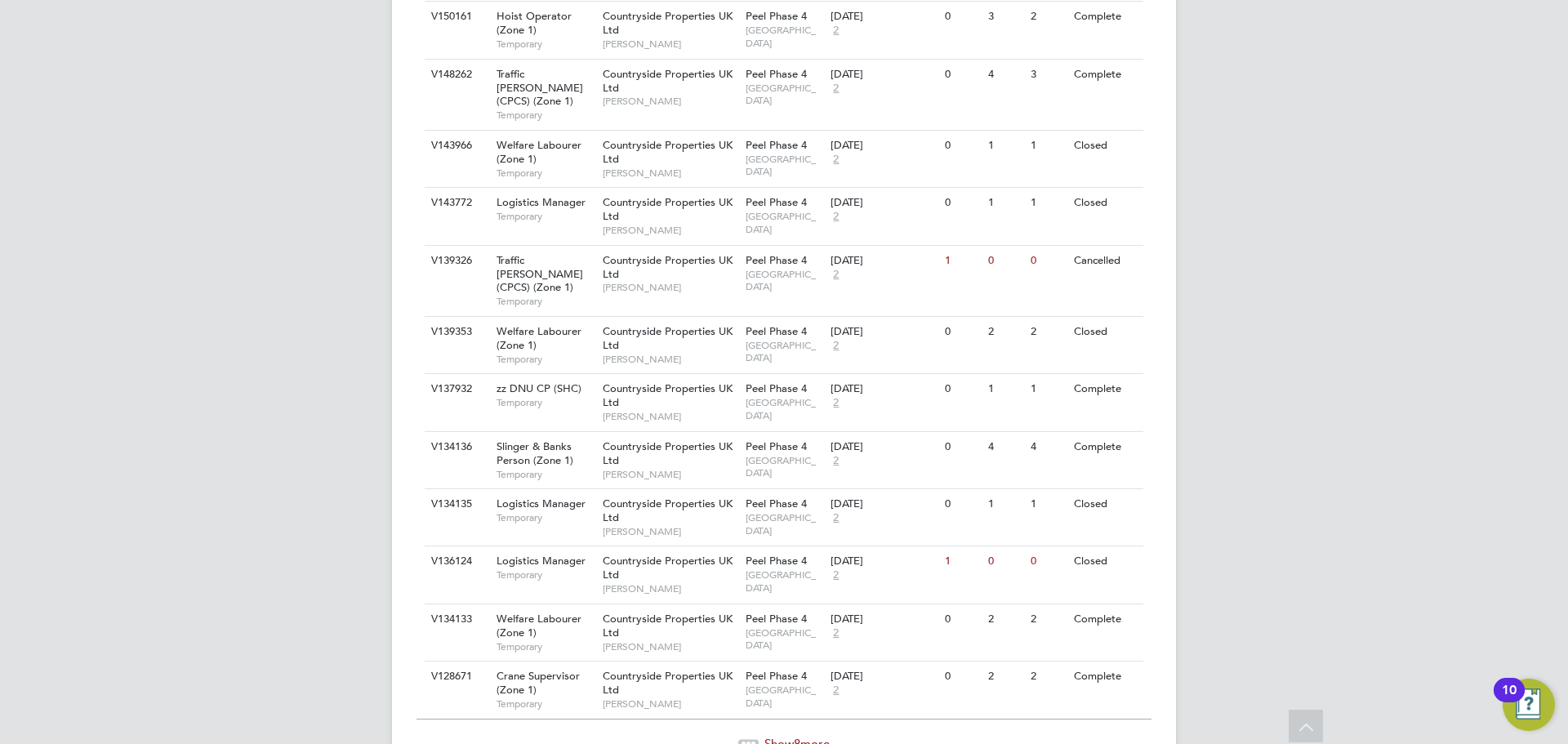
click at [796, 735] on span "8" at bounding box center [797, 743] width 7 height 15
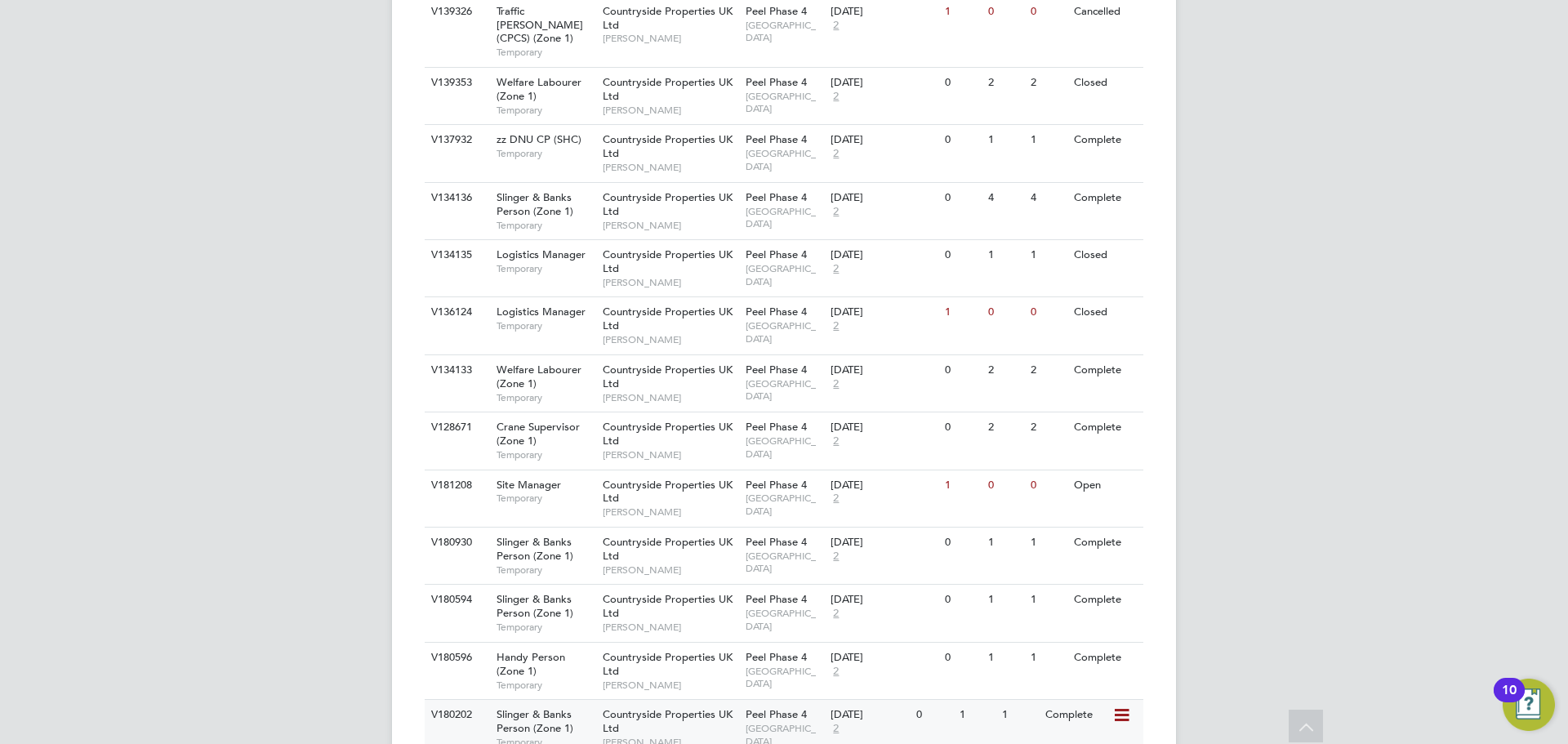
scroll to position [1793, 0]
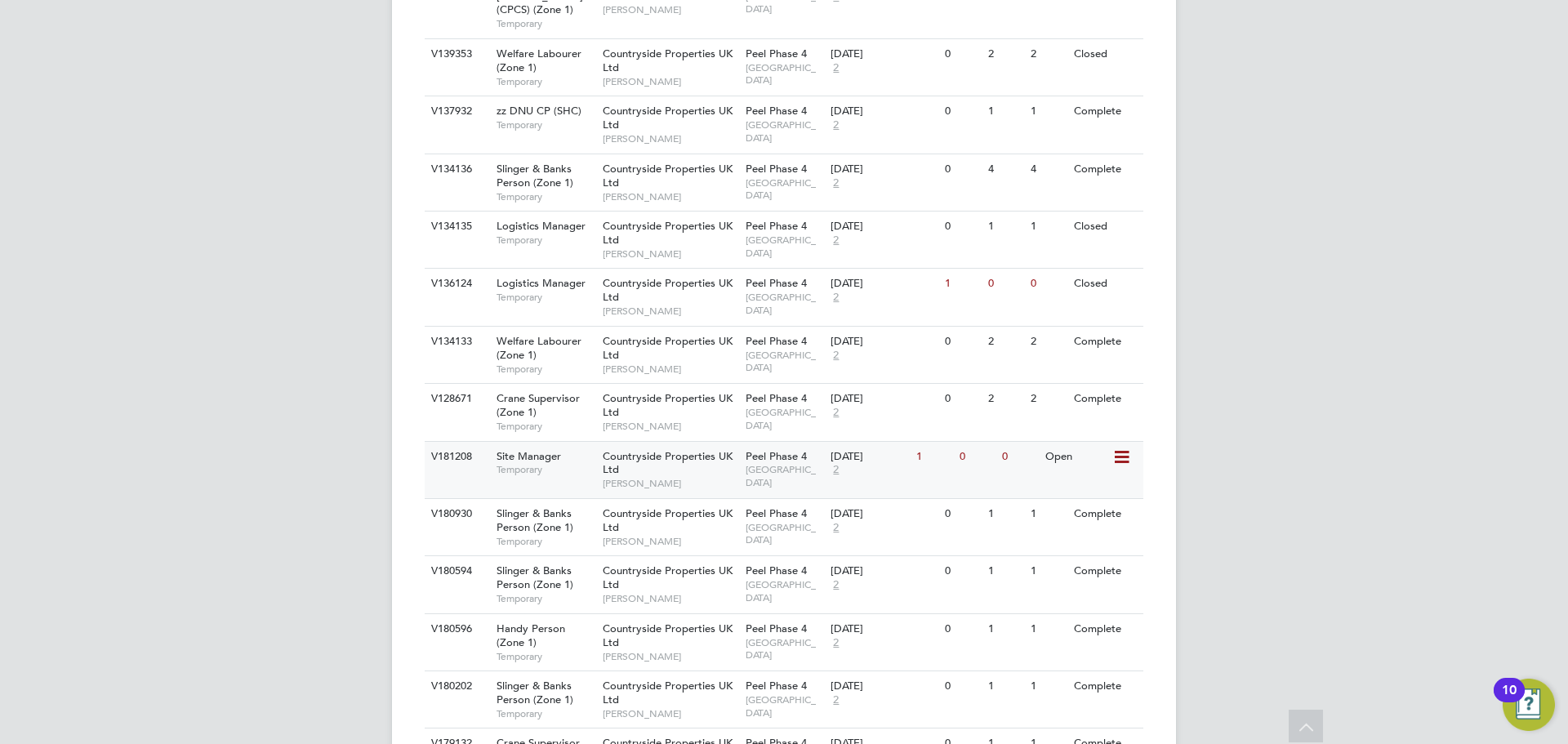
click at [601, 442] on div "Countryside Properties UK Ltd Mihai Balan" at bounding box center [670, 469] width 143 height 57
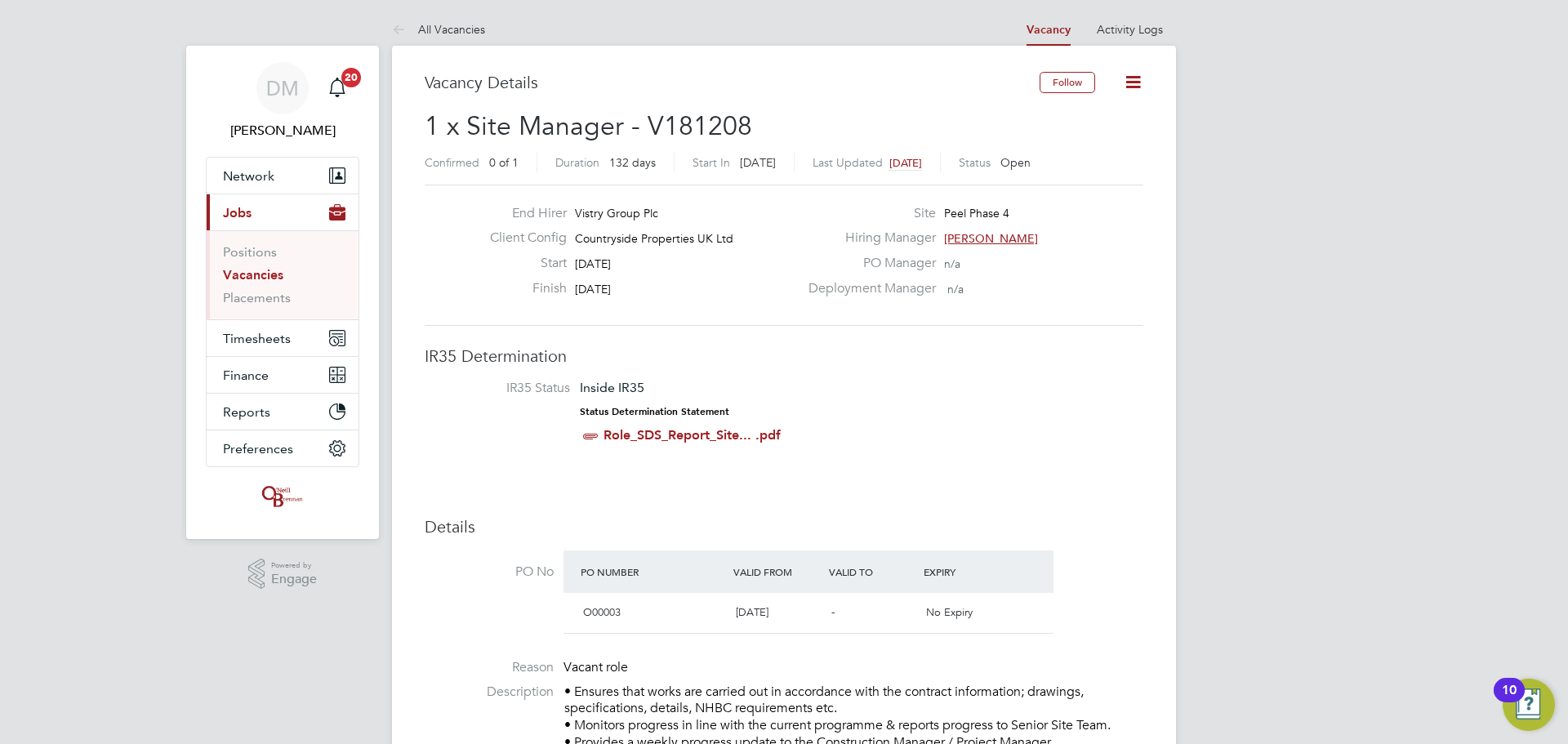
click at [1126, 81] on icon at bounding box center [1133, 82] width 20 height 20
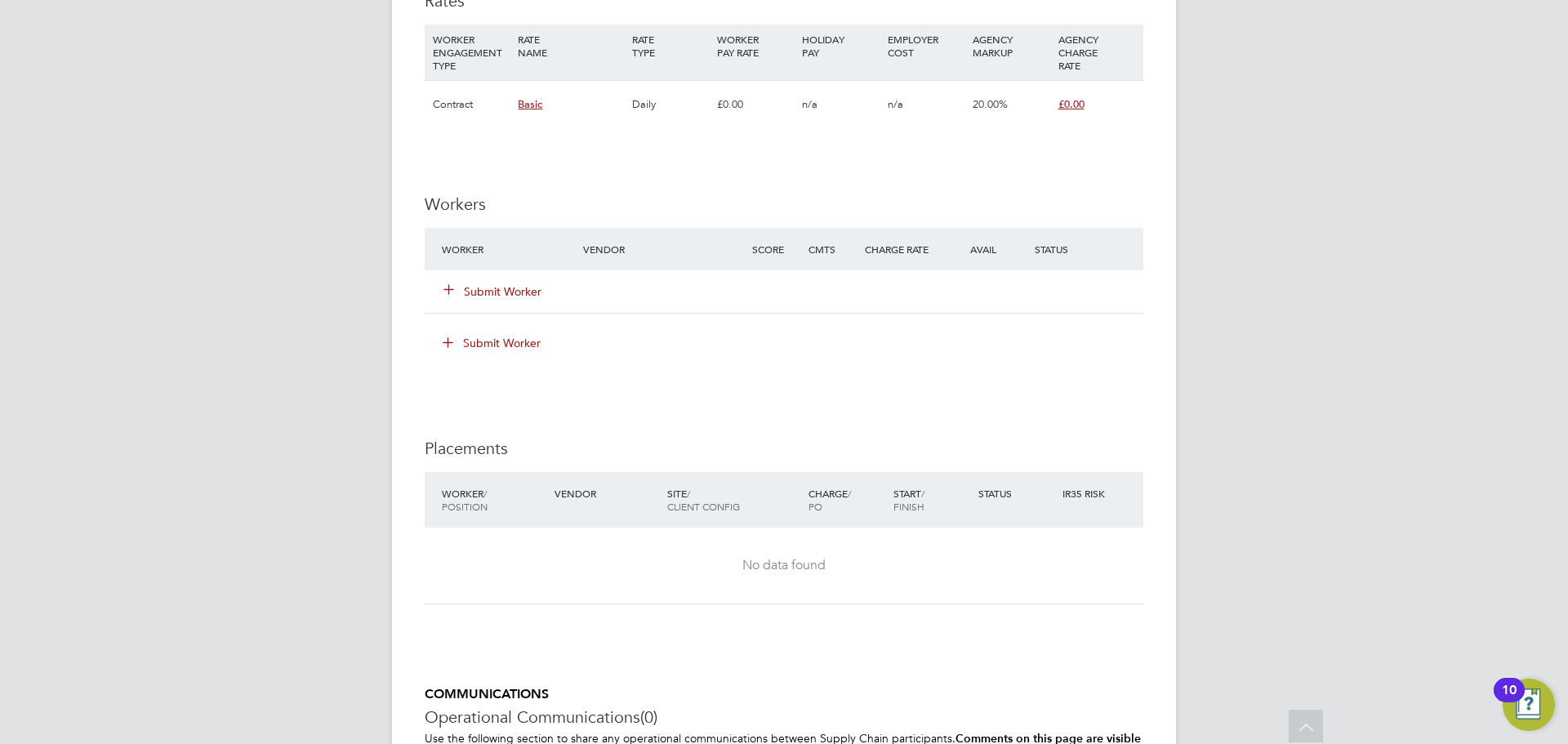
scroll to position [1470, 0]
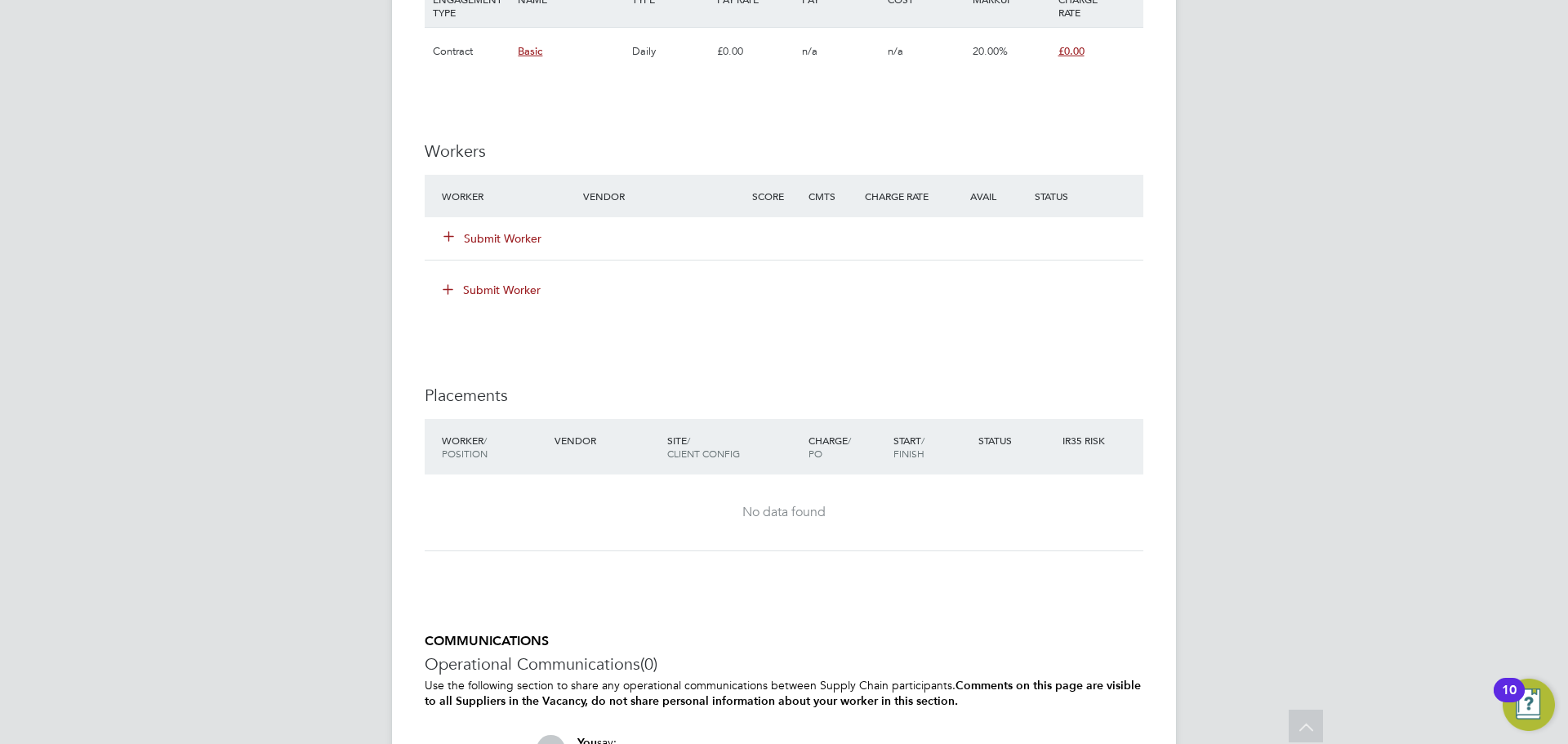
click at [459, 293] on button "Submit Worker" at bounding box center [493, 289] width 123 height 26
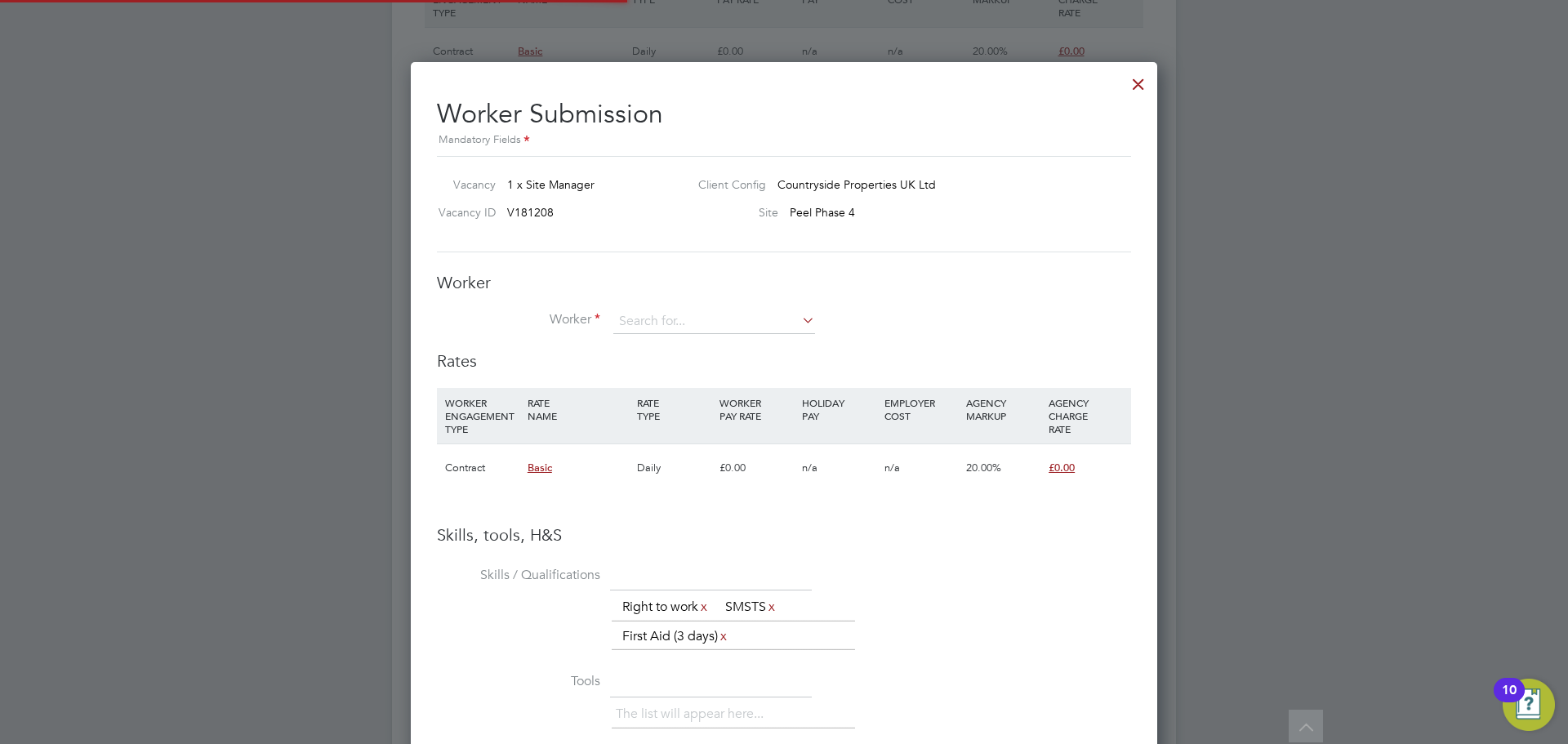
scroll to position [1058, 747]
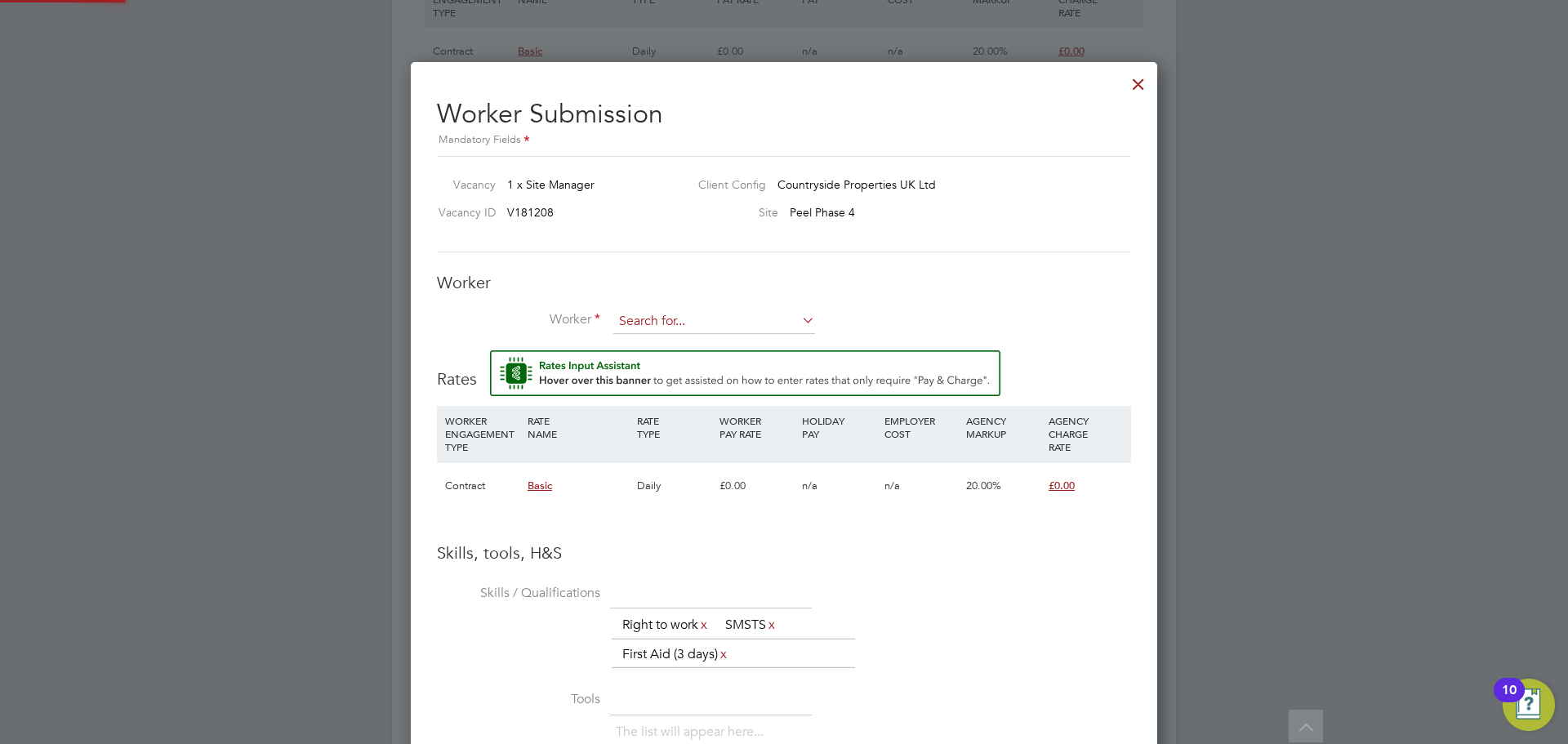
click at [689, 331] on input at bounding box center [714, 322] width 202 height 25
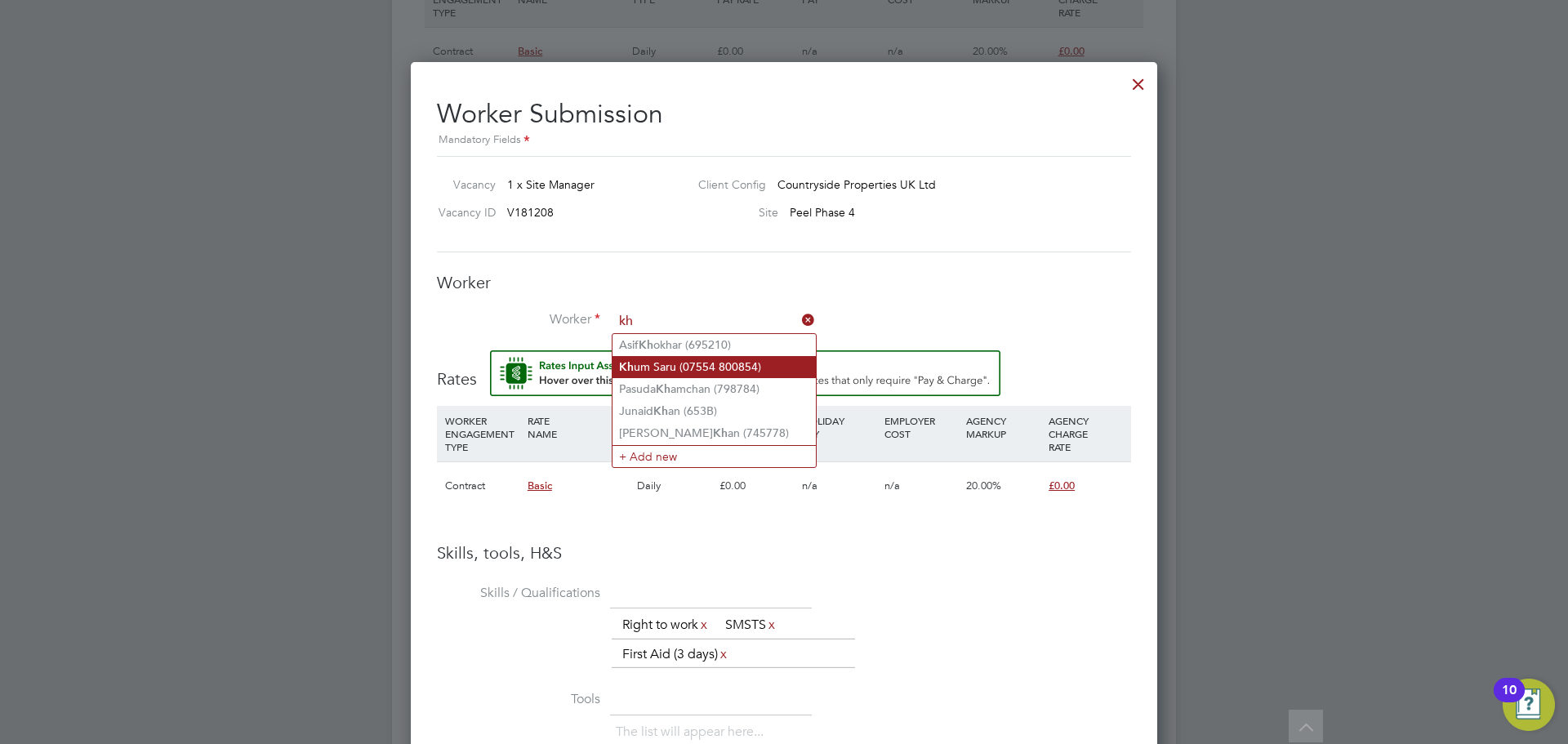
click at [690, 372] on li "Kh um Saru (07554 800854)" at bounding box center [714, 367] width 204 height 22
type input "Khum Saru (07554 800854)"
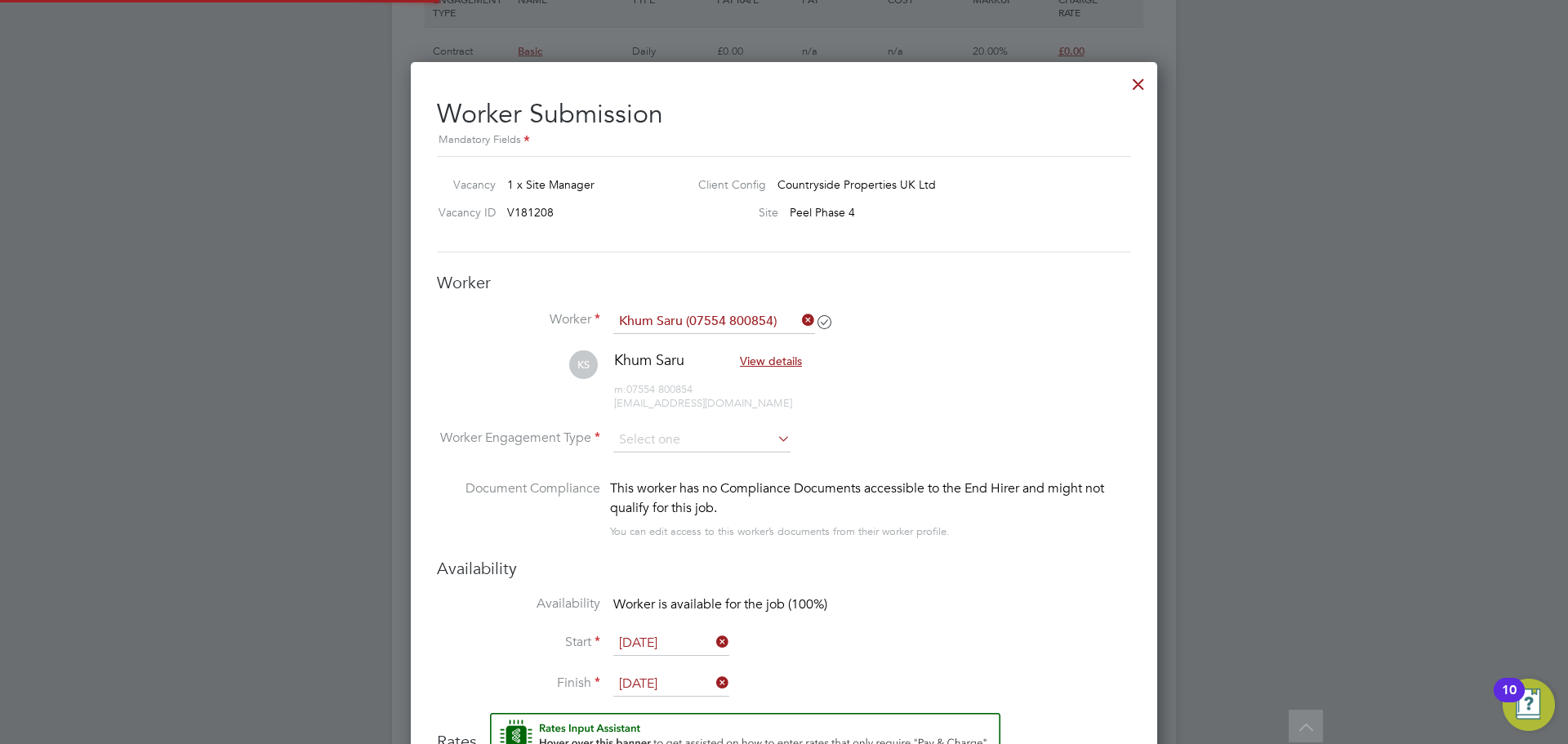
scroll to position [1438, 747]
click at [713, 435] on input at bounding box center [702, 441] width 178 height 25
click at [665, 476] on li "PAYE" at bounding box center [702, 484] width 179 height 21
type input "PAYE"
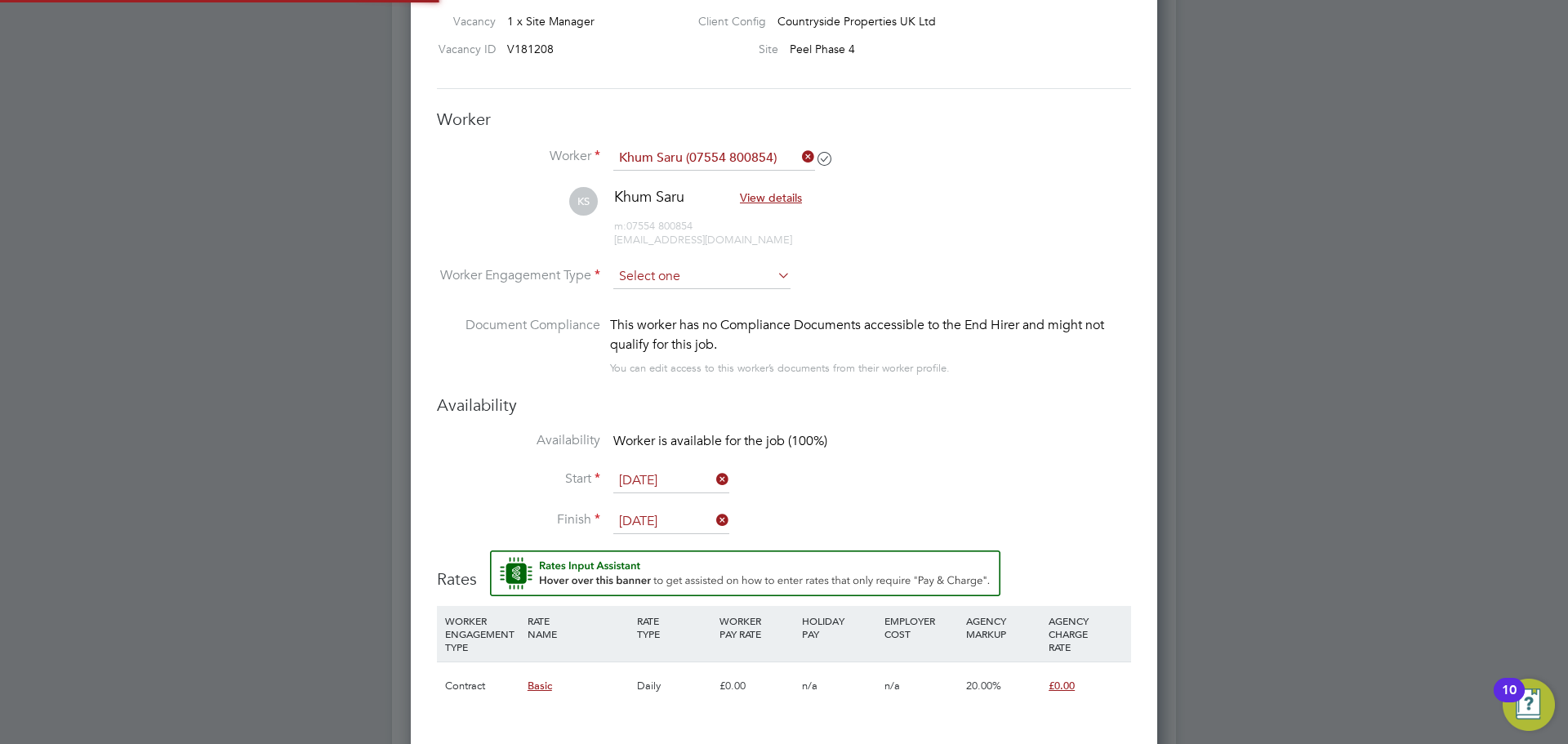
click at [722, 283] on input at bounding box center [702, 277] width 178 height 25
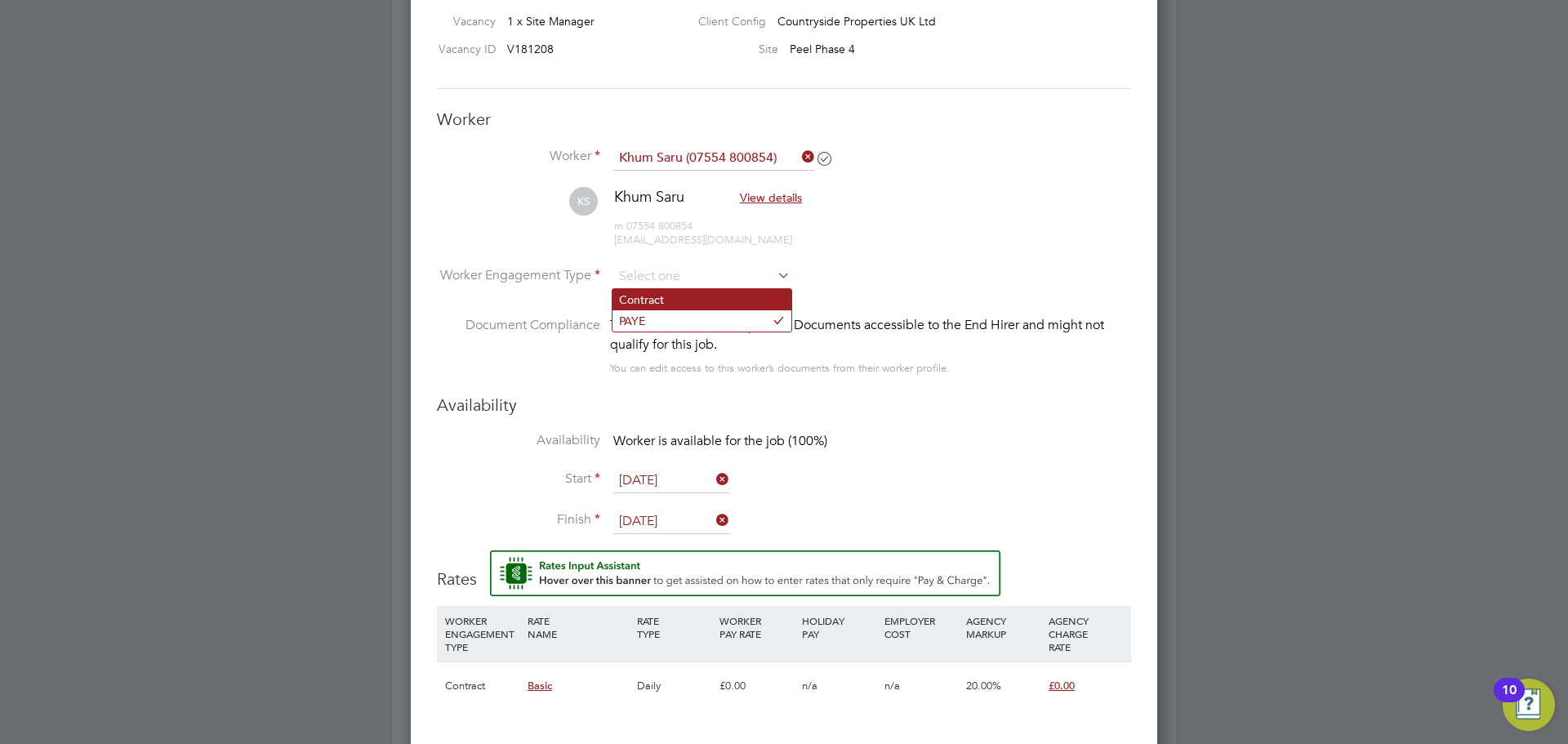
click at [670, 296] on li "Contract" at bounding box center [702, 300] width 179 height 21
type input "Contract"
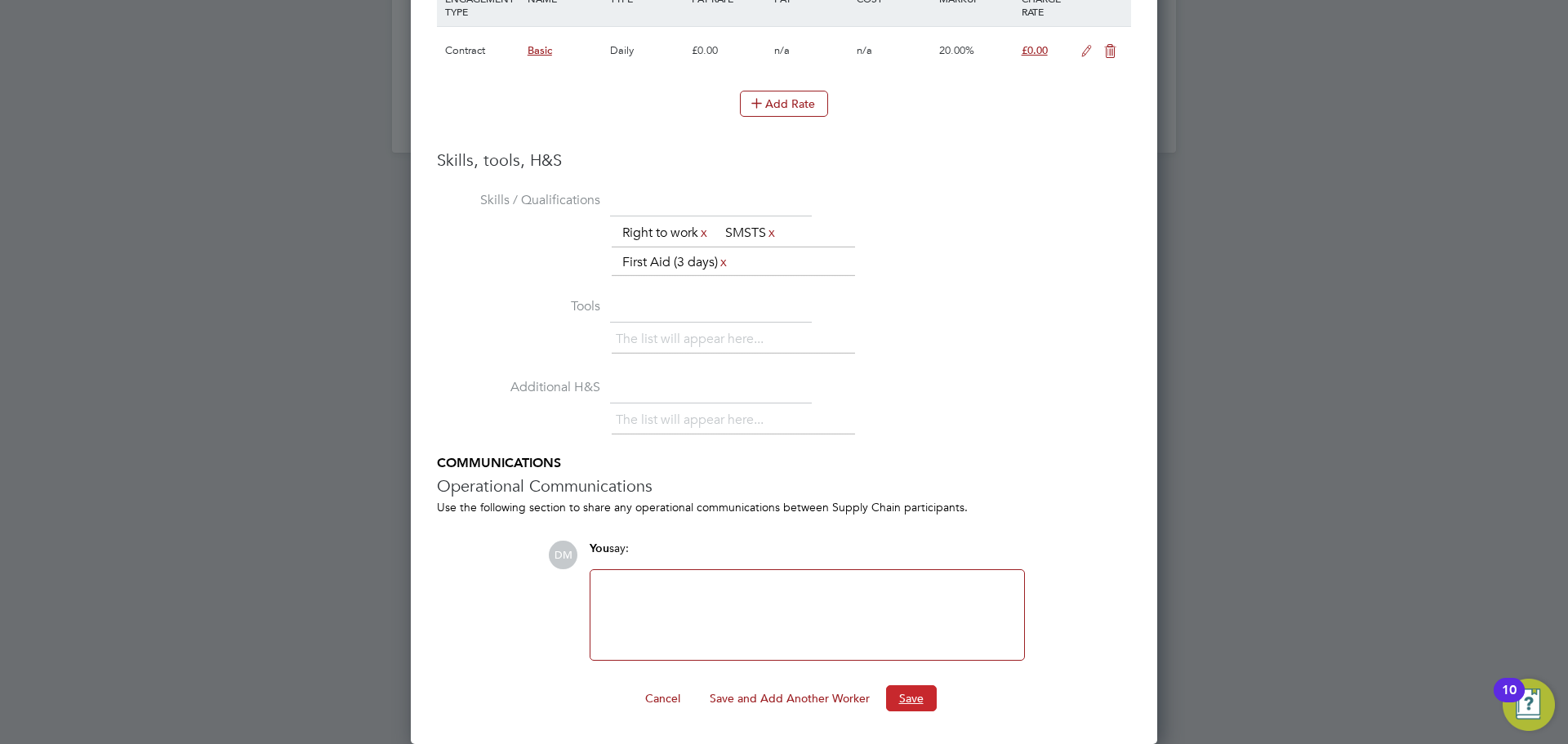
click at [900, 691] on button "Save" at bounding box center [911, 698] width 51 height 26
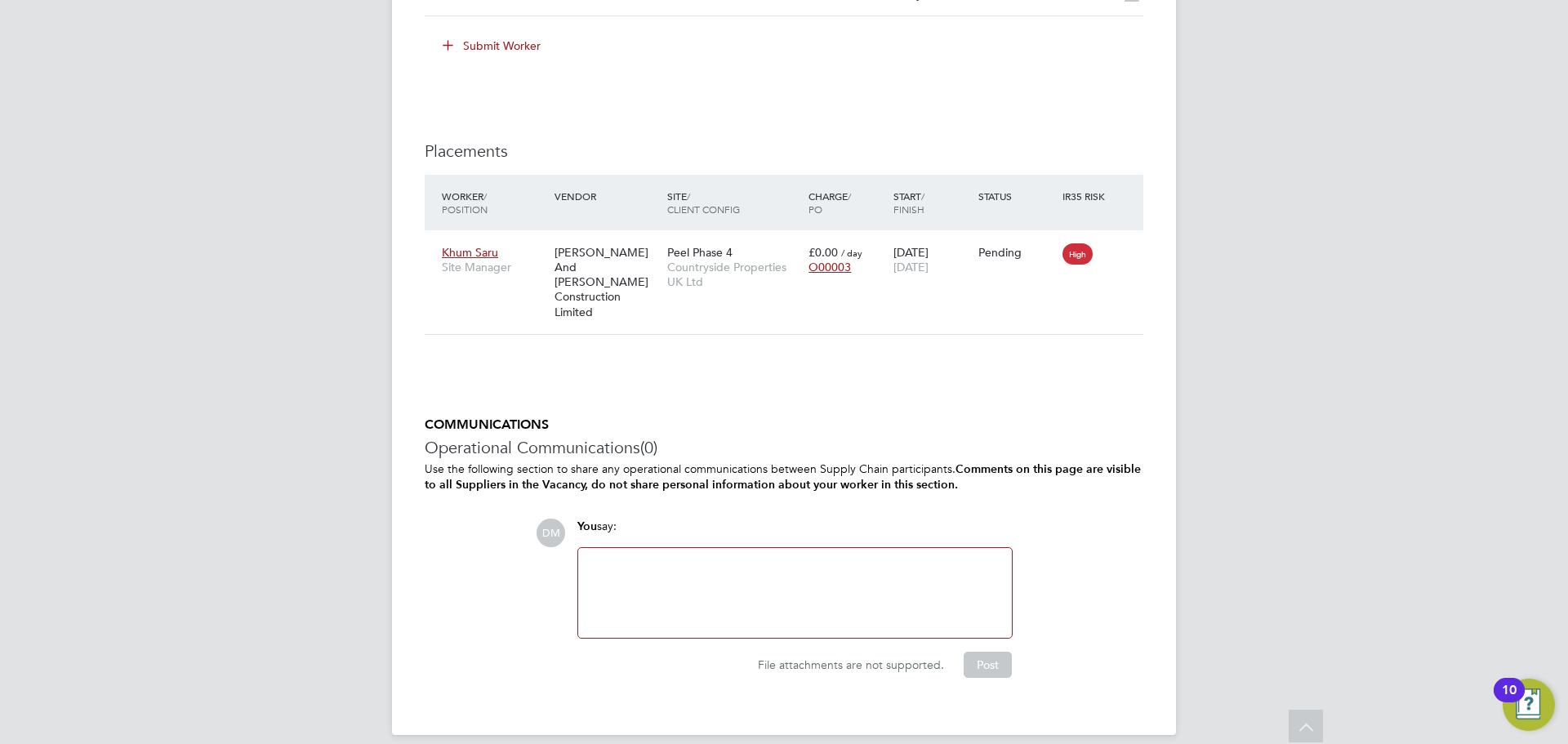
click at [636, 589] on div at bounding box center [794, 592] width 414 height 70
click at [1003, 659] on button "Post" at bounding box center [988, 664] width 48 height 26
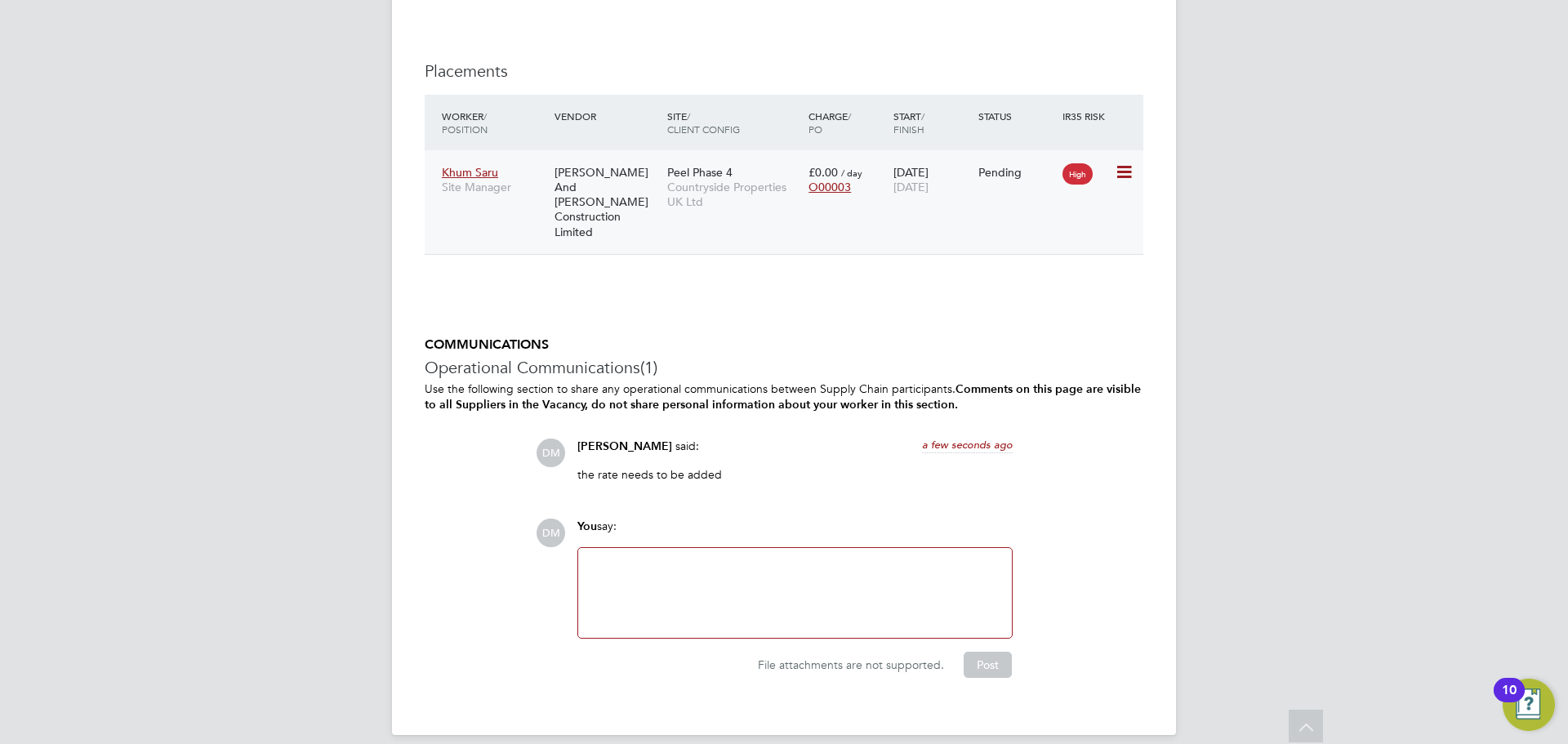
click at [1125, 164] on icon at bounding box center [1122, 172] width 16 height 19
click at [995, 273] on li "Start" at bounding box center [1049, 273] width 167 height 23
type input "[PERSON_NAME]"
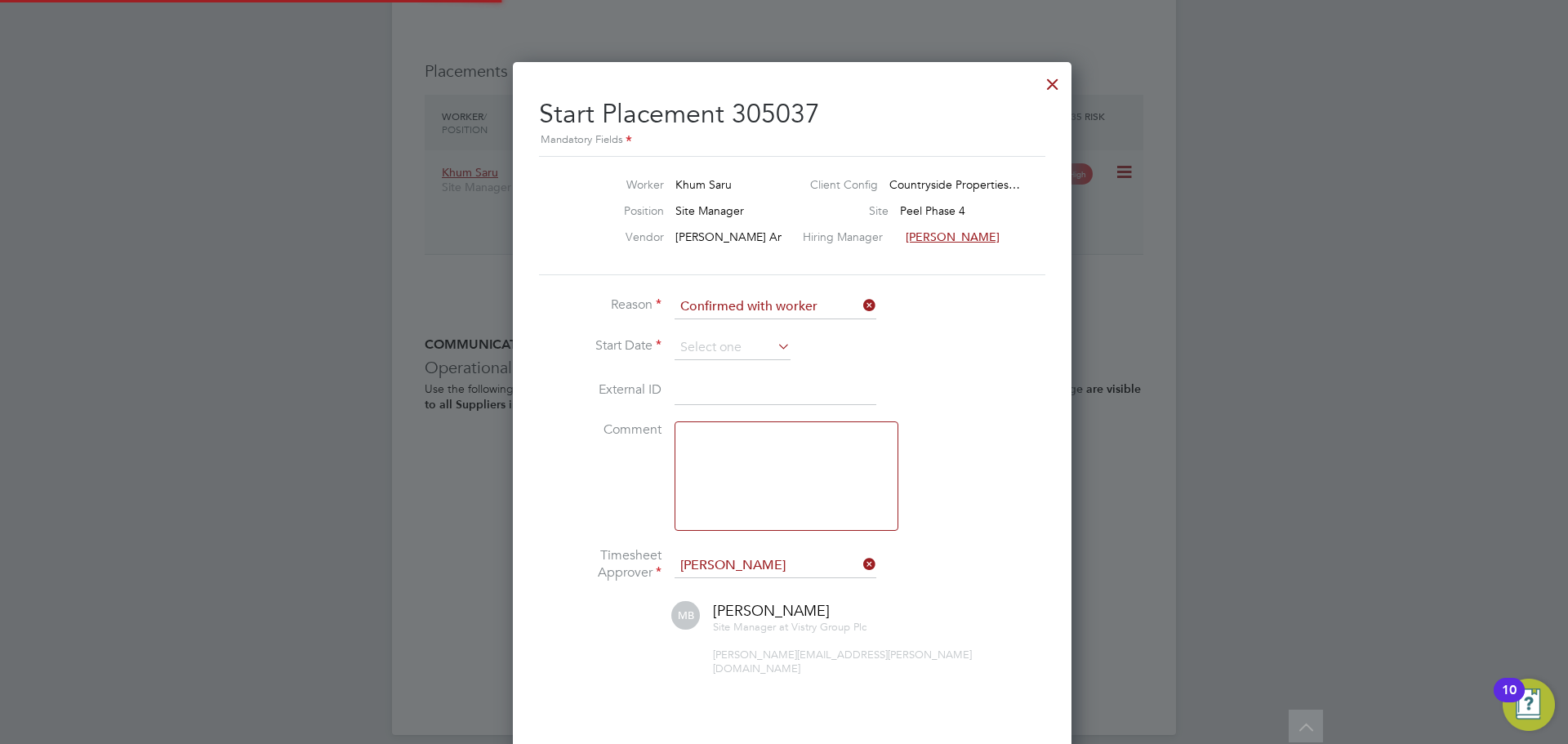
scroll to position [9, 9]
click at [749, 350] on input at bounding box center [733, 348] width 116 height 25
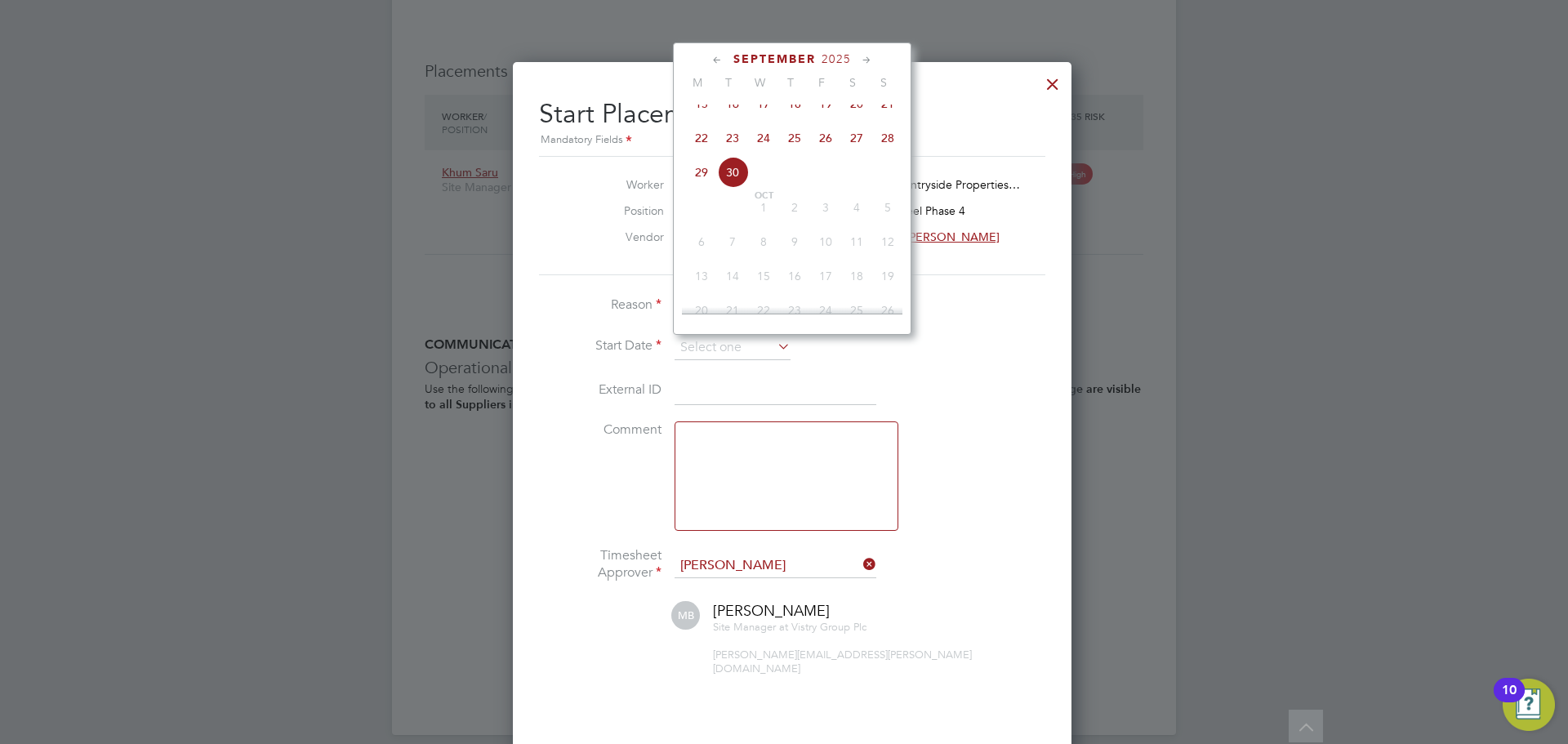
click at [703, 154] on span "22" at bounding box center [702, 138] width 31 height 31
type input "22 Sep 2025"
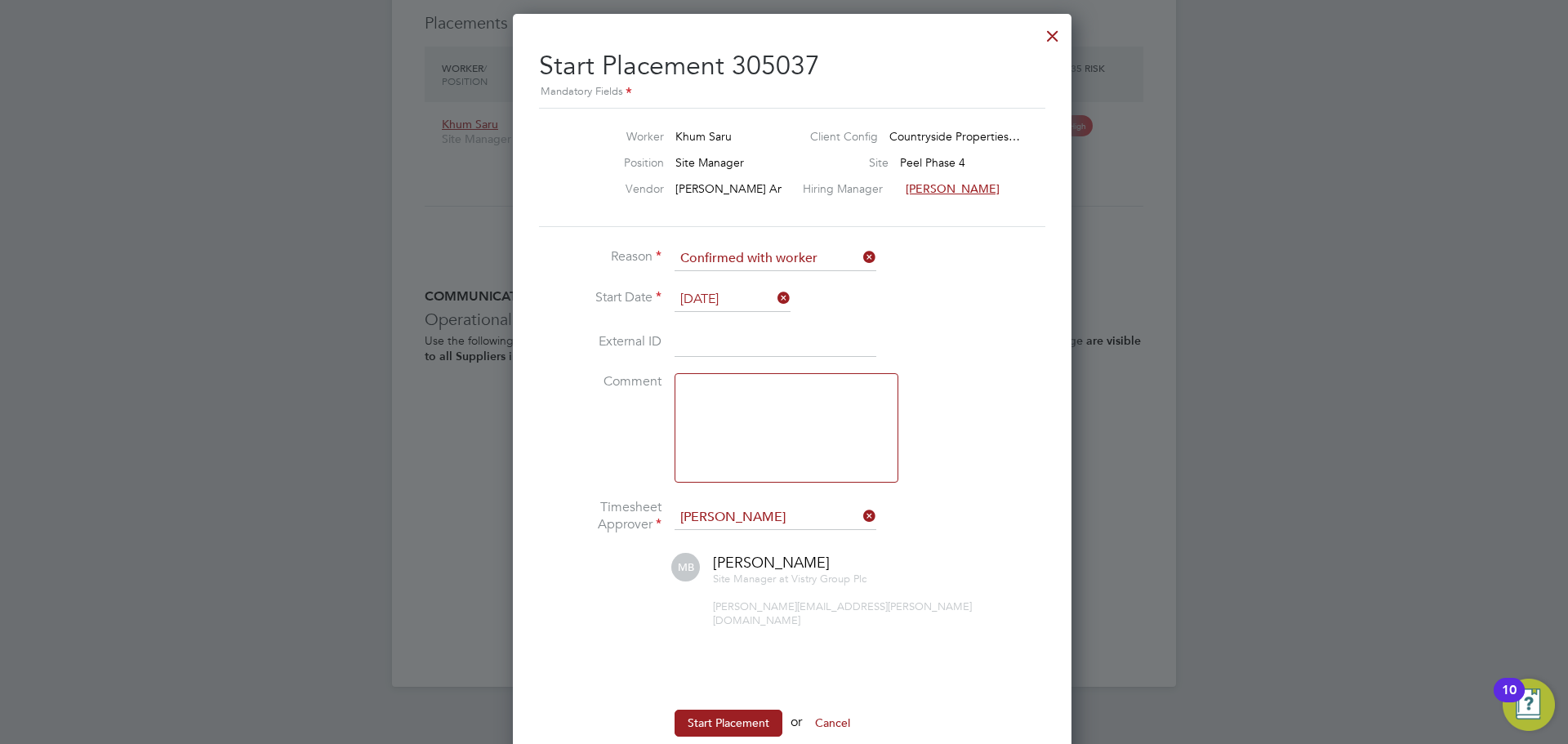
scroll to position [1867, 0]
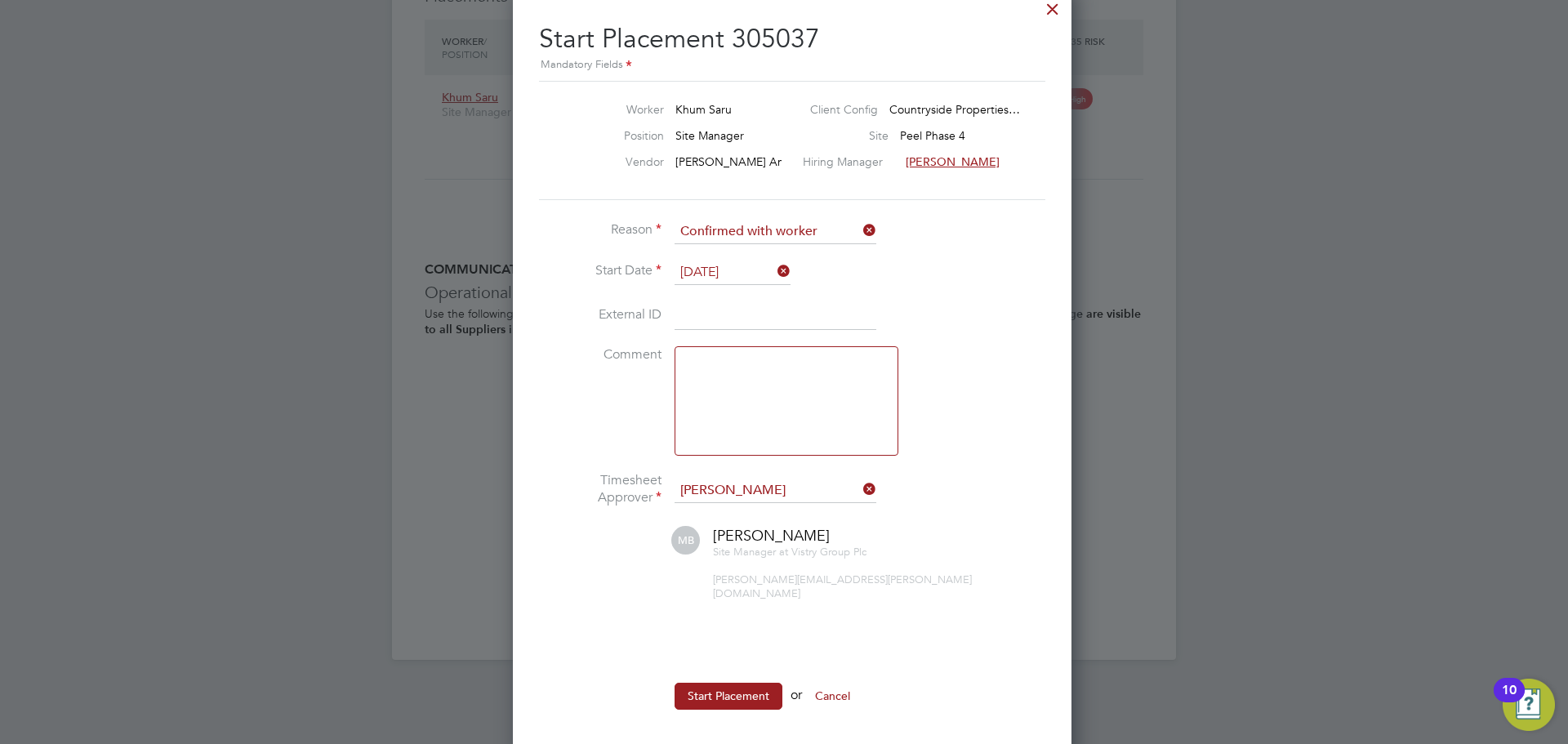
click at [762, 315] on input at bounding box center [776, 316] width 202 height 30
click at [747, 405] on textarea at bounding box center [786, 401] width 224 height 109
click at [713, 661] on ul "Reason Confirmed with worker Start Date 22 Sep 2025 External ID Comment Timeshe…" at bounding box center [784, 472] width 490 height 506
click at [713, 683] on button "Start Placement" at bounding box center [729, 695] width 108 height 26
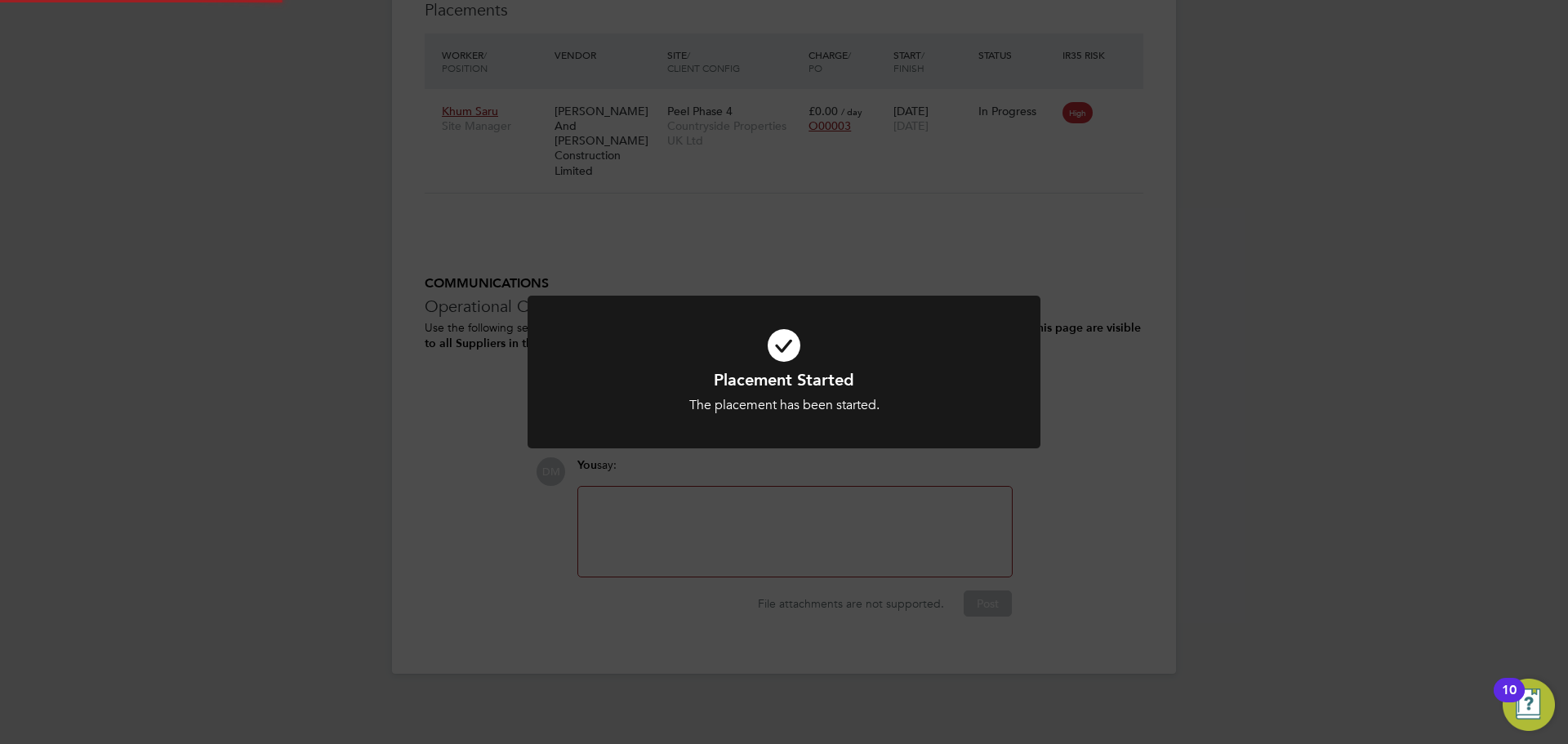
scroll to position [1791, 0]
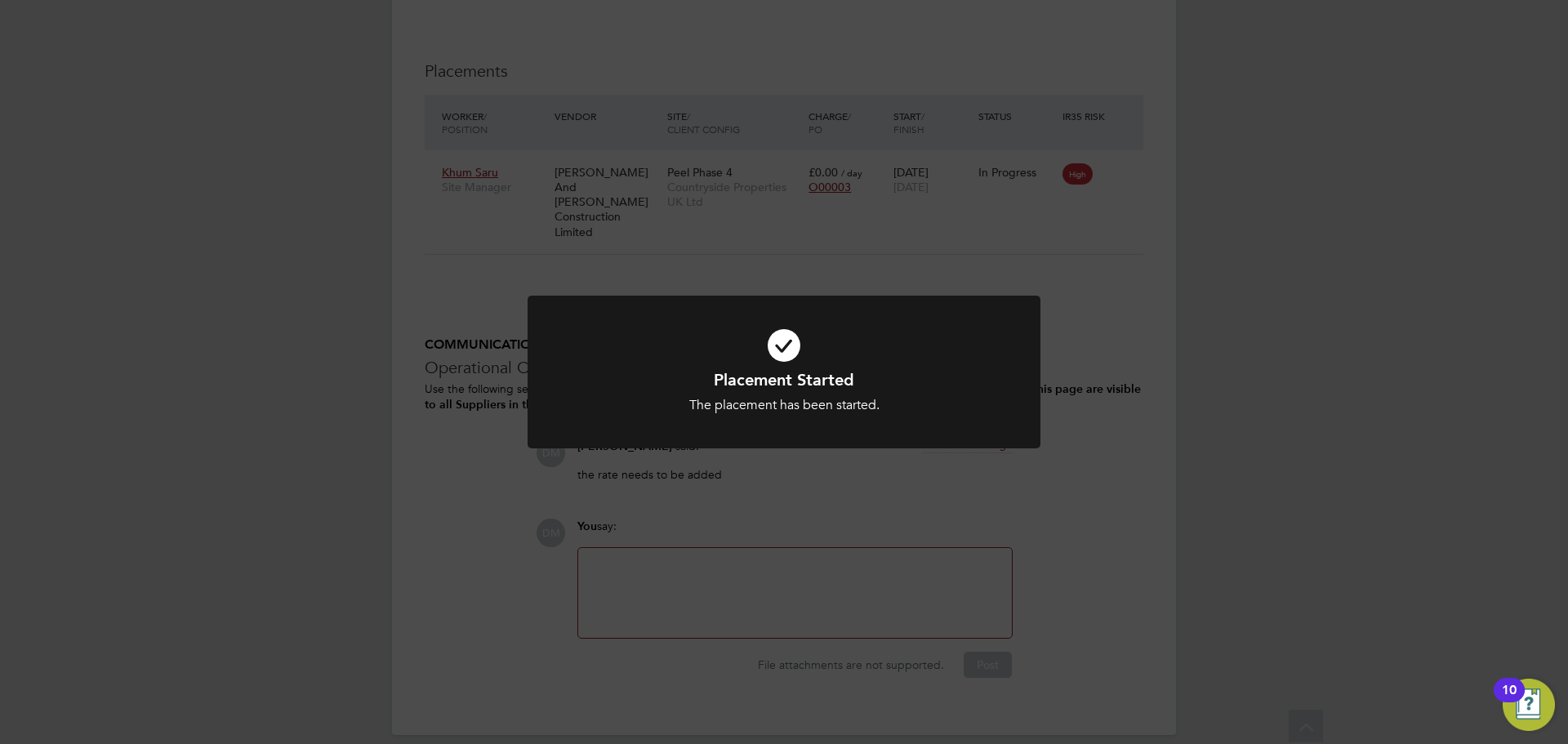
click at [758, 484] on div "Placement Started The placement has been started. Cancel Okay" at bounding box center [784, 372] width 1568 height 744
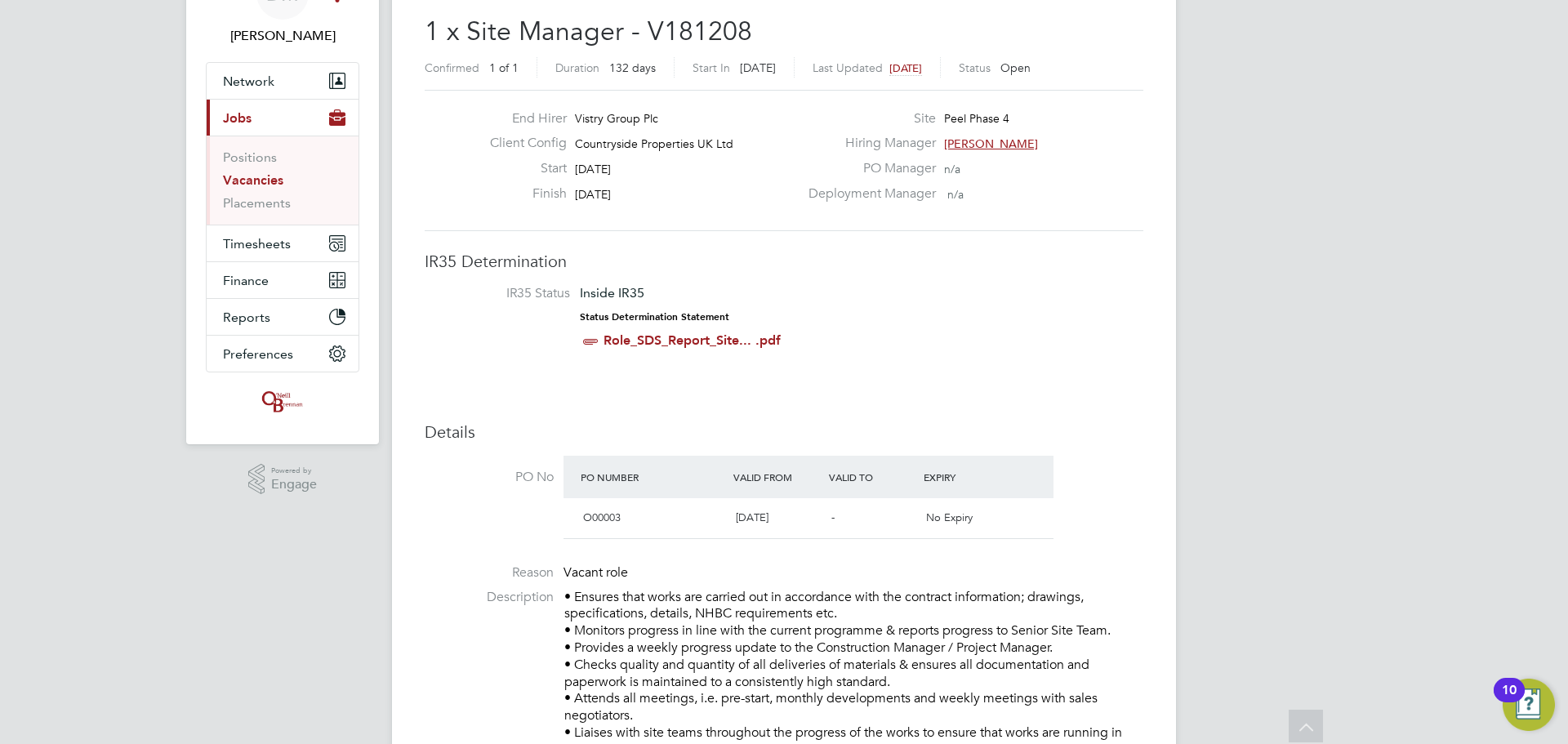
scroll to position [0, 0]
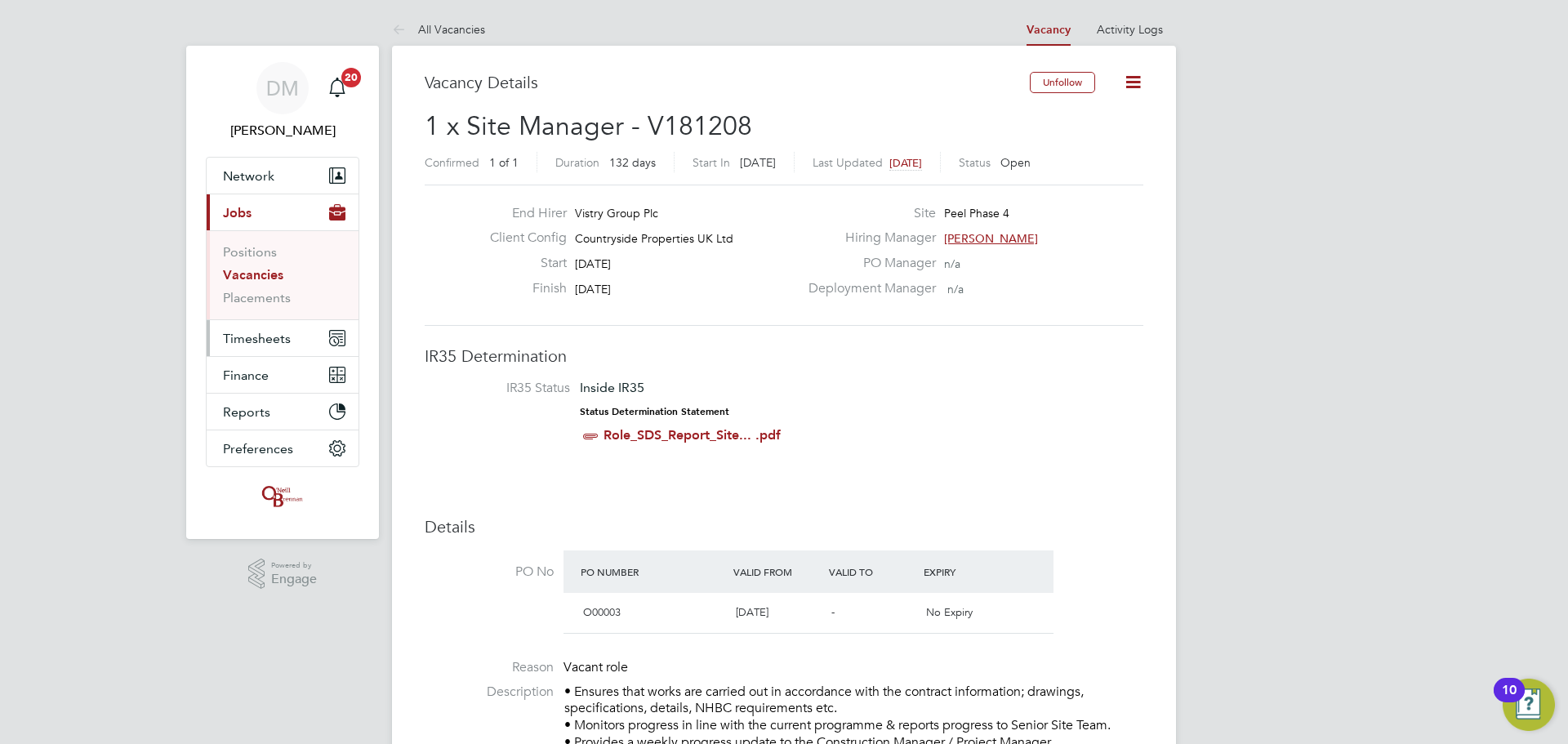
click at [249, 341] on span "Timesheets" at bounding box center [256, 339] width 68 height 15
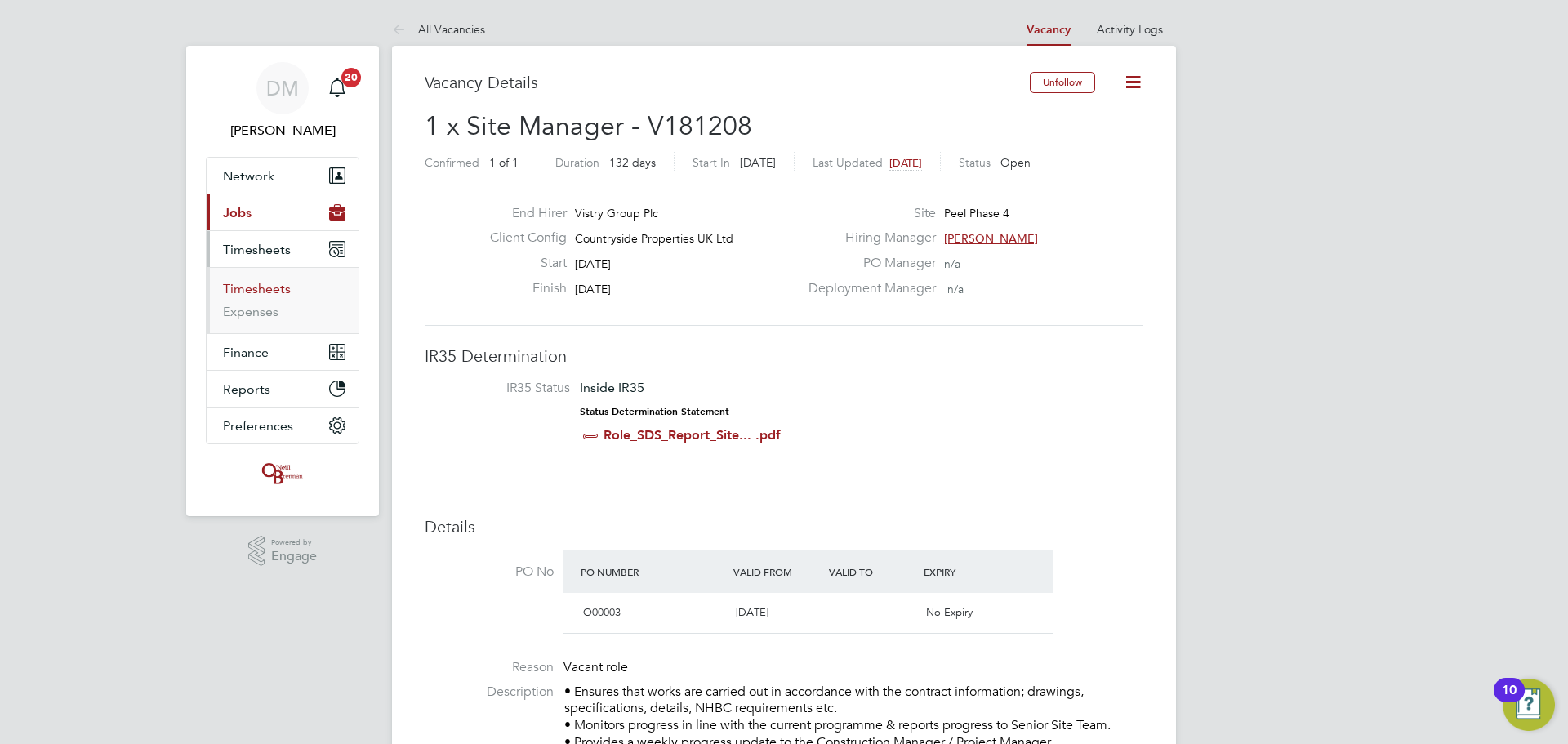
click at [254, 284] on link "Timesheets" at bounding box center [256, 289] width 68 height 15
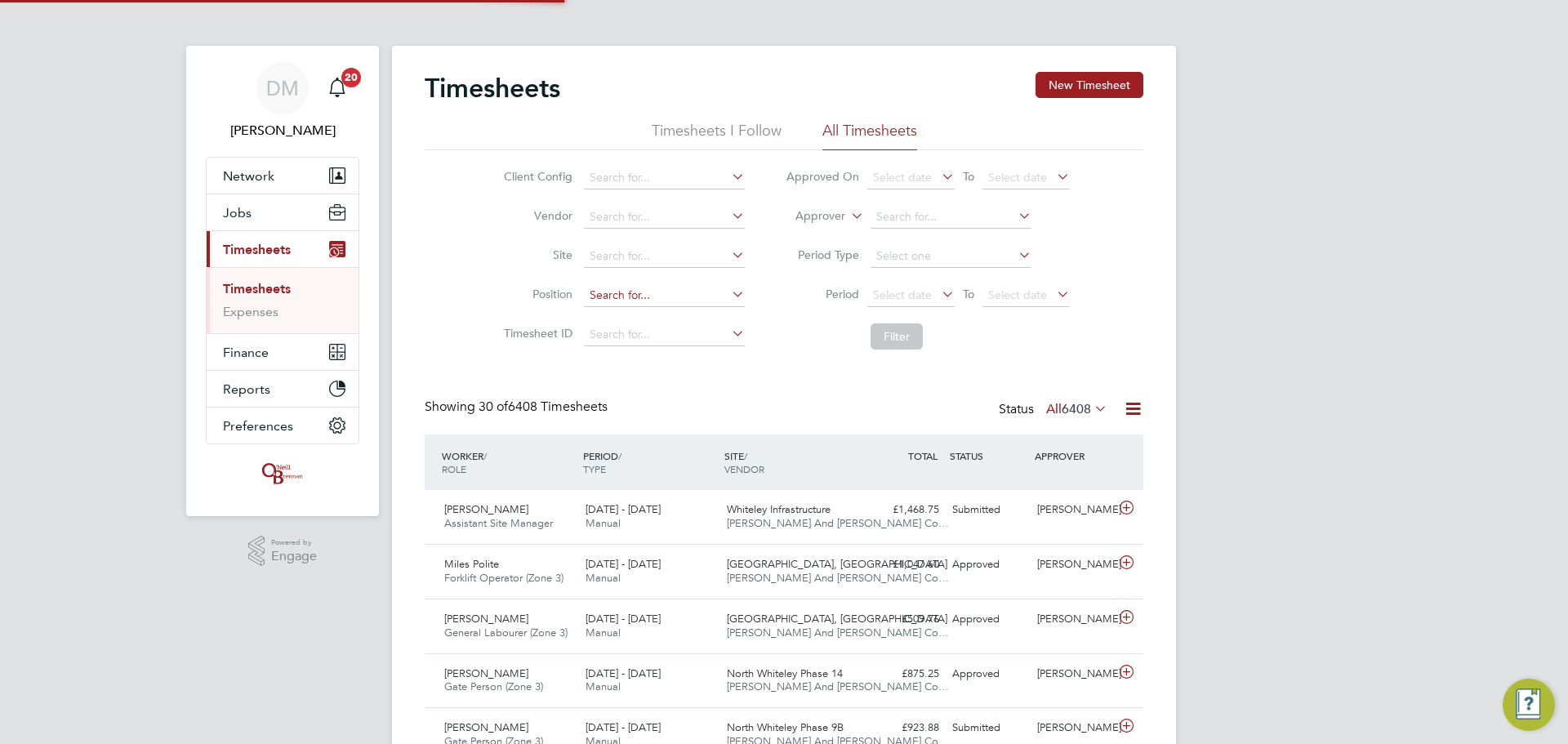
scroll to position [41, 142]
click at [615, 259] on input at bounding box center [664, 256] width 161 height 23
type input "peel"
click at [654, 255] on input at bounding box center [664, 256] width 161 height 23
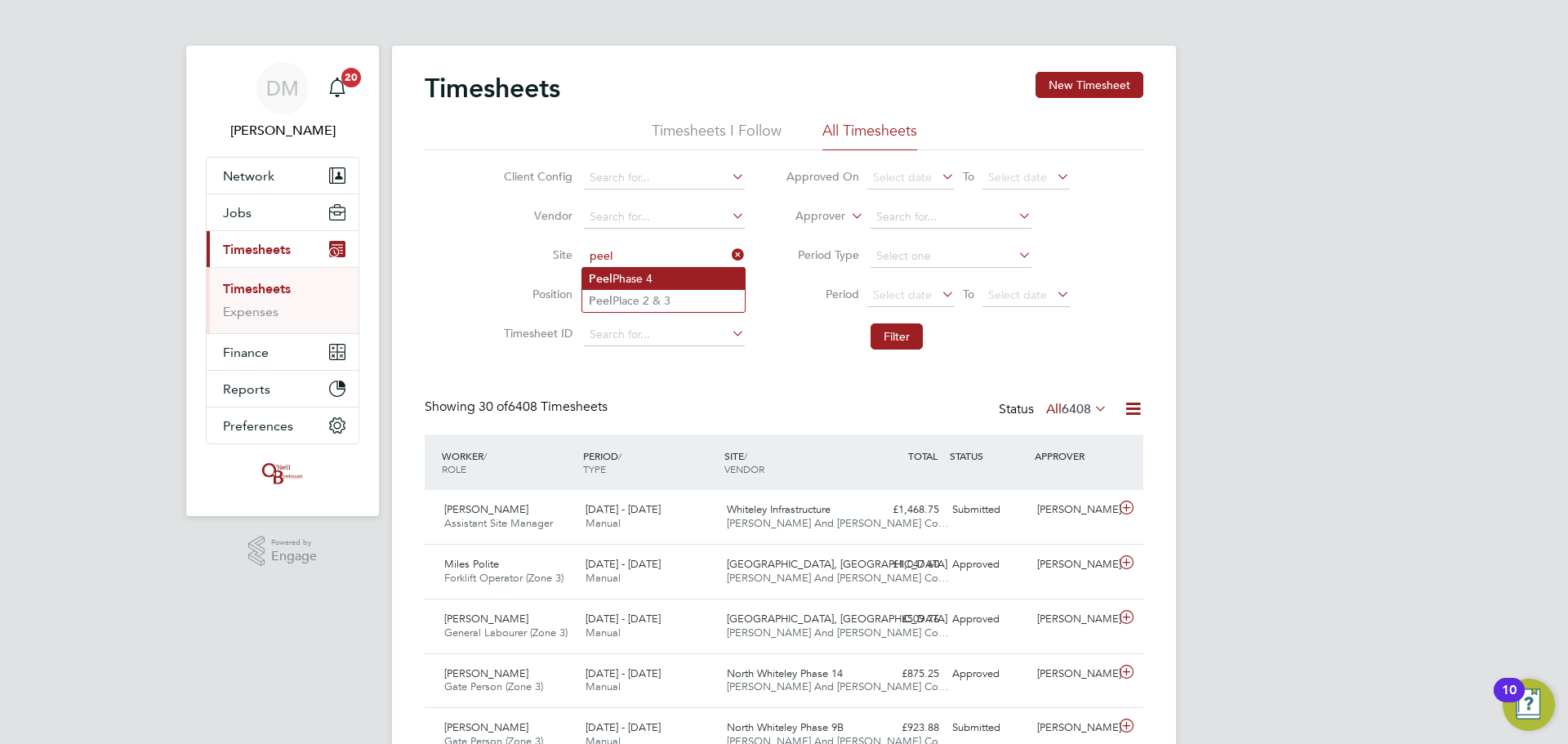
click at [620, 286] on li "Peel Phase 4" at bounding box center [663, 278] width 162 height 22
type input "Peel Phase 4"
click at [878, 348] on button "Filter" at bounding box center [897, 336] width 52 height 26
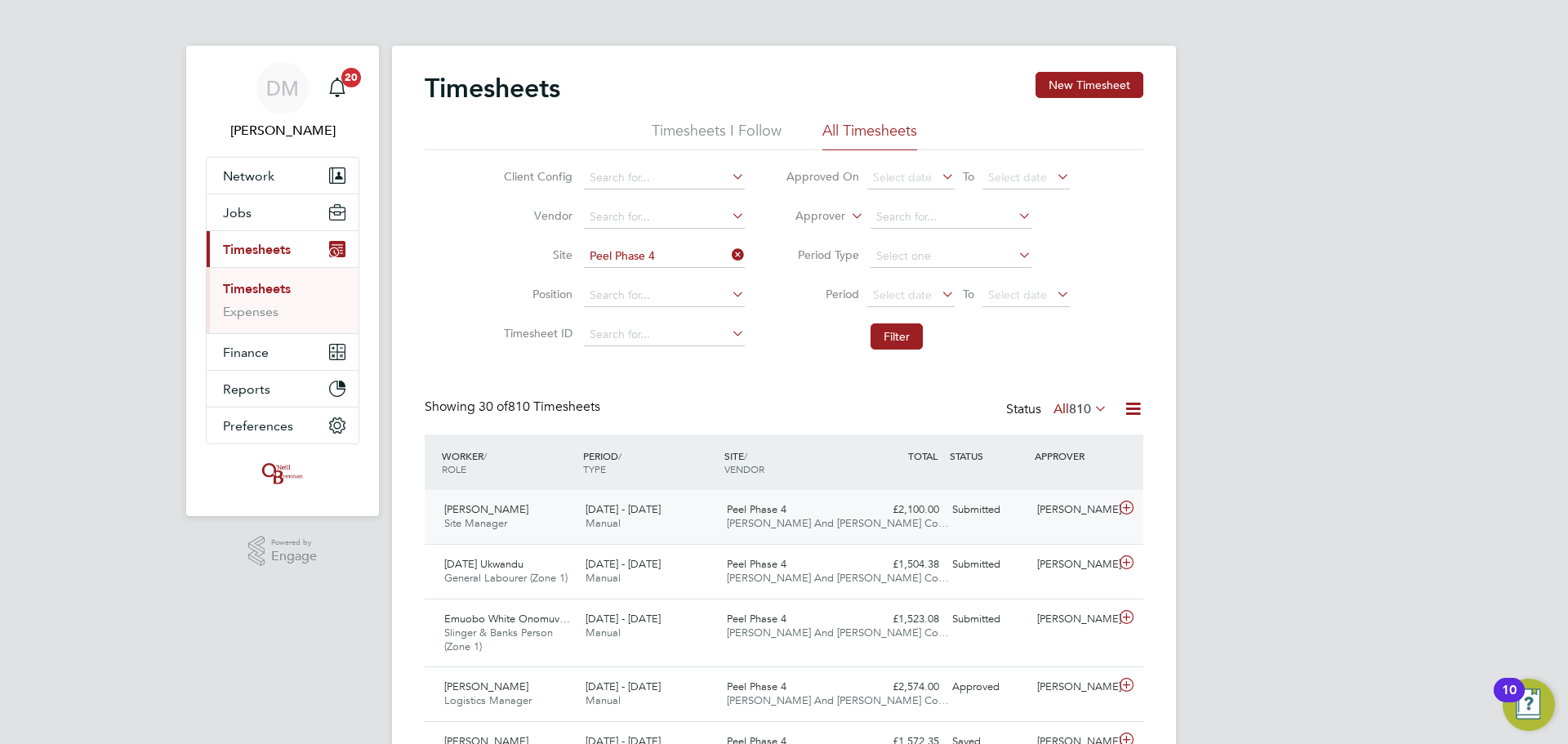
click at [669, 528] on div "[DATE] - [DATE] Manual" at bounding box center [649, 516] width 141 height 41
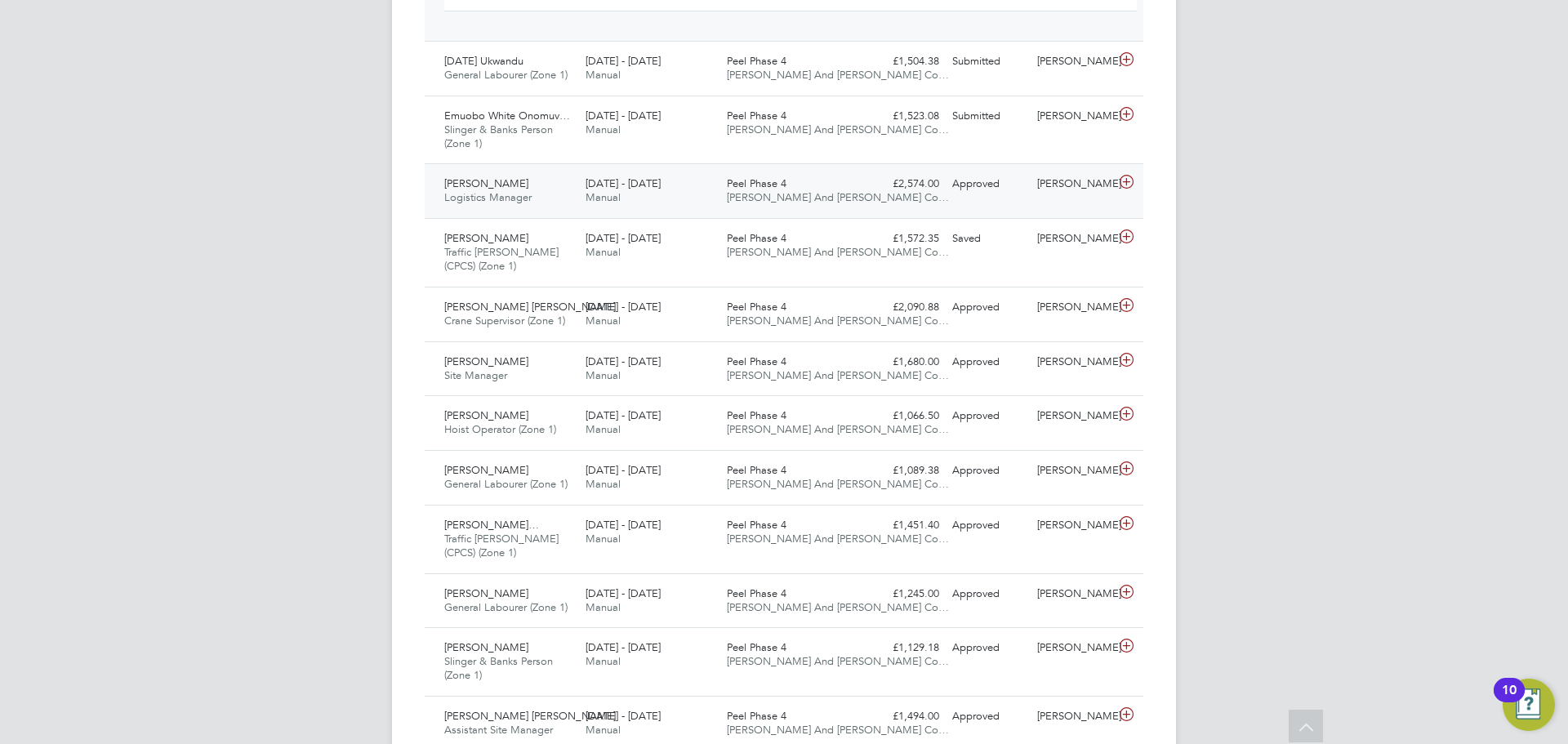
click at [674, 170] on div "James Mcgaulley Logistics Manager 22 - 28 Sep 2025 22 - 28 Sep 2025 Manual Peel…" at bounding box center [784, 190] width 719 height 55
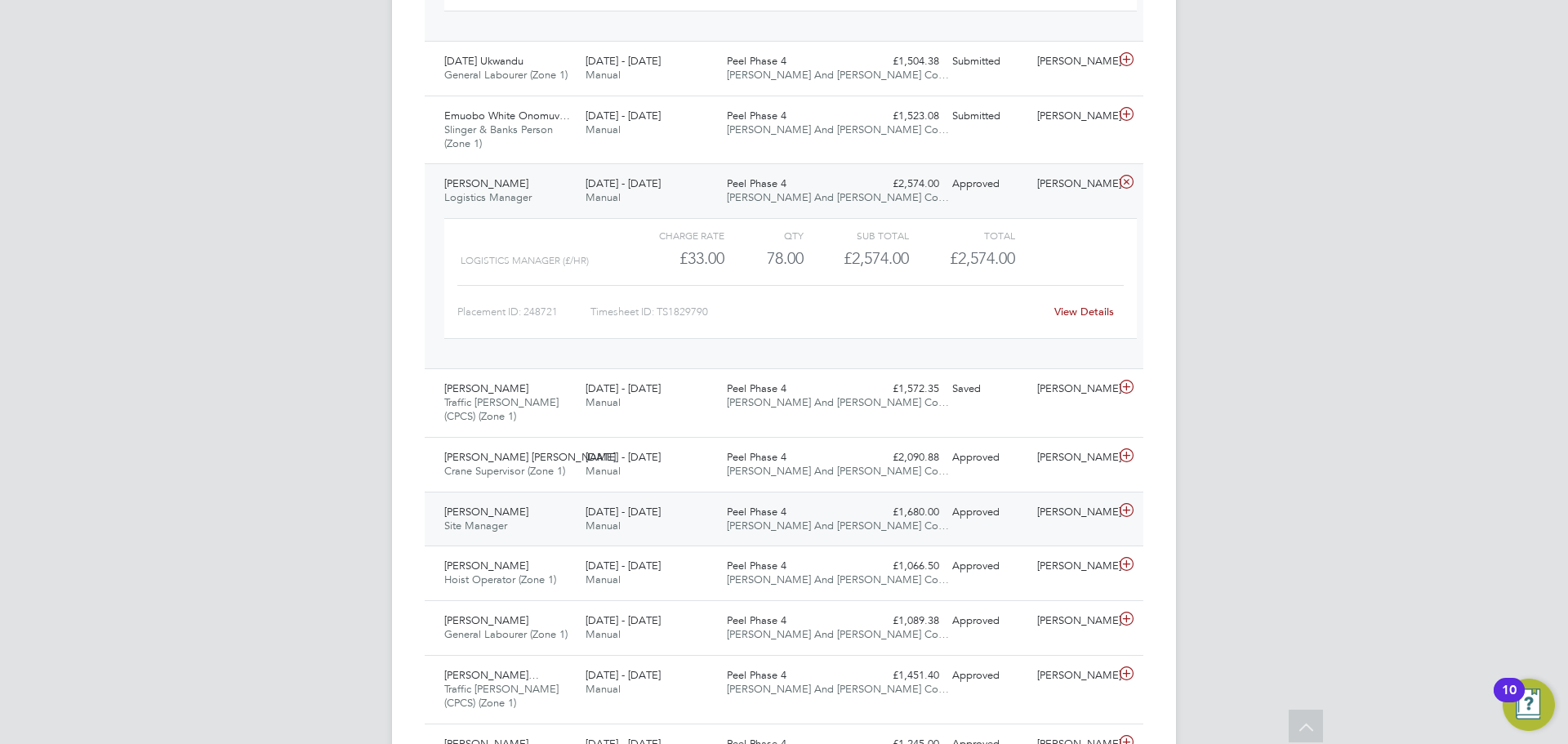
click at [581, 539] on div "[DATE] - [DATE] Manual" at bounding box center [649, 519] width 141 height 41
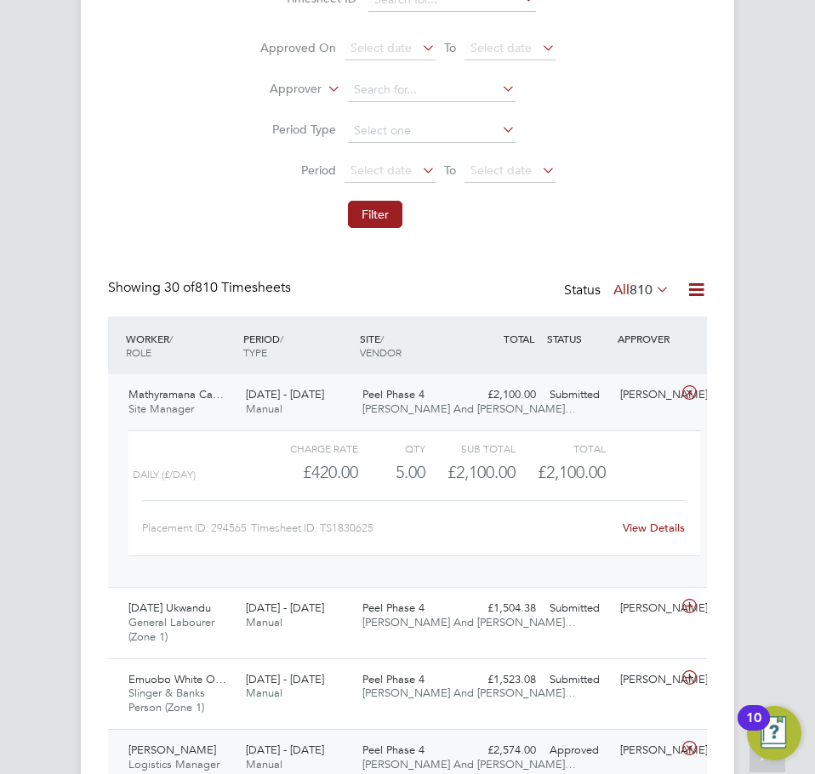
click at [655, 533] on link "View Details" at bounding box center [654, 528] width 62 height 14
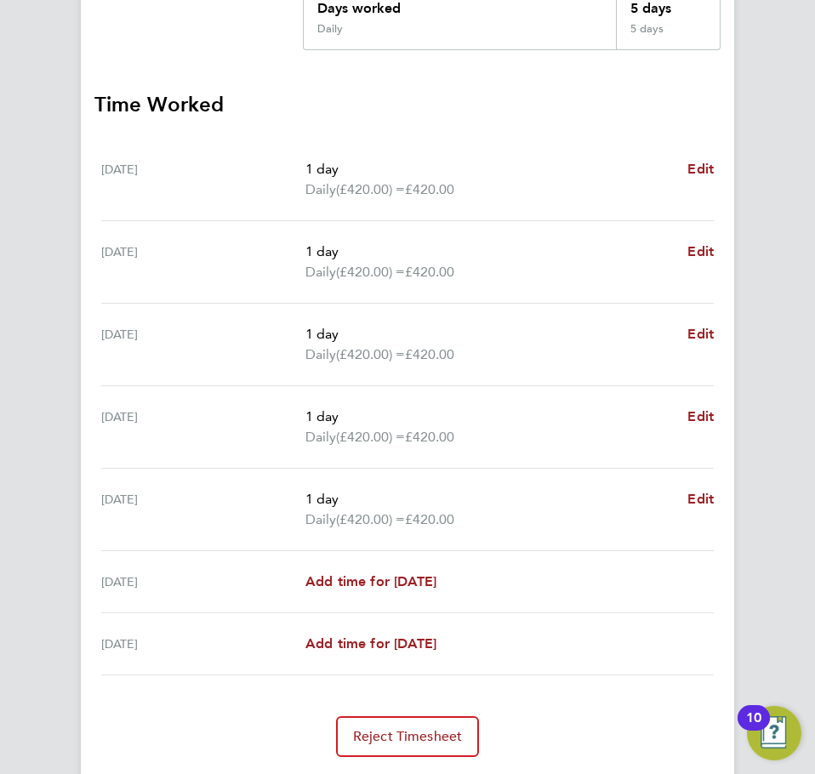
scroll to position [425, 0]
click at [305, 407] on p "1 day" at bounding box center [489, 416] width 368 height 20
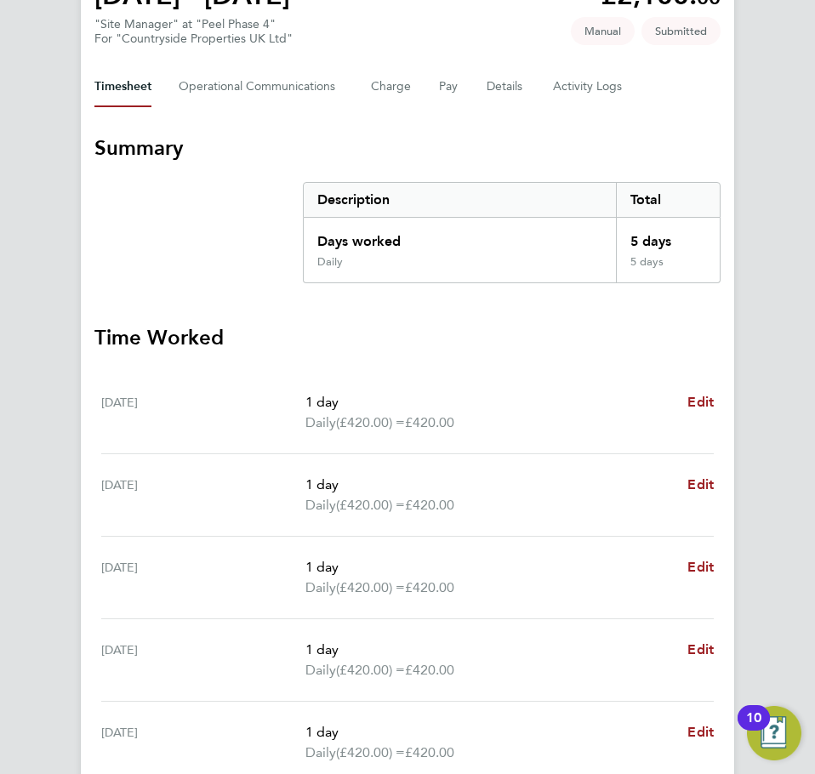
scroll to position [0, 0]
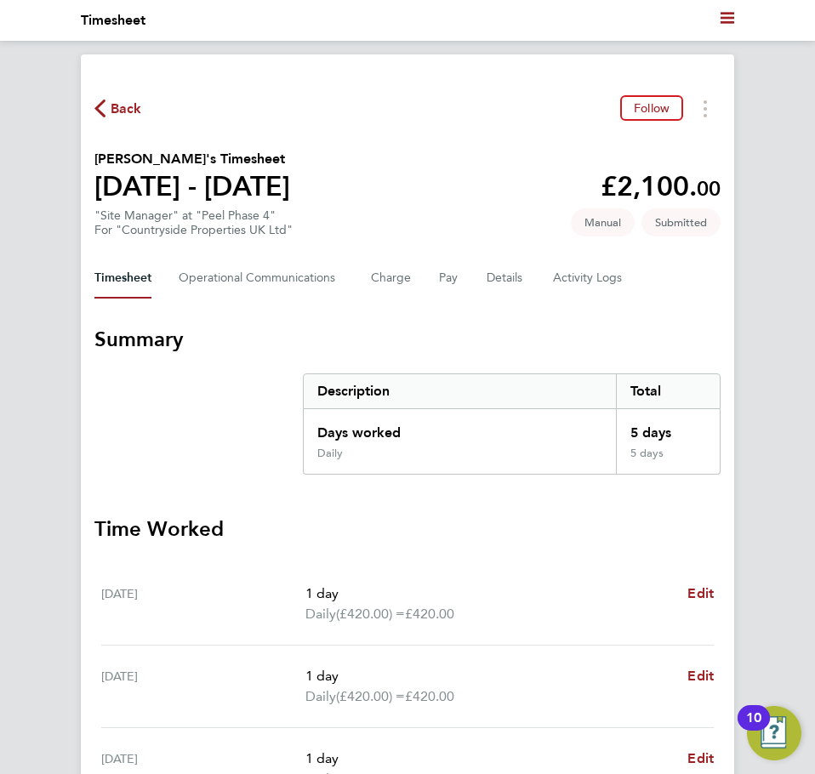
click at [116, 121] on div "Back Follow" at bounding box center [407, 108] width 626 height 26
click at [116, 117] on span "Back" at bounding box center [126, 109] width 31 height 20
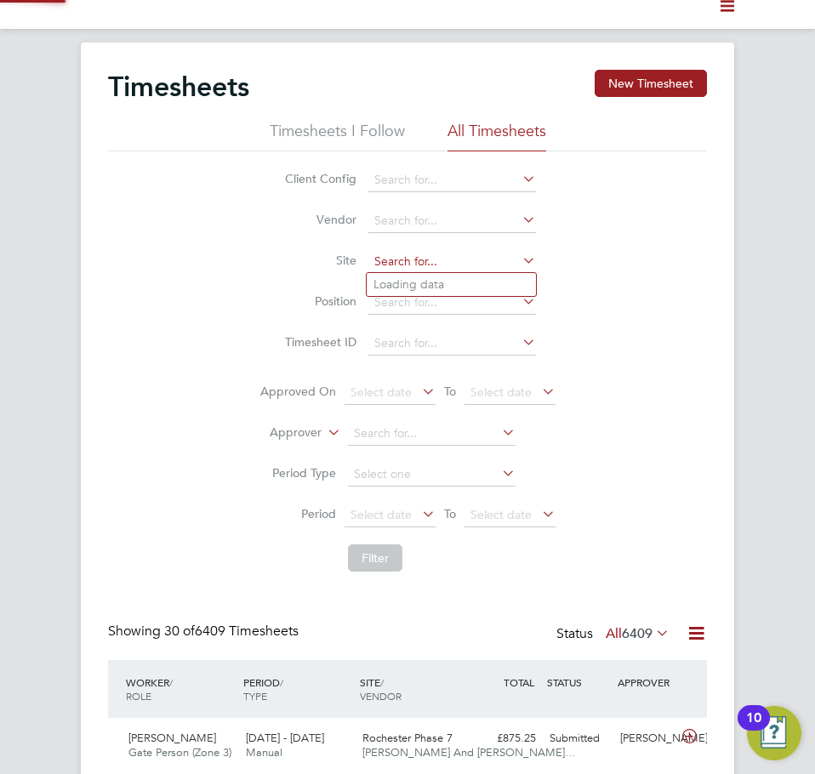
click at [396, 258] on input at bounding box center [452, 262] width 168 height 24
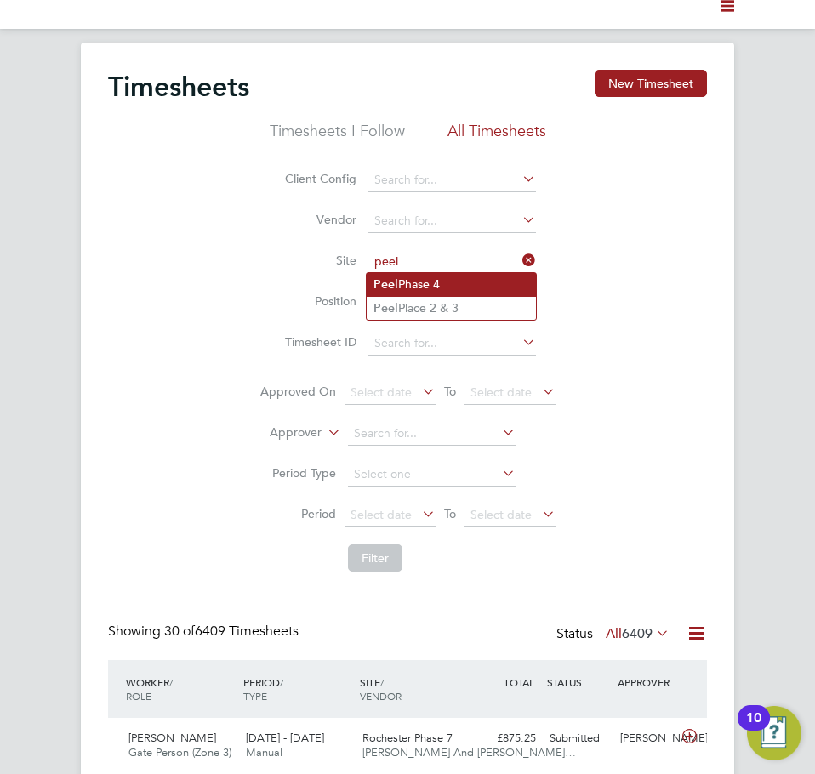
click at [439, 280] on li "Peel Phase 4" at bounding box center [451, 284] width 169 height 23
type input "Peel Phase 4"
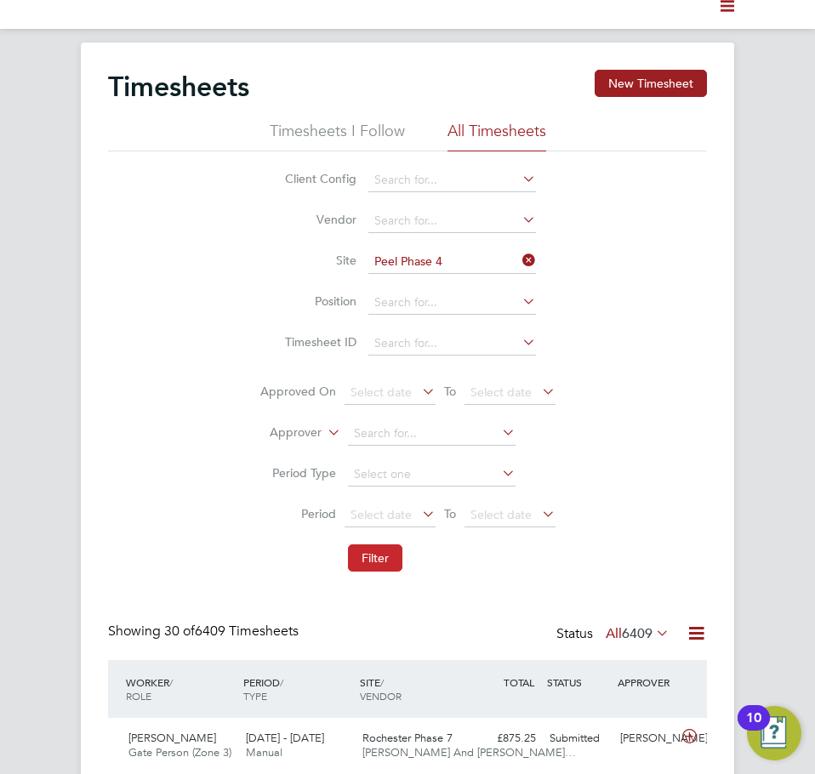
click at [383, 569] on button "Filter" at bounding box center [375, 557] width 54 height 27
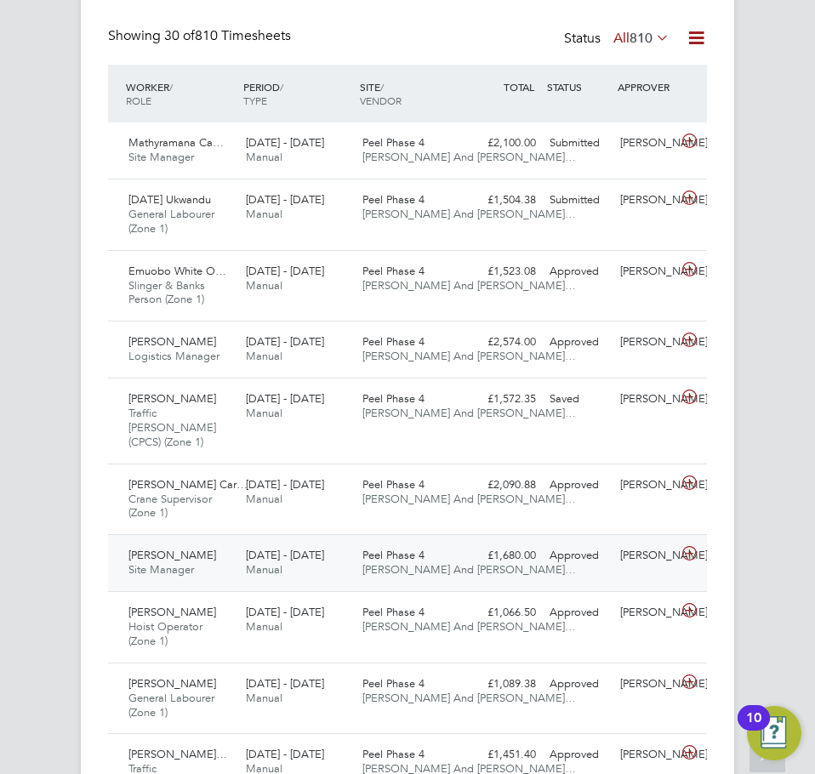
click at [175, 534] on div "Laith Alkargooli Site Manager 22 - 28 Sep 2025 22 - 28 Sep 2025 Manual Peel Pha…" at bounding box center [407, 562] width 599 height 57
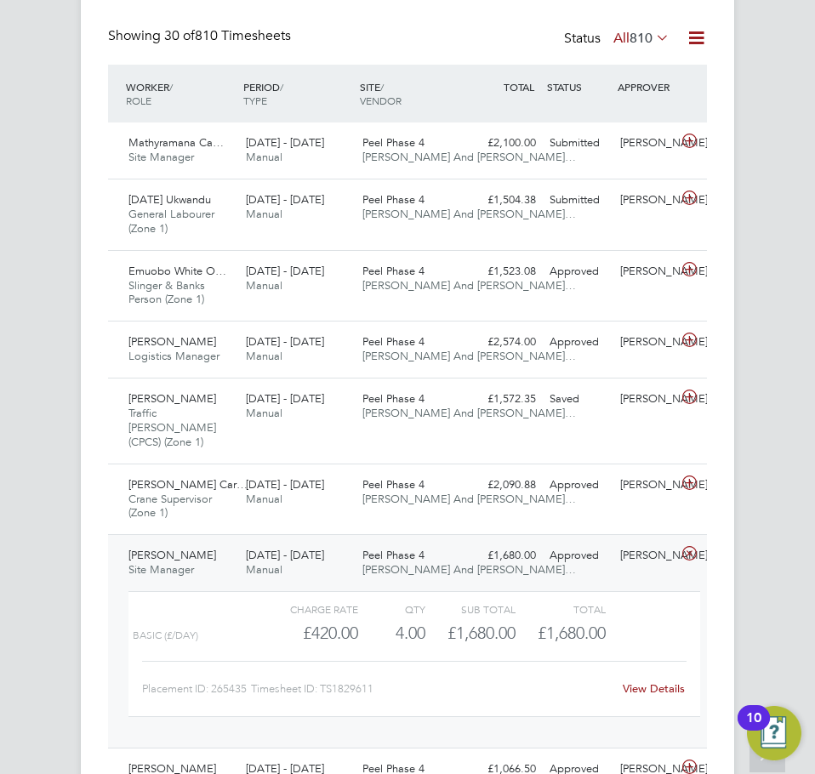
click at [627, 681] on link "View Details" at bounding box center [654, 688] width 62 height 14
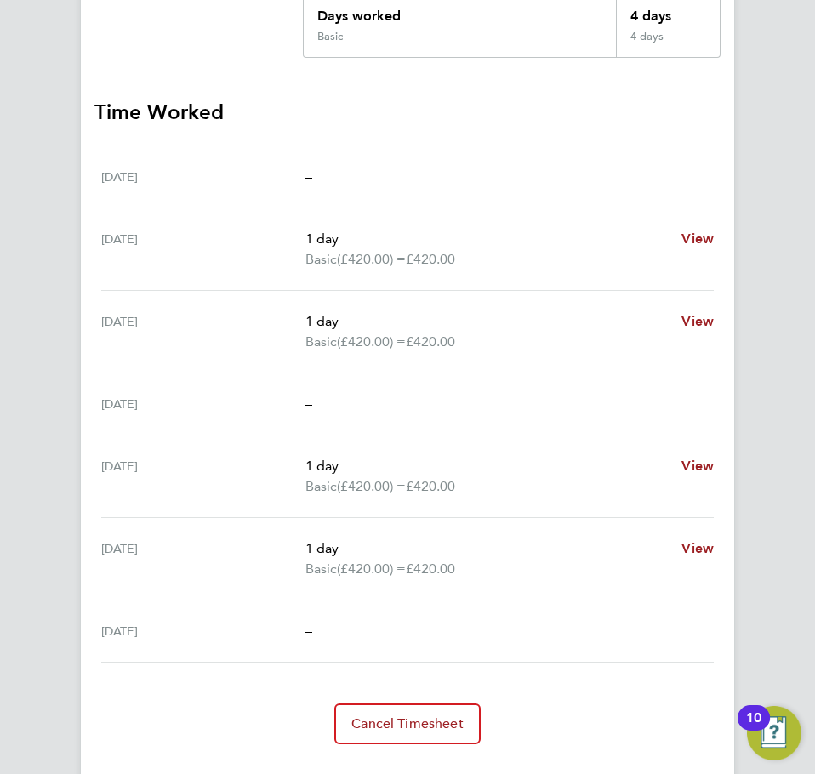
scroll to position [455, 0]
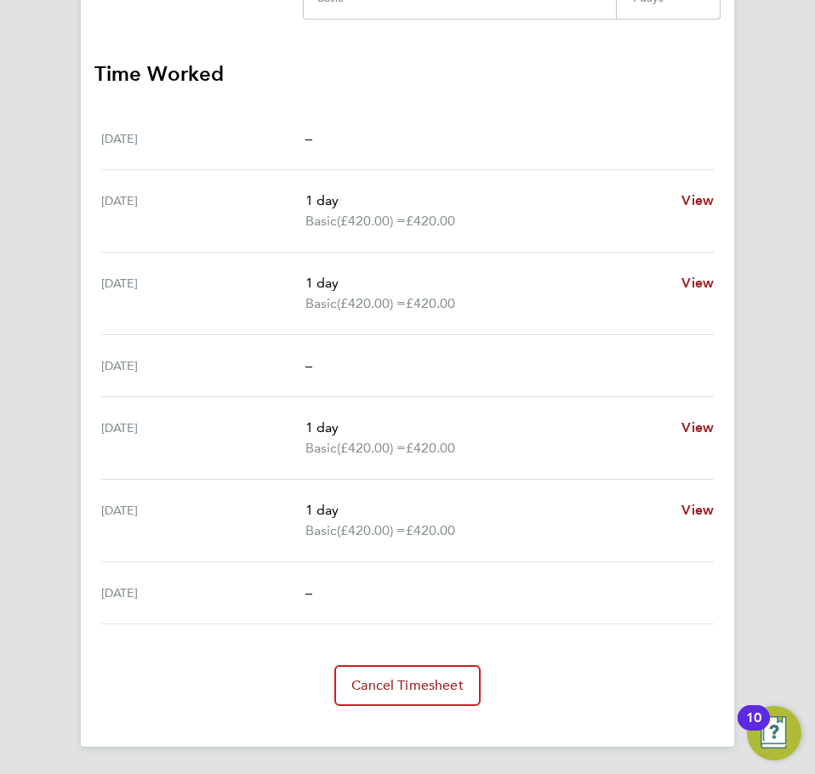
click at [720, 193] on div "Back Follow [PERSON_NAME]'s Timesheet [DATE] - [DATE] £1,680. 00 "Site Manager"…" at bounding box center [407, 172] width 653 height 1147
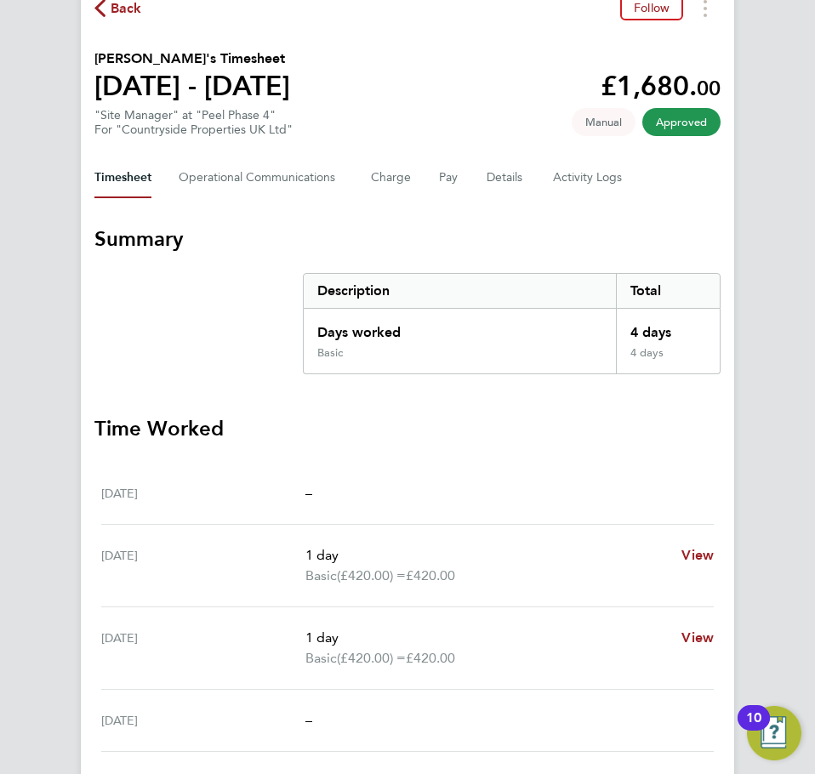
scroll to position [0, 0]
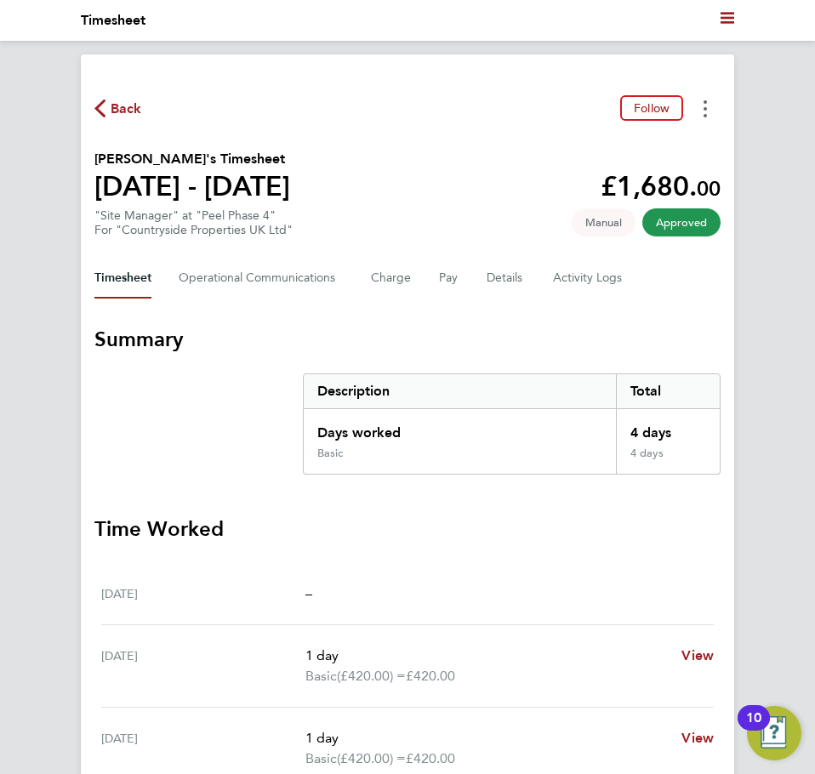
click at [702, 107] on button "Timesheets Menu" at bounding box center [705, 108] width 31 height 26
click at [669, 134] on link "Download timesheet" at bounding box center [618, 146] width 204 height 34
click at [118, 110] on span "Back" at bounding box center [126, 109] width 31 height 20
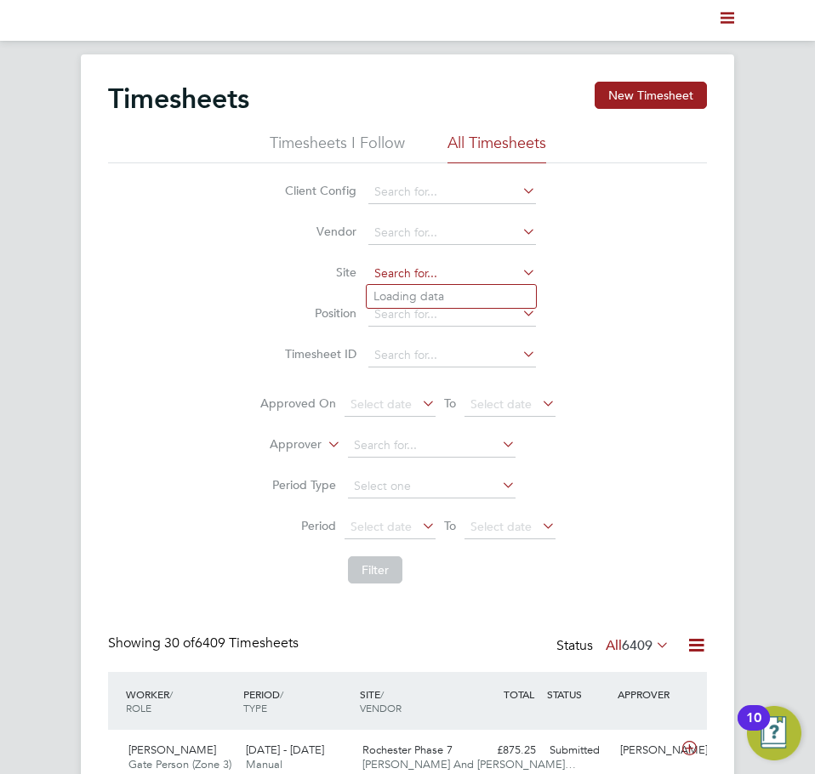
click at [398, 272] on input at bounding box center [452, 274] width 168 height 24
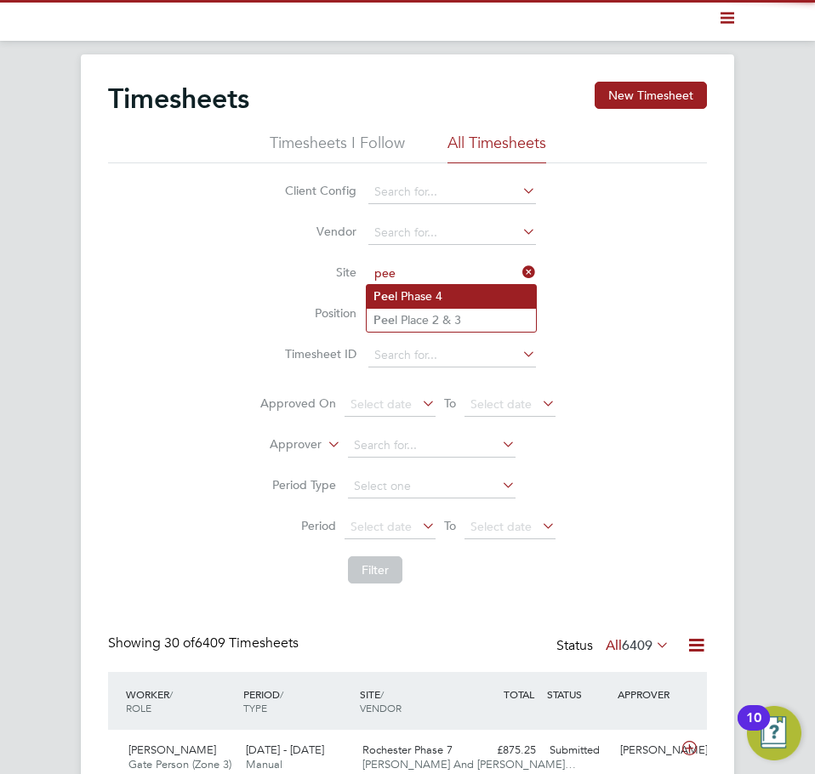
click at [397, 303] on li "Pee l Phase 4" at bounding box center [451, 296] width 169 height 23
type input "Peel Phase 4"
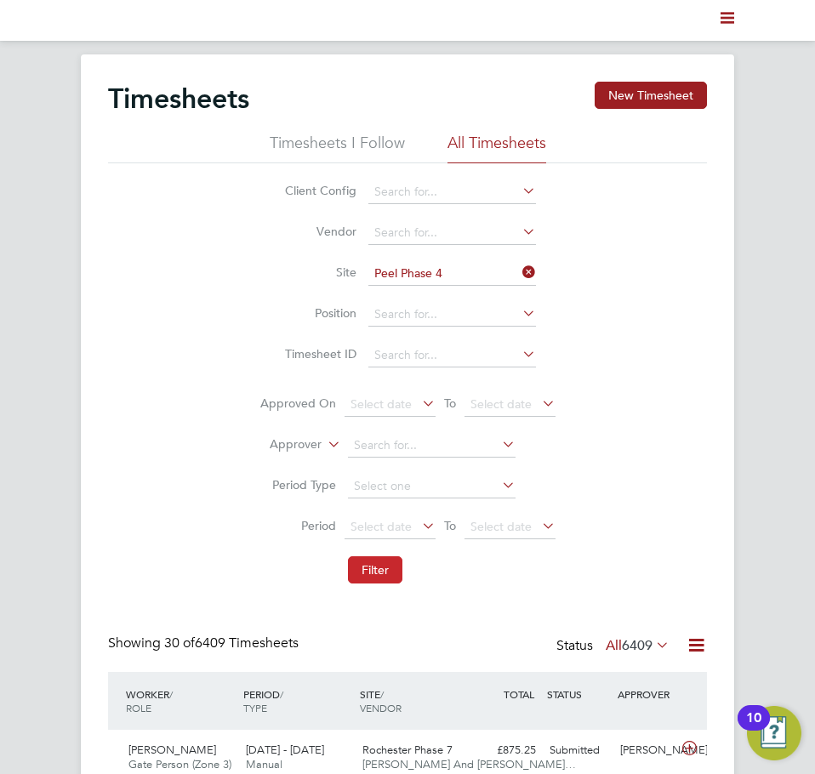
click at [364, 556] on li "Filter" at bounding box center [407, 570] width 339 height 44
click at [364, 556] on button "Filter" at bounding box center [375, 569] width 54 height 27
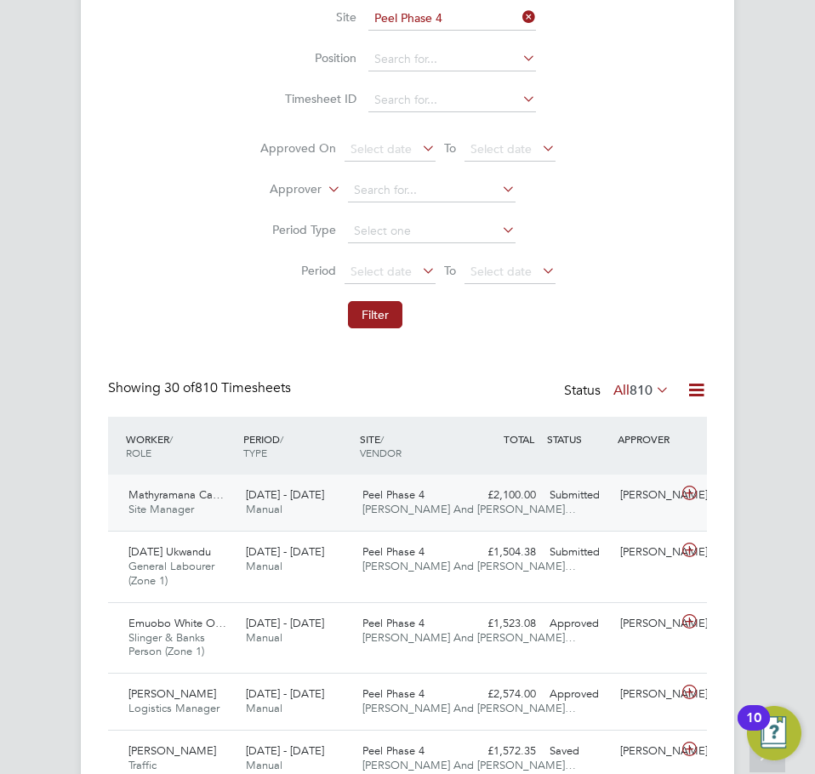
click at [267, 521] on div "22 - 28 Sep 2025 Manual" at bounding box center [297, 502] width 117 height 43
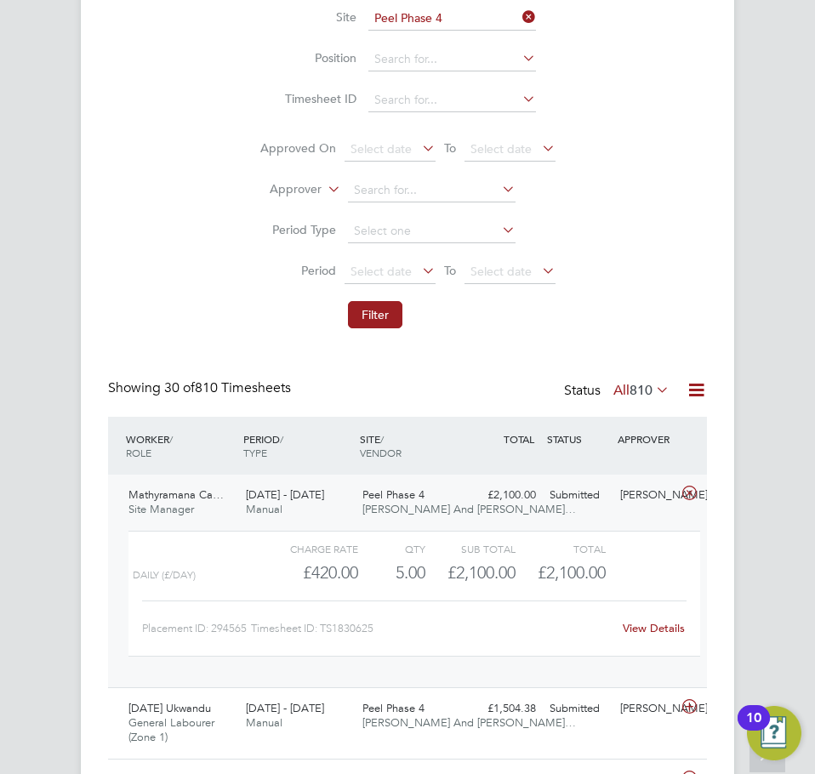
click at [642, 609] on div "Placement ID: 294565 Timesheet ID: TS1830625 View Details" at bounding box center [414, 622] width 544 height 42
click at [642, 610] on div "Placement ID: 294565 Timesheet ID: TS1830625 View Details" at bounding box center [414, 622] width 544 height 42
click at [641, 617] on div "View Details" at bounding box center [653, 628] width 65 height 27
click at [629, 615] on div "View Details" at bounding box center [653, 628] width 65 height 27
click at [629, 619] on div "View Details" at bounding box center [653, 628] width 65 height 27
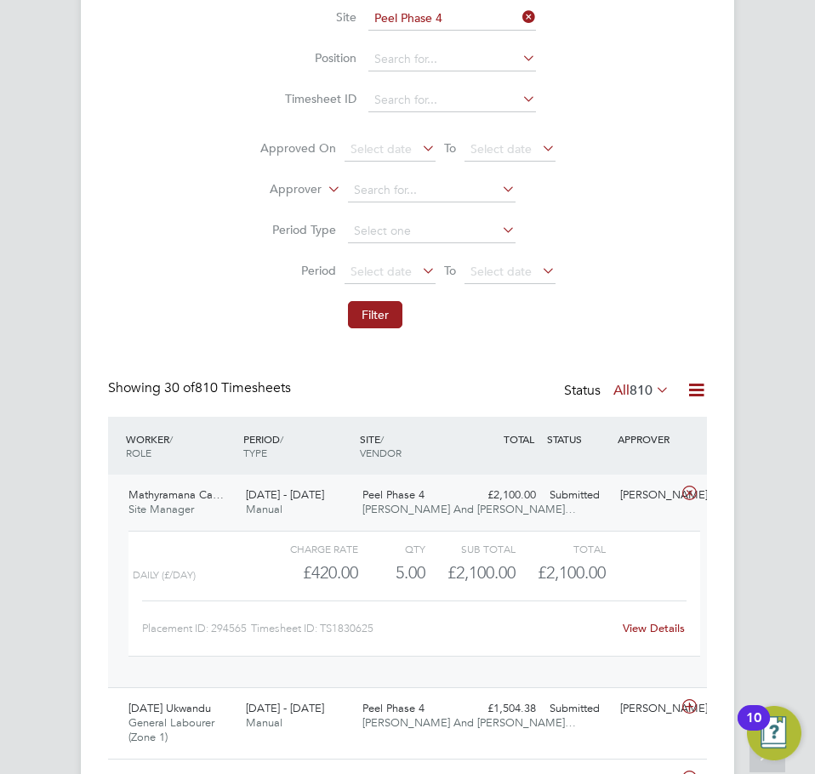
click at [629, 629] on link "View Details" at bounding box center [654, 628] width 62 height 14
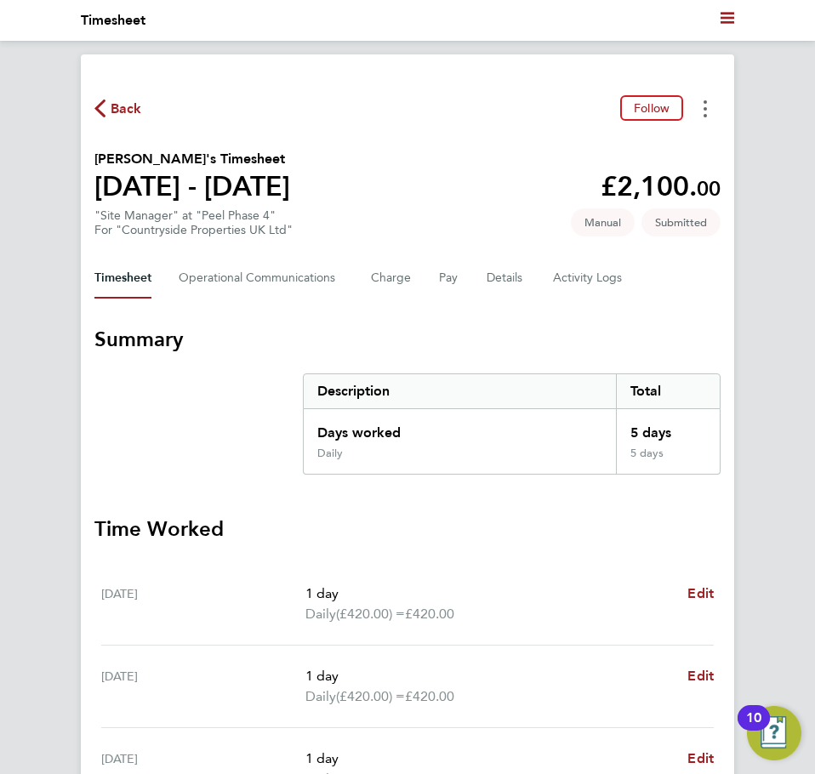
click at [711, 106] on button "Timesheets Menu" at bounding box center [705, 108] width 31 height 26
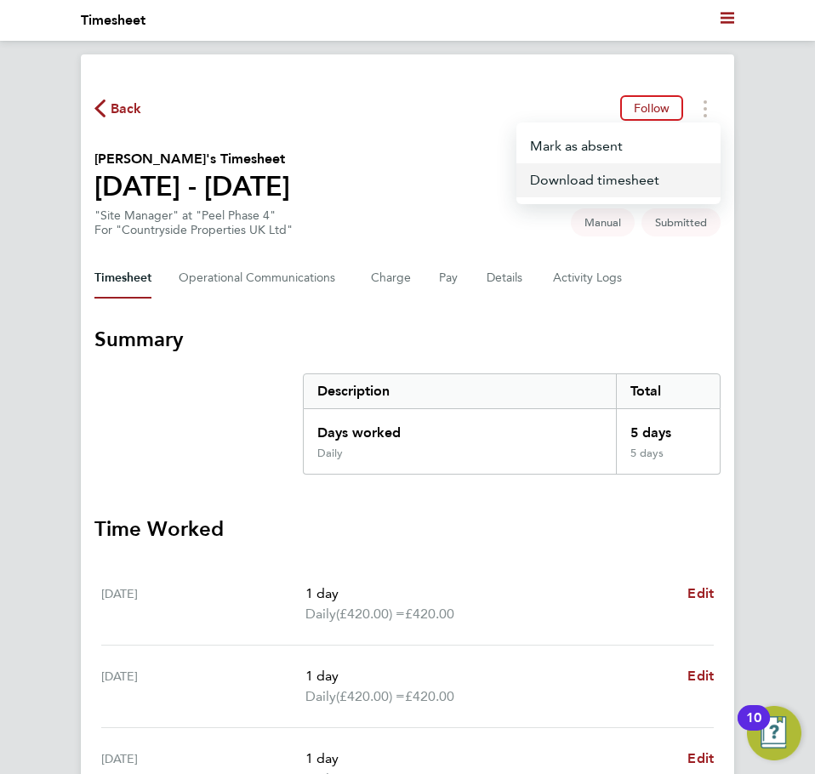
click at [620, 189] on link "Download timesheet" at bounding box center [618, 180] width 204 height 34
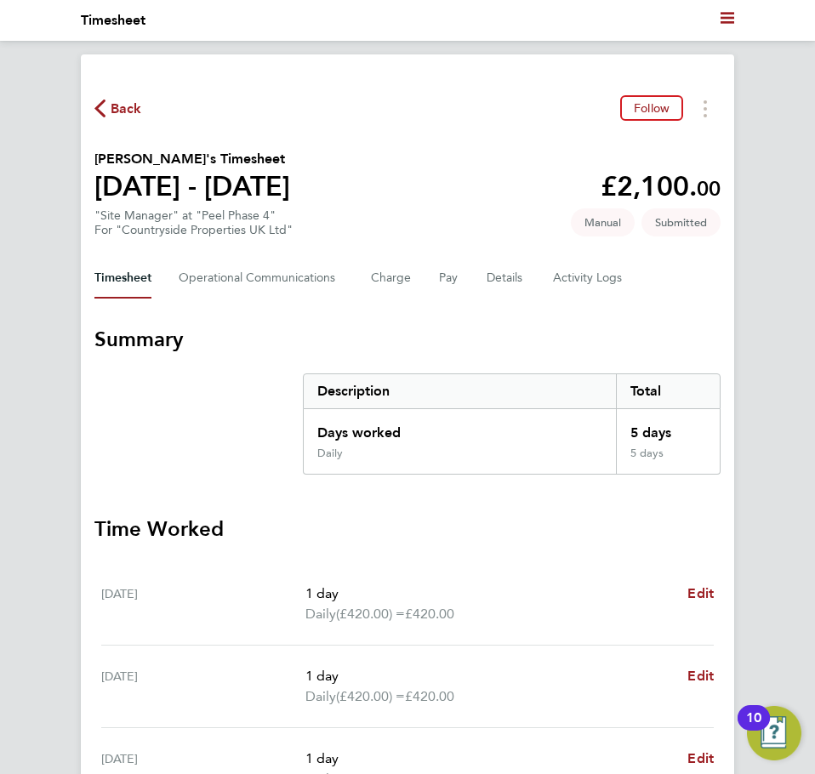
click at [132, 101] on span "Back" at bounding box center [126, 109] width 31 height 20
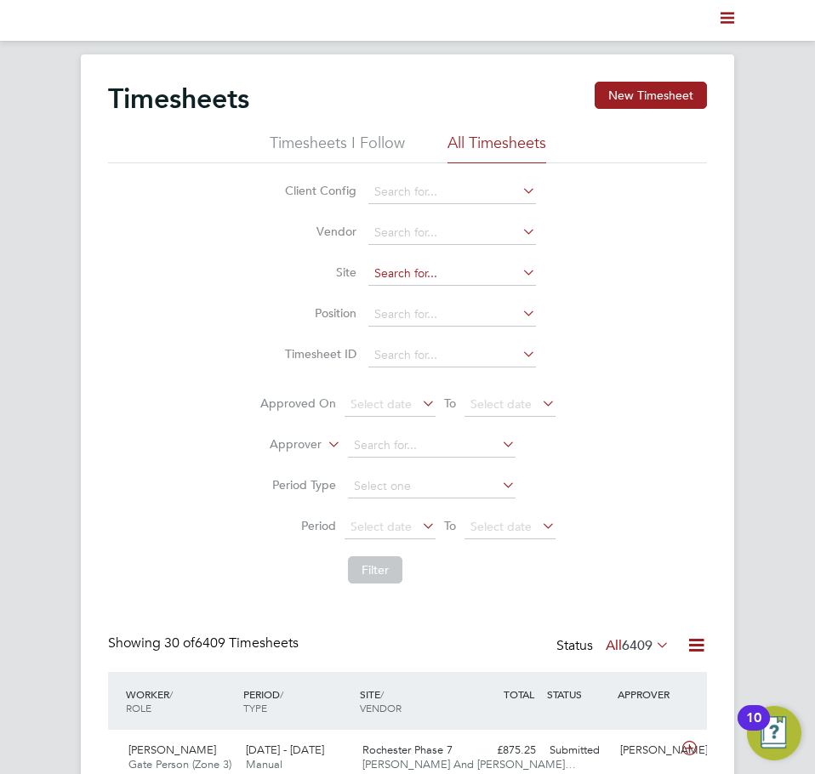
click at [398, 277] on input at bounding box center [452, 274] width 168 height 24
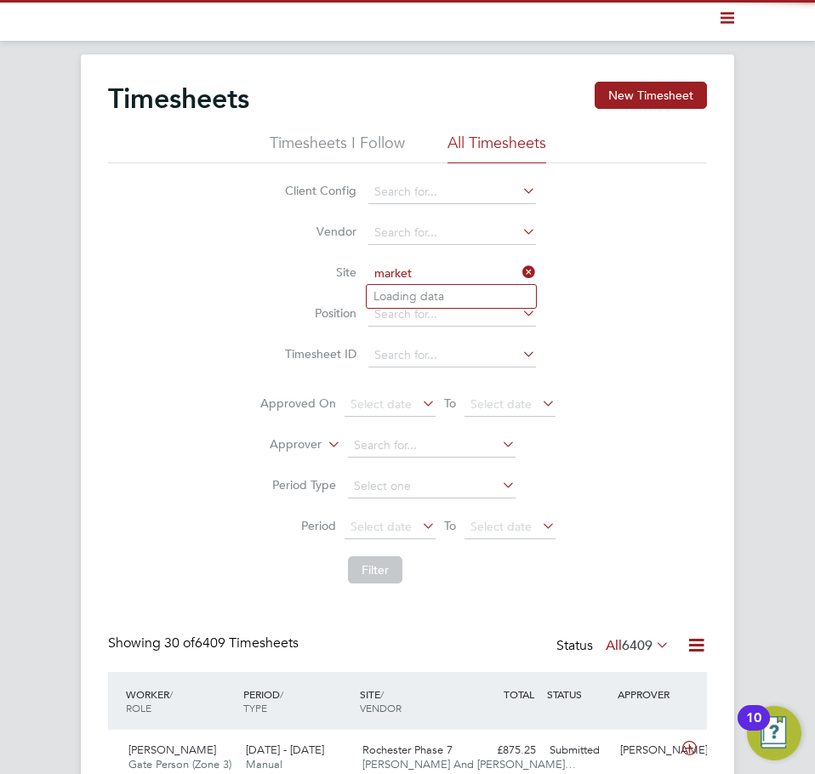
type input "market"
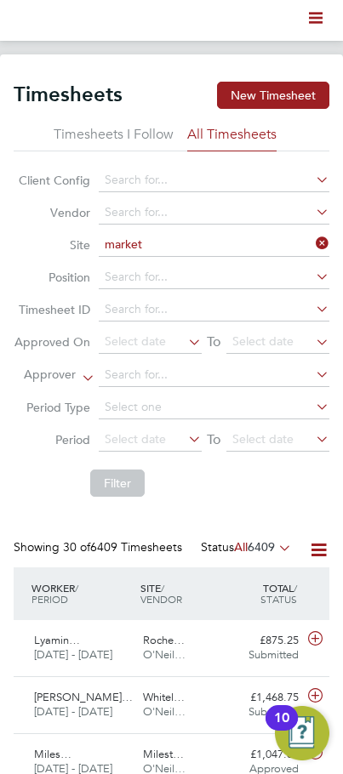
click at [191, 249] on input "market" at bounding box center [214, 245] width 231 height 24
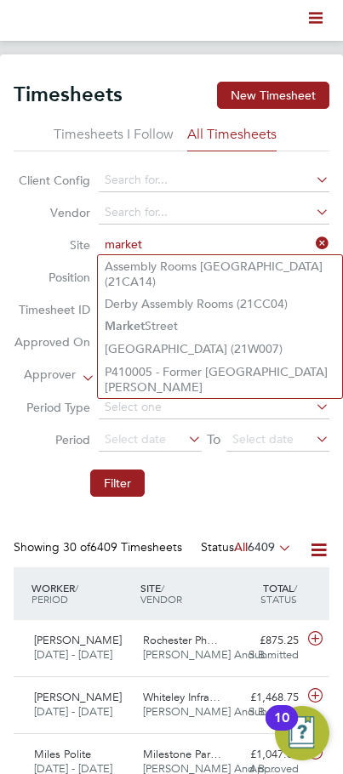
type input "market"
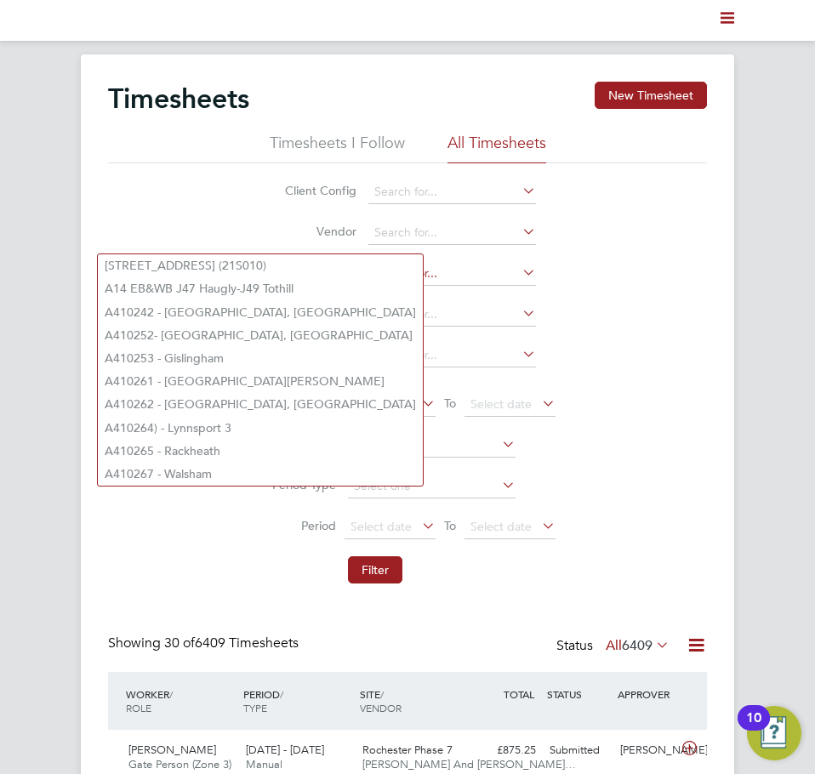
click at [400, 273] on input at bounding box center [452, 274] width 168 height 24
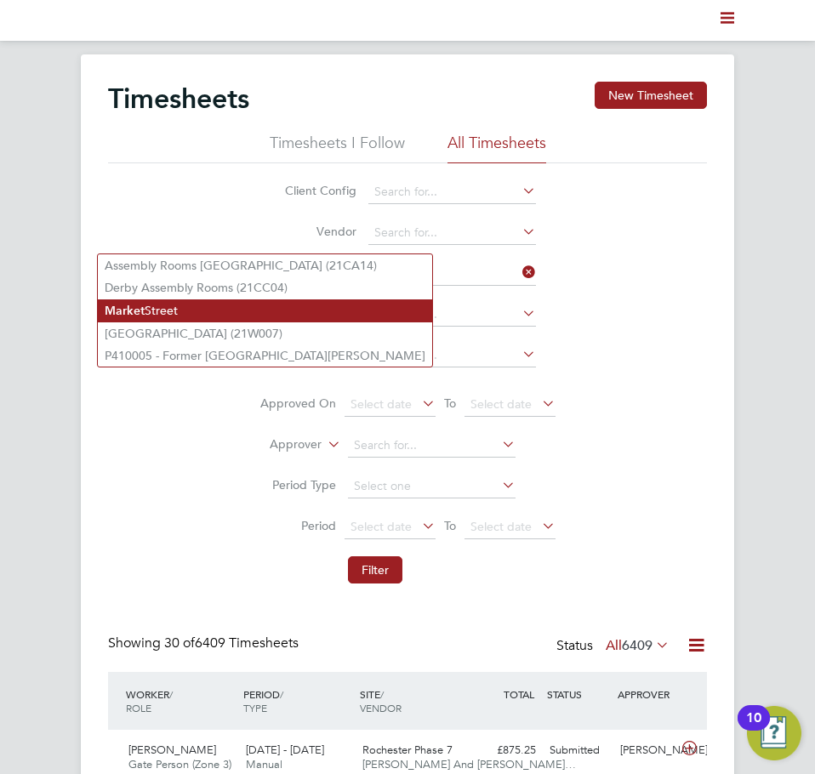
click at [148, 312] on li "Market Street" at bounding box center [265, 310] width 334 height 23
type input "Market Street"
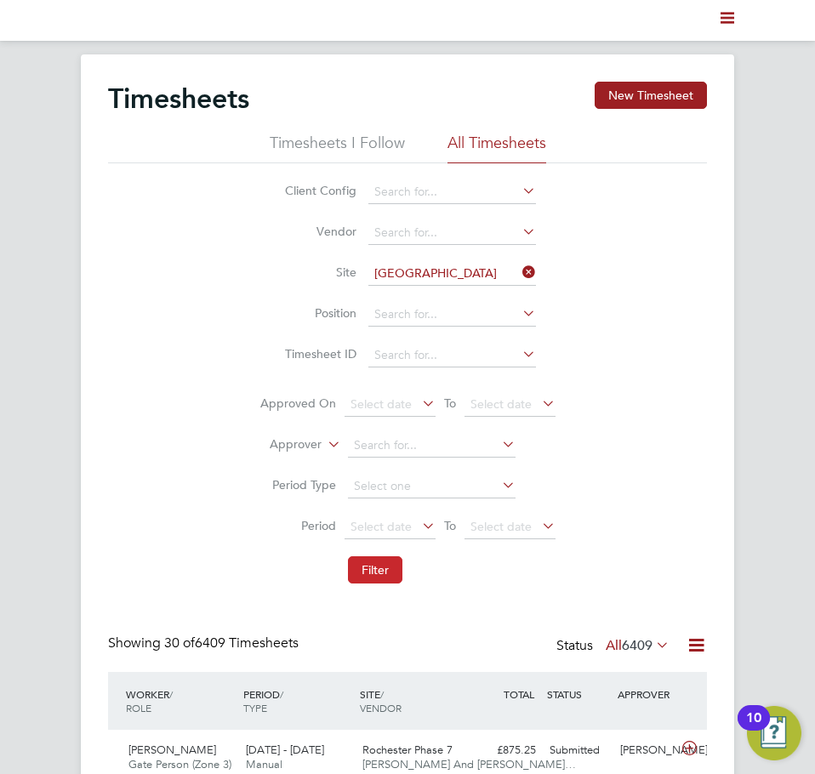
click at [379, 582] on button "Filter" at bounding box center [375, 569] width 54 height 27
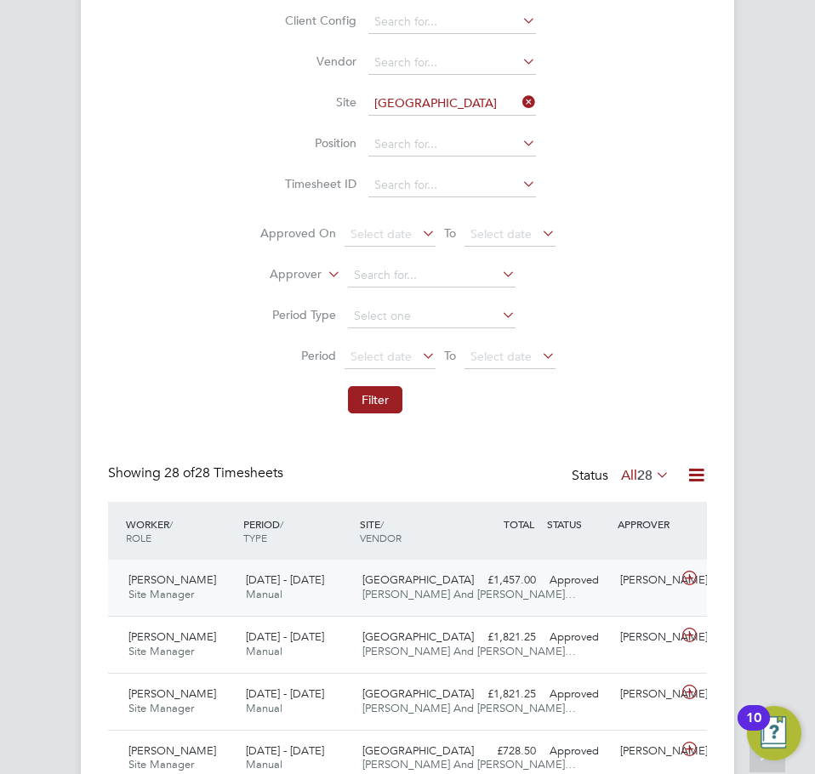
click at [284, 594] on div "22 - 28 Sep 2025 Manual" at bounding box center [297, 588] width 117 height 43
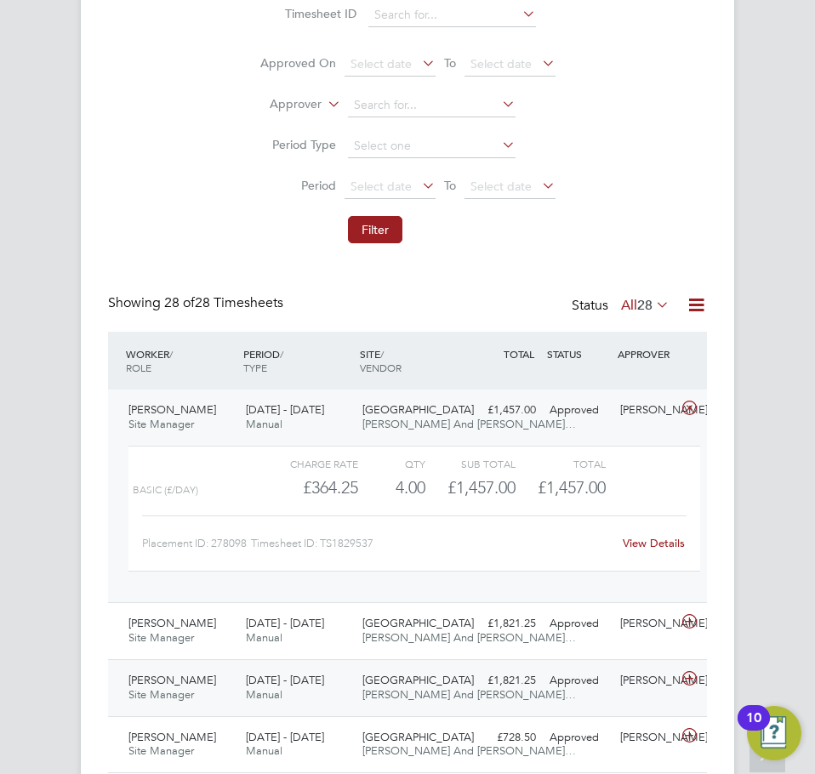
drag, startPoint x: 656, startPoint y: 449, endPoint x: 424, endPoint y: 662, distance: 314.3
drag, startPoint x: 424, startPoint y: 662, endPoint x: 345, endPoint y: 518, distance: 164.1
click at [330, 518] on div "Placement ID: 278098 Timesheet ID: TS1829537 View Details" at bounding box center [414, 536] width 544 height 42
click at [646, 539] on link "View Details" at bounding box center [654, 543] width 62 height 14
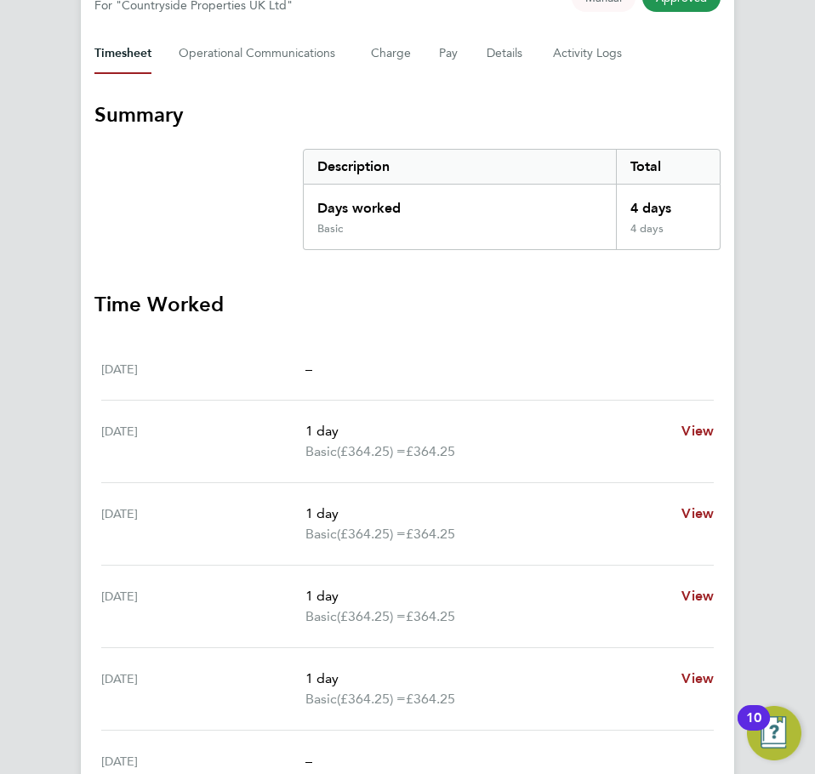
scroll to position [85, 0]
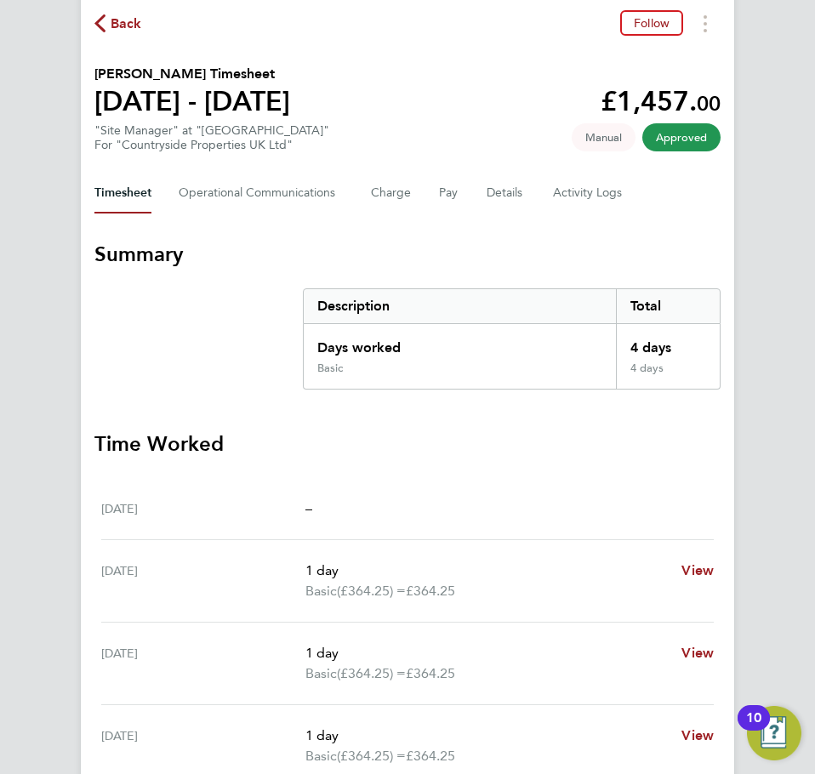
click at [712, 5] on div "Back Follow [PERSON_NAME] Timesheet [DATE] - [DATE] £1,457. 00 "Site Manager" a…" at bounding box center [407, 542] width 653 height 1147
click at [709, 13] on button "Timesheets Menu" at bounding box center [705, 23] width 31 height 26
click at [653, 66] on link "Download timesheet" at bounding box center [618, 61] width 204 height 34
